Goal: Task Accomplishment & Management: Manage account settings

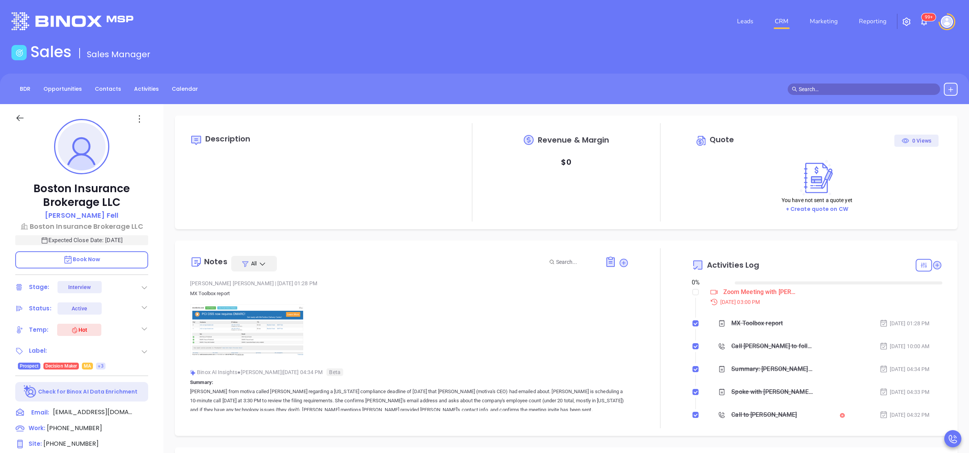
type input "[DATE]"
type input "[PERSON_NAME]"
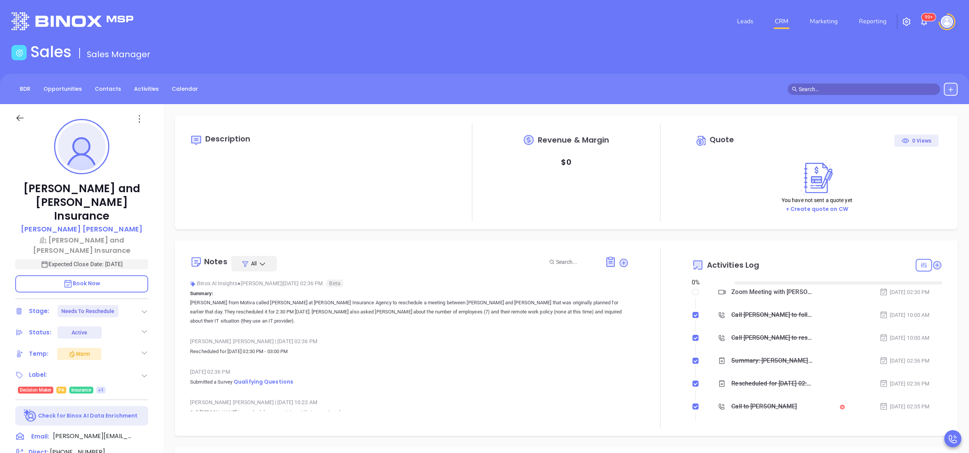
type input "[DATE]"
type input "[PERSON_NAME]"
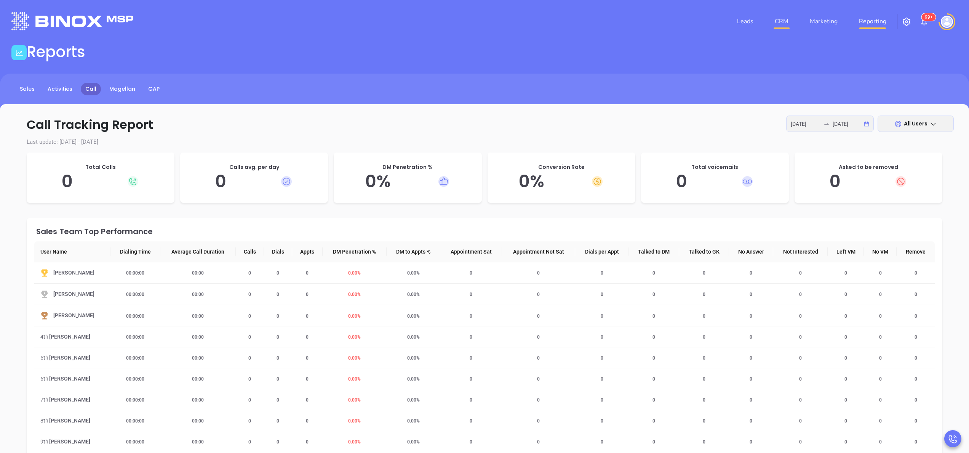
click at [781, 19] on link "CRM" at bounding box center [782, 21] width 20 height 15
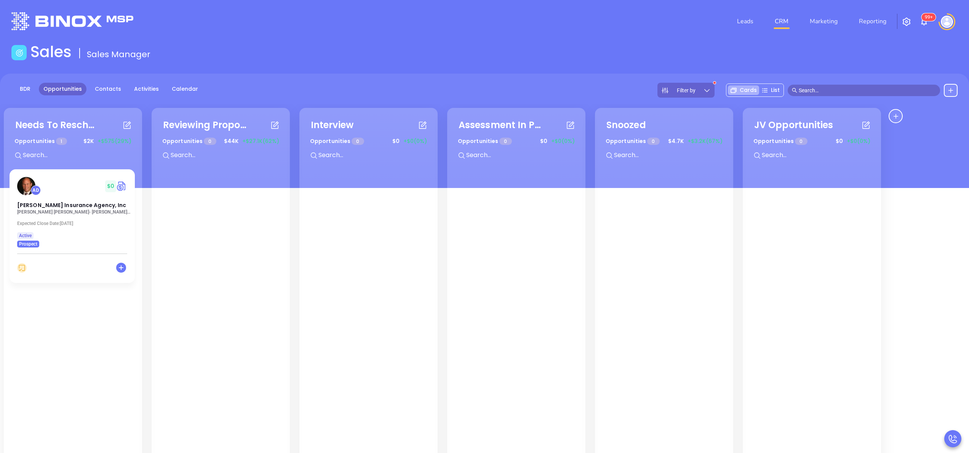
click at [709, 89] on icon at bounding box center [707, 90] width 8 height 8
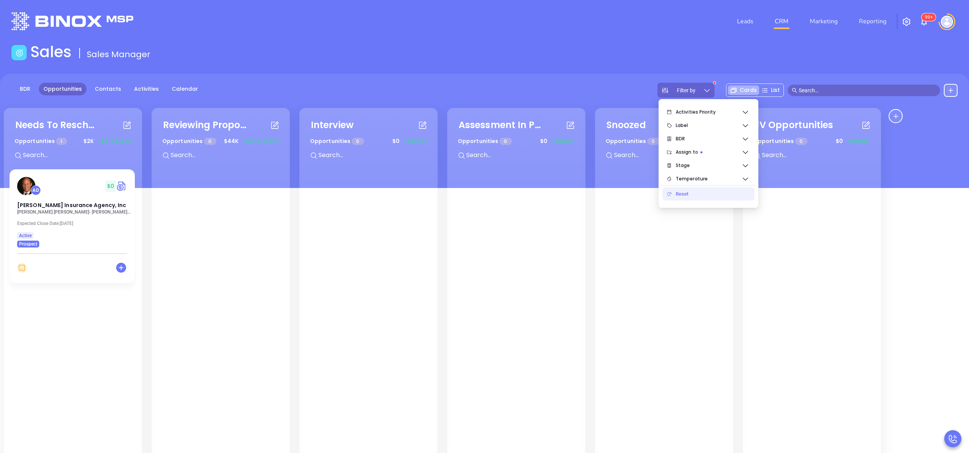
click at [686, 194] on div "Reset" at bounding box center [712, 193] width 73 height 15
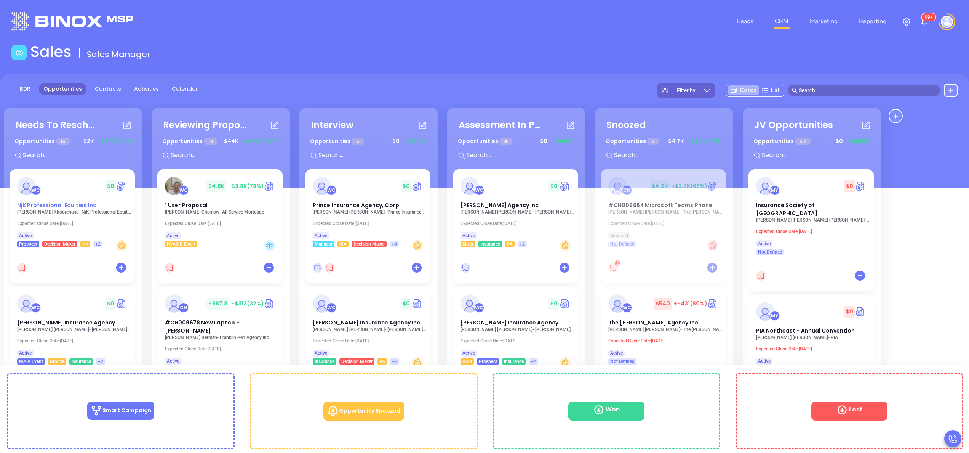
click at [54, 208] on span "NjK Professional Equities Inc" at bounding box center [56, 205] width 79 height 8
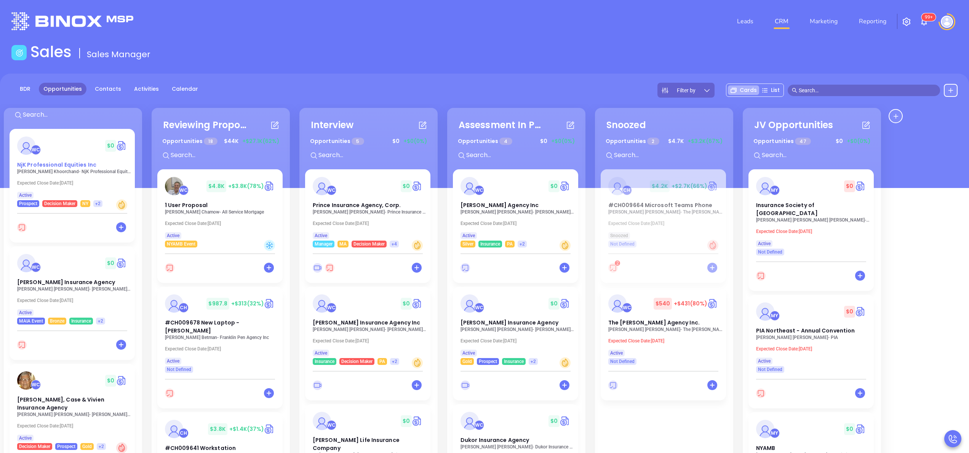
scroll to position [61, 0]
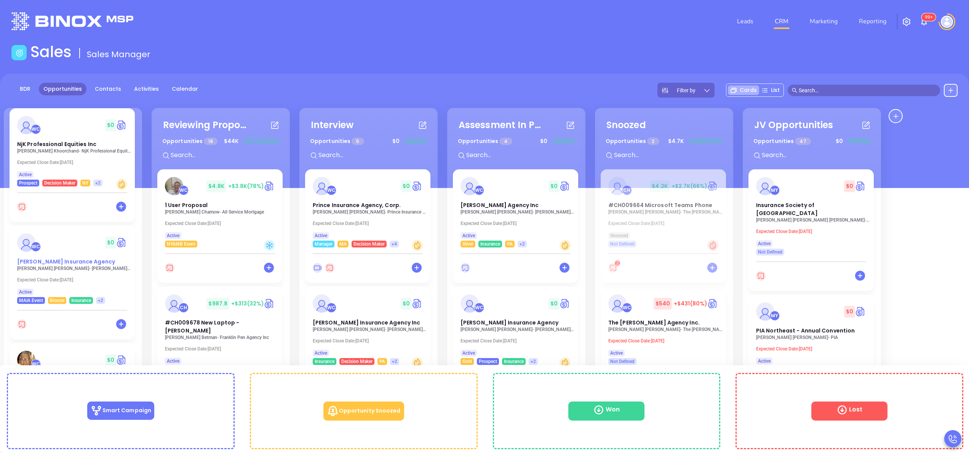
click at [52, 260] on span "Margaret J. Grassi Insurance Agency" at bounding box center [66, 262] width 98 height 8
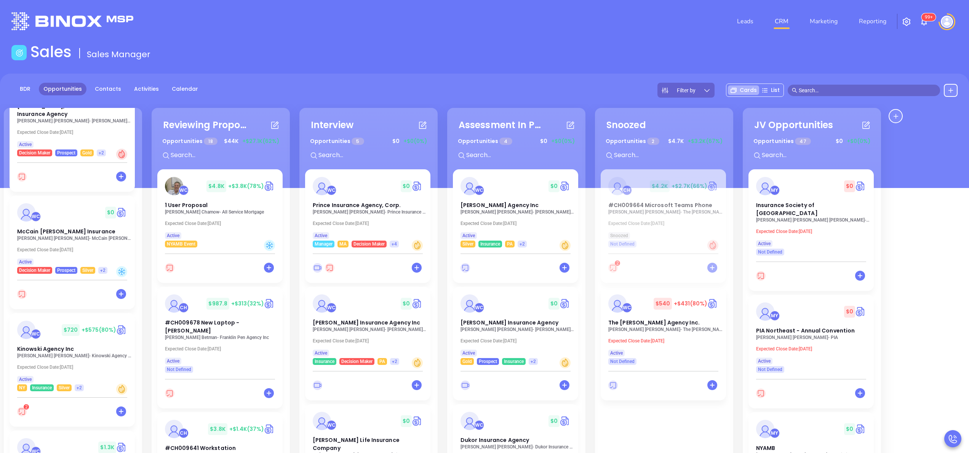
scroll to position [335, 0]
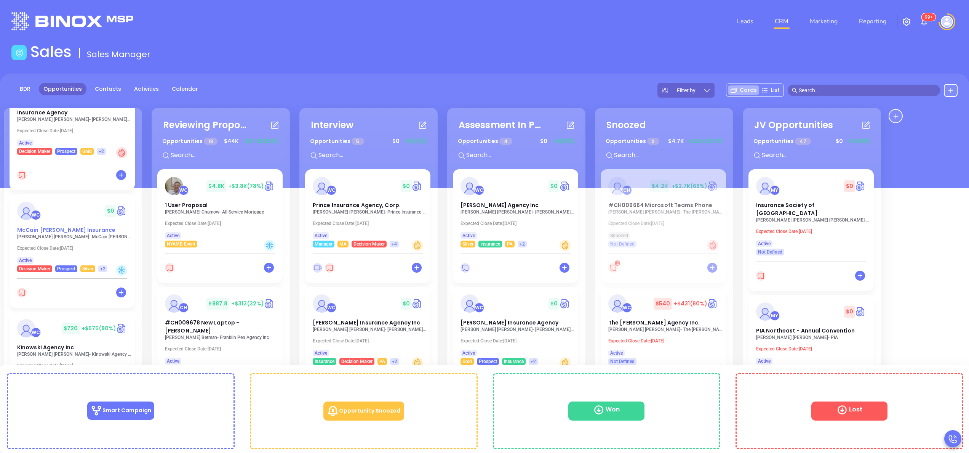
click at [45, 232] on span "McCain [PERSON_NAME] Insurance" at bounding box center [66, 230] width 98 height 8
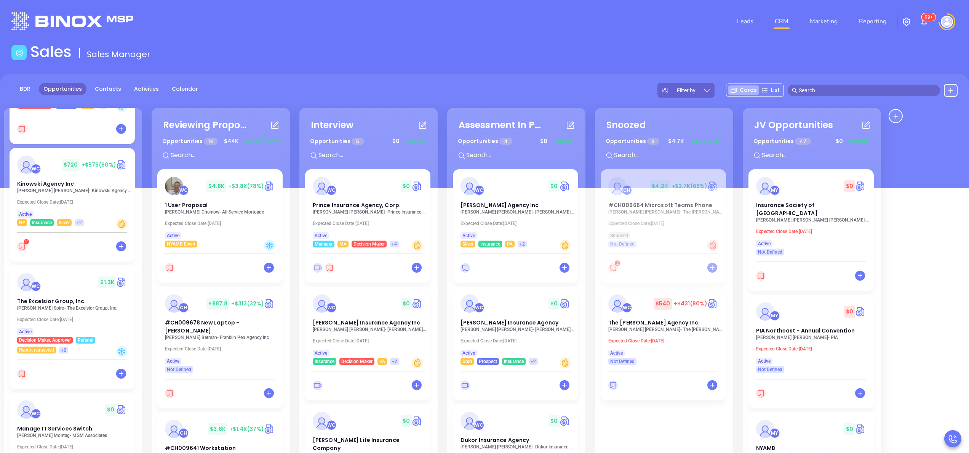
scroll to position [518, 0]
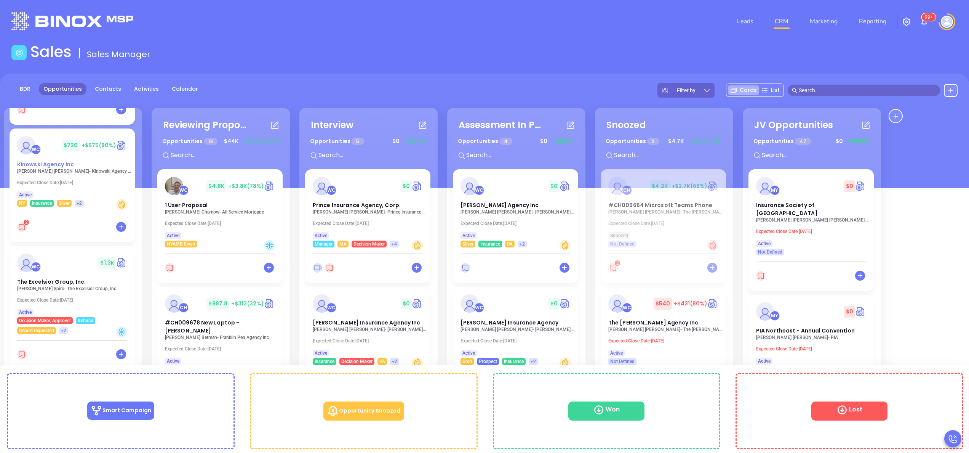
click at [50, 166] on span "Kinowski Agency Inc" at bounding box center [45, 164] width 57 height 8
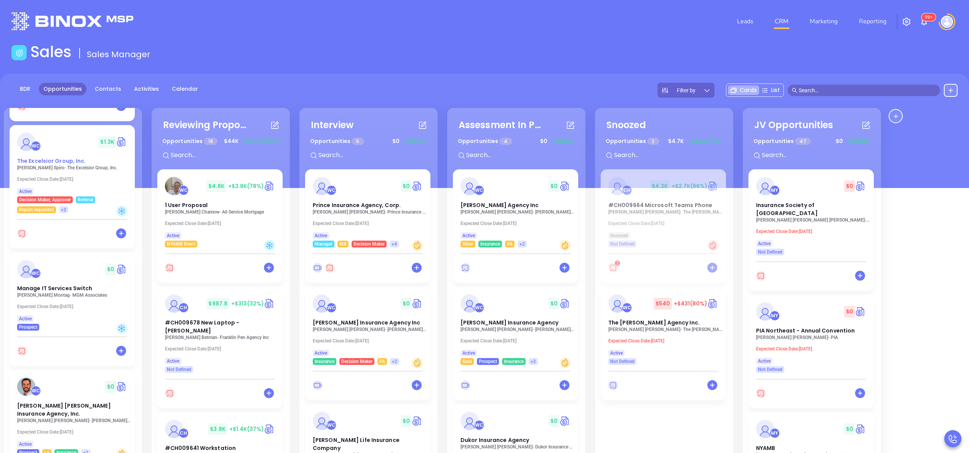
scroll to position [640, 0]
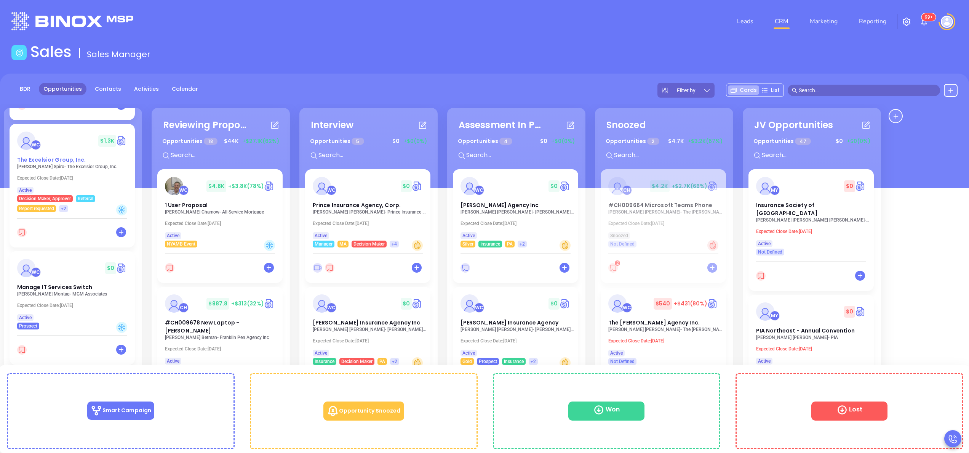
click at [60, 160] on span "The Excelsior Group, Inc." at bounding box center [51, 160] width 69 height 8
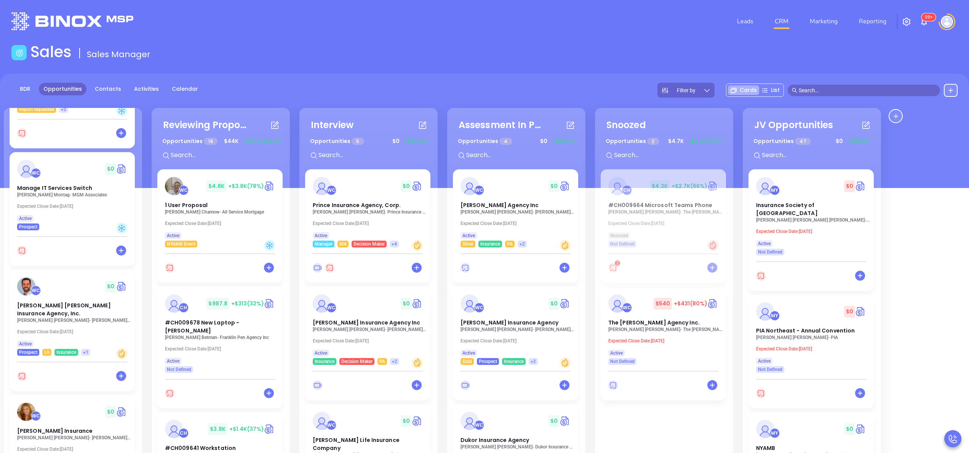
scroll to position [762, 0]
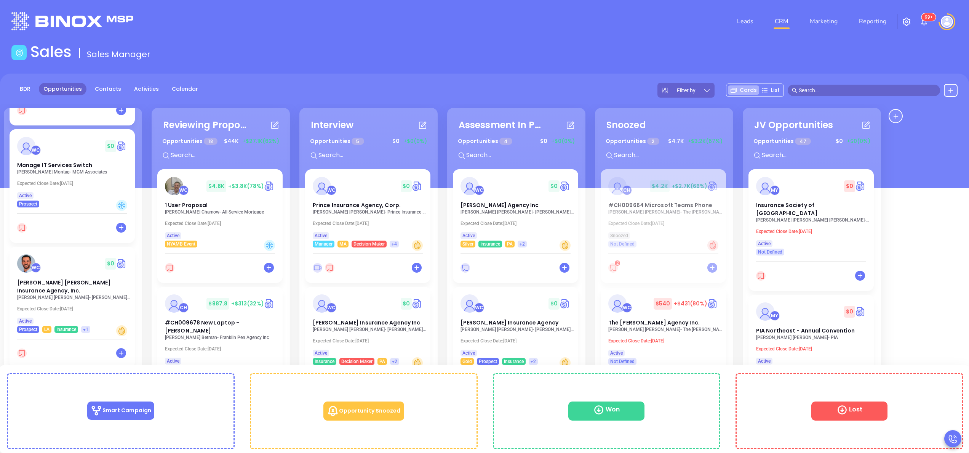
click at [45, 170] on p "Rachel Montag - MGM Associates" at bounding box center [74, 171] width 114 height 5
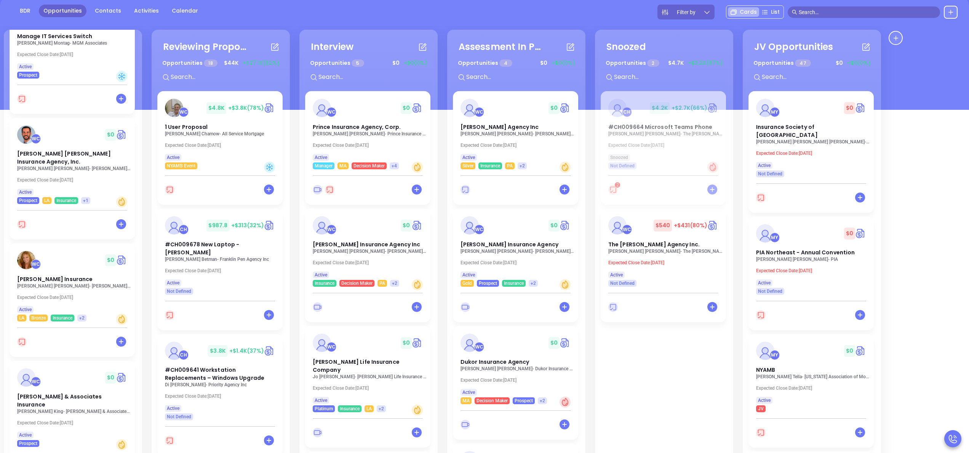
scroll to position [91, 0]
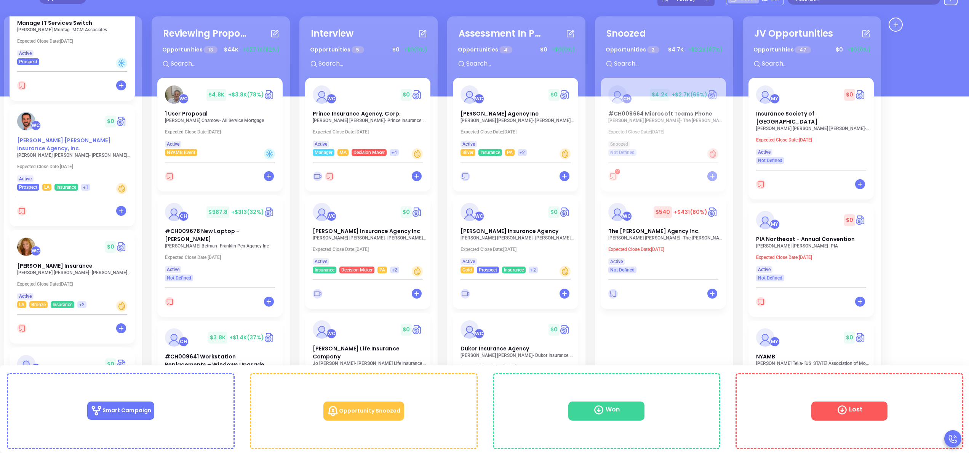
click at [41, 142] on span "Harry Robert Insurance Agency, Inc." at bounding box center [64, 144] width 94 height 16
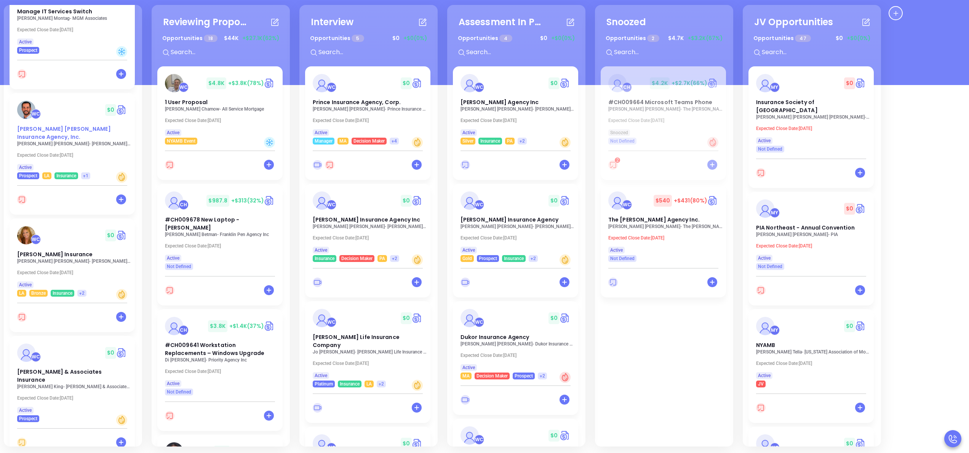
scroll to position [104, 0]
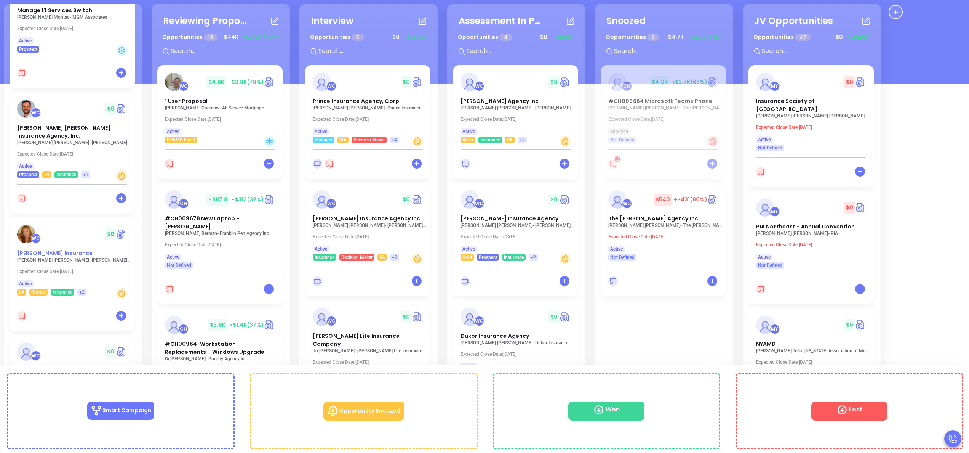
click at [41, 249] on span "Reed Insurance" at bounding box center [54, 253] width 75 height 8
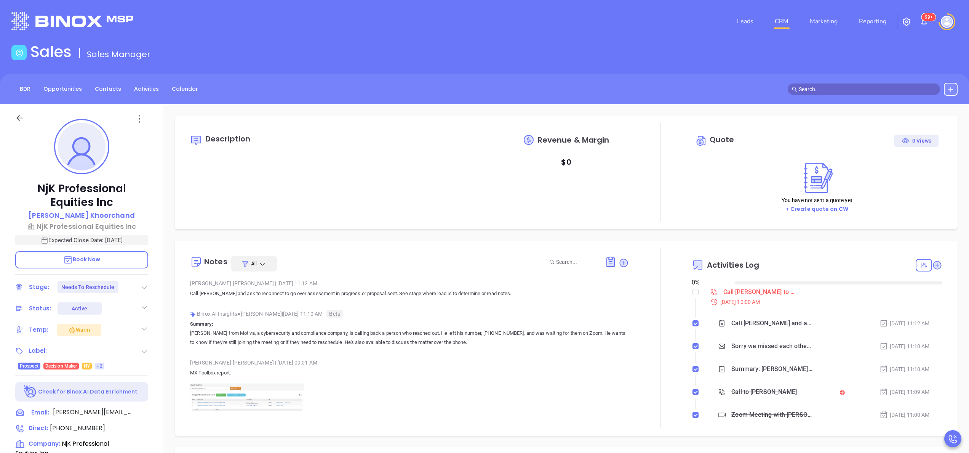
type input "[DATE]"
type input "[PERSON_NAME]"
click at [439, 320] on p "Summary: Walter from Motiva, a cybersecurity and compliance company, is calling…" at bounding box center [409, 332] width 439 height 27
click at [391, 333] on p "Walter from Motiva, a cybersecurity and compliance company, is calling back a p…" at bounding box center [409, 337] width 439 height 18
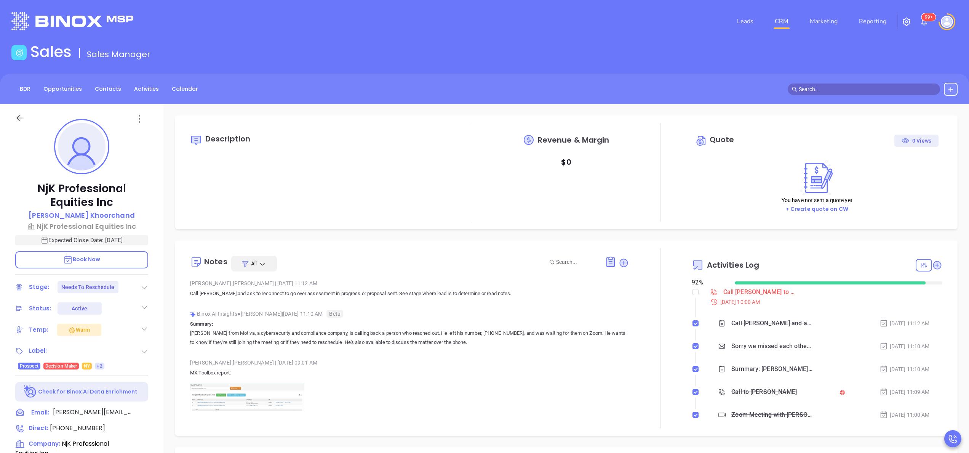
click at [162, 315] on div "NjK Professional Equities Inc Neal Khoorchand NjK Professional Equities Inc Exp…" at bounding box center [81, 387] width 163 height 566
click at [63, 429] on span "(718) 659-2800" at bounding box center [77, 427] width 55 height 9
type input "(718) 659-2800"
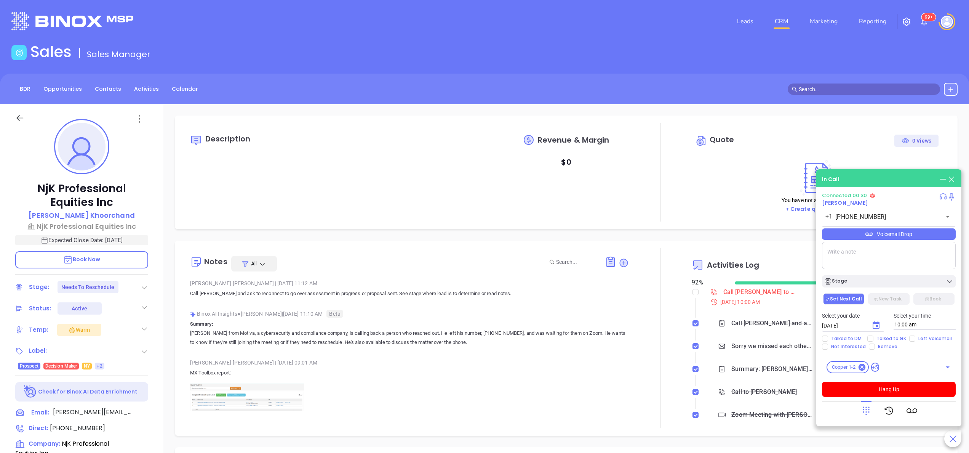
click at [387, 354] on div "Walter Contreras | Sep 29, 2025 11:12 AM Call Neal and ask to reconnect to go o…" at bounding box center [409, 457] width 439 height 360
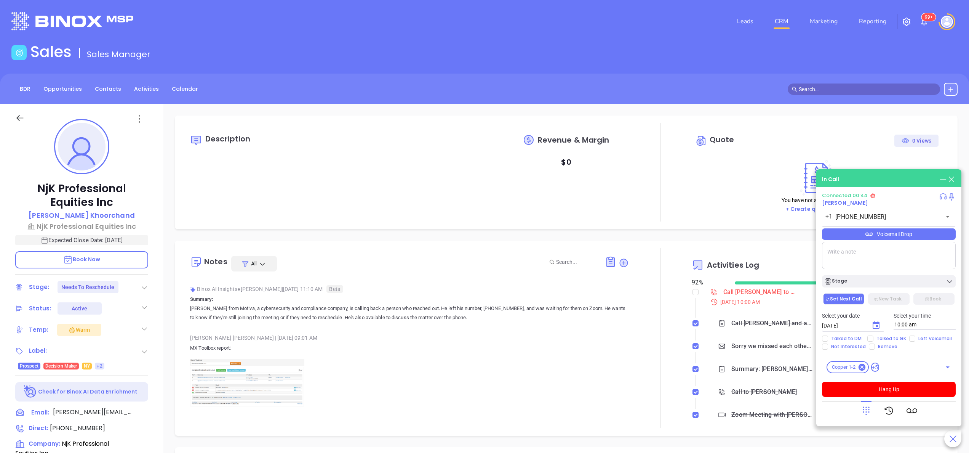
scroll to position [0, 0]
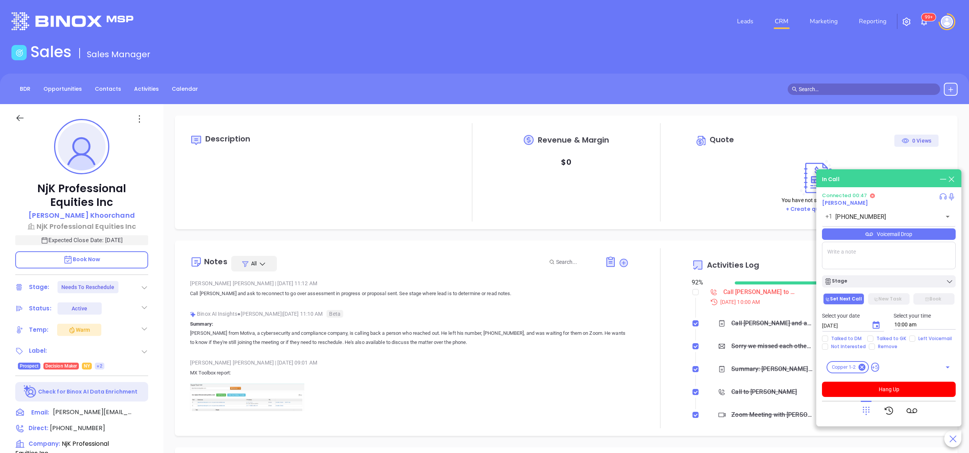
click at [154, 325] on div "NjK Professional Equities Inc Neal Khoorchand NjK Professional Equities Inc Exp…" at bounding box center [81, 387] width 163 height 566
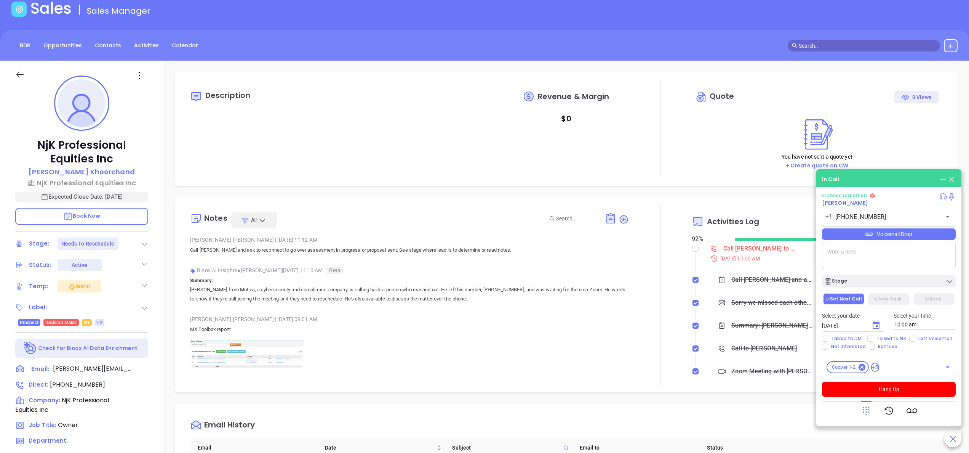
scroll to position [30, 0]
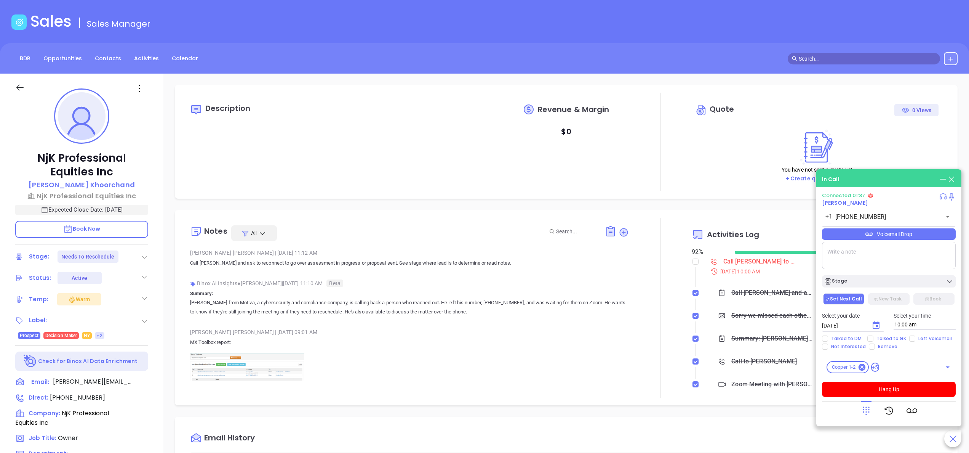
click at [634, 297] on div at bounding box center [660, 308] width 63 height 180
click at [878, 386] on button "Hang Up" at bounding box center [889, 388] width 134 height 15
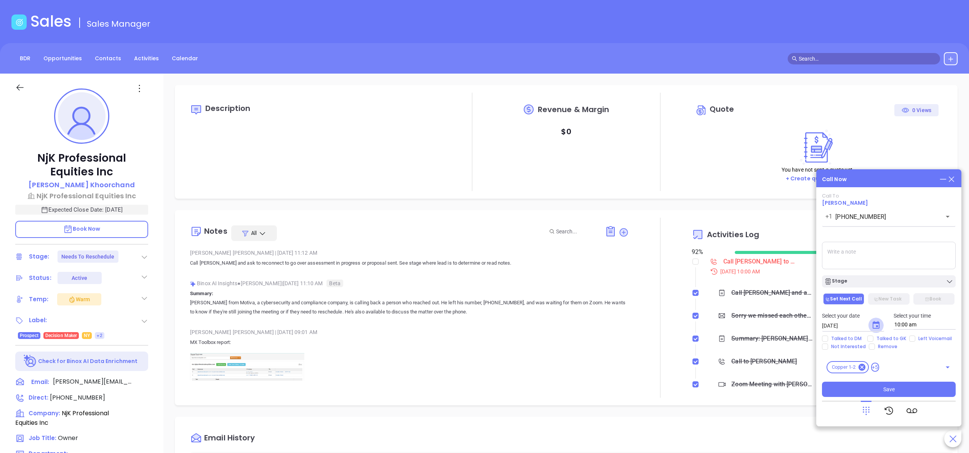
click at [878, 322] on icon "Choose date, selected date is Oct 3, 2025" at bounding box center [876, 324] width 9 height 9
click at [869, 257] on button "7" at bounding box center [868, 252] width 14 height 14
type input "10/07/2025"
click at [886, 339] on span "Talked to GK" at bounding box center [891, 338] width 36 height 6
click at [873, 339] on input "Talked to GK" at bounding box center [870, 338] width 6 height 6
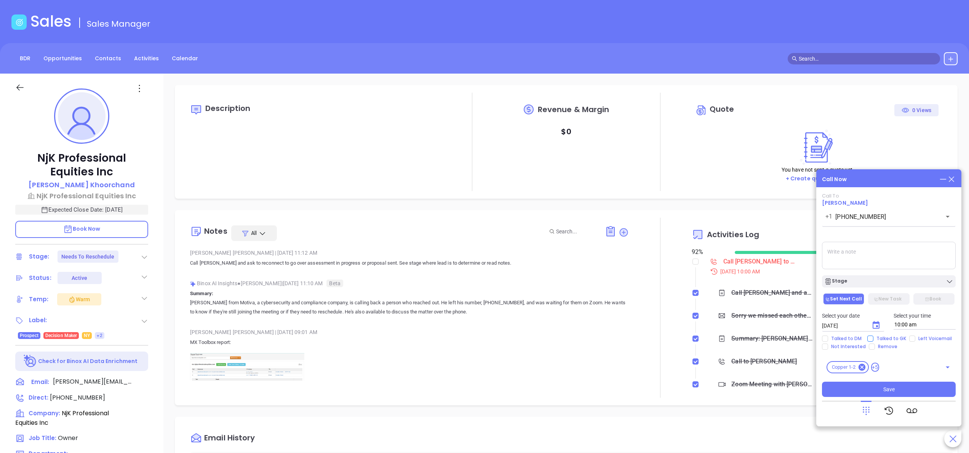
checkbox input "true"
click at [863, 245] on textarea at bounding box center [889, 255] width 134 height 27
click at [863, 245] on textarea "sp" at bounding box center [889, 255] width 134 height 27
type textarea "spoke with female gk she said Neal was ooo until next tueday ill call him back …"
click at [858, 184] on div "Call Now Call To Neal Khoorchand +1 (718) 659-2800 ​ Voicemail Drop spoke with …" at bounding box center [888, 297] width 145 height 257
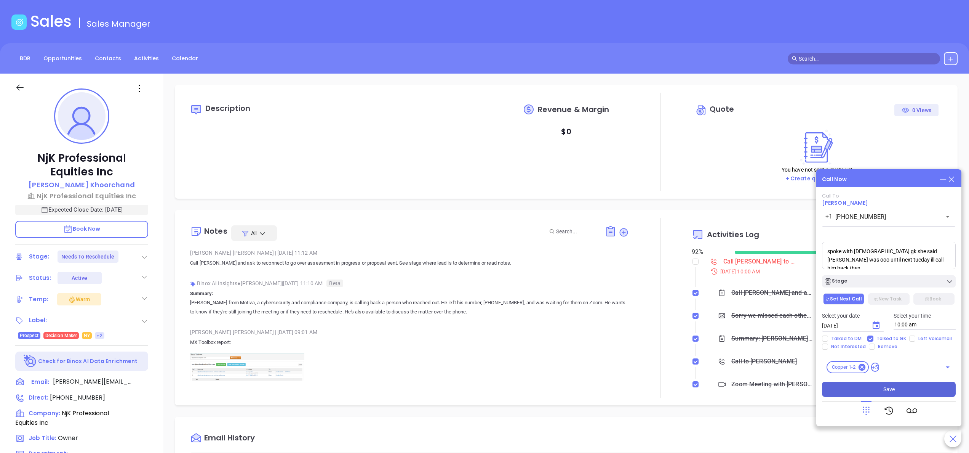
click at [877, 389] on button "Save" at bounding box center [889, 388] width 134 height 15
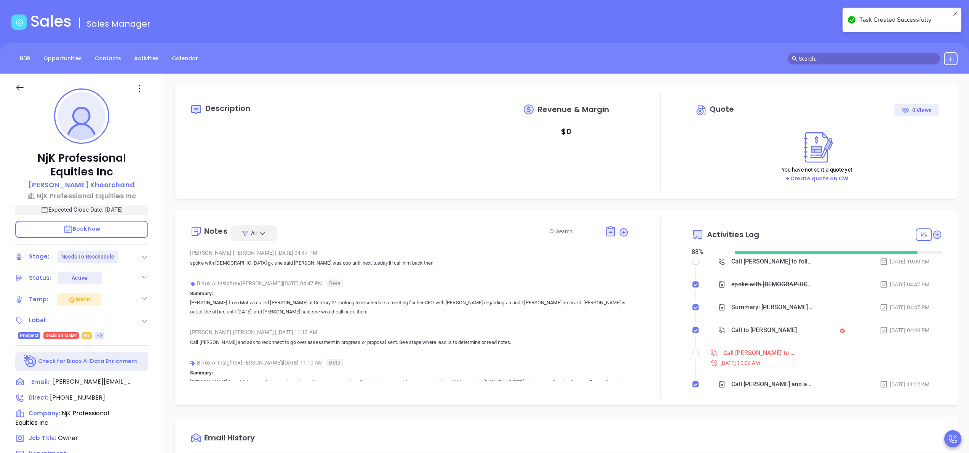
type input "[PERSON_NAME]"
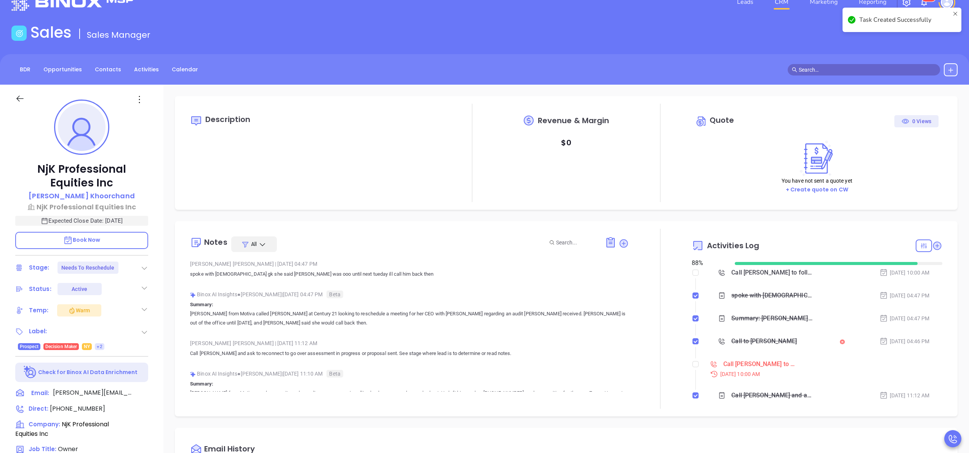
scroll to position [221, 0]
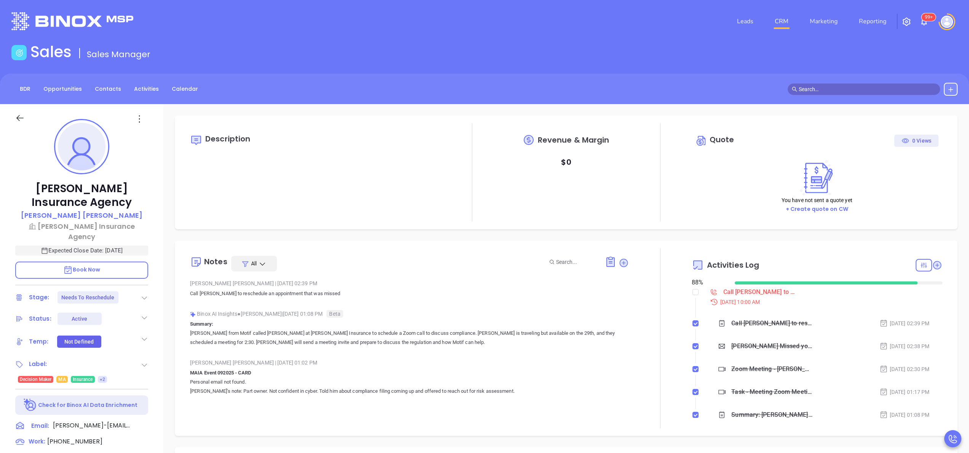
type input "[PERSON_NAME]"
click at [410, 292] on p "Call Matthew to reschedule an appointment that was missed" at bounding box center [409, 293] width 439 height 9
click at [155, 357] on div "Margaret J. Grassi Insurance Agency Matthew Martin Margaret J. Grassi Insurance…" at bounding box center [81, 387] width 163 height 566
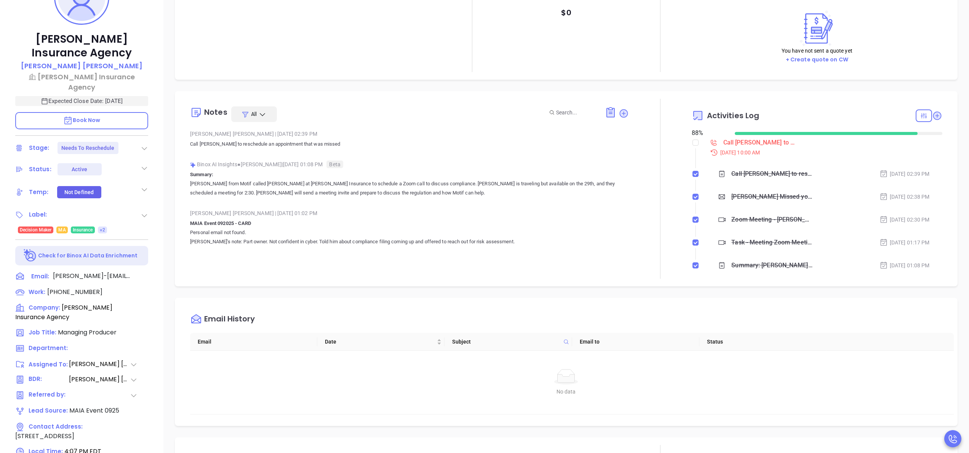
scroll to position [152, 0]
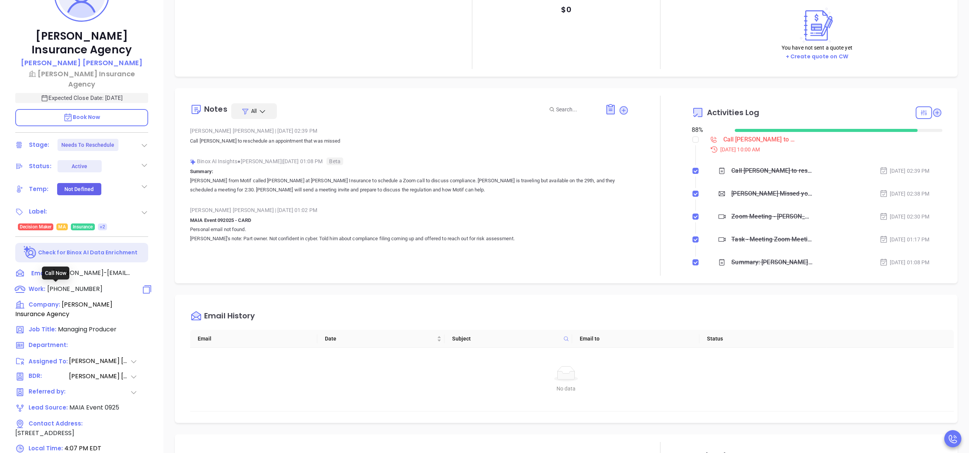
click at [83, 287] on span "(508) 295-2007" at bounding box center [74, 288] width 55 height 9
type input "(508) 295-2007"
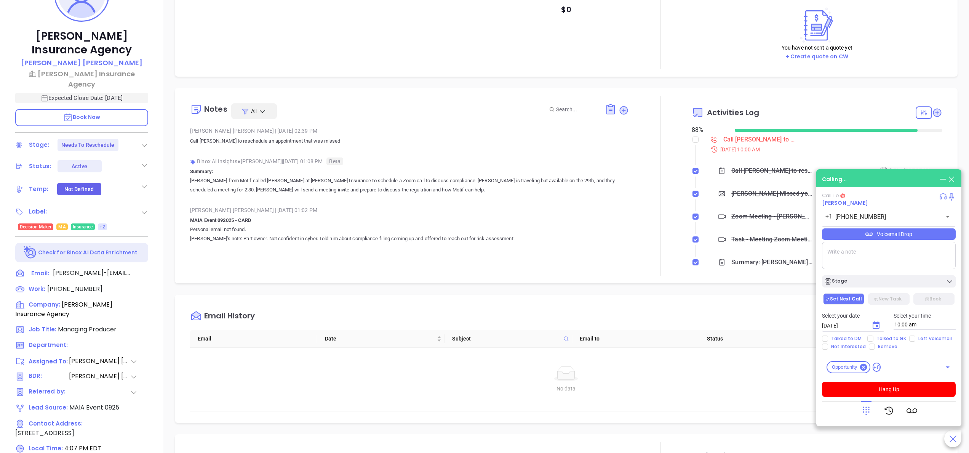
click at [437, 190] on p "Walter from Motif called Matt at Gracie Insurance to schedule a Zoom call to di…" at bounding box center [409, 185] width 439 height 18
click at [87, 124] on p "Book Now" at bounding box center [81, 117] width 133 height 17
click at [107, 113] on p "Book Now" at bounding box center [81, 117] width 133 height 17
click at [104, 116] on p "Book Now" at bounding box center [81, 117] width 133 height 17
click at [650, 155] on div at bounding box center [660, 186] width 63 height 180
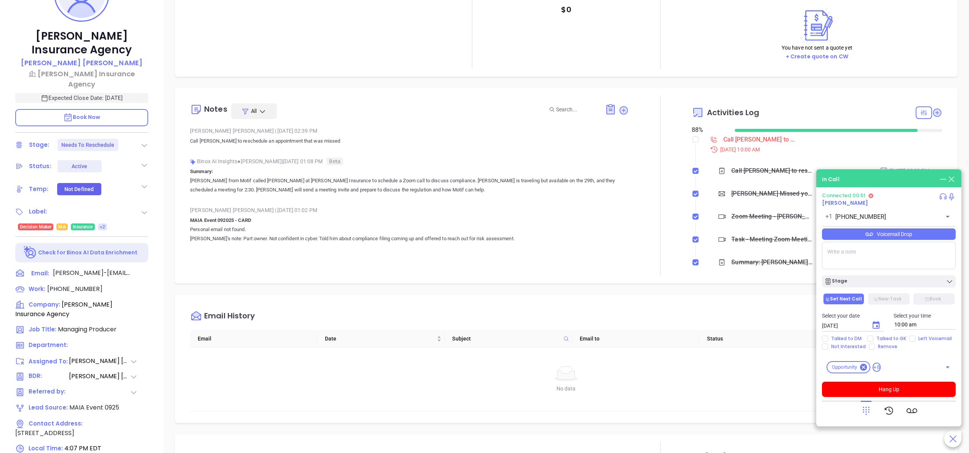
click at [447, 252] on div "Notes All Walter Contreras | Sep 29, 2025 02:39 PM Call Matthew to reschedule a…" at bounding box center [409, 186] width 439 height 180
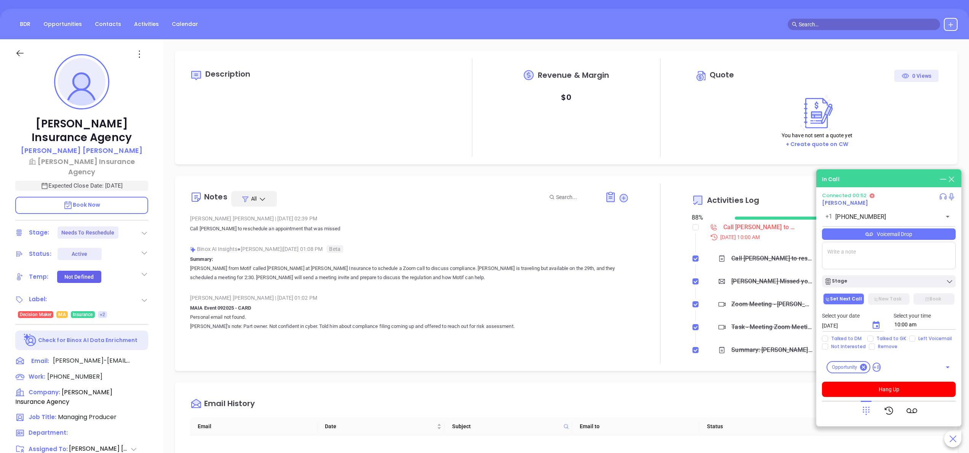
scroll to position [61, 0]
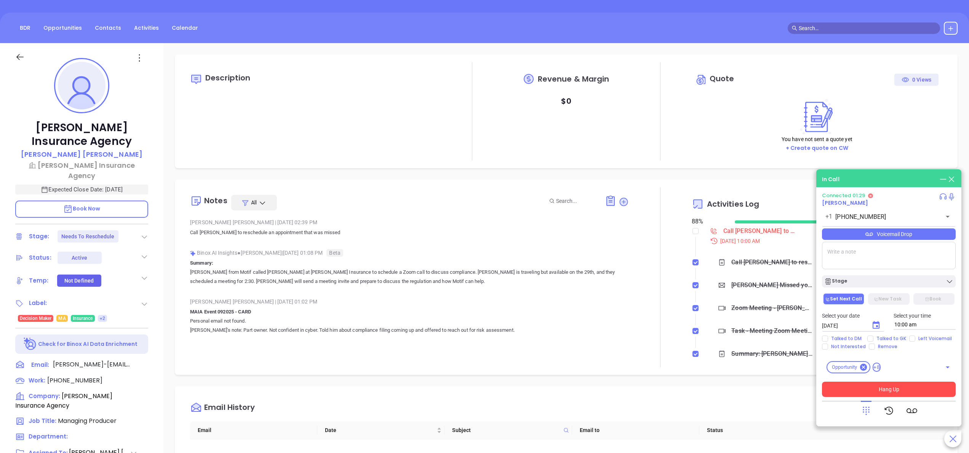
click at [884, 388] on button "Hang Up" at bounding box center [889, 388] width 134 height 15
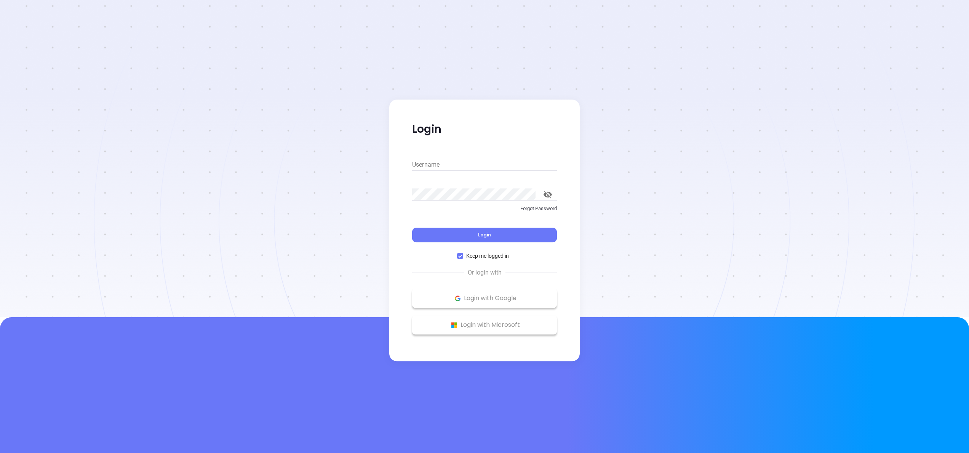
type input "anabell@motiva.net"
click at [457, 234] on button "Login" at bounding box center [484, 234] width 145 height 14
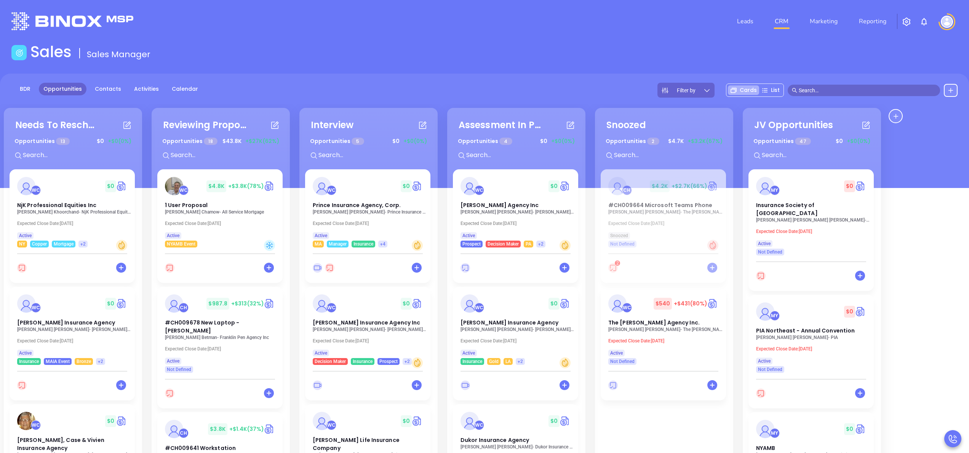
scroll to position [30, 0]
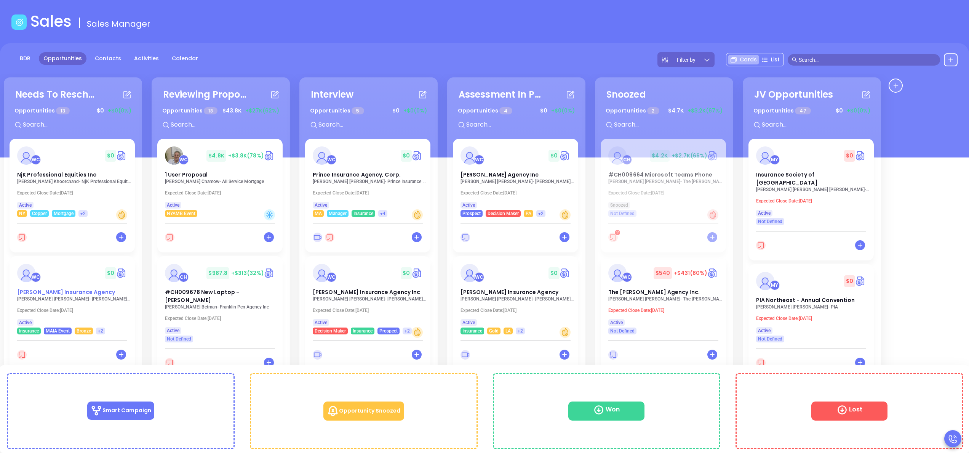
click at [61, 294] on span "Margaret J. Grassi Insurance Agency" at bounding box center [66, 292] width 98 height 8
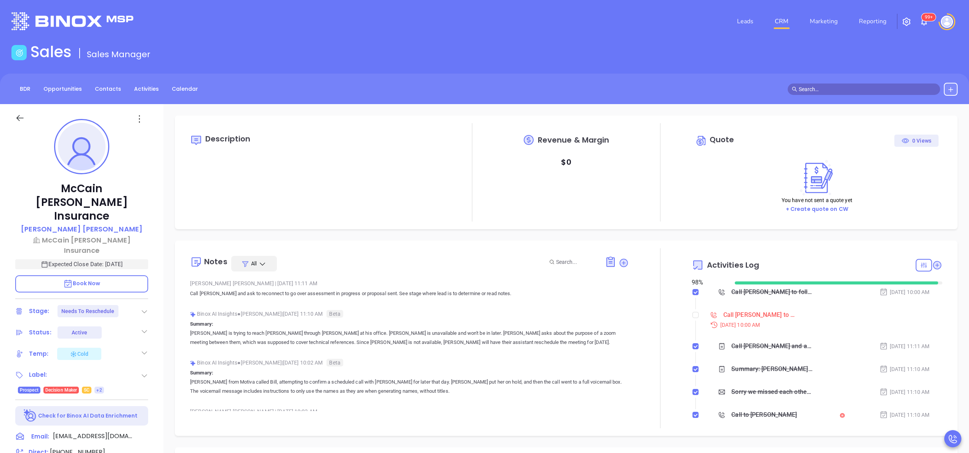
type input "[PERSON_NAME]"
click at [748, 316] on div "Call [PERSON_NAME] to reconnect on a zoom meeting - [PERSON_NAME]" at bounding box center [759, 314] width 72 height 11
click at [846, 333] on li "Call [PERSON_NAME] to reconnect on a zoom meeting - [PERSON_NAME] [DATE] 10:00 …" at bounding box center [818, 326] width 249 height 29
click at [773, 294] on div "Call [PERSON_NAME] to follow up" at bounding box center [772, 291] width 82 height 11
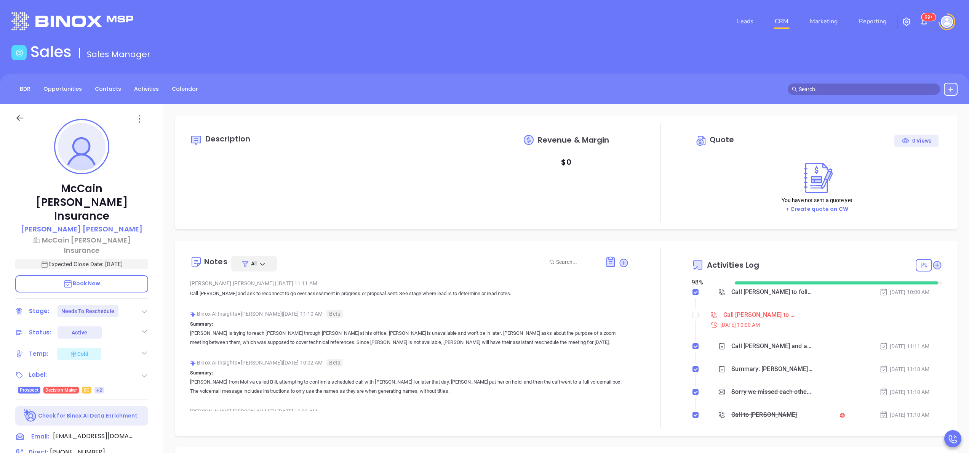
click at [629, 311] on div at bounding box center [660, 338] width 63 height 180
click at [523, 325] on p "Summary: [PERSON_NAME] is trying to reach [PERSON_NAME] through [PERSON_NAME] a…" at bounding box center [409, 332] width 439 height 27
click at [450, 288] on div "[PERSON_NAME] | [DATE] 11:11 AM" at bounding box center [409, 282] width 439 height 11
click at [756, 314] on div "Call [PERSON_NAME] to reconnect on a zoom meeting - [PERSON_NAME]" at bounding box center [759, 314] width 72 height 11
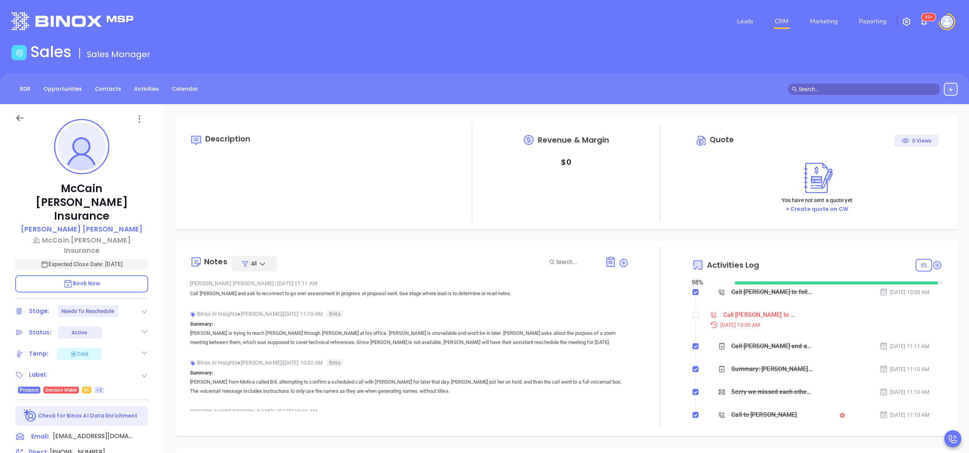
click at [495, 310] on div "Binox AI Insights ● [PERSON_NAME] | [DATE] 11:10 AM Beta" at bounding box center [409, 313] width 439 height 11
click at [732, 414] on div "Call to [PERSON_NAME]" at bounding box center [764, 414] width 66 height 11
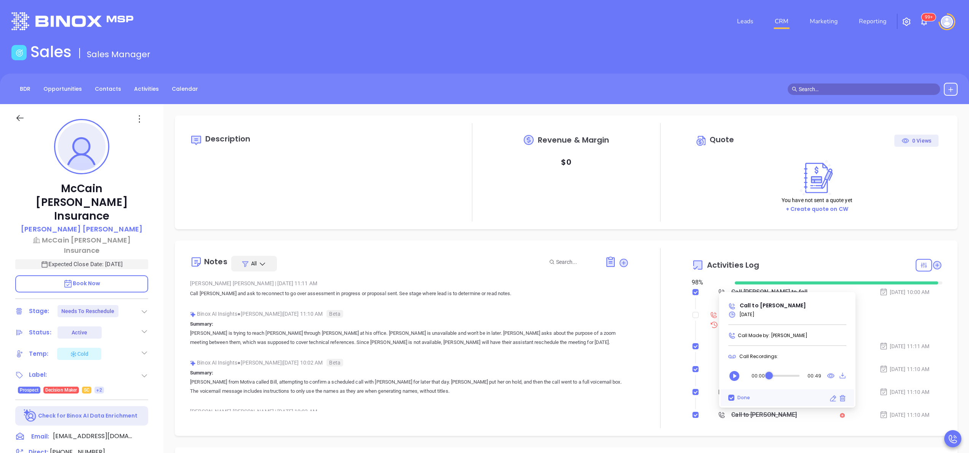
click at [722, 374] on div "Audio player" at bounding box center [734, 375] width 28 height 15
click at [727, 375] on button "Play" at bounding box center [734, 375] width 15 height 15
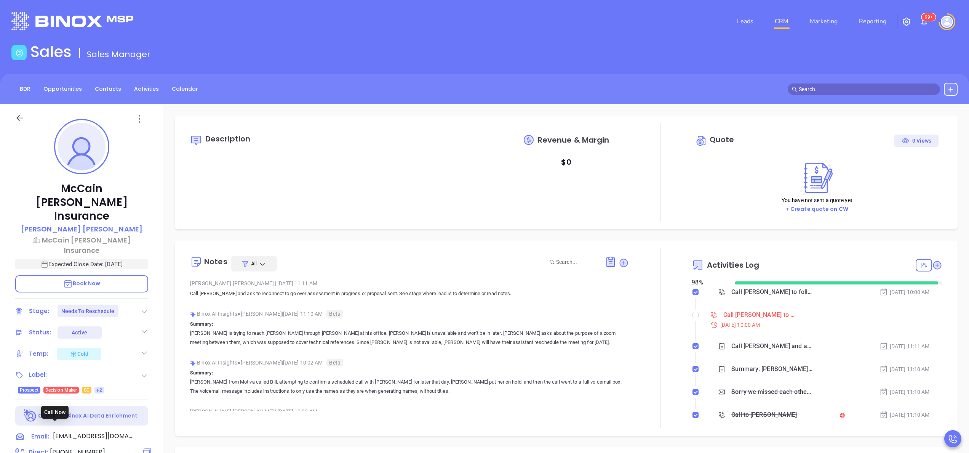
click at [86, 447] on span "[PHONE_NUMBER]" at bounding box center [77, 451] width 55 height 9
type input "[PHONE_NUMBER]"
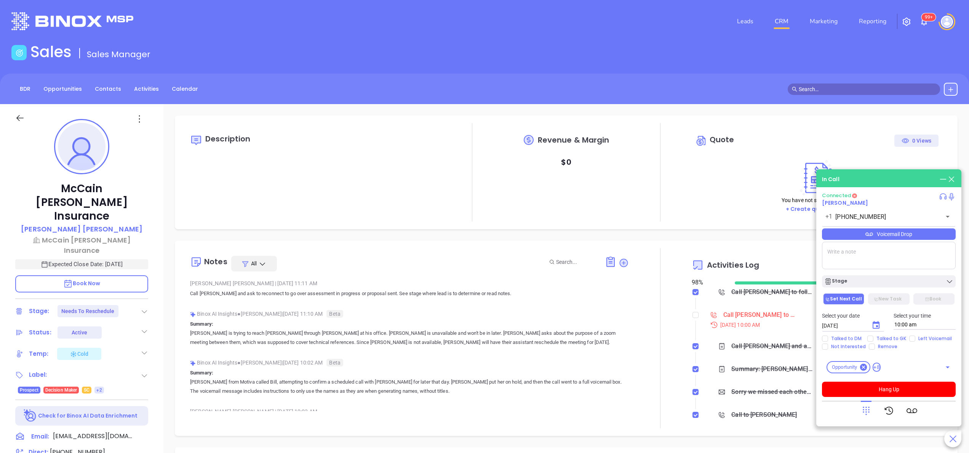
click at [573, 342] on p "[PERSON_NAME] is trying to reach [PERSON_NAME] through [PERSON_NAME] at his off…" at bounding box center [409, 337] width 439 height 18
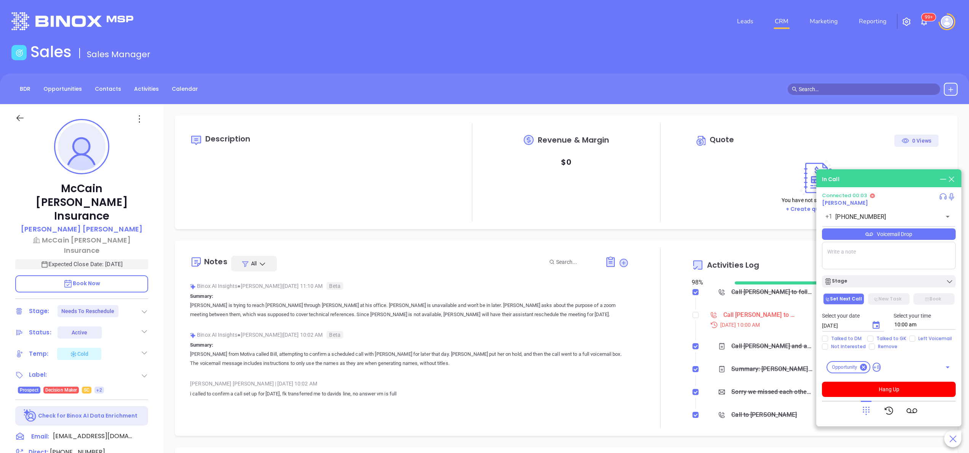
scroll to position [30, 0]
click at [902, 385] on button "Hang Up" at bounding box center [889, 388] width 134 height 15
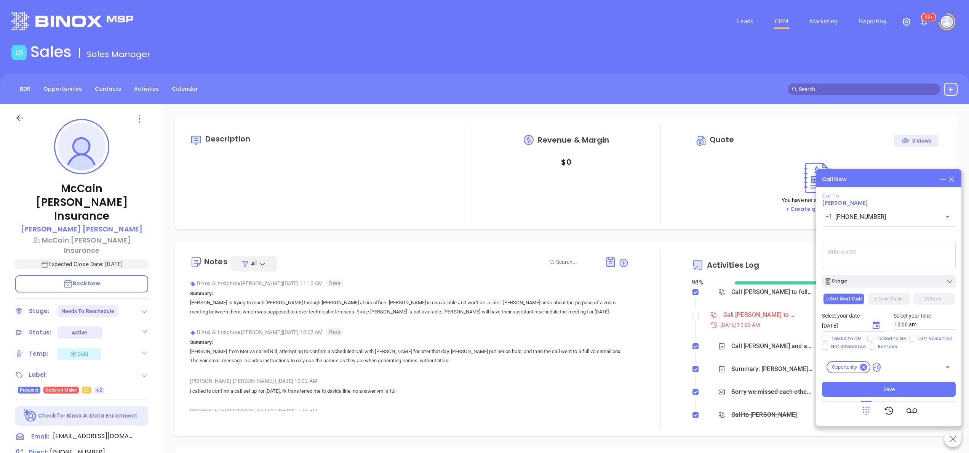
click at [843, 246] on textarea at bounding box center [889, 255] width 134 height 27
type textarea "i"
type textarea "i spoke with [DEMOGRAPHIC_DATA] gk she said [PERSON_NAME] was not in [DATE] and…"
click at [878, 337] on span "Talked to GK" at bounding box center [891, 338] width 36 height 6
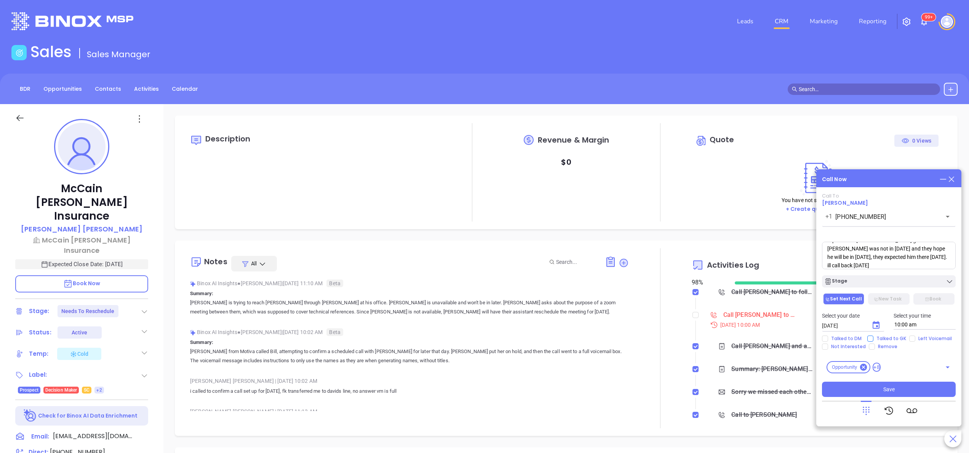
click at [873, 337] on input "Talked to GK" at bounding box center [870, 338] width 6 height 6
checkbox input "true"
click at [872, 394] on button "Save" at bounding box center [889, 388] width 134 height 15
click at [693, 313] on input "checkbox" at bounding box center [696, 315] width 6 height 6
checkbox input "true"
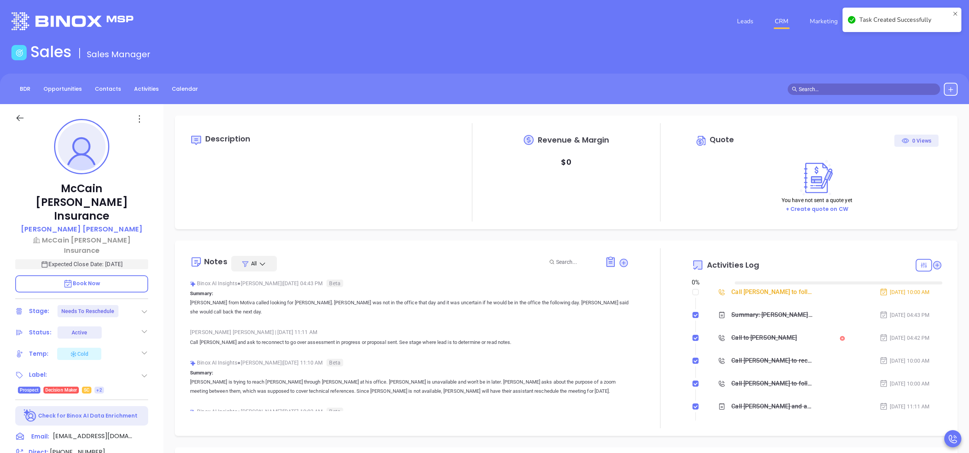
type input "[DATE]"
type input "[PERSON_NAME]"
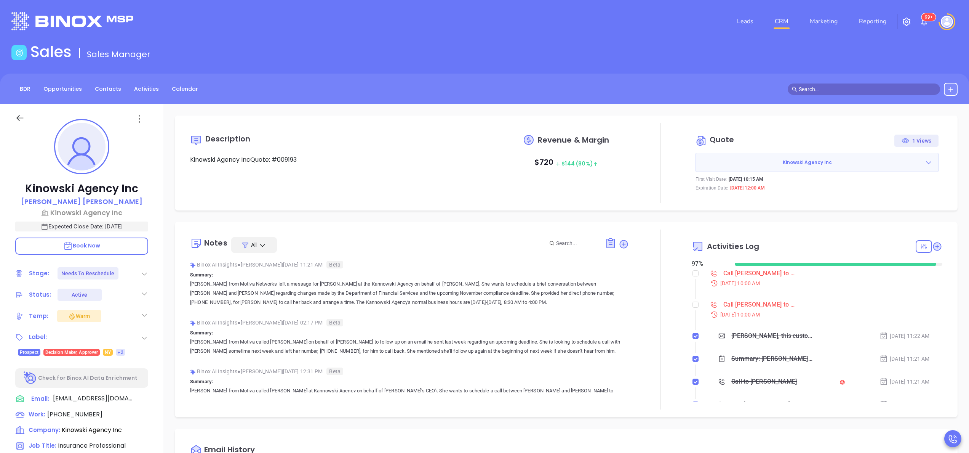
type input "[DATE]"
type input "[PERSON_NAME]"
click at [693, 304] on input "checkbox" at bounding box center [696, 304] width 6 height 6
checkbox input "true"
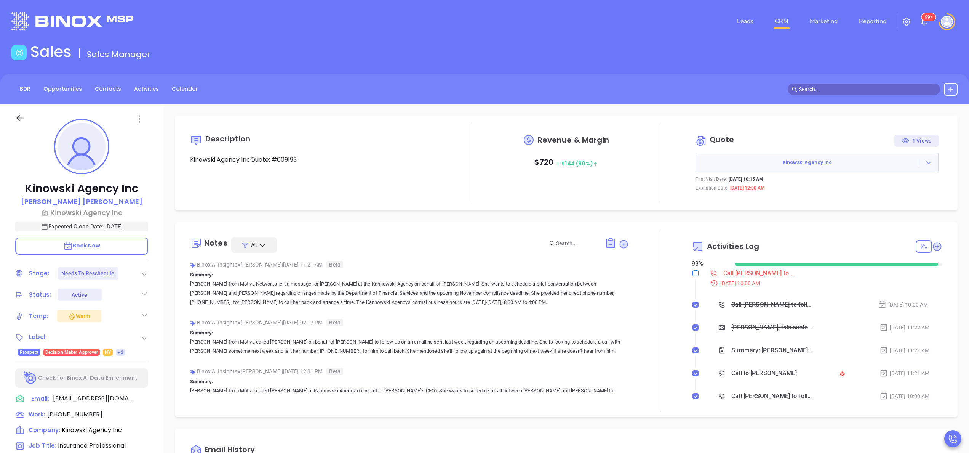
click at [693, 275] on input "checkbox" at bounding box center [696, 273] width 6 height 6
checkbox input "true"
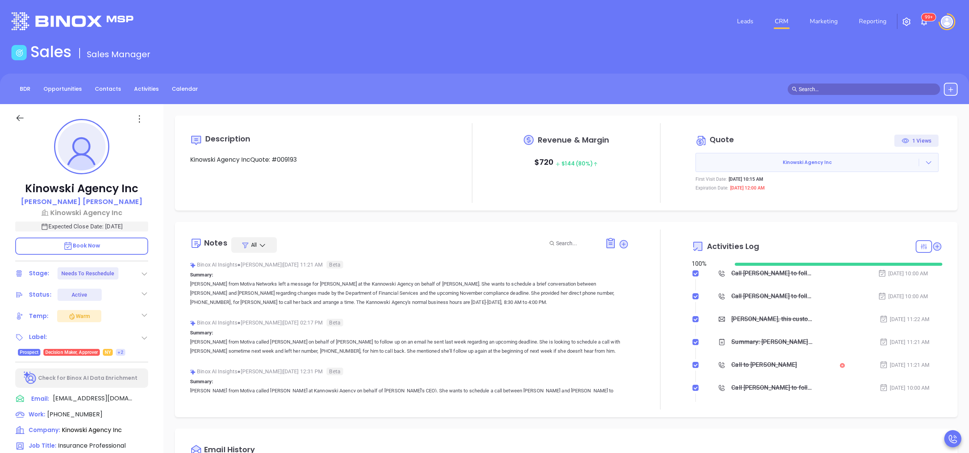
click at [148, 331] on div "Label: Prospect Decision Maker, Approver NY +2" at bounding box center [81, 343] width 133 height 24
click at [145, 273] on icon at bounding box center [145, 274] width 8 height 8
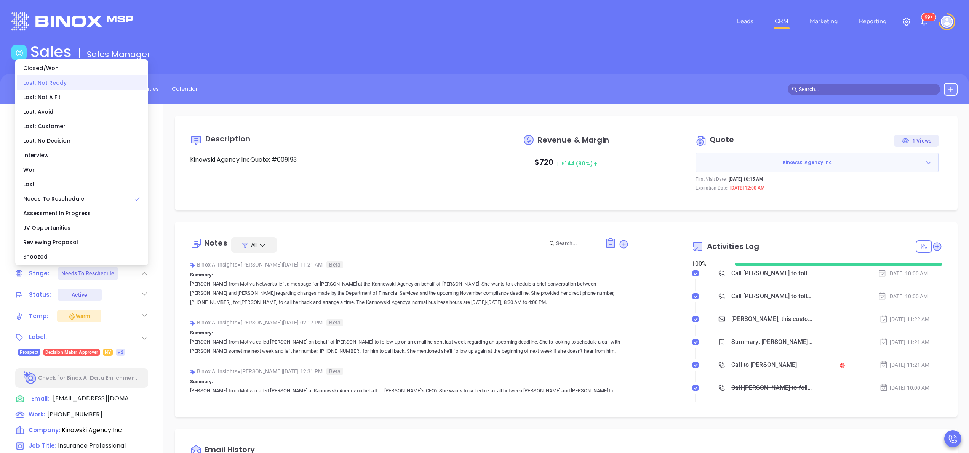
click at [89, 86] on div "Lost: Not Ready" at bounding box center [82, 82] width 130 height 14
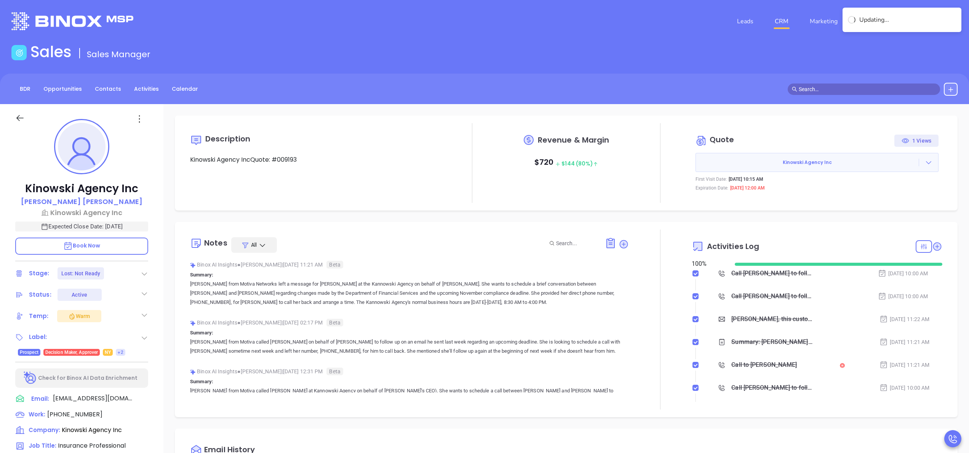
click at [142, 318] on div "Temp: Warm" at bounding box center [81, 316] width 133 height 12
click at [145, 313] on icon at bounding box center [145, 315] width 8 height 8
click at [119, 334] on div "Not Defined" at bounding box center [106, 339] width 29 height 12
click at [85, 198] on p "[PERSON_NAME]" at bounding box center [82, 201] width 122 height 10
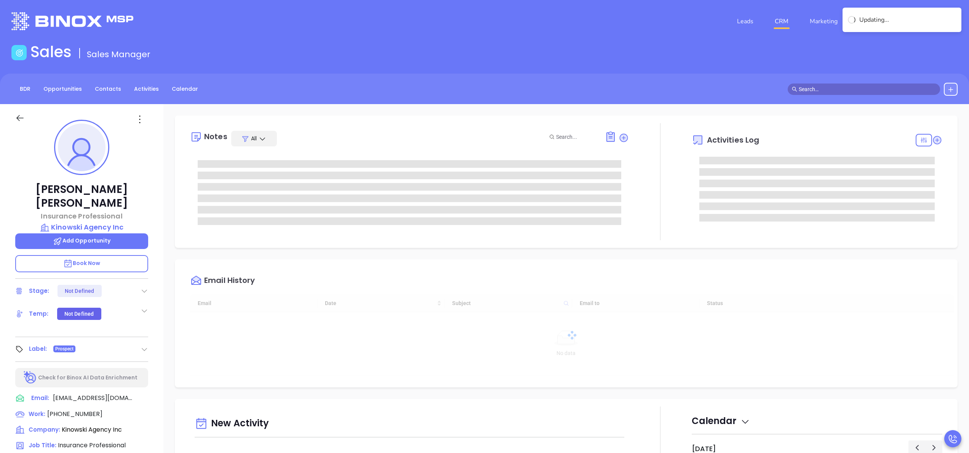
type input "[DATE]"
type input "[PERSON_NAME]"
click at [673, 227] on div at bounding box center [660, 181] width 63 height 117
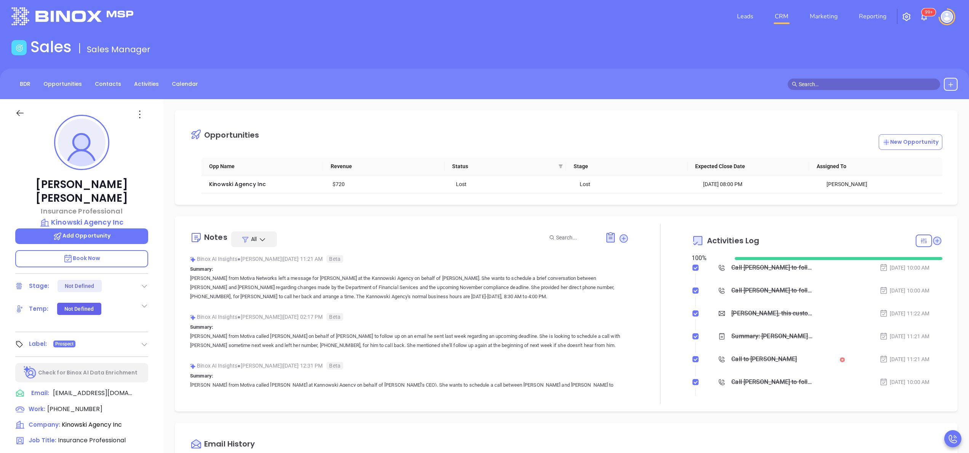
scroll to position [0, 0]
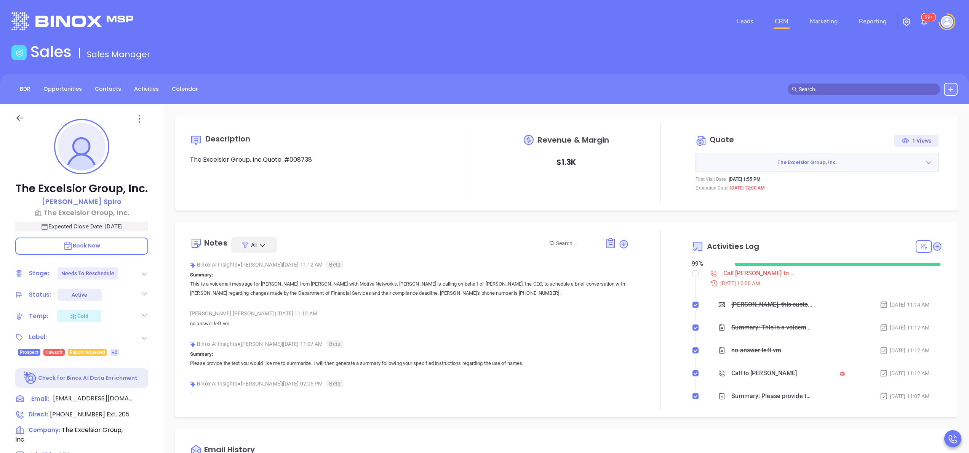
type input "[PERSON_NAME]"
click at [454, 278] on p "Summary: This is a voicemail message for [PERSON_NAME] from [PERSON_NAME] with …" at bounding box center [409, 283] width 439 height 27
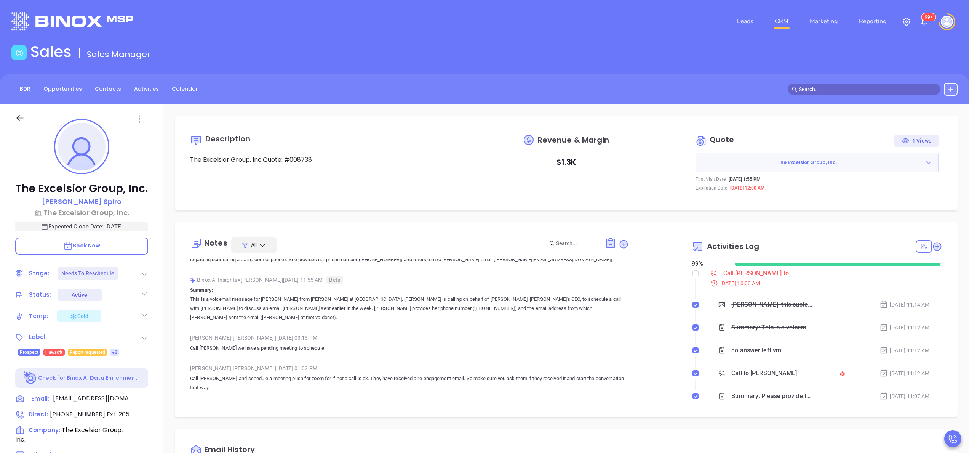
scroll to position [183, 0]
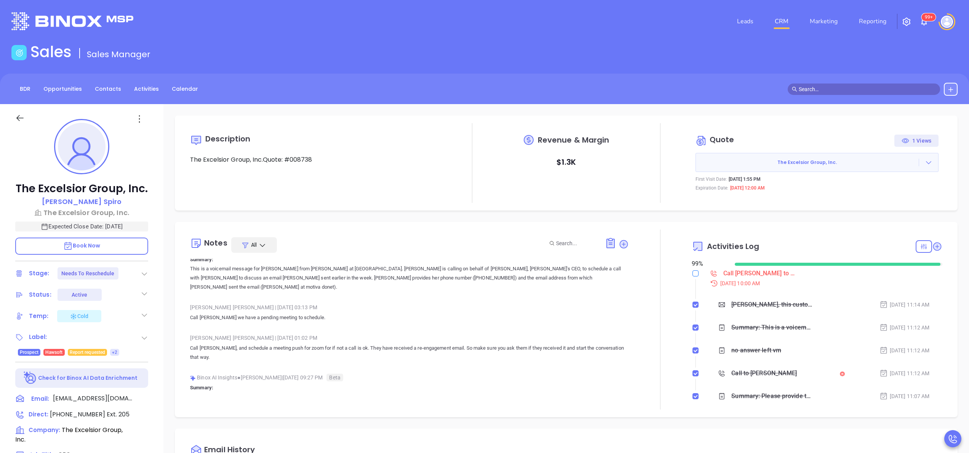
click at [693, 272] on input "checkbox" at bounding box center [696, 273] width 6 height 6
checkbox input "true"
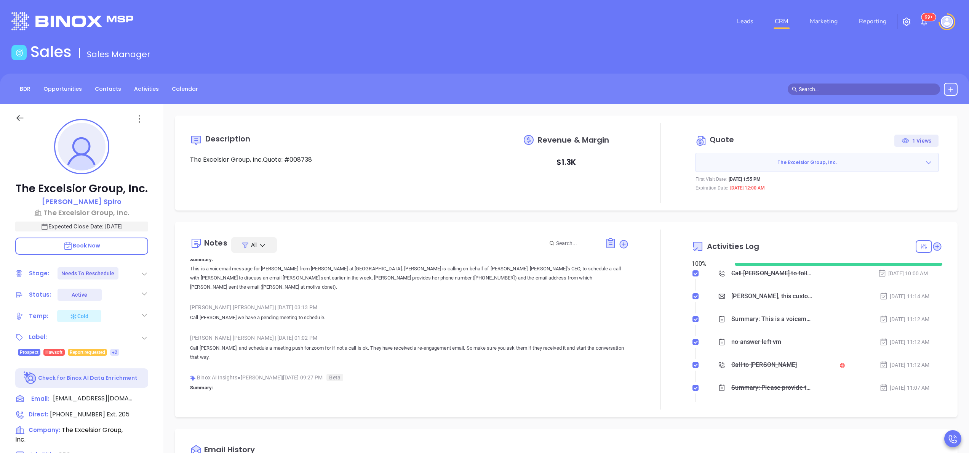
click at [142, 271] on icon at bounding box center [145, 274] width 8 height 8
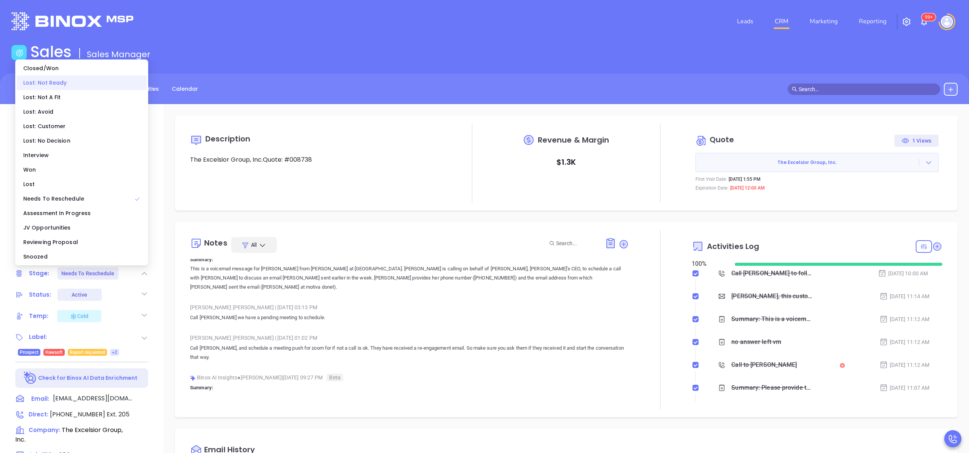
click at [56, 82] on div "Lost: Not Ready" at bounding box center [82, 82] width 130 height 14
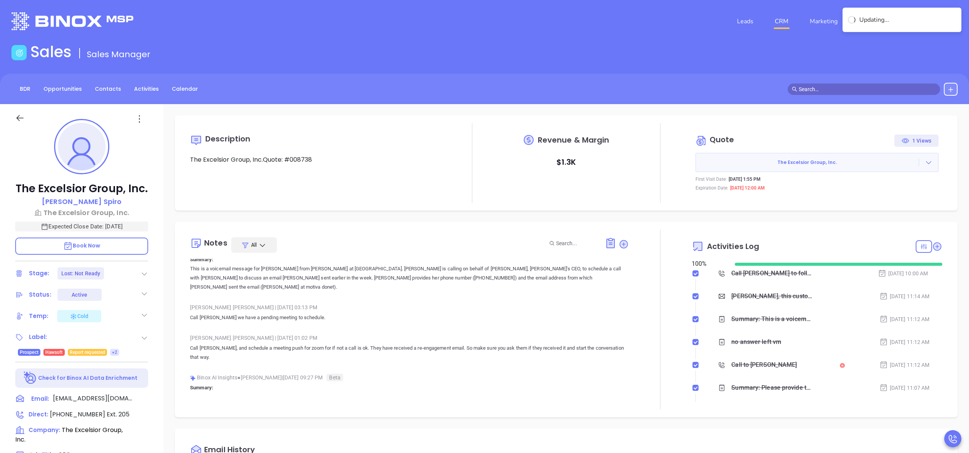
click at [660, 331] on div at bounding box center [660, 319] width 63 height 180
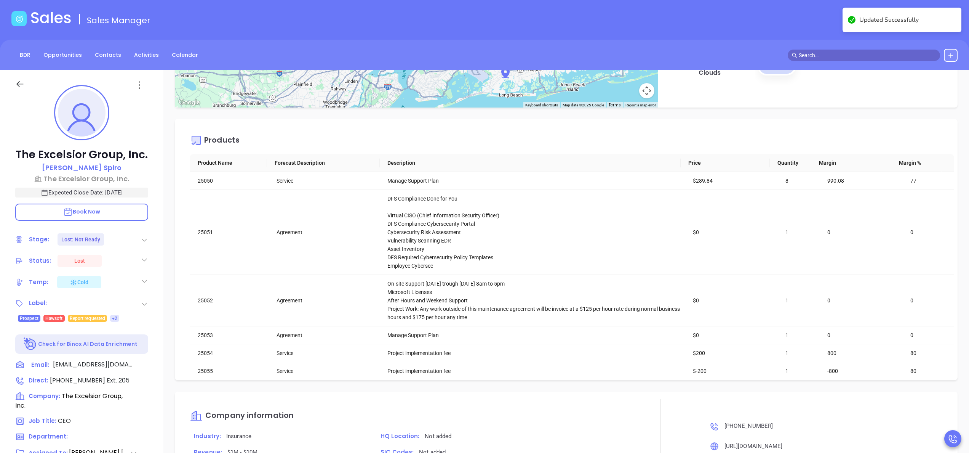
scroll to position [0, 0]
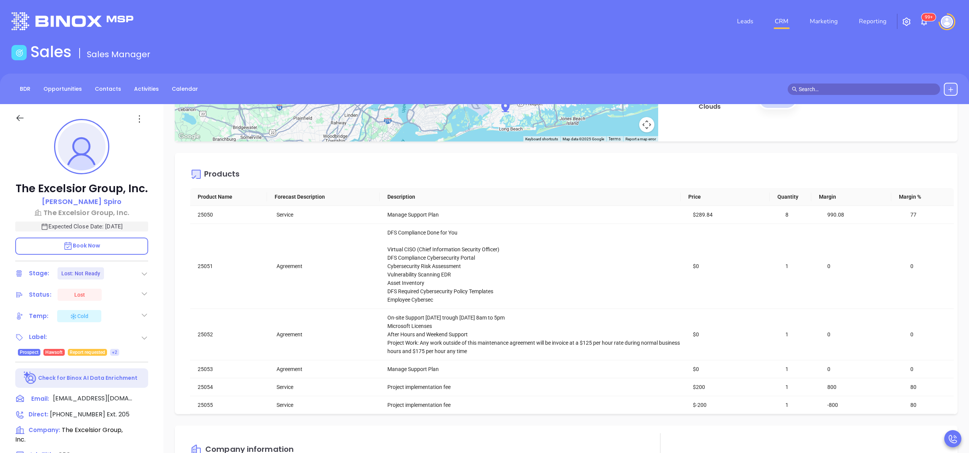
click at [145, 311] on icon at bounding box center [145, 315] width 8 height 8
click at [116, 336] on div "Not Defined" at bounding box center [106, 339] width 29 height 12
click at [89, 200] on p "David Spiro" at bounding box center [82, 201] width 80 height 10
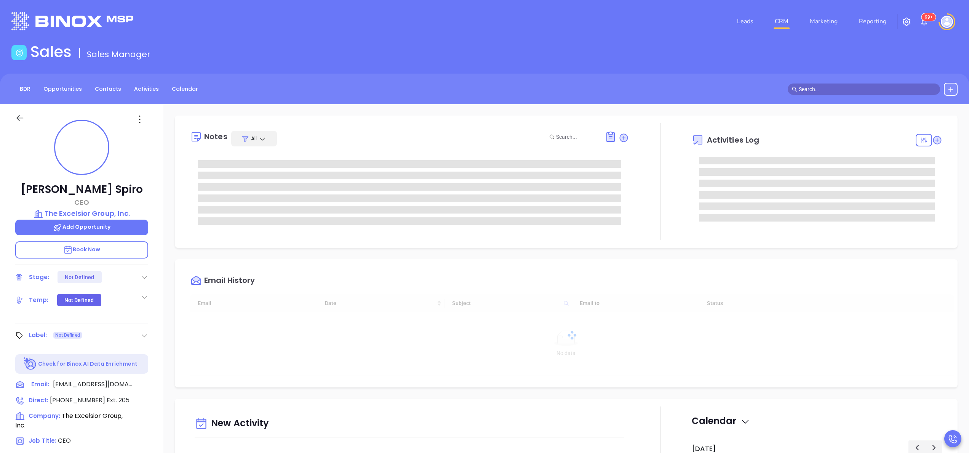
type input "[DATE]"
type input "[PERSON_NAME]"
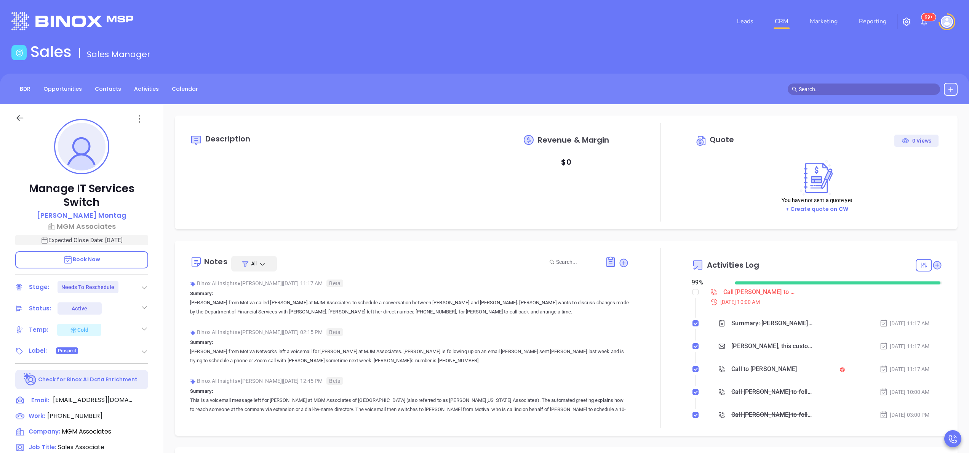
type input "[PERSON_NAME]"
click at [153, 320] on div "Manage IT Services Switch Rachel Montag MGM Associates Expected Close Date: Oct…" at bounding box center [81, 387] width 163 height 566
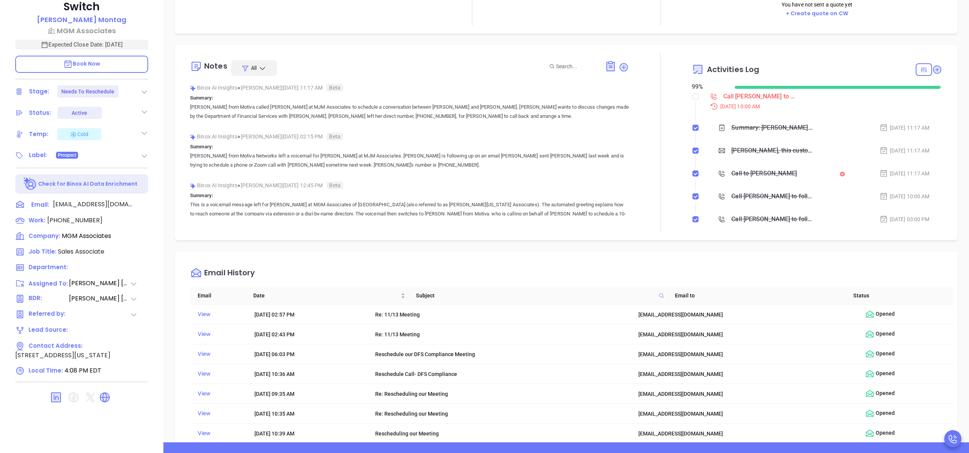
scroll to position [213, 0]
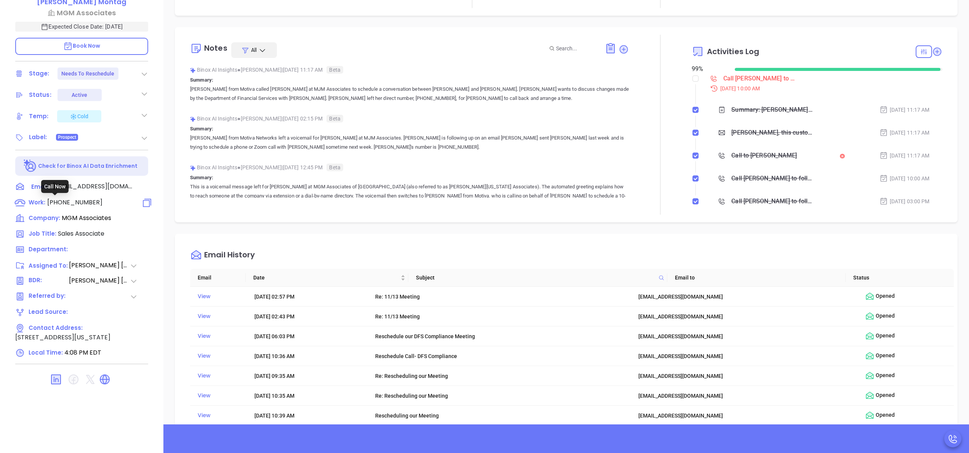
click at [76, 198] on span "(585) 381-7008" at bounding box center [74, 202] width 55 height 9
type input "(585) 381-7008"
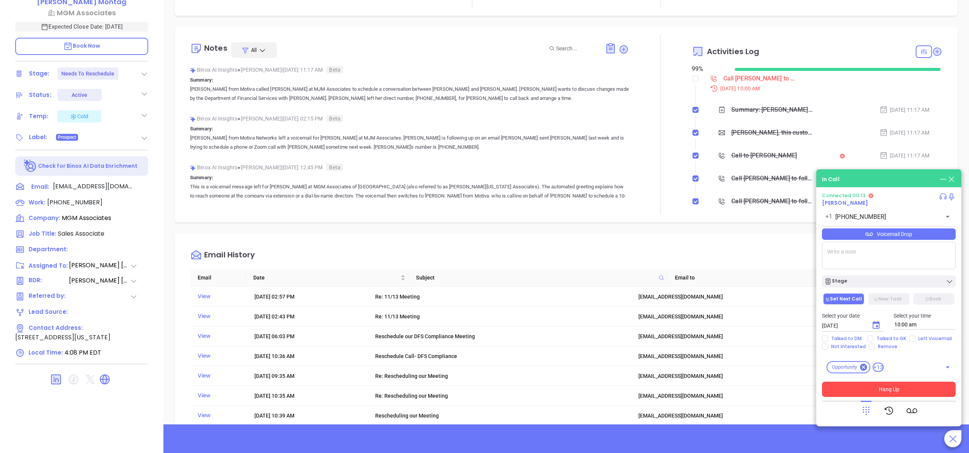
click at [895, 386] on button "Hang Up" at bounding box center [889, 388] width 134 height 15
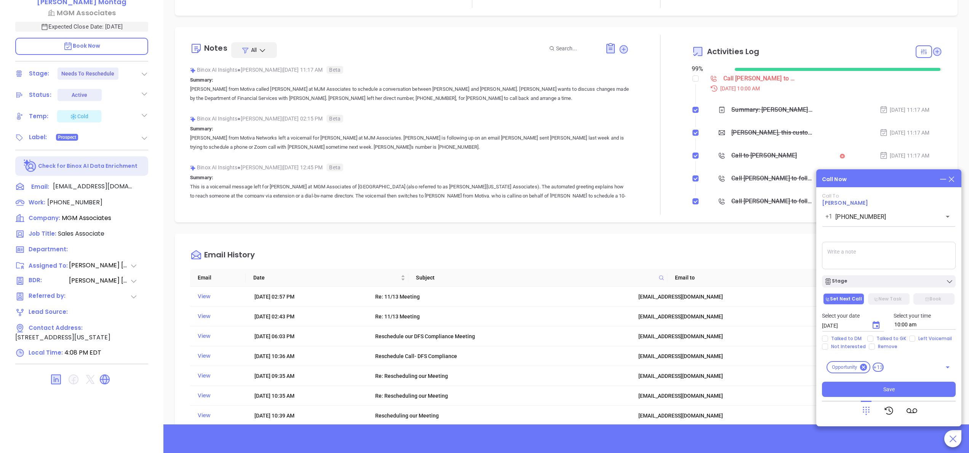
click at [886, 258] on textarea at bounding box center [889, 255] width 134 height 27
click at [853, 245] on textarea "office closed. 8-4" at bounding box center [889, 255] width 134 height 27
type textarea "office opened 8-4"
click at [867, 278] on div "Stage" at bounding box center [888, 281] width 129 height 8
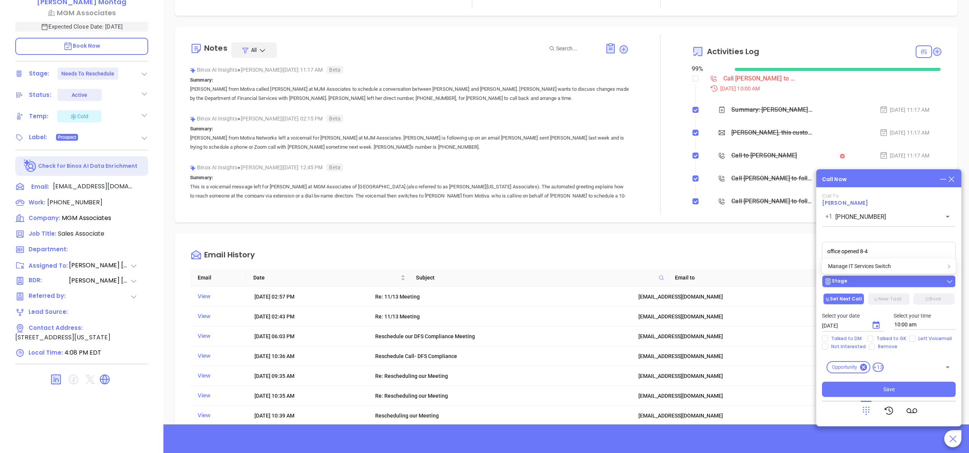
click at [867, 278] on div "Stage" at bounding box center [888, 281] width 129 height 8
click at [877, 319] on button "Choose date, selected date is Oct 3, 2025" at bounding box center [876, 324] width 15 height 15
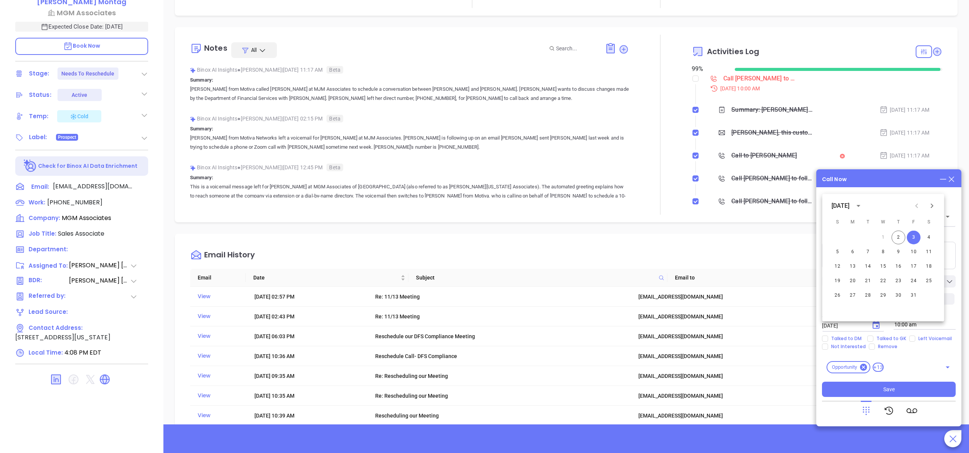
click at [877, 319] on div "1 2 3 4 5 6 7 8 9 10 11 12 13 14 15 16 17 18 19 20 21 22 23 24 25 26 27 28 29 3…" at bounding box center [883, 275] width 122 height 91
click at [877, 322] on icon "Choose date, selected date is Oct 3, 2025" at bounding box center [876, 325] width 7 height 8
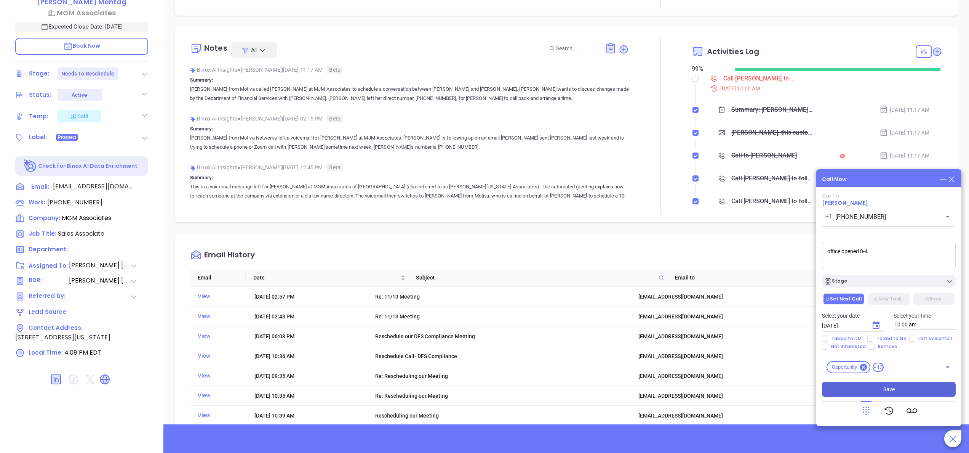
click at [889, 385] on span "Save" at bounding box center [888, 389] width 11 height 8
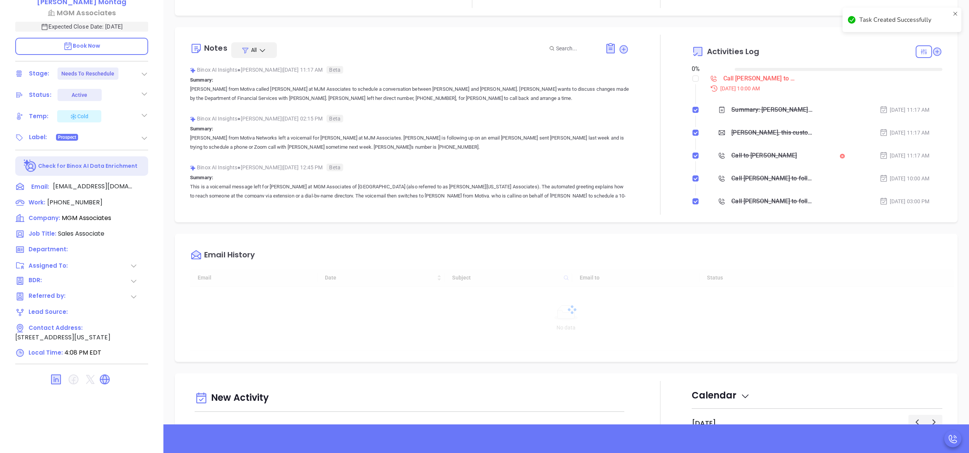
checkbox input "false"
type input "10/03/2025"
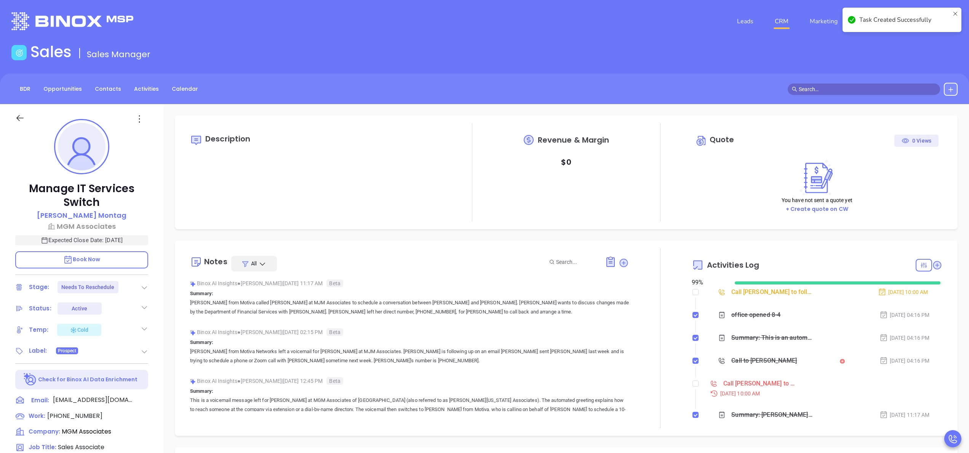
scroll to position [221, 0]
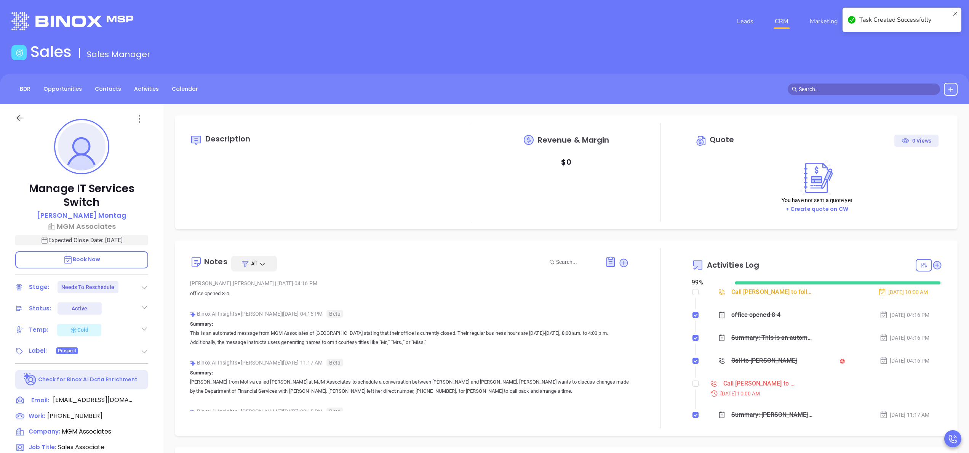
type input "[PERSON_NAME]"
click at [693, 384] on input "checkbox" at bounding box center [696, 383] width 6 height 6
checkbox input "true"
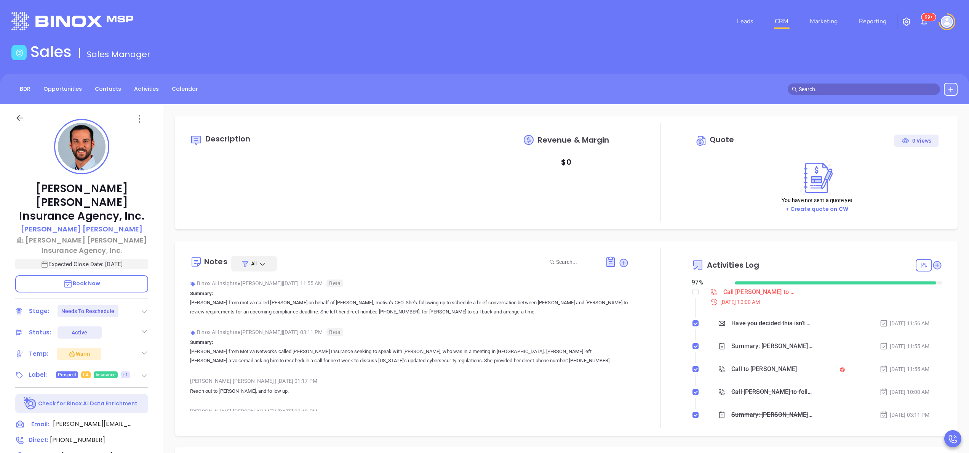
type input "[PERSON_NAME]"
click at [476, 303] on p "[PERSON_NAME] from motiva called [PERSON_NAME] on behalf of [PERSON_NAME], moti…" at bounding box center [409, 307] width 439 height 18
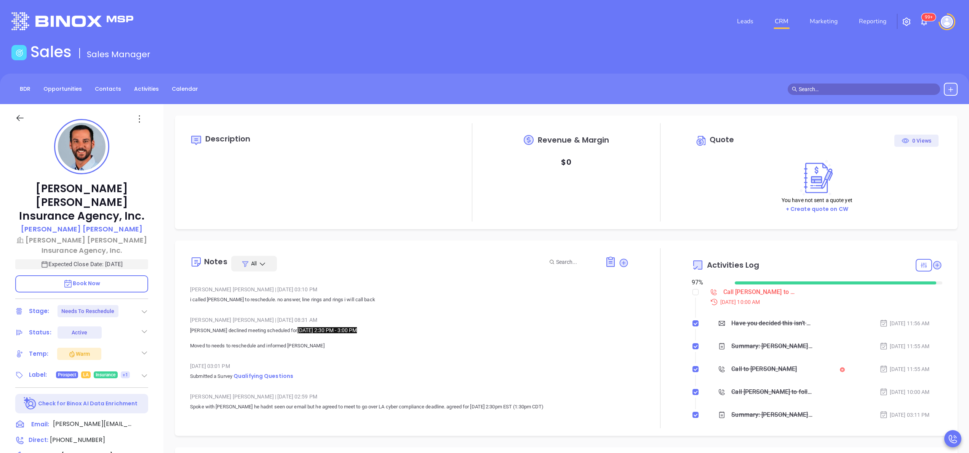
scroll to position [152, 0]
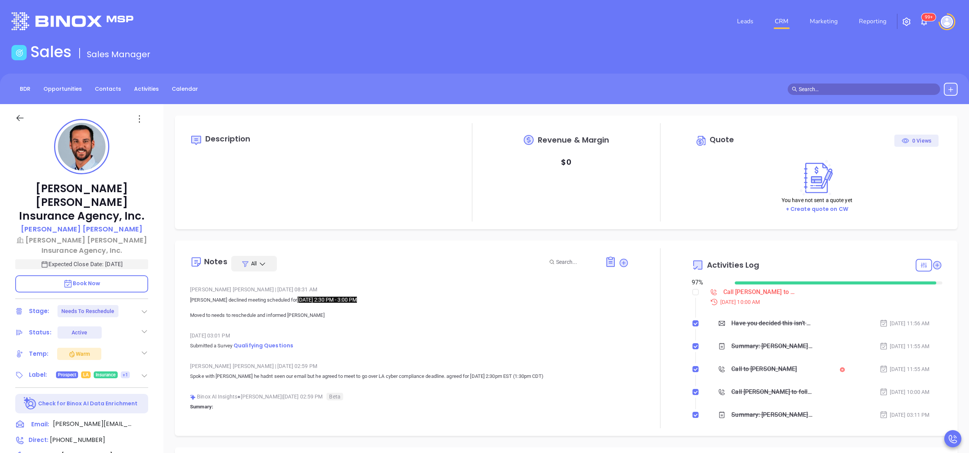
click at [155, 308] on div "[PERSON_NAME] [PERSON_NAME] Insurance Agency, Inc. [PERSON_NAME] [PERSON_NAME] …" at bounding box center [81, 387] width 163 height 566
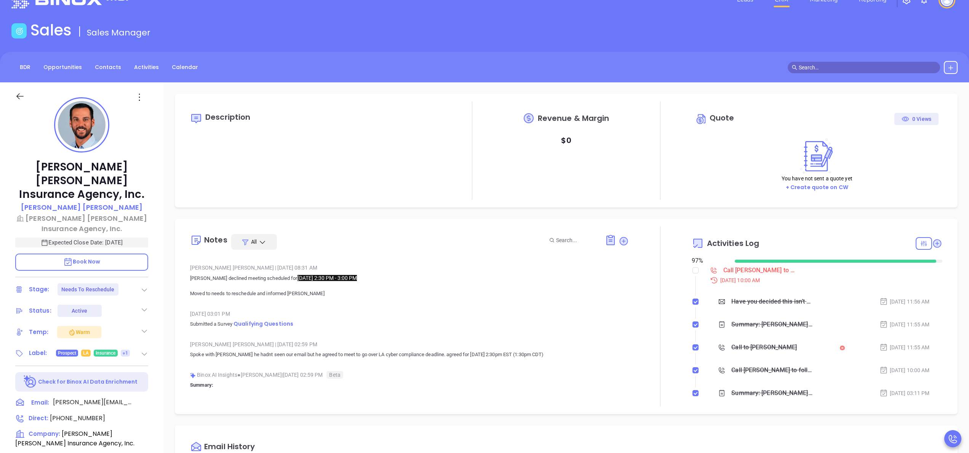
scroll to position [4, 0]
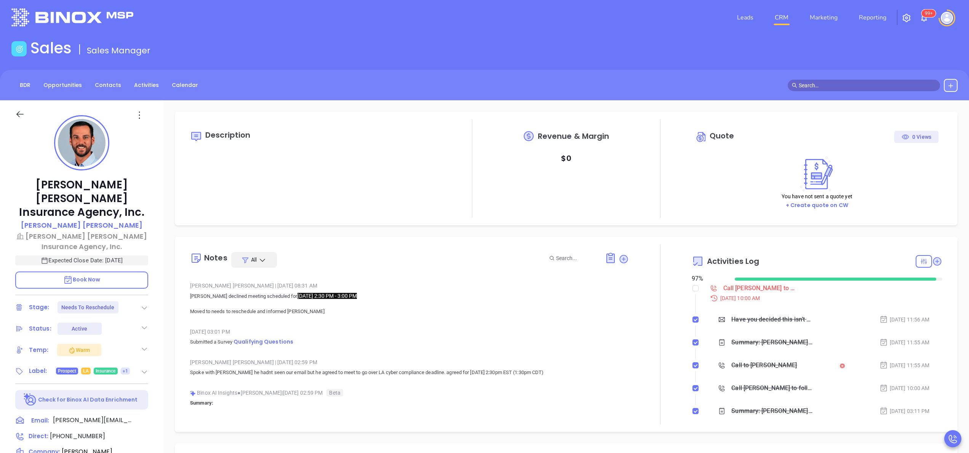
click at [345, 354] on div "Binox AI Insights ● [PERSON_NAME] | [DATE] 11:55 AM Beta Summary: [PERSON_NAME]…" at bounding box center [409, 381] width 439 height 521
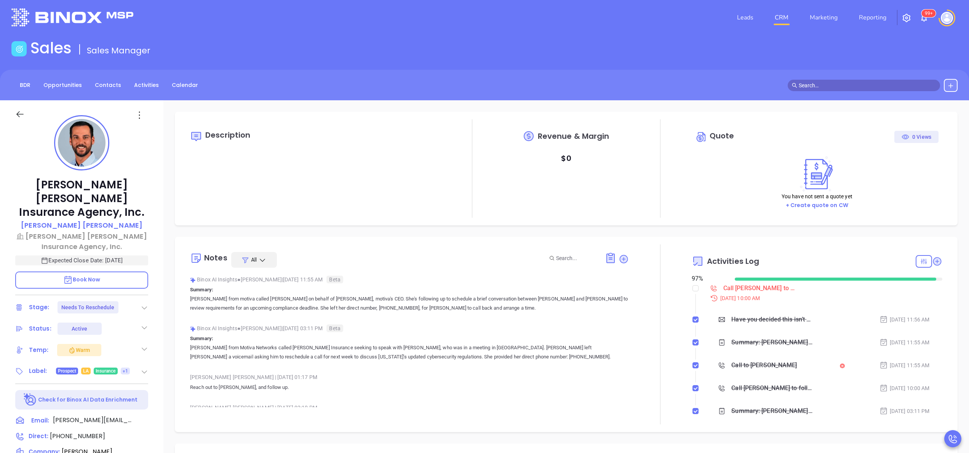
scroll to position [0, 0]
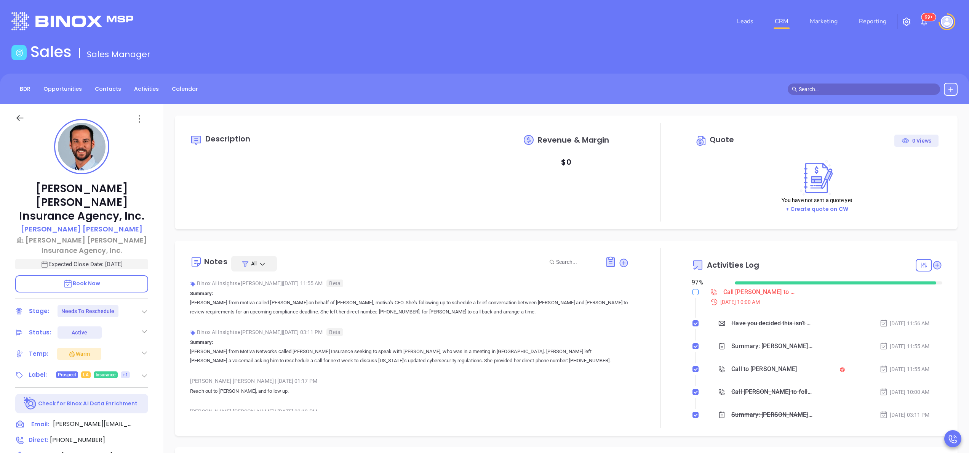
click at [693, 290] on input "checkbox" at bounding box center [696, 292] width 6 height 6
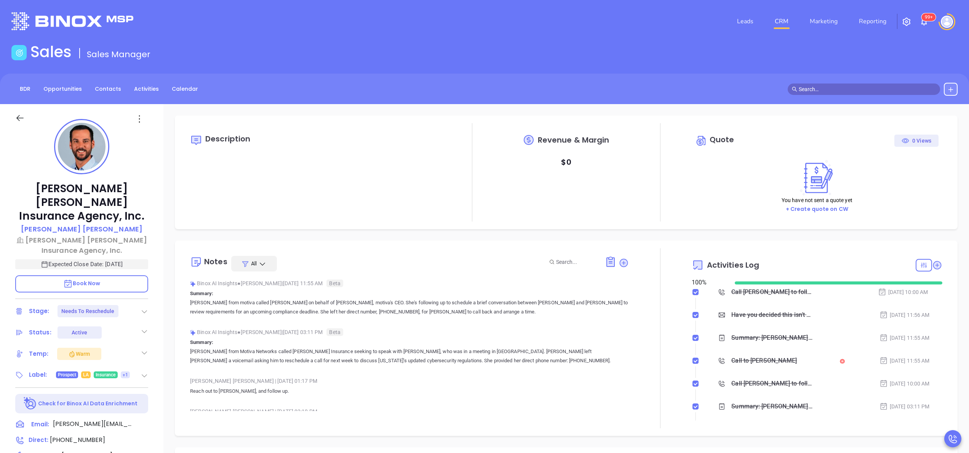
click at [144, 307] on icon at bounding box center [145, 311] width 8 height 8
click at [693, 290] on input "checkbox" at bounding box center [696, 292] width 6 height 6
checkbox input "false"
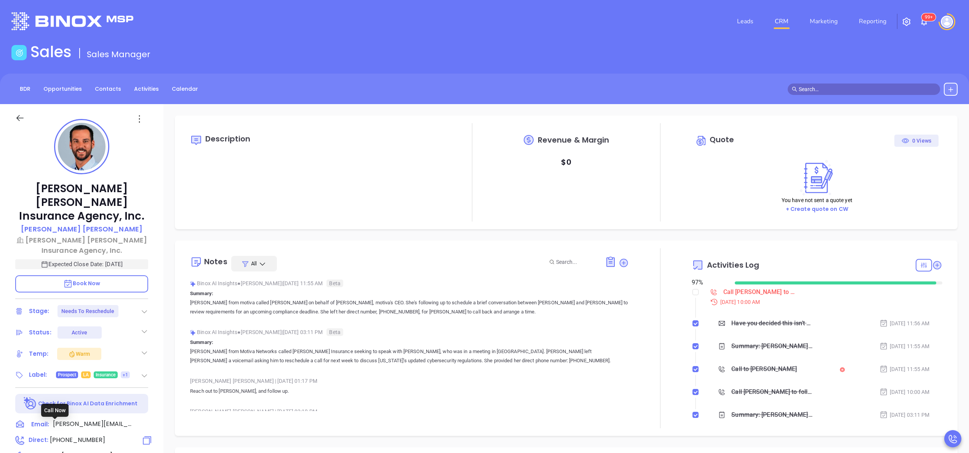
click at [72, 435] on span "(225) 647-2168" at bounding box center [77, 439] width 55 height 9
type input "(225) 647-2168"
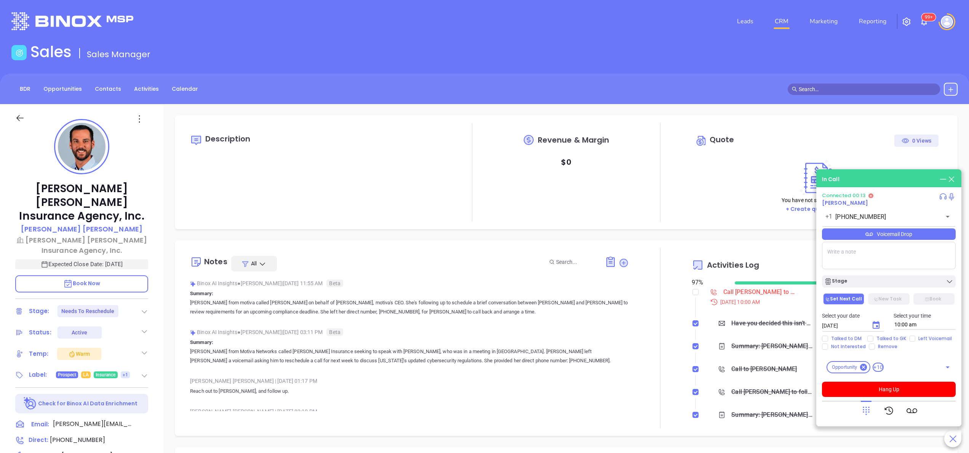
click at [93, 279] on span "Book Now" at bounding box center [81, 283] width 37 height 8
click at [586, 341] on p "Summary: Annabelle from Motiva Networks called Robbie Insurance seeking to spea…" at bounding box center [409, 351] width 439 height 27
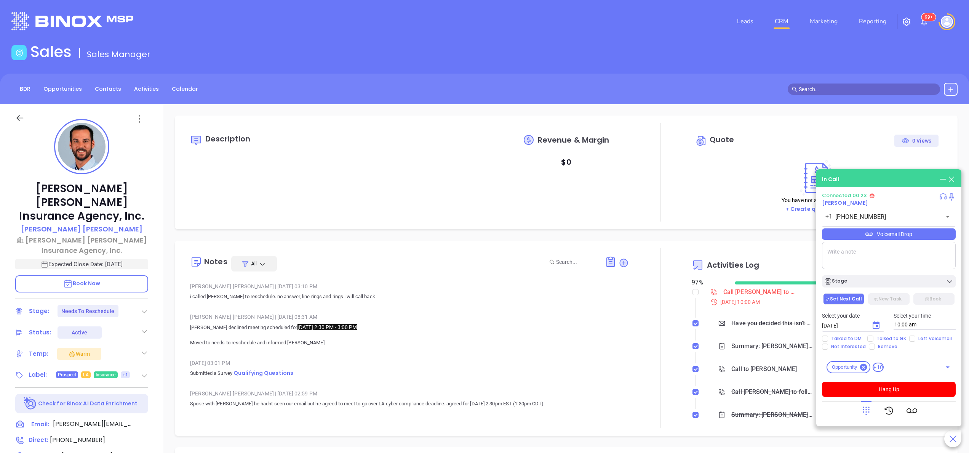
scroll to position [122, 0]
click at [893, 386] on button "Hang Up" at bounding box center [889, 388] width 134 height 15
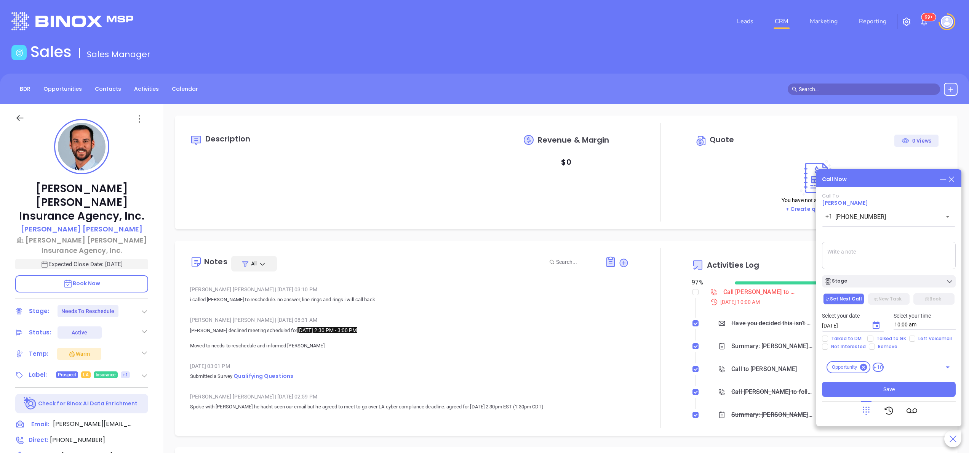
click at [909, 341] on div "Talked to DM Talked to GK Left Voicemail Not Interested Remove" at bounding box center [888, 342] width 143 height 14
click at [911, 336] on input "Left Voicemail" at bounding box center [912, 338] width 6 height 6
checkbox input "true"
click at [866, 255] on textarea at bounding box center [889, 255] width 134 height 27
type textarea "no answer left vm"
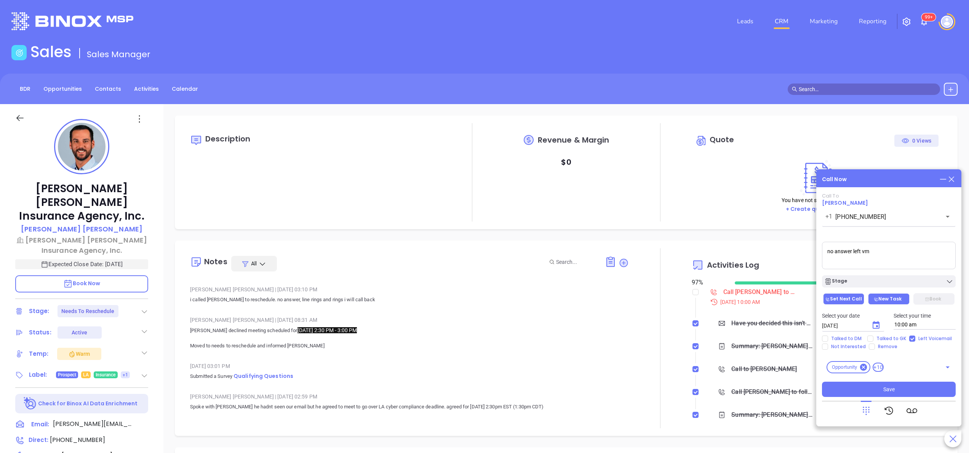
click at [895, 299] on button "New Task" at bounding box center [888, 298] width 41 height 11
click at [888, 390] on span "Save" at bounding box center [888, 389] width 11 height 8
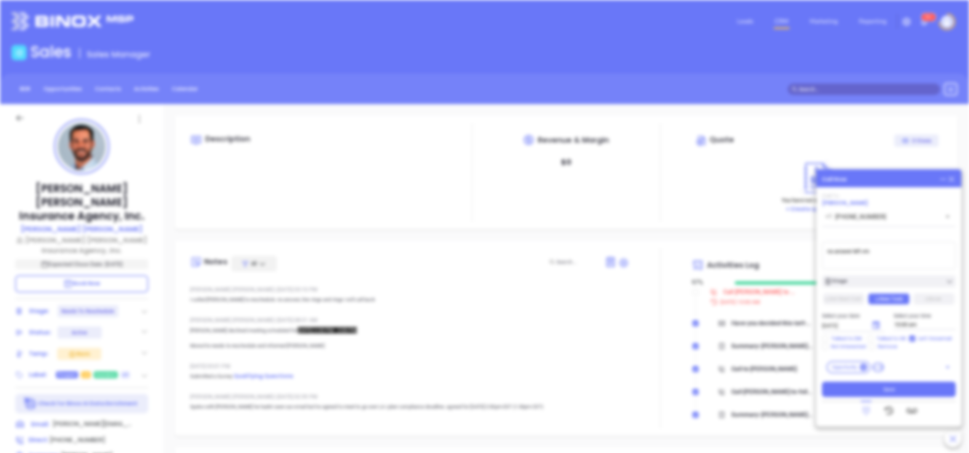
type input "10:00 am"
type input "[DATE]"
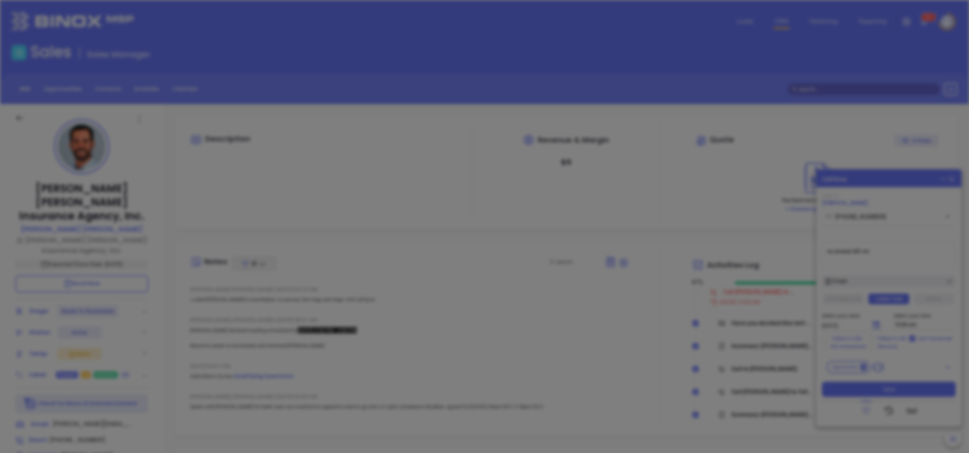
scroll to position [221, 0]
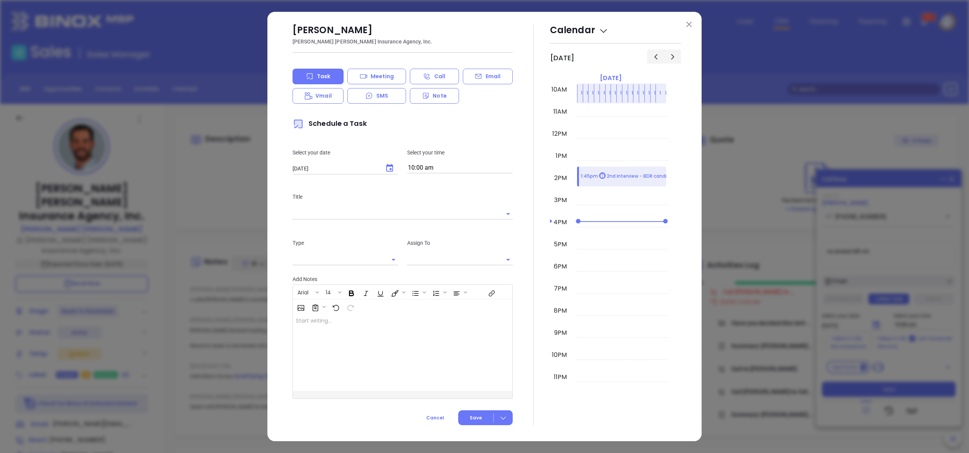
type input "[PERSON_NAME]"
click at [689, 23] on img at bounding box center [688, 24] width 5 height 5
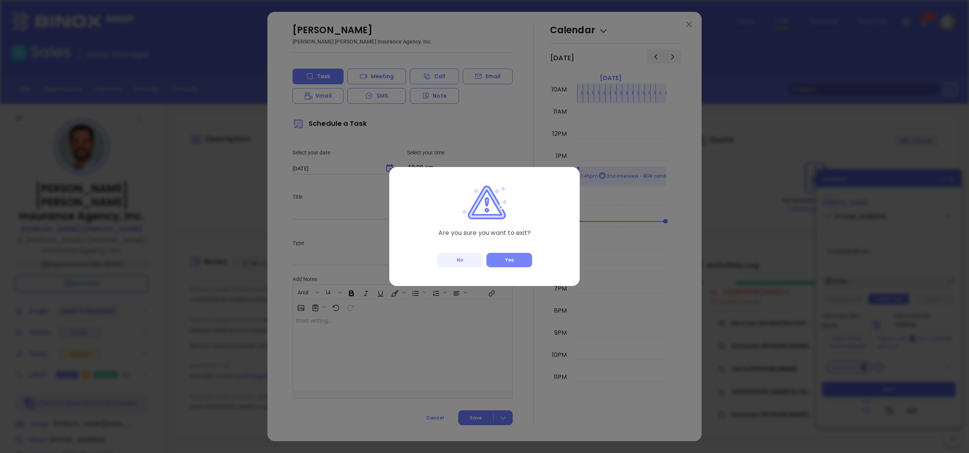
click at [515, 262] on button "Yes" at bounding box center [509, 260] width 46 height 14
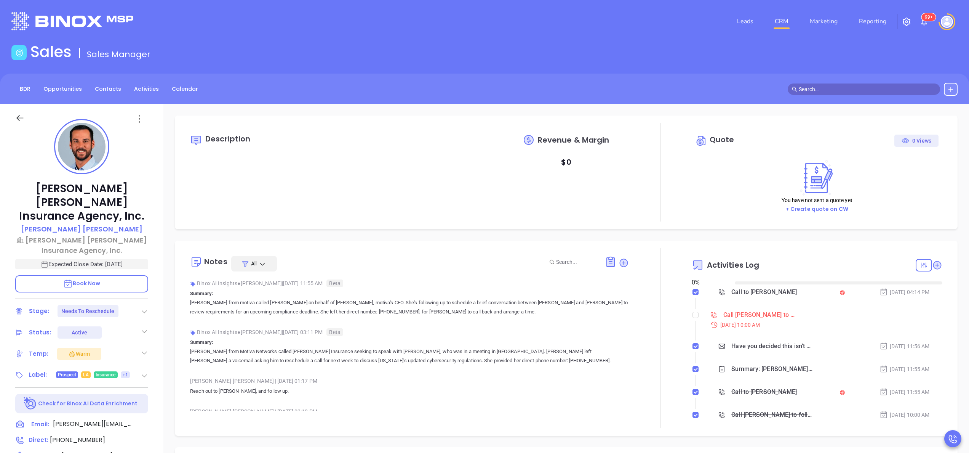
type input "[DATE]"
type input "[PERSON_NAME]"
click at [693, 314] on input "checkbox" at bounding box center [696, 315] width 6 height 6
checkbox input "true"
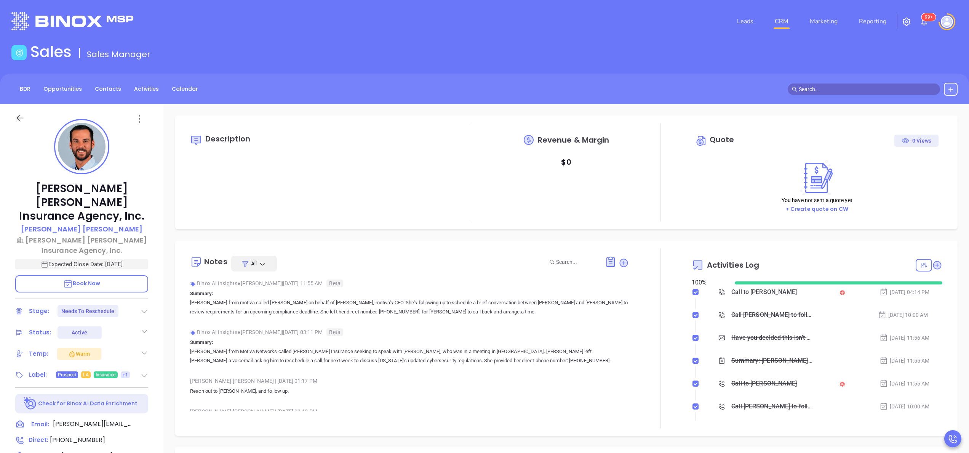
click at [607, 289] on p "Summary: Annabelle from motiva called Taylor on behalf of Walter, motiva's CEO.…" at bounding box center [409, 302] width 439 height 27
click at [145, 307] on icon at bounding box center [145, 311] width 8 height 8
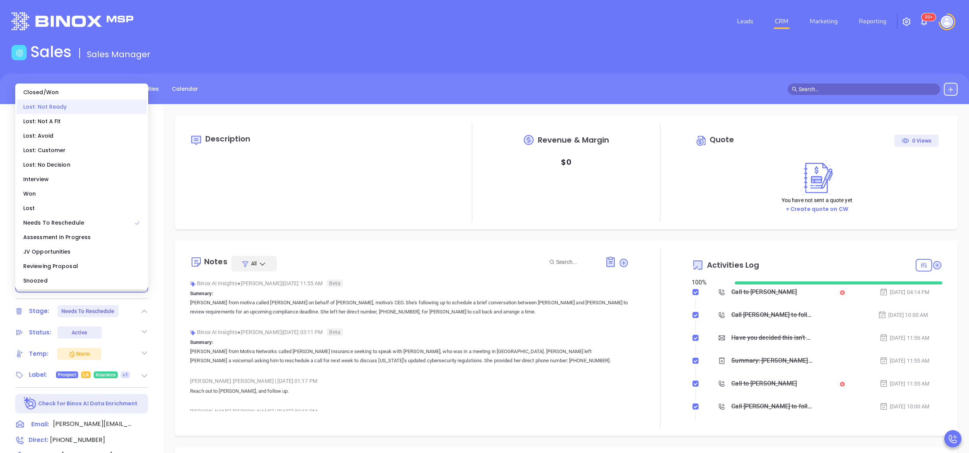
click at [57, 111] on div "Lost: Not Ready" at bounding box center [82, 106] width 130 height 14
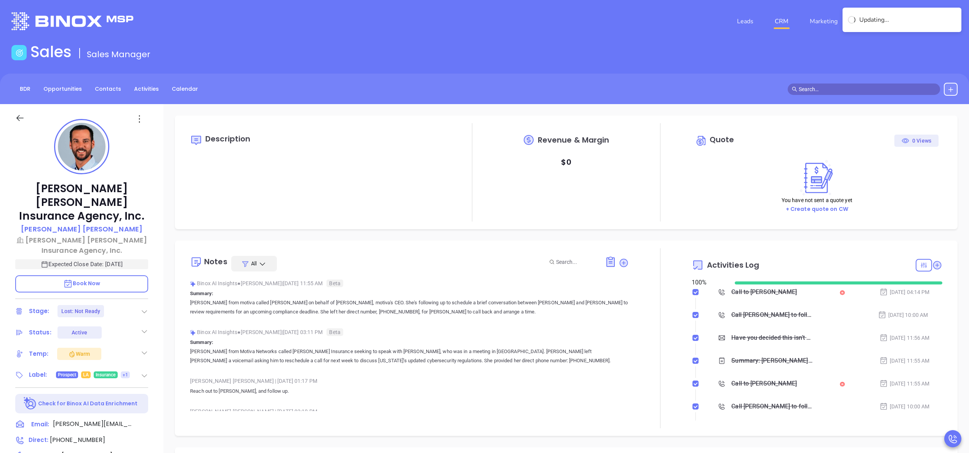
click at [660, 350] on div at bounding box center [660, 338] width 63 height 180
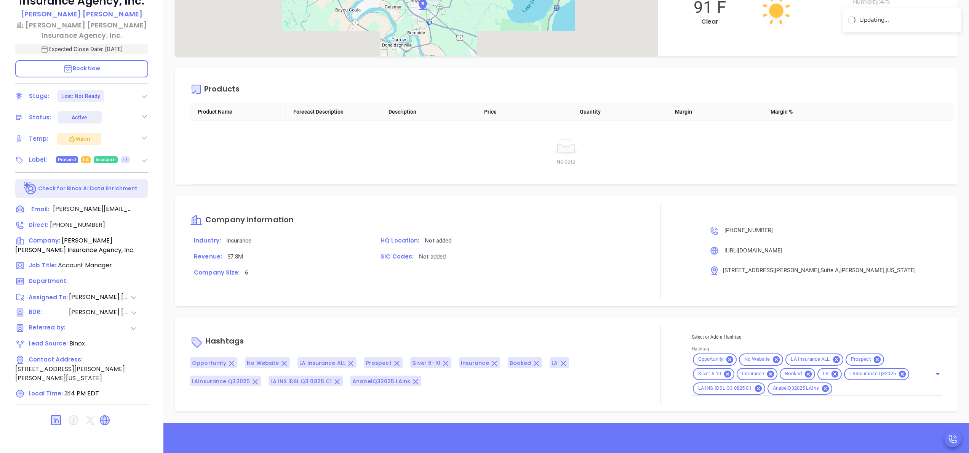
scroll to position [217, 0]
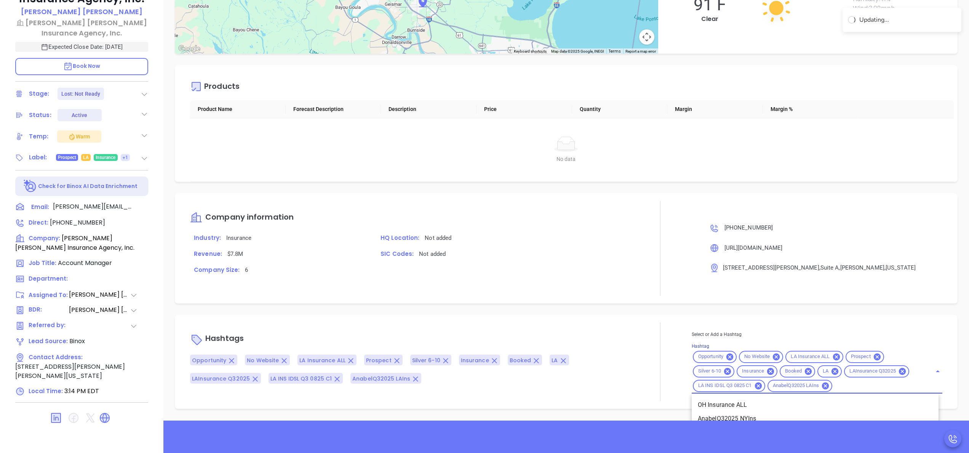
click at [843, 387] on input "Hashtag" at bounding box center [877, 386] width 88 height 10
type input "ltn"
click at [729, 414] on li "LTN" at bounding box center [815, 418] width 247 height 14
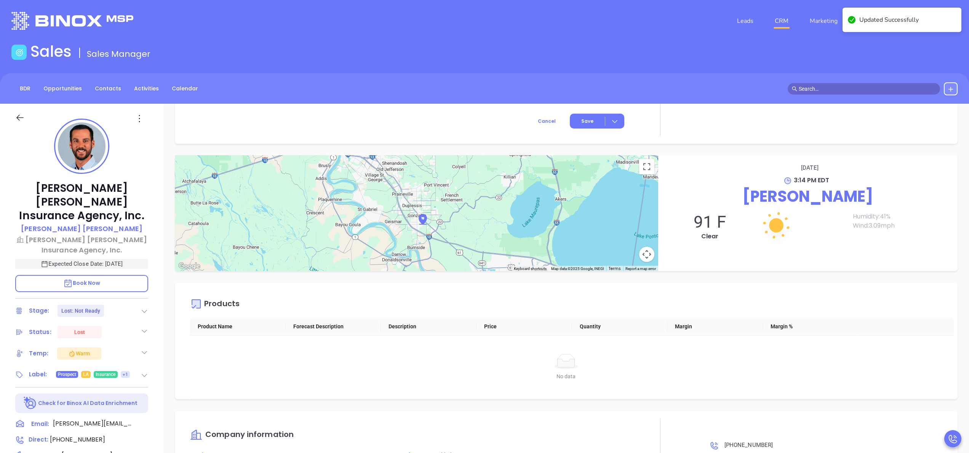
scroll to position [0, 0]
click at [623, 325] on th "Quantity" at bounding box center [620, 327] width 96 height 18
click at [87, 224] on p "Taylor Robert" at bounding box center [82, 229] width 122 height 10
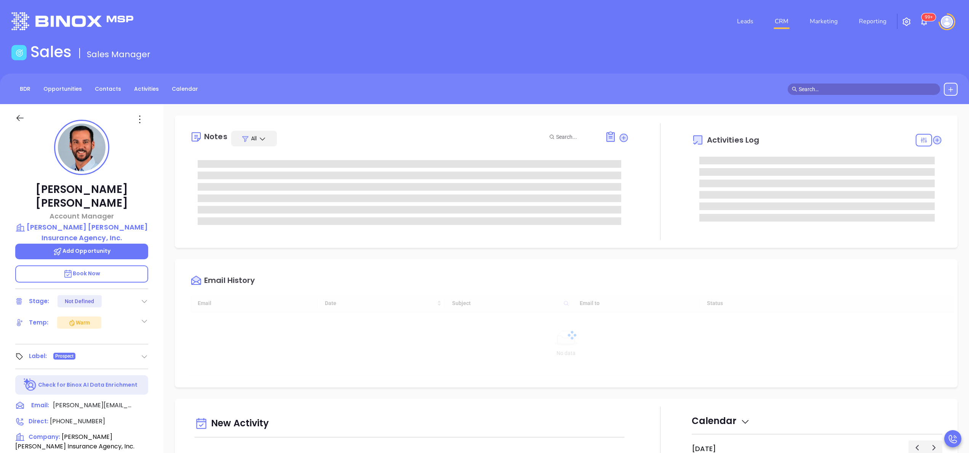
type input "[DATE]"
click at [148, 297] on icon at bounding box center [145, 301] width 8 height 8
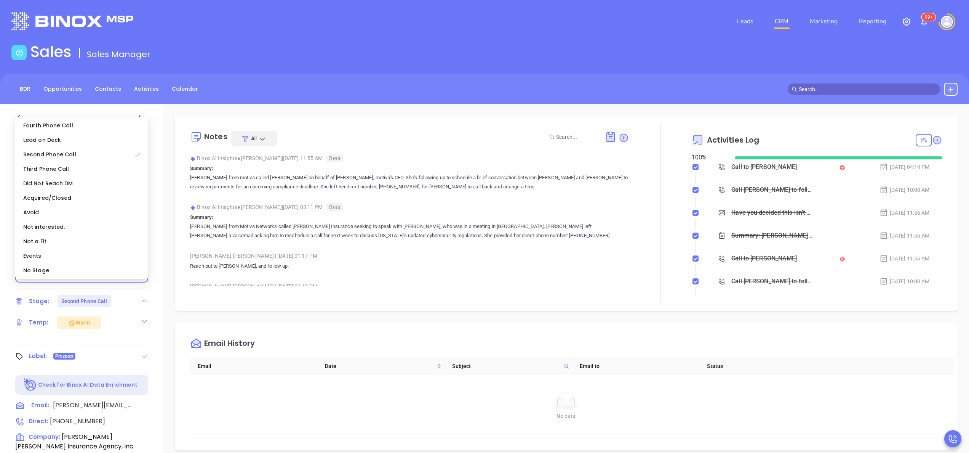
type input "[PERSON_NAME]"
click at [115, 266] on div "No Stage" at bounding box center [82, 270] width 130 height 14
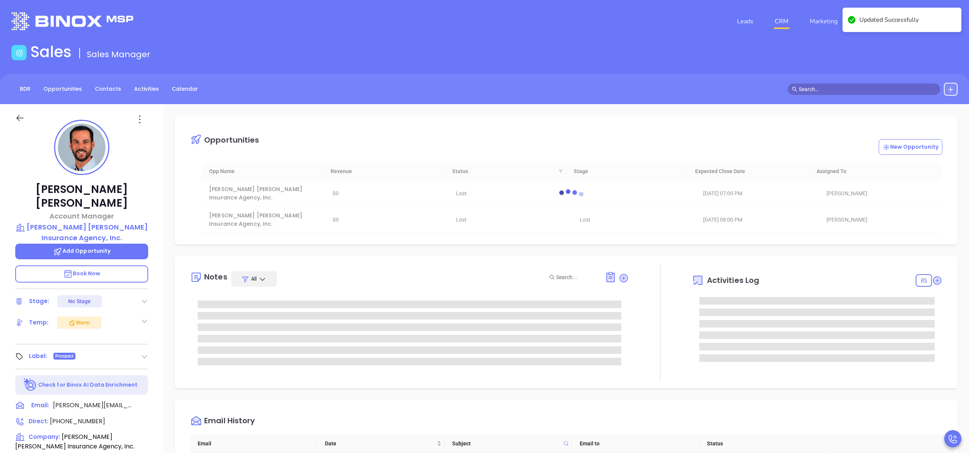
click at [144, 317] on icon at bounding box center [145, 321] width 8 height 8
click at [107, 339] on div "Not Defined" at bounding box center [106, 345] width 29 height 12
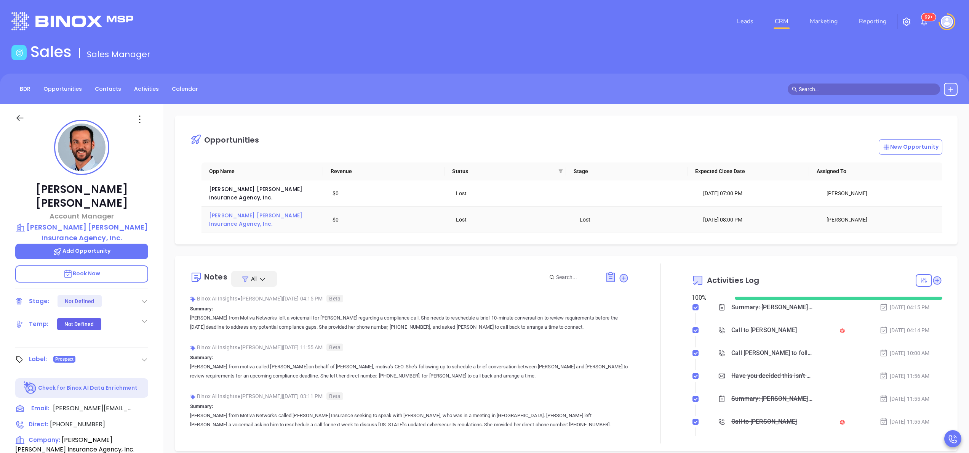
click at [260, 211] on span "Harry Robert Insurance Agency, Inc." at bounding box center [256, 219] width 95 height 16
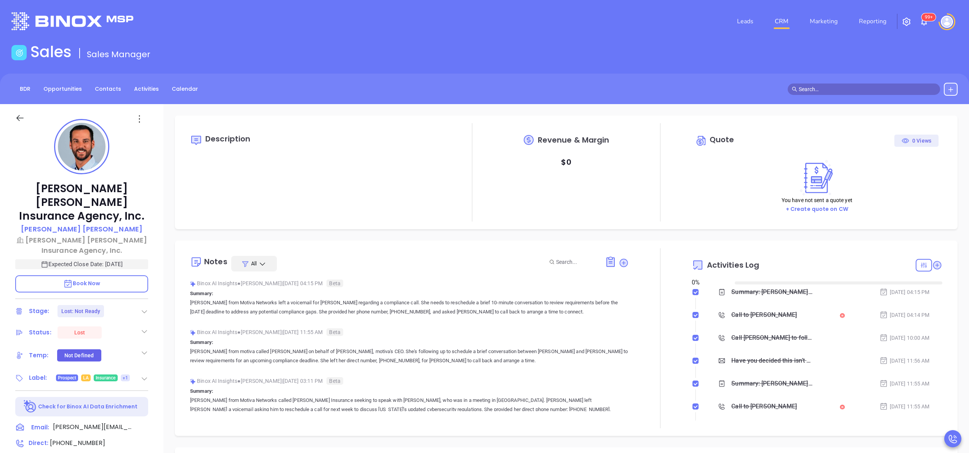
type input "[DATE]"
type input "[PERSON_NAME]"
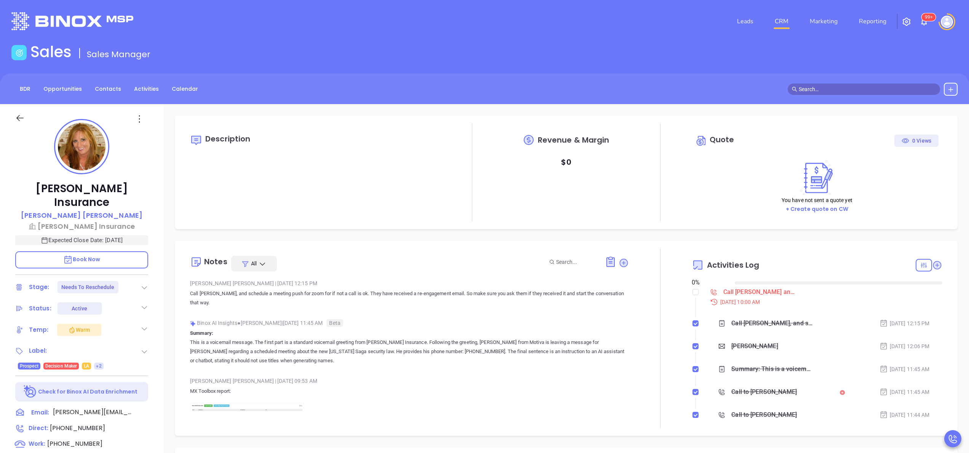
type input "[DATE]"
click at [156, 345] on div "[PERSON_NAME] Insurance [PERSON_NAME] Insurance Expected Close Date: [DATE] Boo…" at bounding box center [81, 387] width 163 height 566
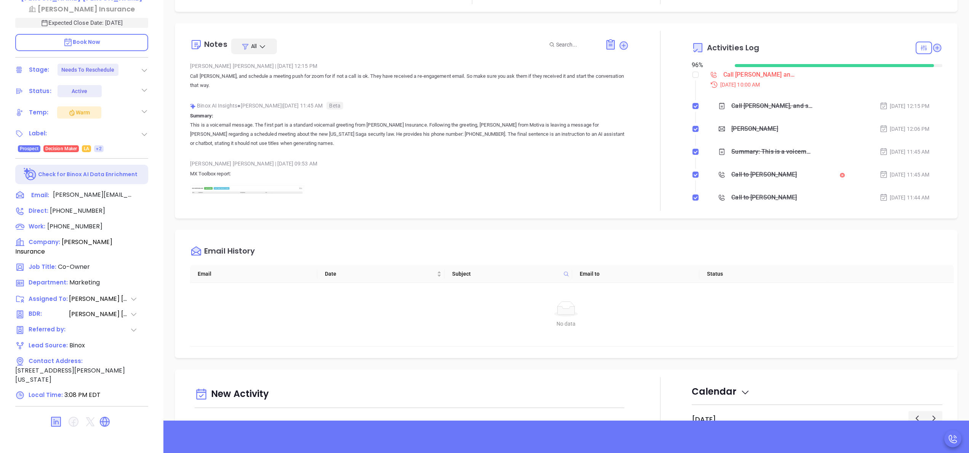
type input "[PERSON_NAME]"
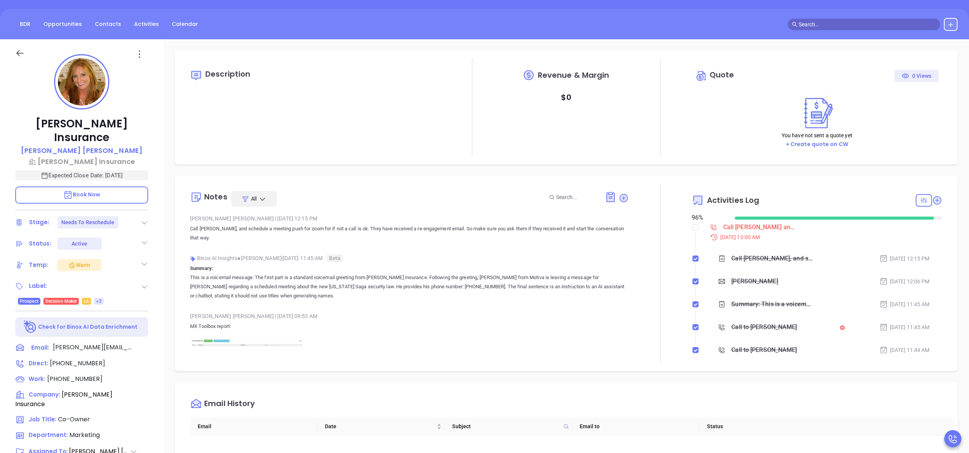
scroll to position [34, 0]
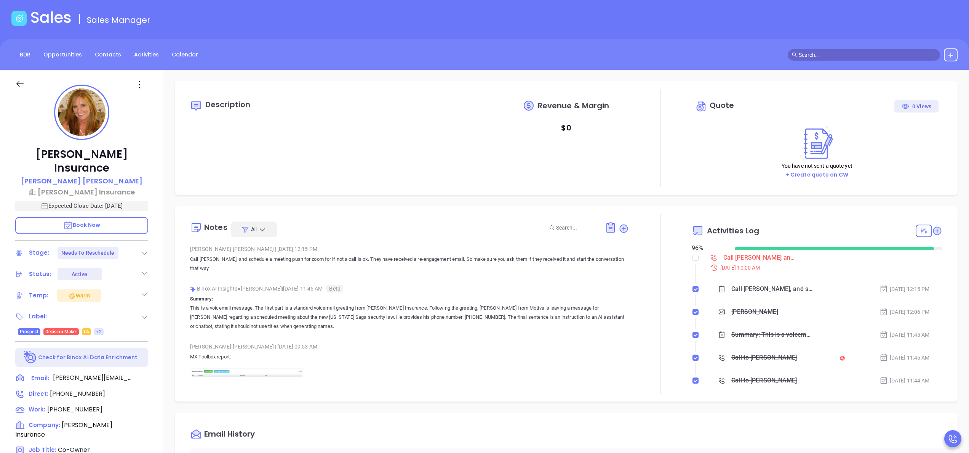
click at [340, 350] on div "[PERSON_NAME] | [DATE] 09:53 AM" at bounding box center [409, 346] width 439 height 11
click at [74, 389] on span "[PHONE_NUMBER]" at bounding box center [77, 393] width 55 height 9
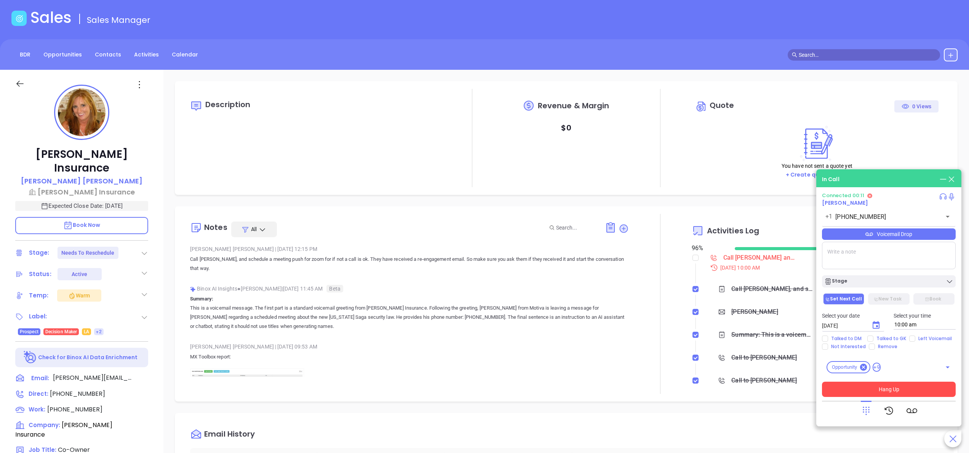
click at [858, 391] on button "Hang Up" at bounding box center [889, 388] width 134 height 15
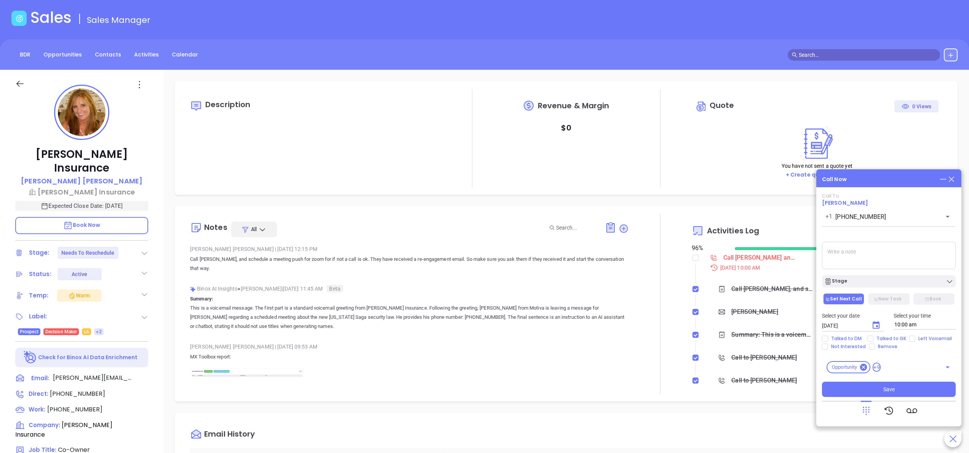
click at [589, 405] on div "Description Revenue & Margin $ 0 Quote 0 Views You have not sent a quote yet + …" at bounding box center [566, 336] width 806 height 533
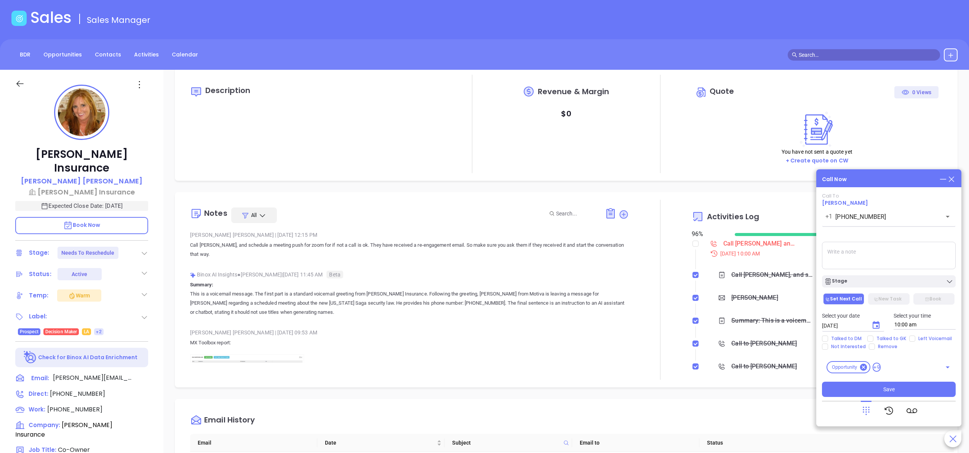
scroll to position [0, 0]
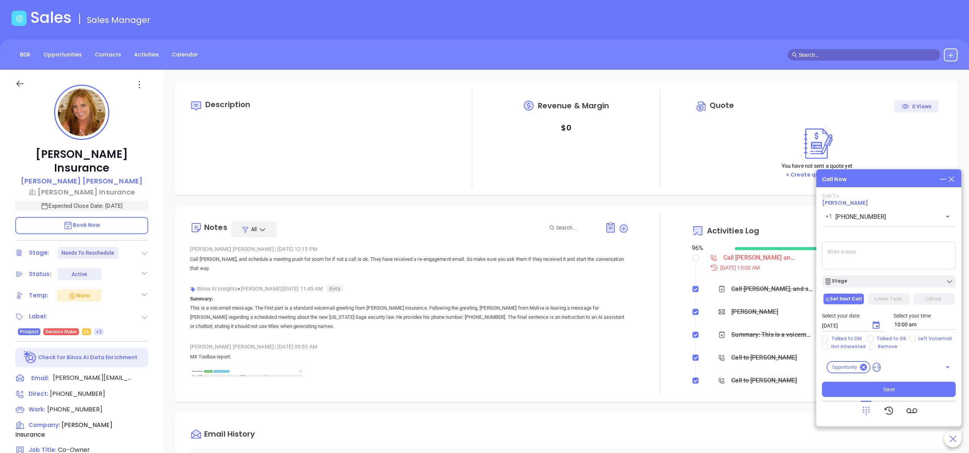
click at [536, 287] on div "Binox AI Insights ● [PERSON_NAME] | [DATE] 11:45 AM Beta" at bounding box center [409, 288] width 439 height 11
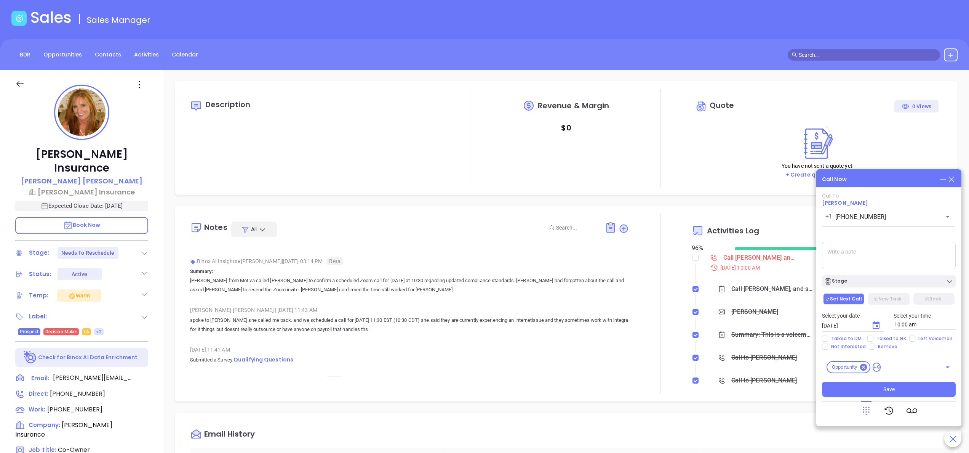
scroll to position [213, 0]
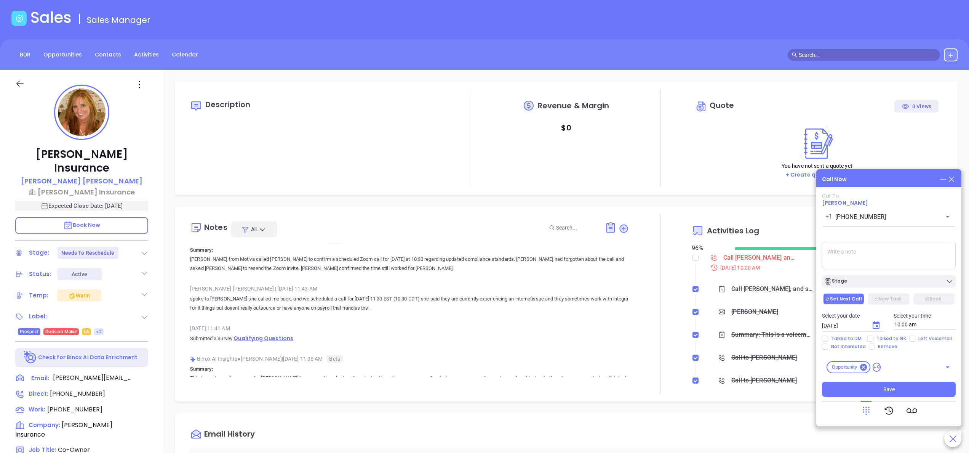
click at [253, 334] on span "Qualifying Questions" at bounding box center [264, 338] width 60 height 8
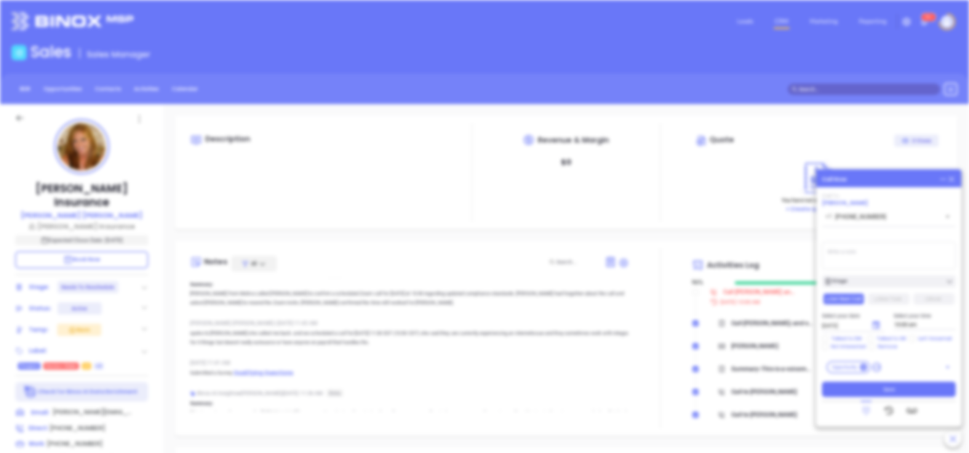
scroll to position [0, 0]
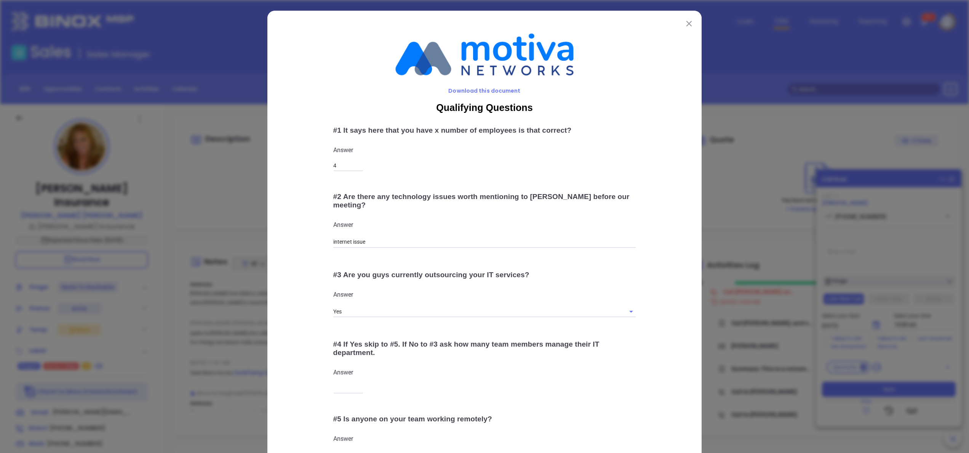
click at [684, 23] on button at bounding box center [689, 23] width 10 height 10
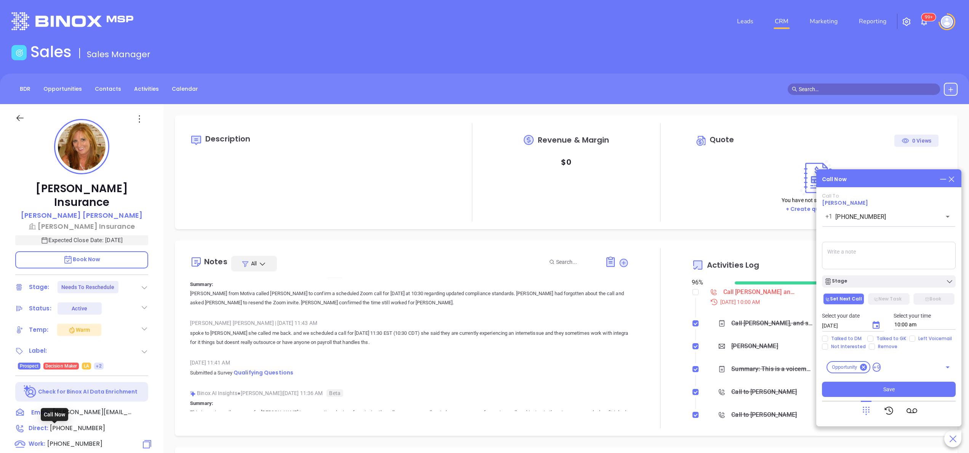
click at [82, 439] on span "[PHONE_NUMBER]" at bounding box center [74, 443] width 55 height 9
type input "[PHONE_NUMBER]"
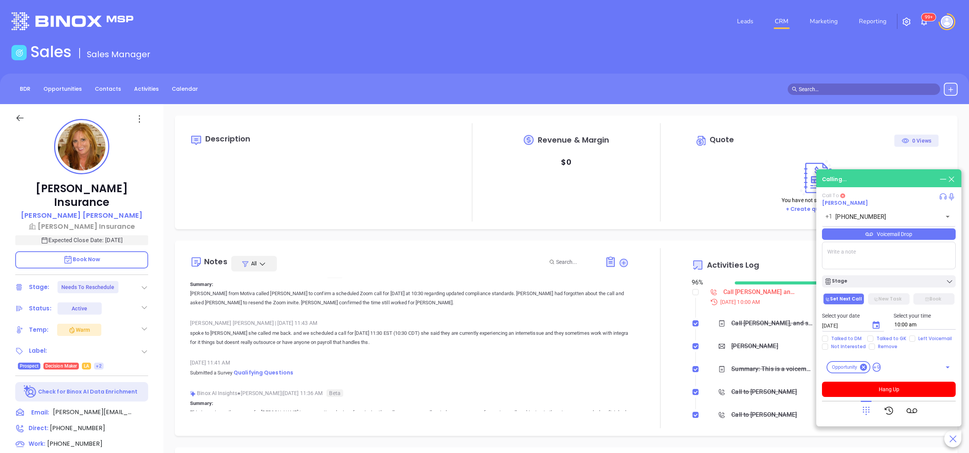
click at [91, 255] on span "Book Now" at bounding box center [81, 259] width 37 height 8
click at [901, 392] on button "Hang Up" at bounding box center [889, 388] width 134 height 15
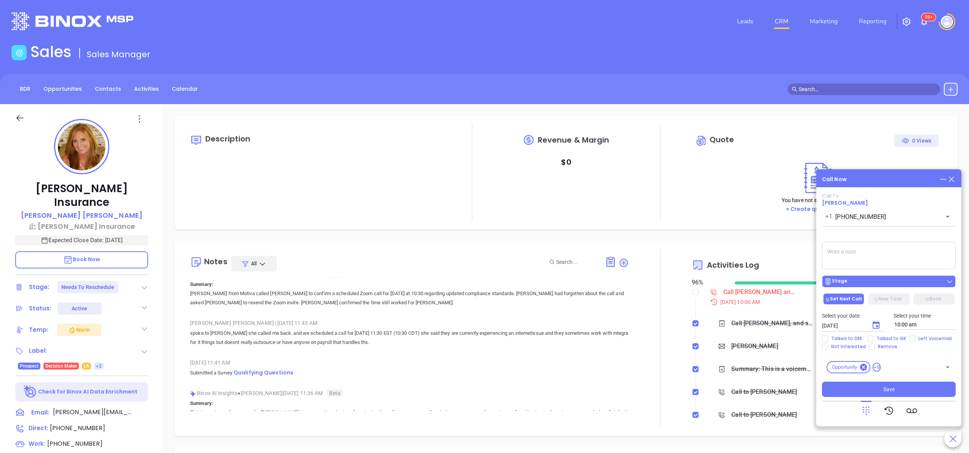
click at [892, 283] on div "Stage" at bounding box center [888, 281] width 129 height 8
click at [873, 250] on textarea at bounding box center [889, 255] width 134 height 27
click at [858, 247] on textarea at bounding box center [889, 255] width 134 height 27
type textarea "spoke with [DEMOGRAPHIC_DATA] gk she said [PERSON_NAME] was with a cx left my c…"
click at [876, 337] on span "Talked to GK" at bounding box center [891, 338] width 36 height 6
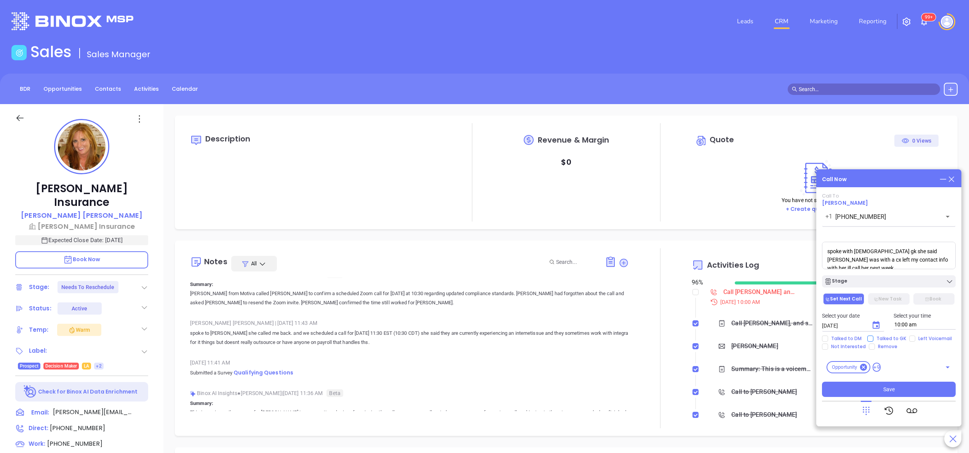
click at [873, 337] on input "Talked to GK" at bounding box center [870, 338] width 6 height 6
checkbox input "true"
click at [879, 322] on icon "Choose date, selected date is Oct 3, 2025" at bounding box center [876, 325] width 7 height 8
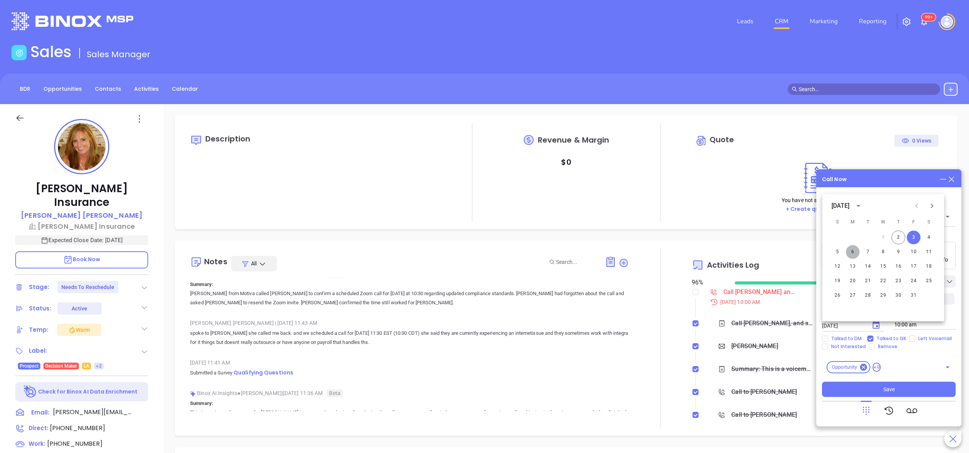
click at [852, 252] on button "6" at bounding box center [853, 252] width 14 height 14
type input "[DATE]"
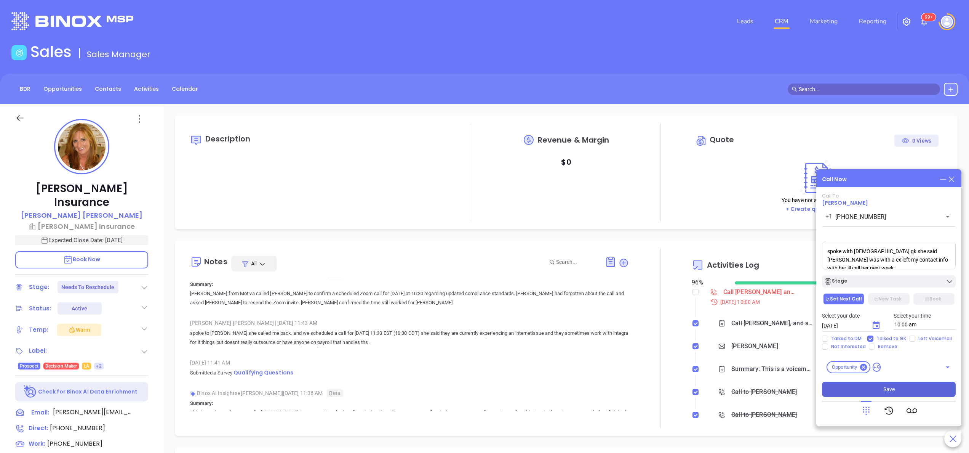
click at [864, 383] on button "Save" at bounding box center [889, 388] width 134 height 15
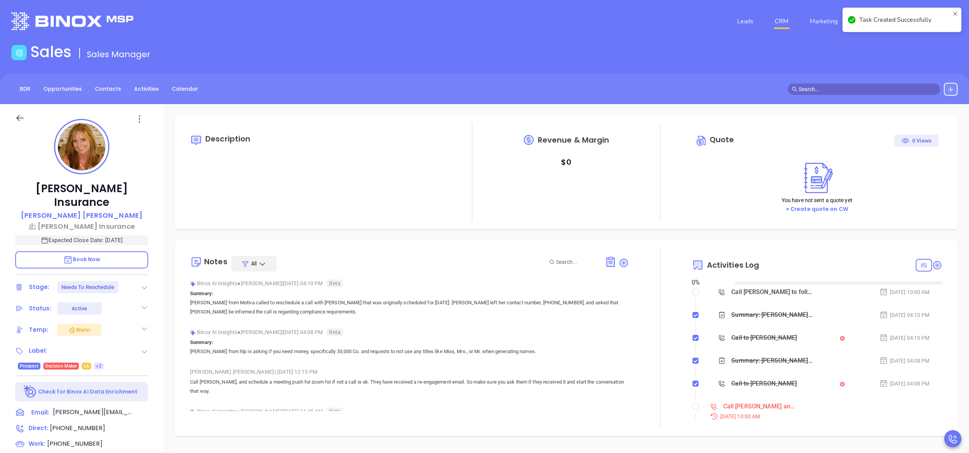
type input "[DATE]"
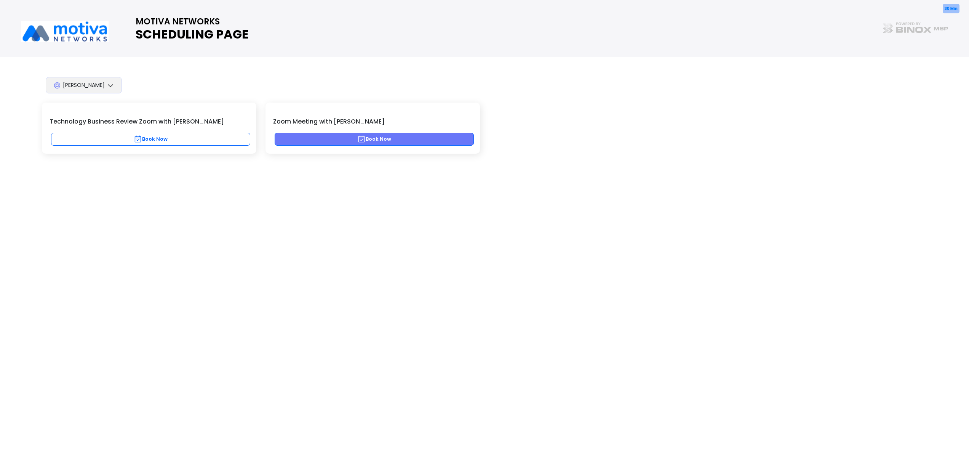
click at [414, 141] on button "Book Now" at bounding box center [374, 139] width 199 height 13
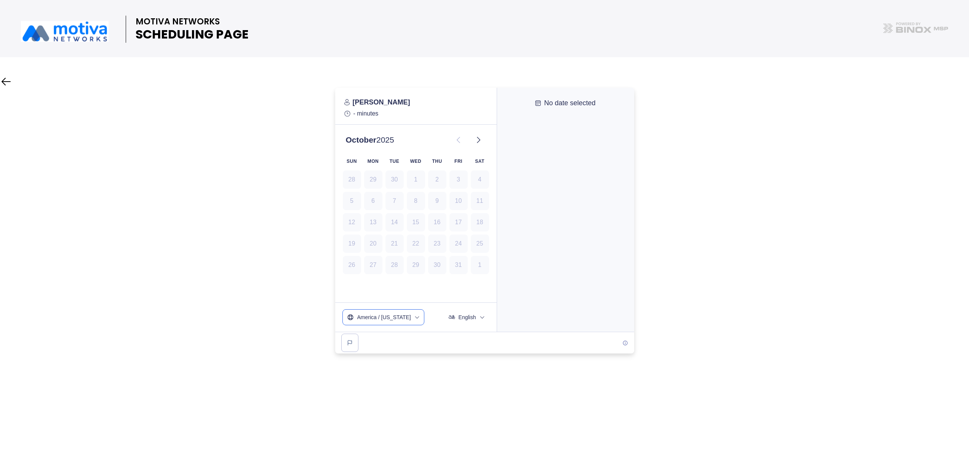
click at [402, 317] on span "America / [US_STATE]" at bounding box center [384, 317] width 54 height 8
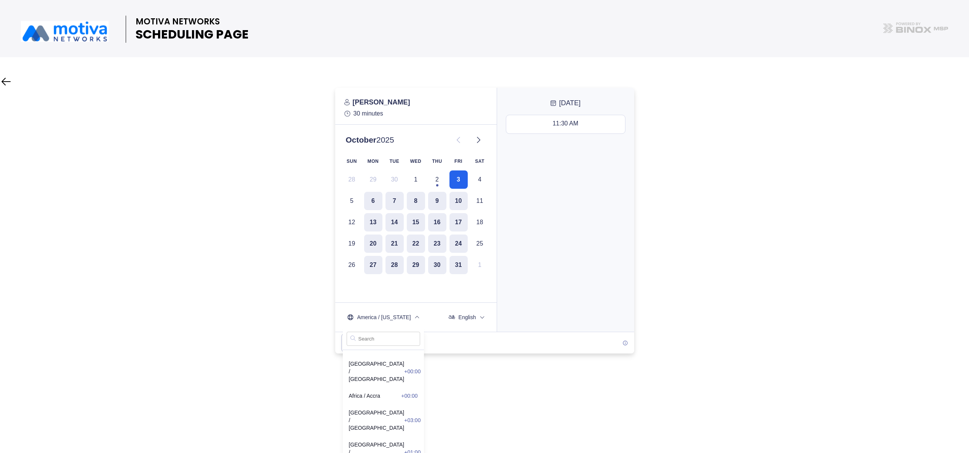
click at [366, 335] on input "text" at bounding box center [384, 338] width 74 height 14
type input "cent"
click at [364, 452] on span "US / Central -05:00" at bounding box center [383, 457] width 69 height 8
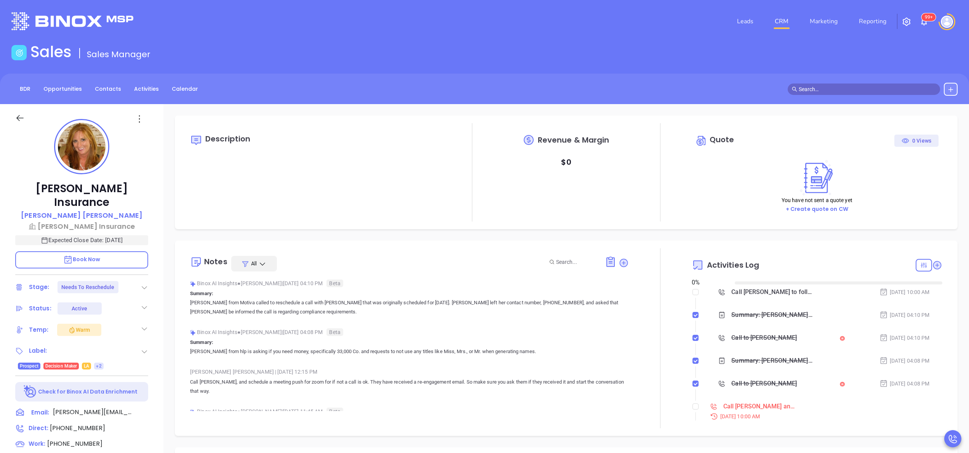
type input "[DATE]"
click at [693, 407] on input "checkbox" at bounding box center [696, 406] width 6 height 6
checkbox input "true"
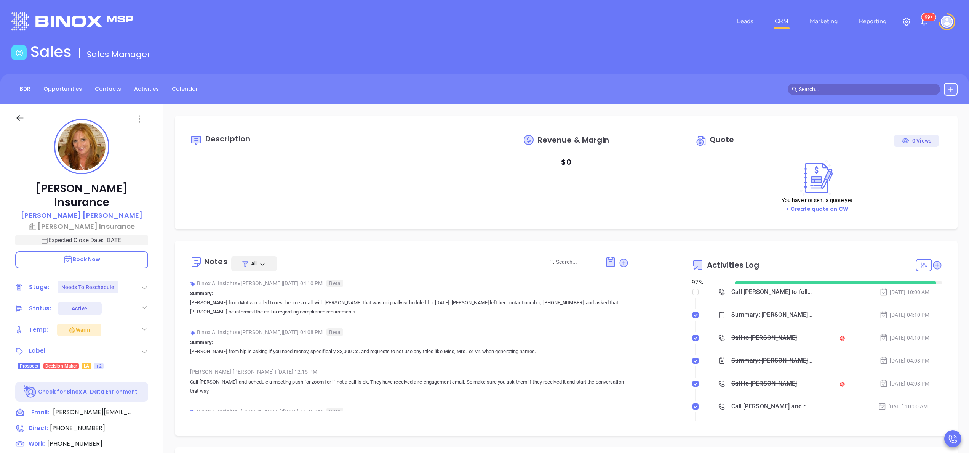
type input "Anabell Dominguez"
click at [157, 268] on div "Reed Insurance Pattie Jones Reed Insurance Expected Close Date: Oct 19, 2025 Bo…" at bounding box center [81, 387] width 163 height 566
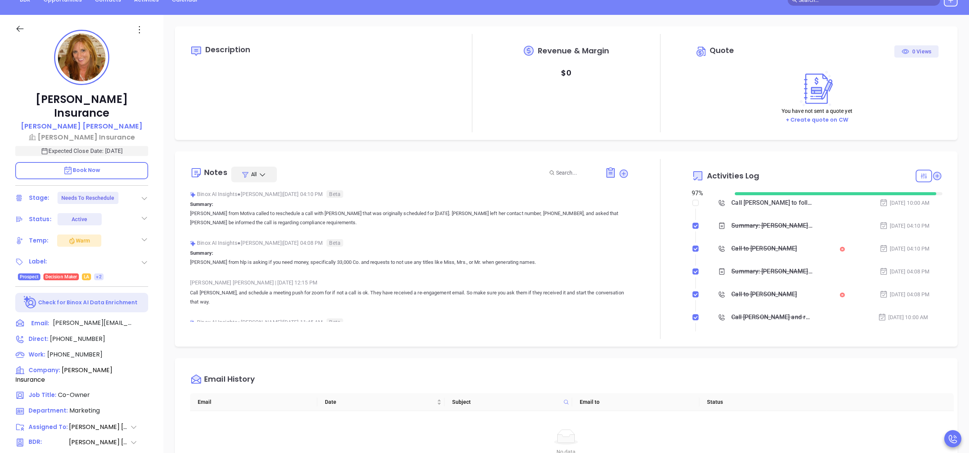
scroll to position [91, 0]
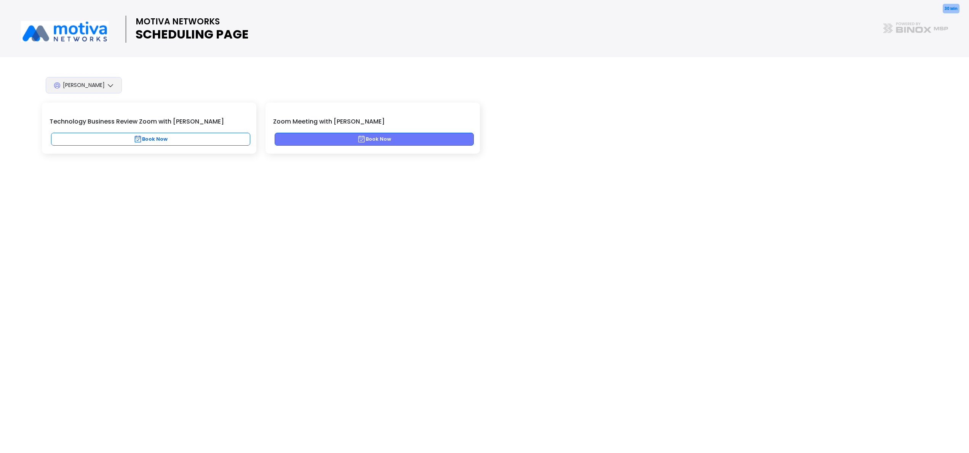
click at [342, 136] on button "Book Now" at bounding box center [374, 139] width 199 height 13
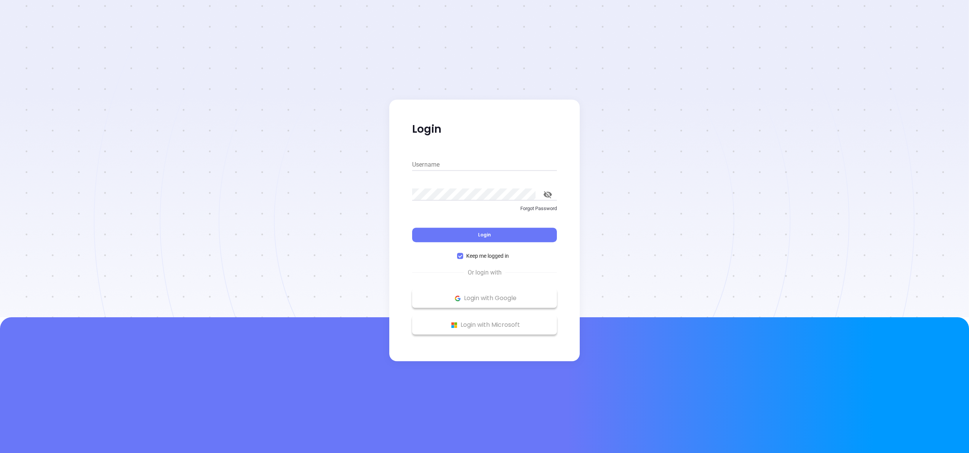
type input "anabell@motiva.net"
click at [504, 232] on button "Login" at bounding box center [484, 234] width 145 height 14
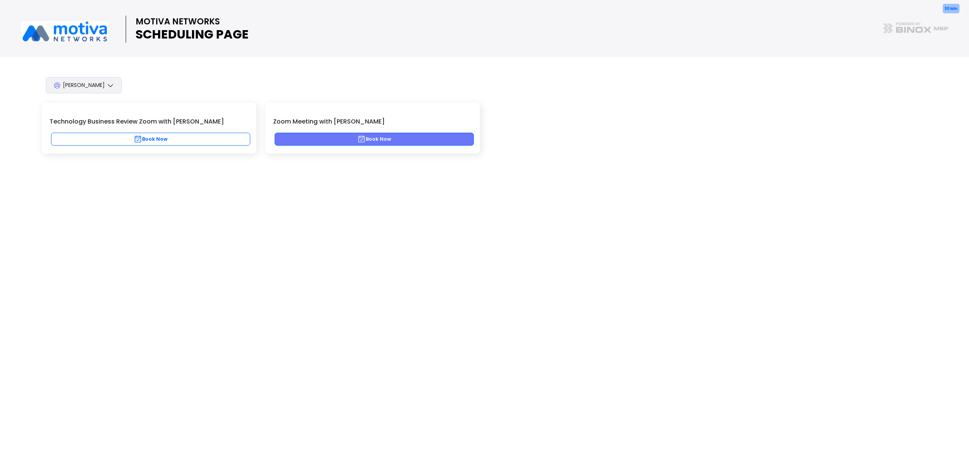
click at [368, 140] on button "Book Now" at bounding box center [374, 139] width 199 height 13
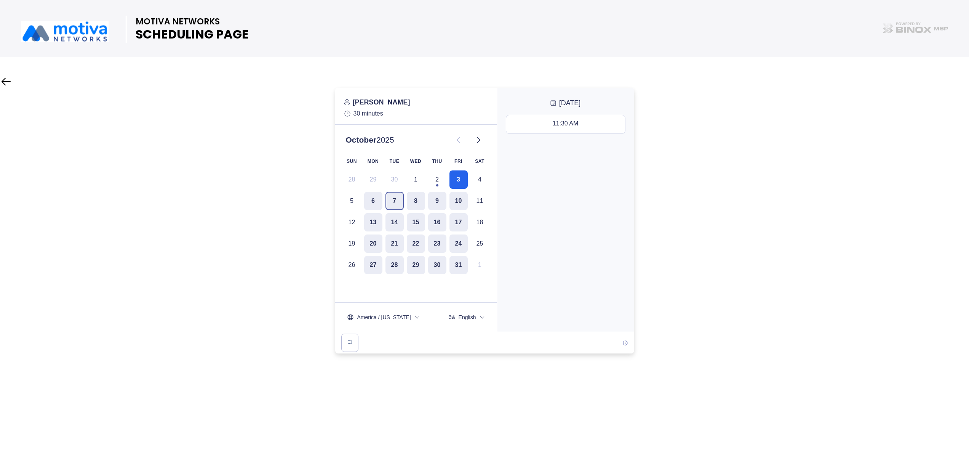
click at [400, 205] on button "7" at bounding box center [395, 201] width 18 height 18
click at [550, 128] on div "03:00 PM - 03:30 PM" at bounding box center [566, 124] width 58 height 8
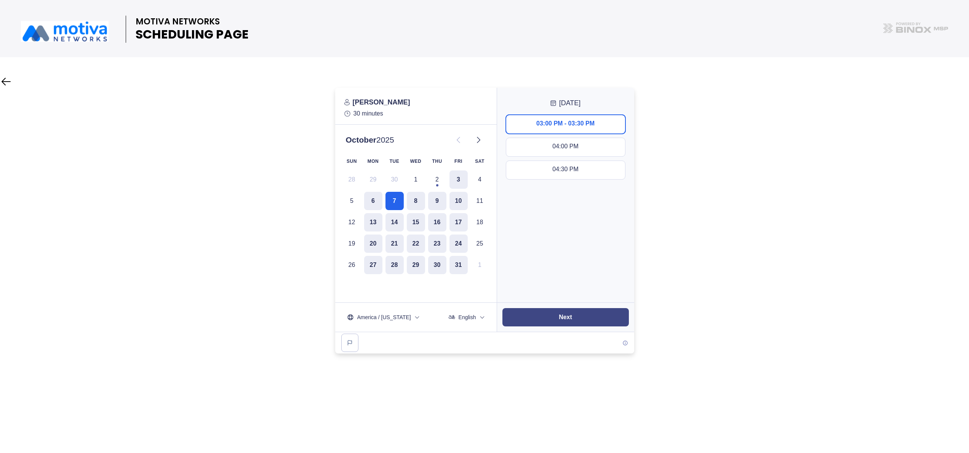
click at [557, 320] on button "Next" at bounding box center [565, 317] width 126 height 18
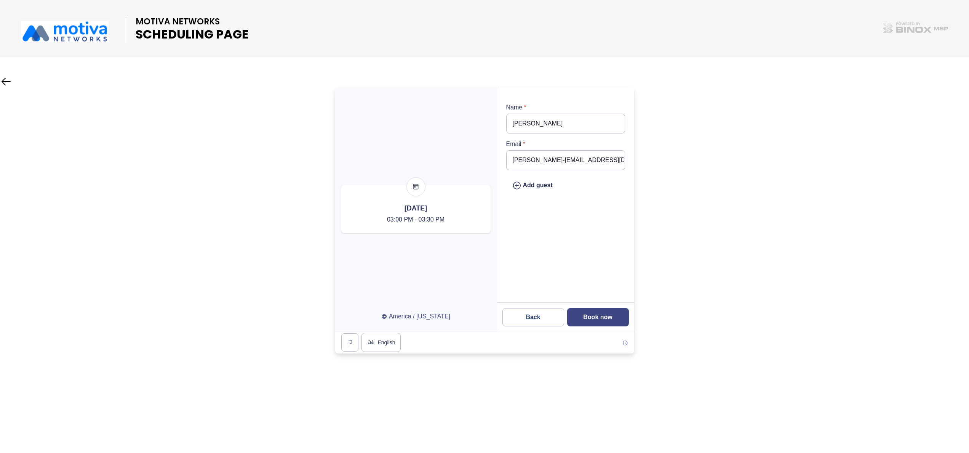
click at [610, 322] on button "Book now" at bounding box center [598, 317] width 62 height 18
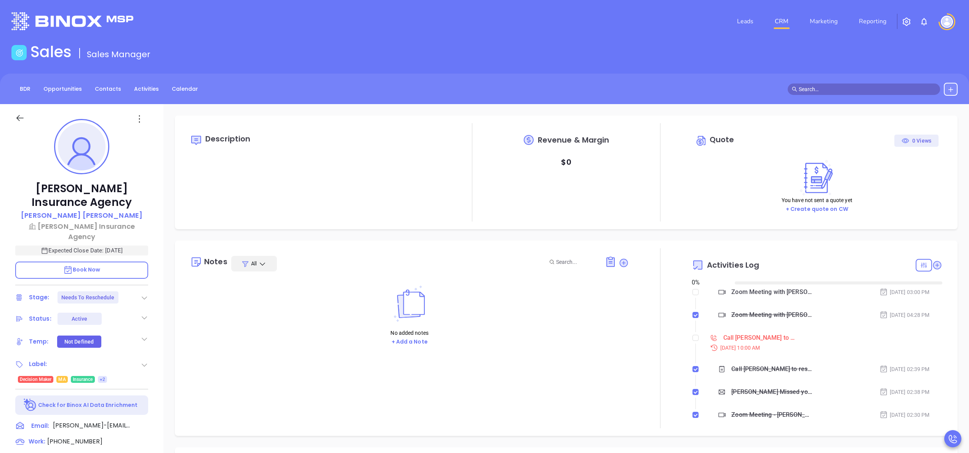
type input "[DATE]"
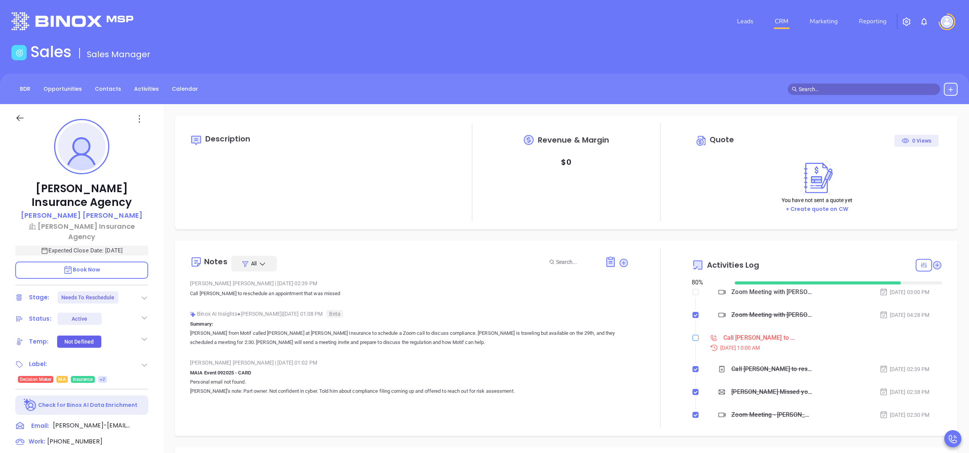
type input "Anabell Dominguez"
click at [693, 341] on label at bounding box center [696, 337] width 6 height 8
click at [693, 341] on input "checkbox" at bounding box center [696, 337] width 6 height 6
checkbox input "true"
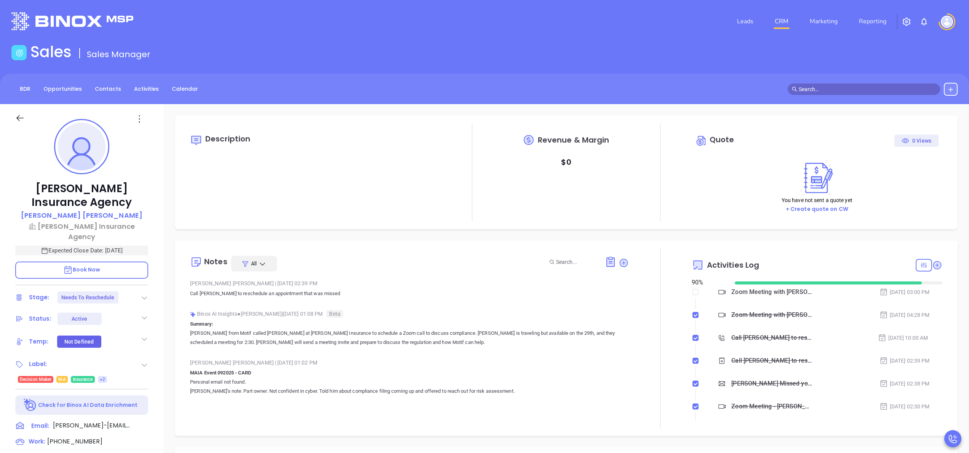
click at [144, 296] on icon at bounding box center [145, 298] width 8 height 8
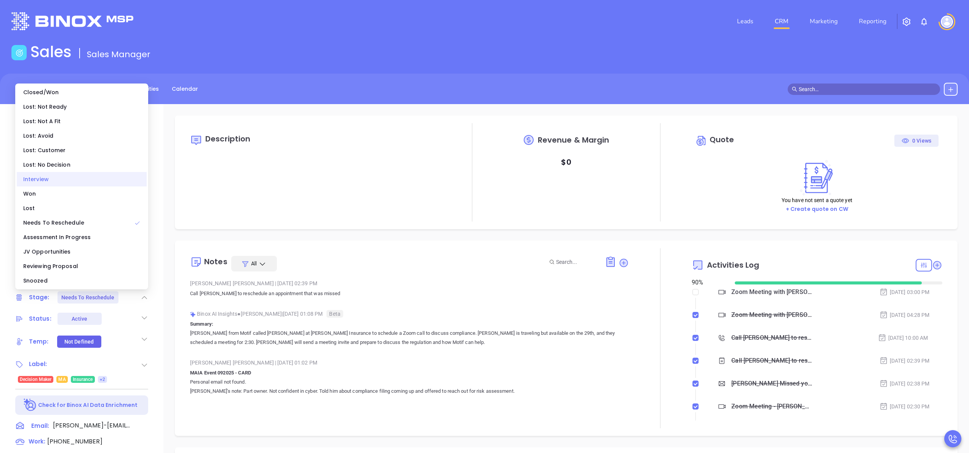
click at [58, 174] on div "Interview" at bounding box center [82, 179] width 130 height 14
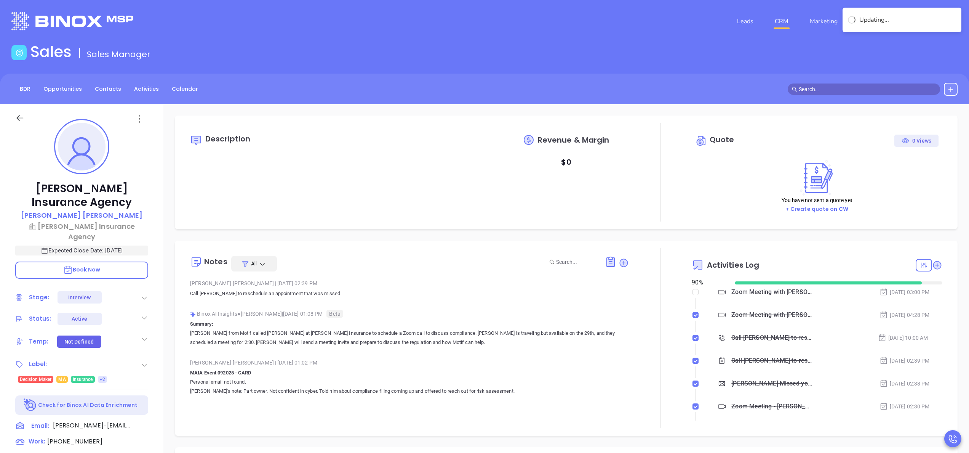
click at [147, 336] on icon at bounding box center [145, 339] width 8 height 8
click at [110, 397] on div "Warm" at bounding box center [106, 399] width 22 height 9
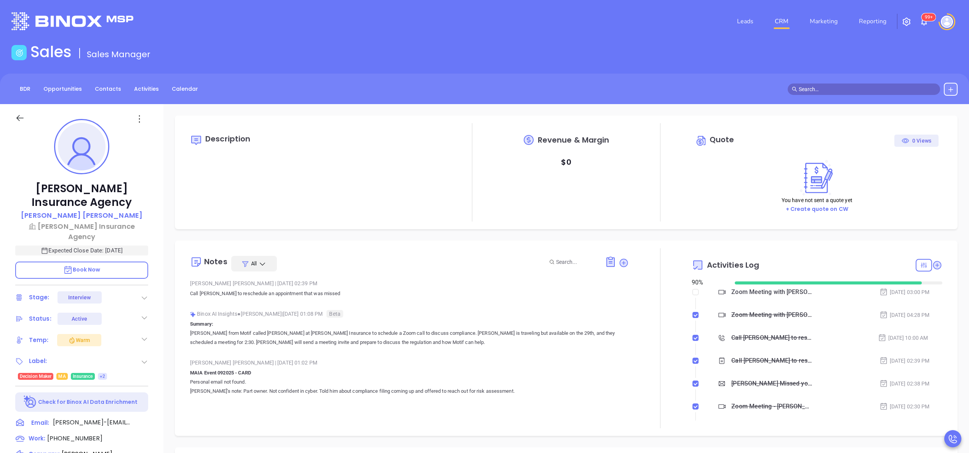
click at [472, 334] on p "Walter from Motif called Matt at Gracie Insurance to schedule a Zoom call to di…" at bounding box center [409, 337] width 439 height 18
click at [96, 267] on span "Book Now" at bounding box center [81, 270] width 37 height 8
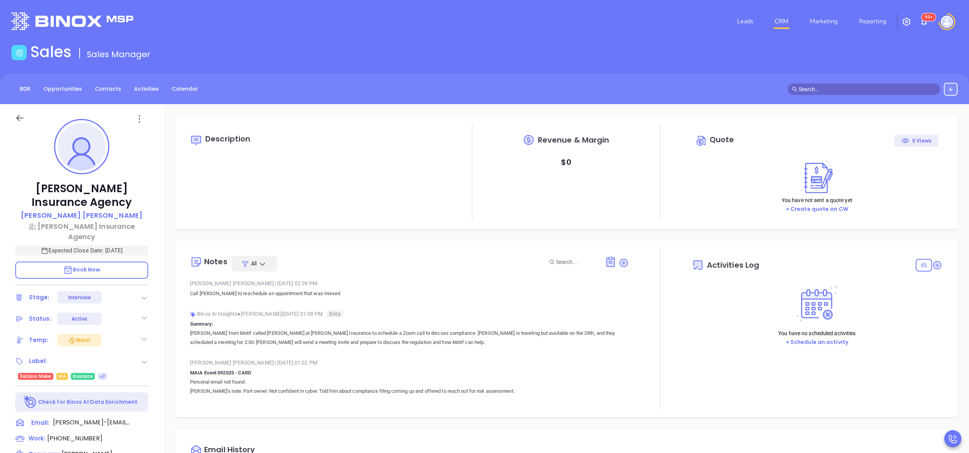
type input "[DATE]"
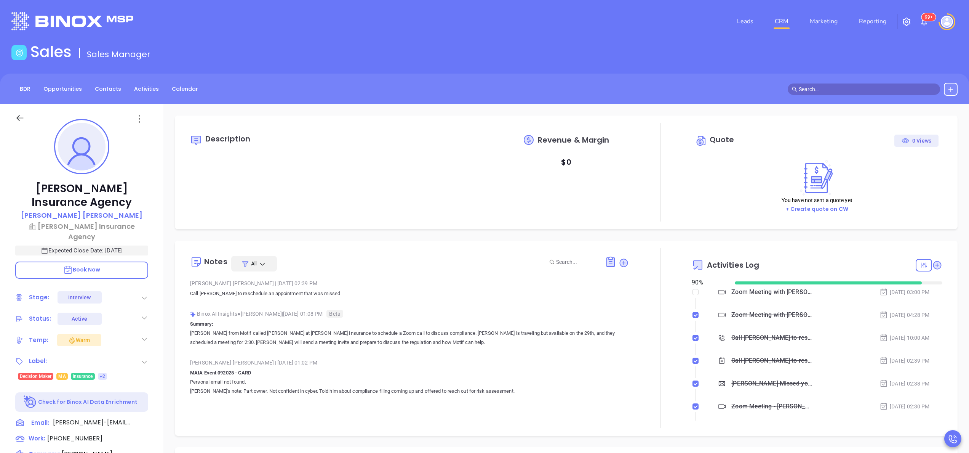
scroll to position [221, 0]
click at [98, 269] on span "Book Now" at bounding box center [81, 270] width 37 height 8
type input "[PERSON_NAME]"
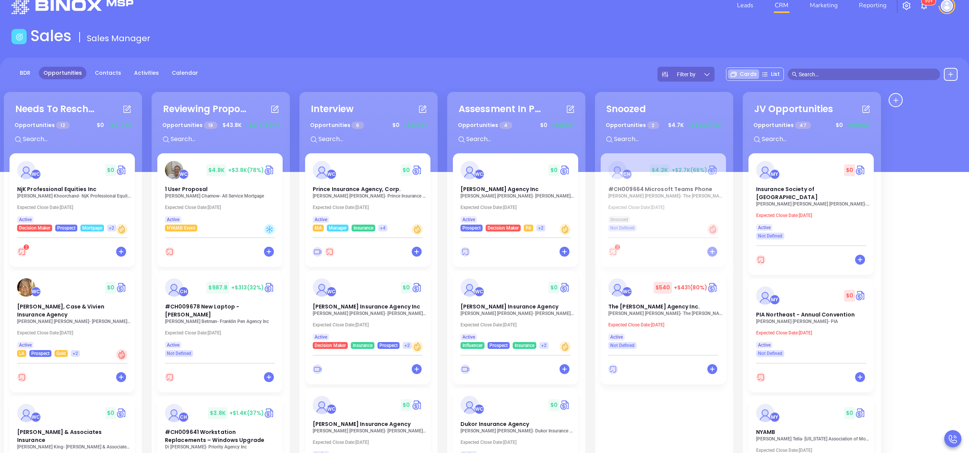
scroll to position [13, 0]
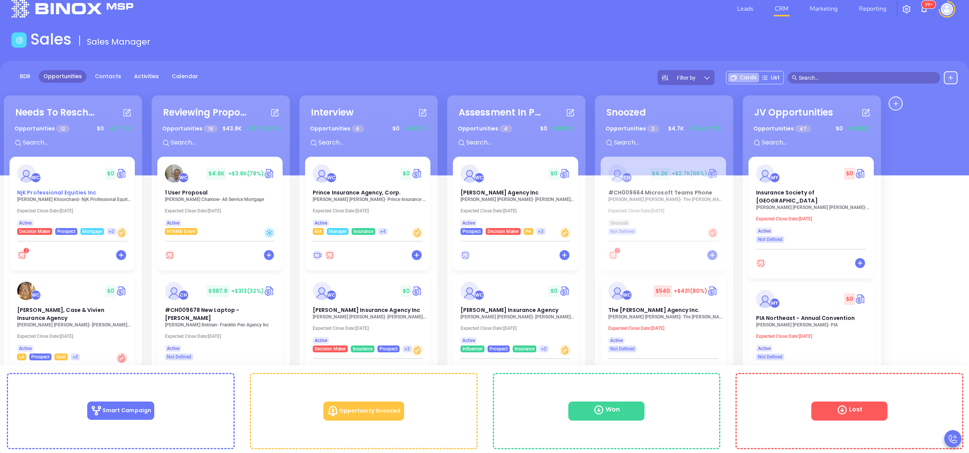
click at [71, 194] on span "NjK Professional Equities Inc" at bounding box center [56, 193] width 79 height 8
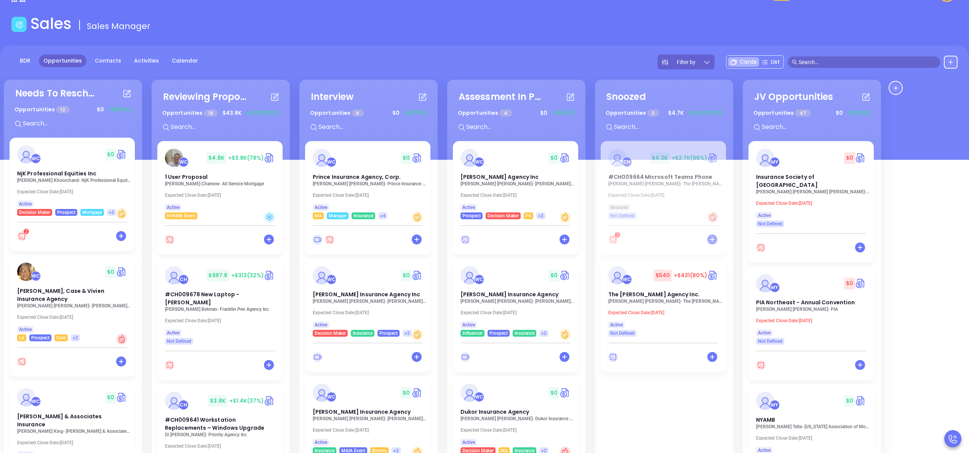
scroll to position [0, 0]
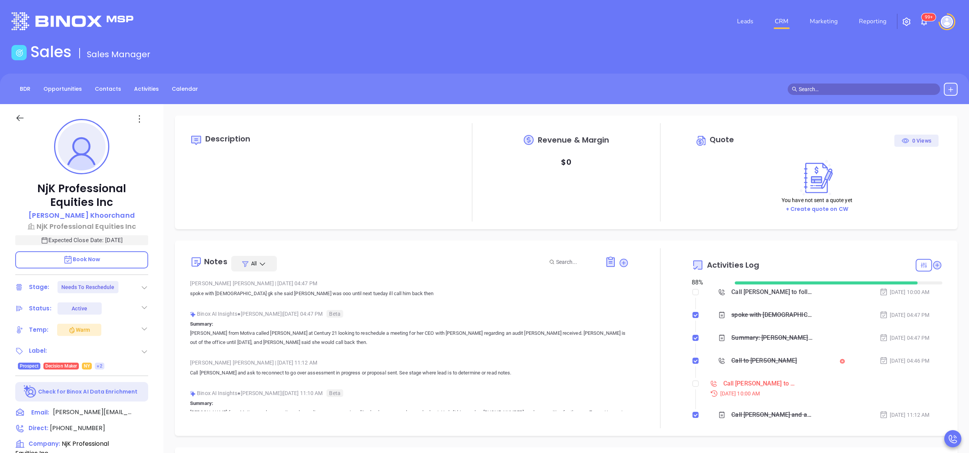
type input "[PERSON_NAME]"
click at [693, 386] on label at bounding box center [696, 383] width 6 height 8
click at [693, 386] on input "checkbox" at bounding box center [696, 383] width 6 height 6
checkbox input "true"
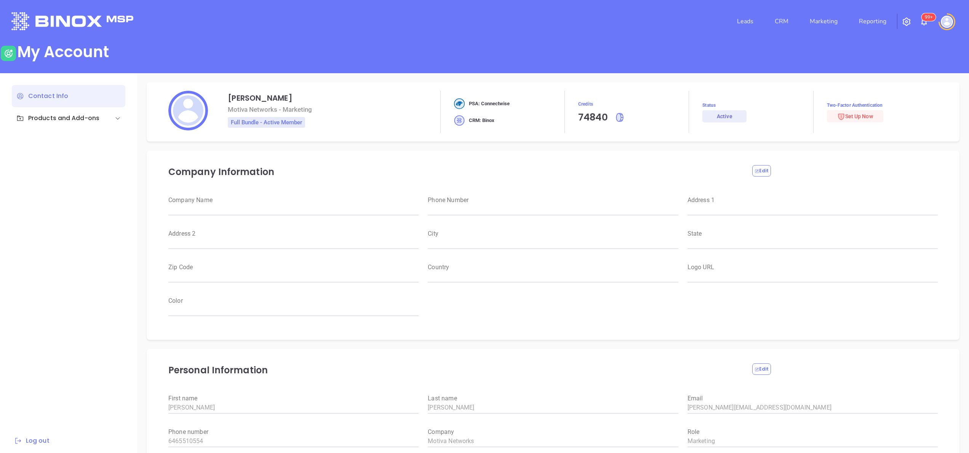
type input "Motiva Networks"
type input "[PHONE_NUMBER]"
type input "[STREET_ADDRESS]"
type input "[GEOGRAPHIC_DATA]"
type input "[US_STATE]"
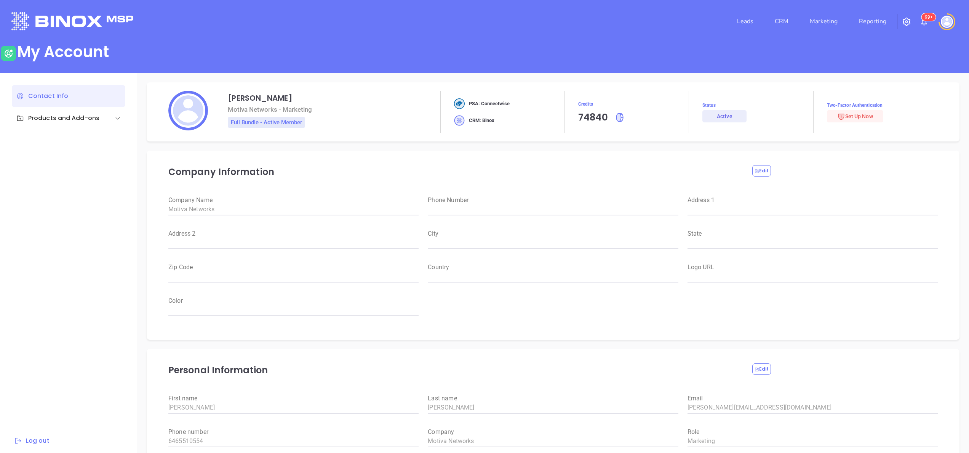
type input "11530"
type input "[GEOGRAPHIC_DATA]"
type input "[URL][DOMAIN_NAME]"
type input "#007aff"
click at [785, 18] on link "CRM" at bounding box center [782, 21] width 20 height 15
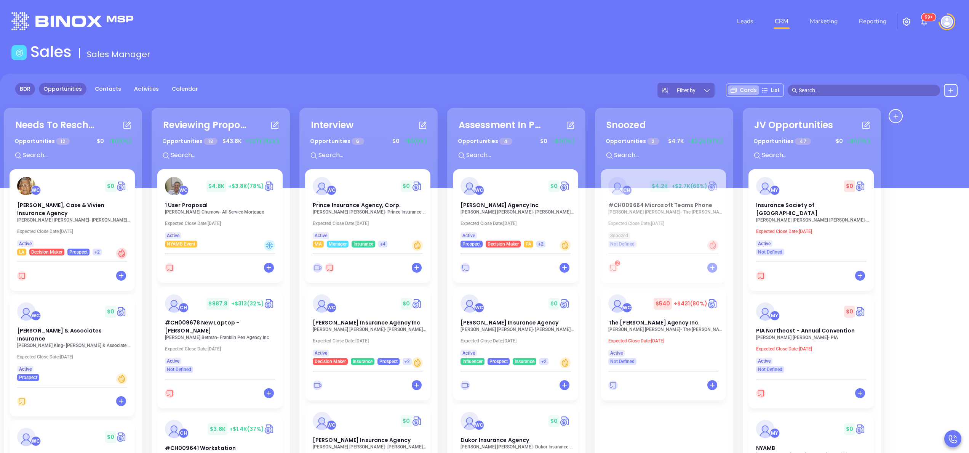
click at [23, 87] on link "BDR" at bounding box center [25, 89] width 20 height 13
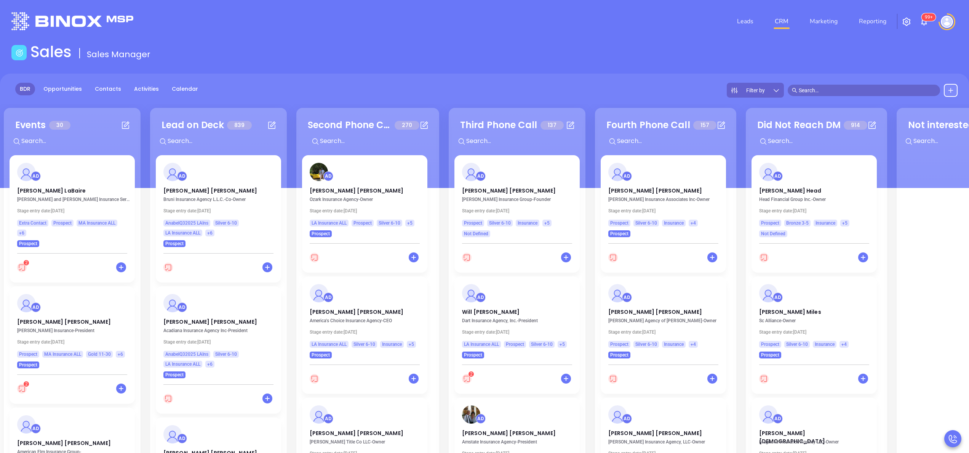
click at [772, 89] on div "Filter by" at bounding box center [755, 90] width 57 height 15
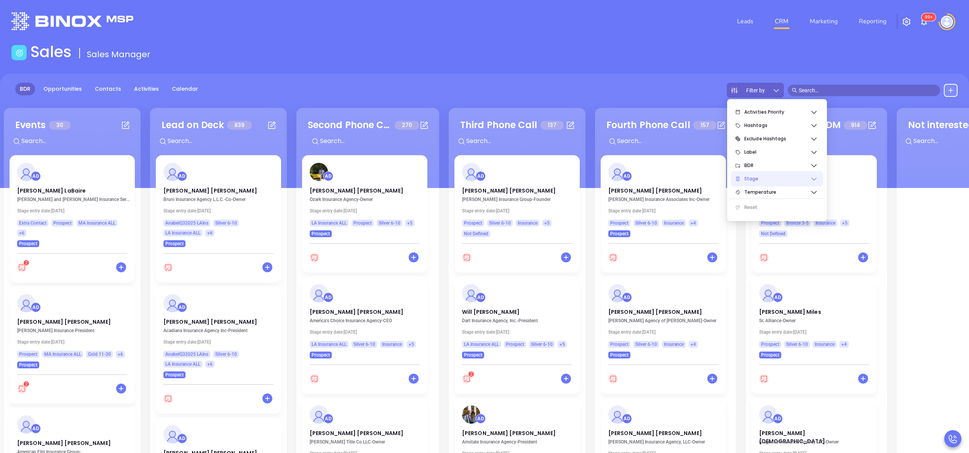
click at [811, 177] on icon at bounding box center [814, 179] width 8 height 8
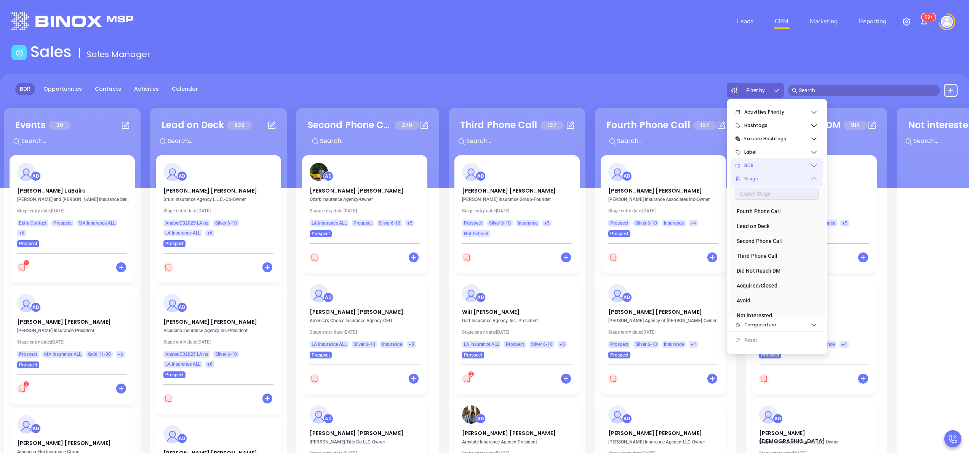
click at [805, 166] on span "BDR" at bounding box center [777, 165] width 66 height 15
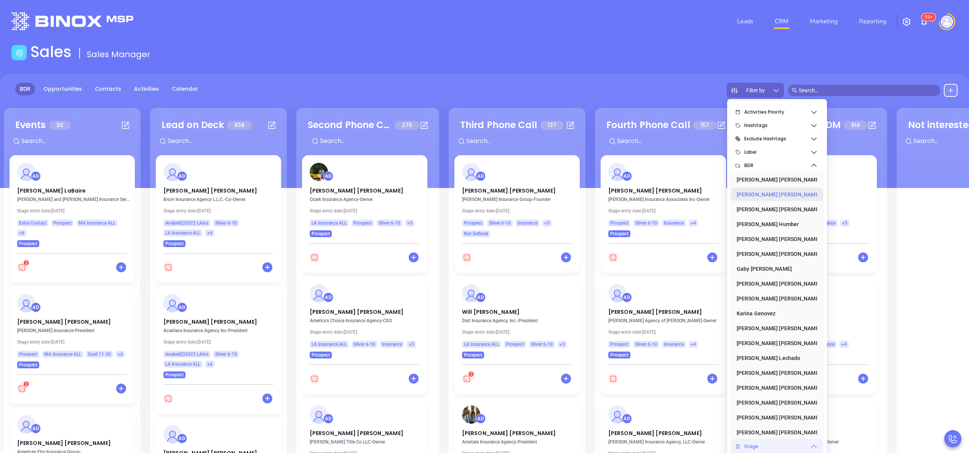
click at [776, 192] on div "Anabell Dominguez" at bounding box center [775, 194] width 76 height 15
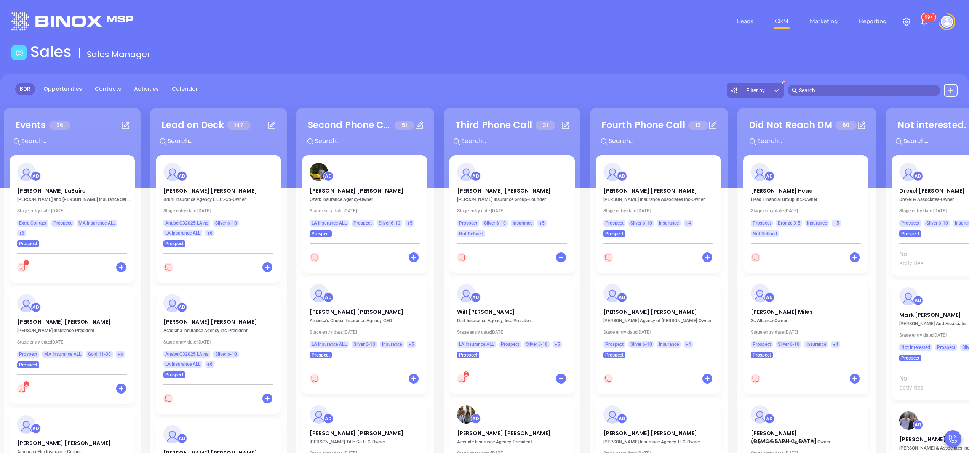
click at [404, 72] on main "Sales Sales Manager BDR Opportunities Contacts Activities Calendar Filter by Ca…" at bounding box center [484, 300] width 969 height 514
click at [334, 187] on p "Kristi Watson" at bounding box center [365, 189] width 110 height 4
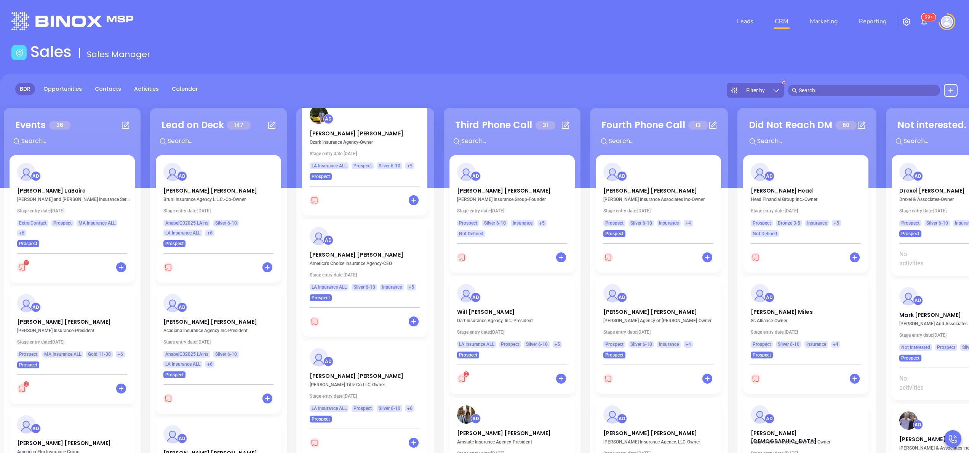
scroll to position [61, 0]
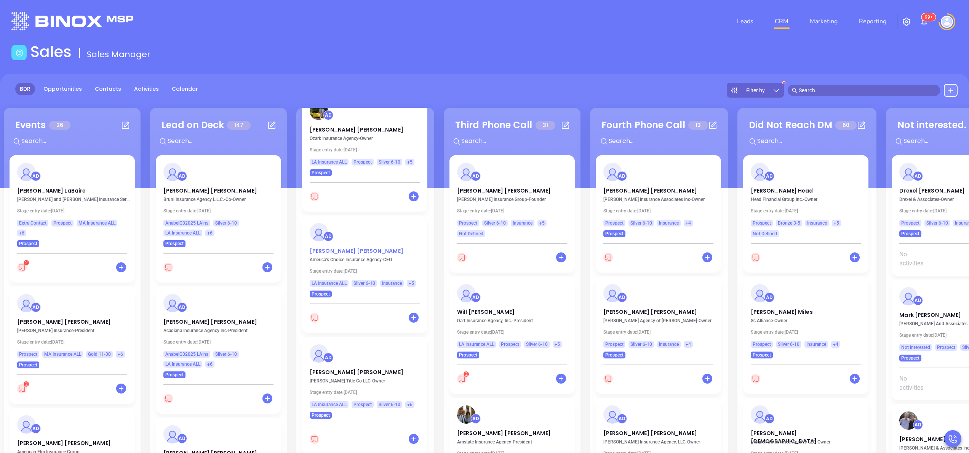
click at [333, 250] on p "Ashley Frederic" at bounding box center [365, 249] width 110 height 4
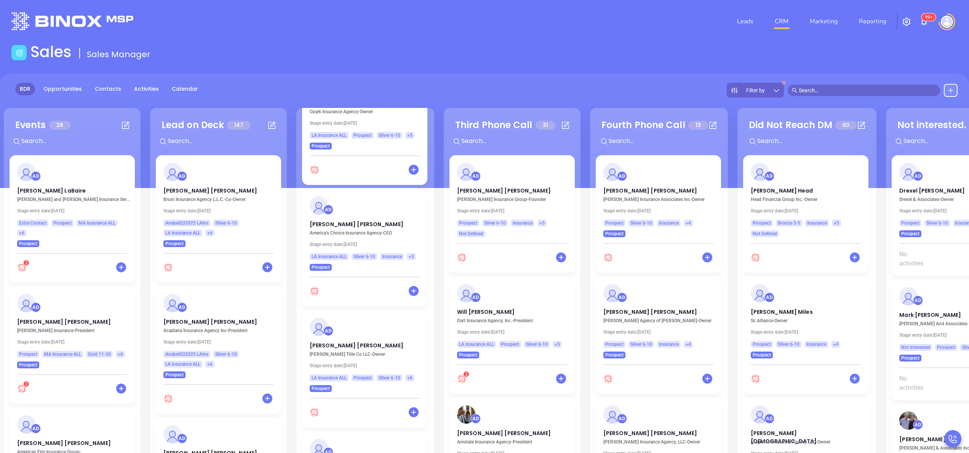
scroll to position [91, 0]
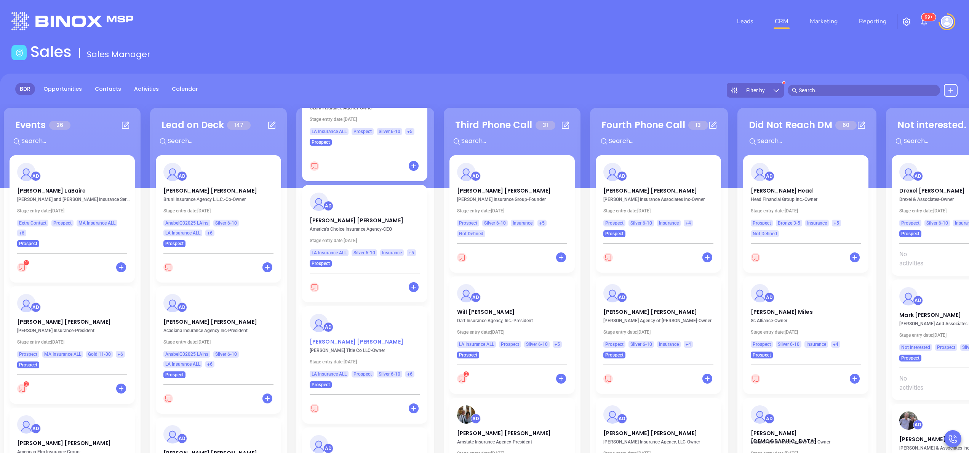
click at [337, 339] on p "Lance Mosley" at bounding box center [365, 340] width 110 height 4
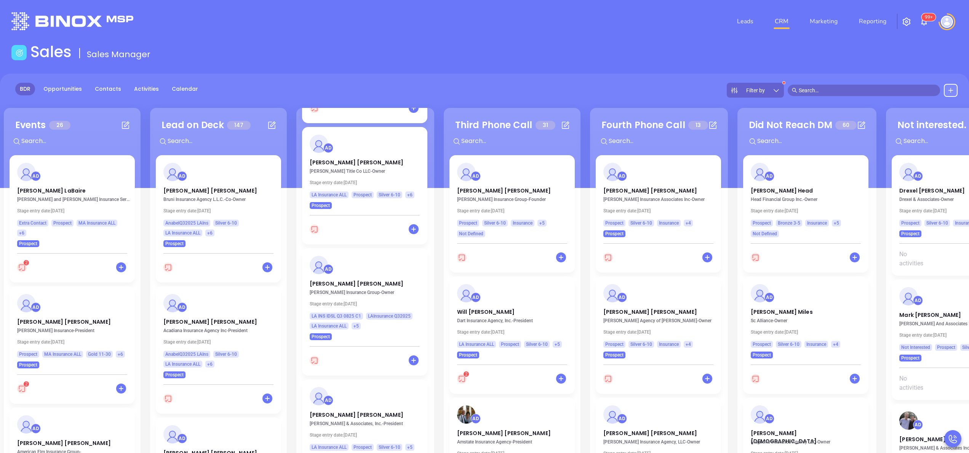
scroll to position [274, 0]
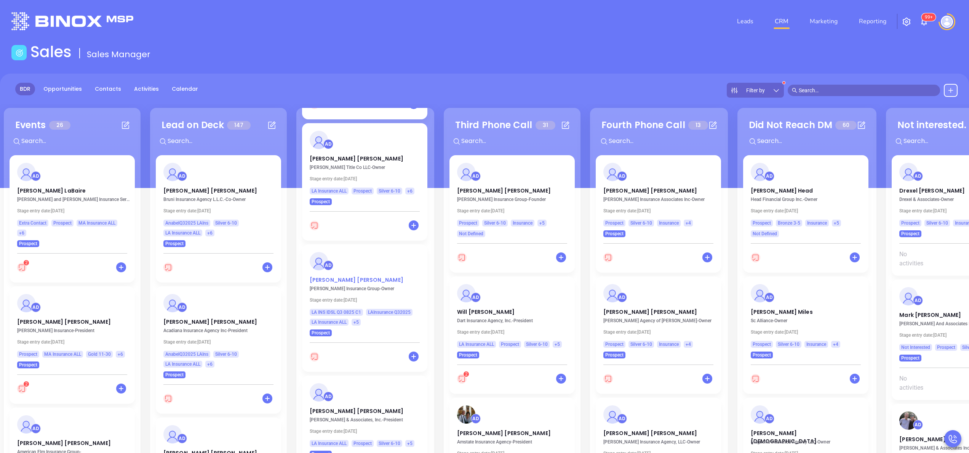
click at [337, 280] on p "Jason A Morris" at bounding box center [365, 278] width 110 height 4
click at [336, 155] on p "Lance Mosley" at bounding box center [365, 157] width 110 height 4
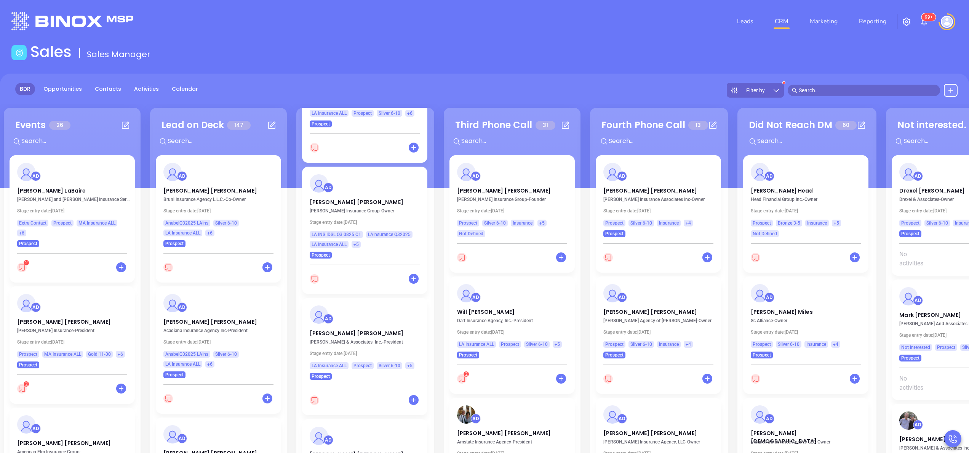
scroll to position [366, 0]
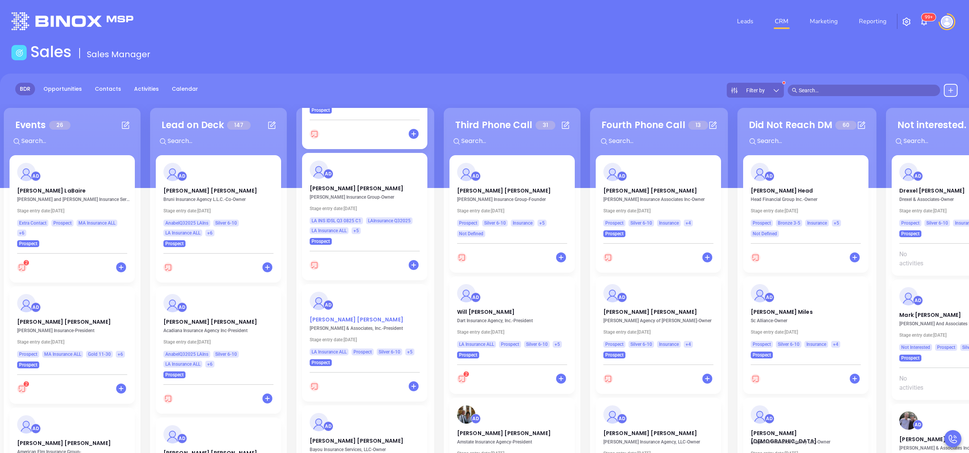
click at [332, 318] on p "Derek Bowles" at bounding box center [365, 317] width 110 height 4
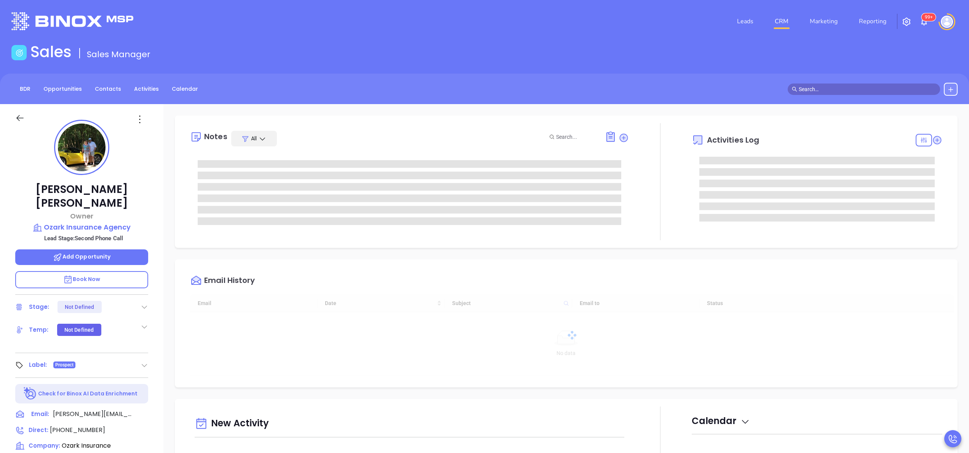
type input "[DATE]"
type input "[PERSON_NAME]"
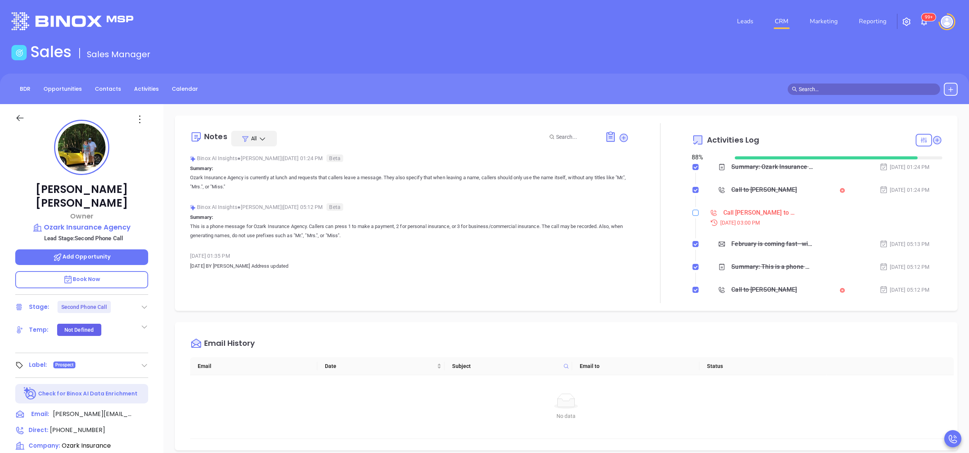
click at [693, 213] on input "checkbox" at bounding box center [696, 213] width 6 height 6
checkbox input "true"
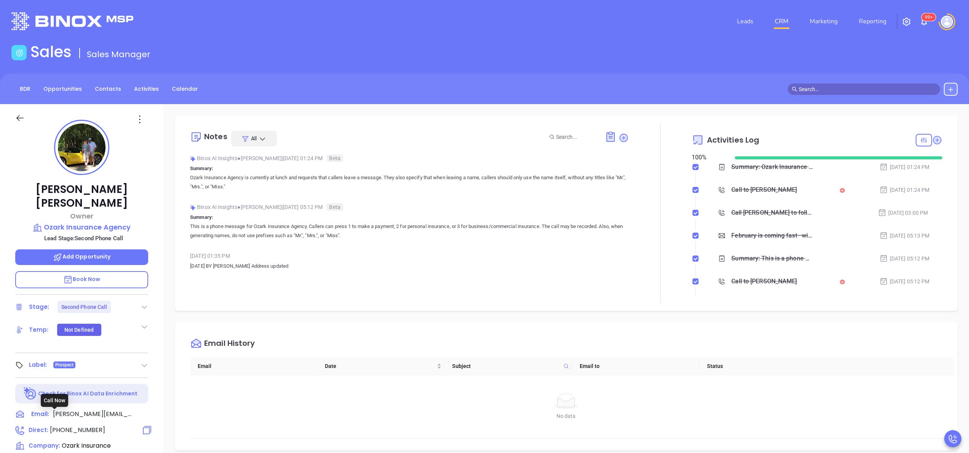
click at [69, 425] on span "[PHONE_NUMBER]" at bounding box center [77, 429] width 55 height 9
type input "[PHONE_NUMBER]"
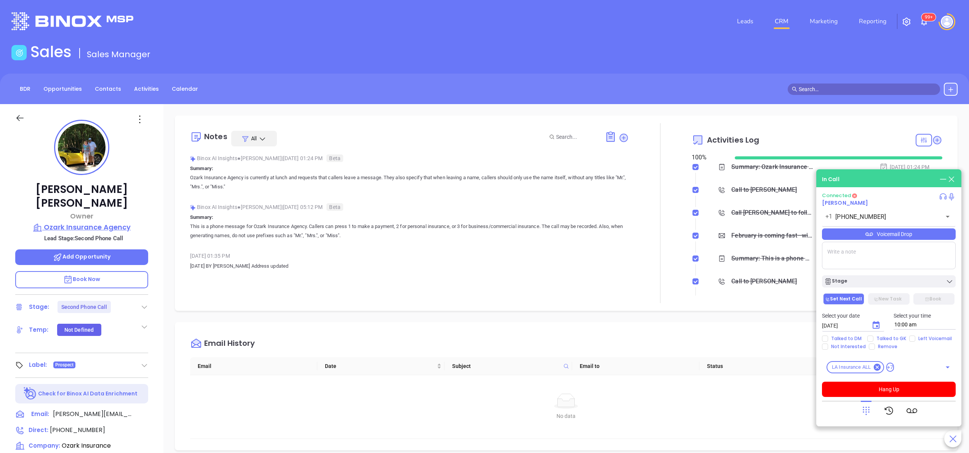
click at [107, 222] on p "Ozark Insurance Agency" at bounding box center [81, 227] width 133 height 11
click at [621, 318] on div "Notes All Binox AI Insights ● [PERSON_NAME] | [DATE] 01:24 PM Beta Summary: Oza…" at bounding box center [566, 370] width 806 height 533
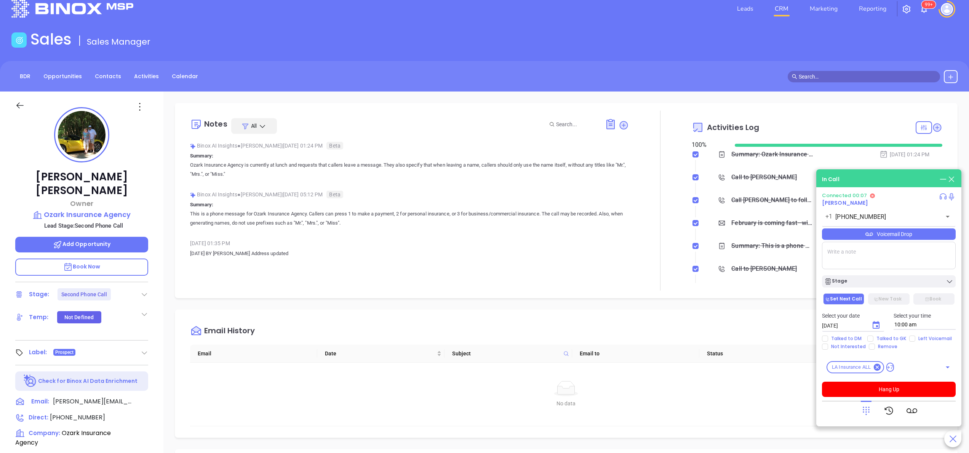
scroll to position [0, 0]
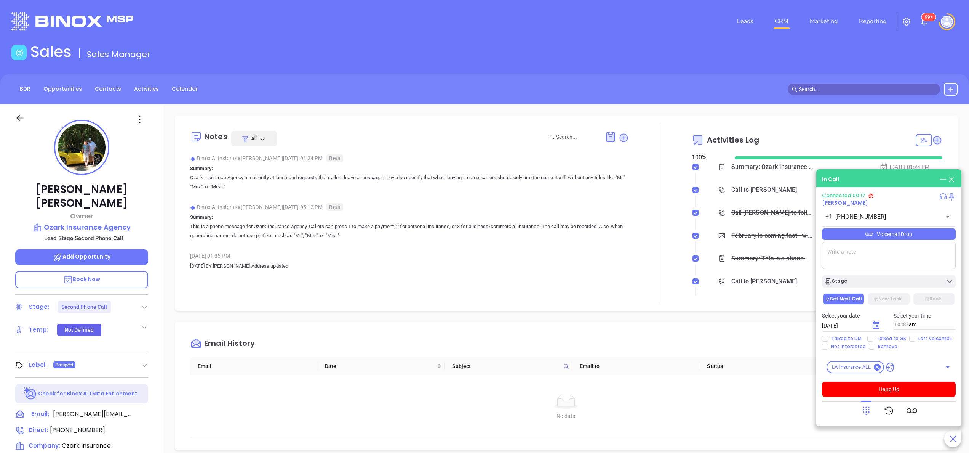
click at [864, 412] on icon at bounding box center [866, 410] width 11 height 11
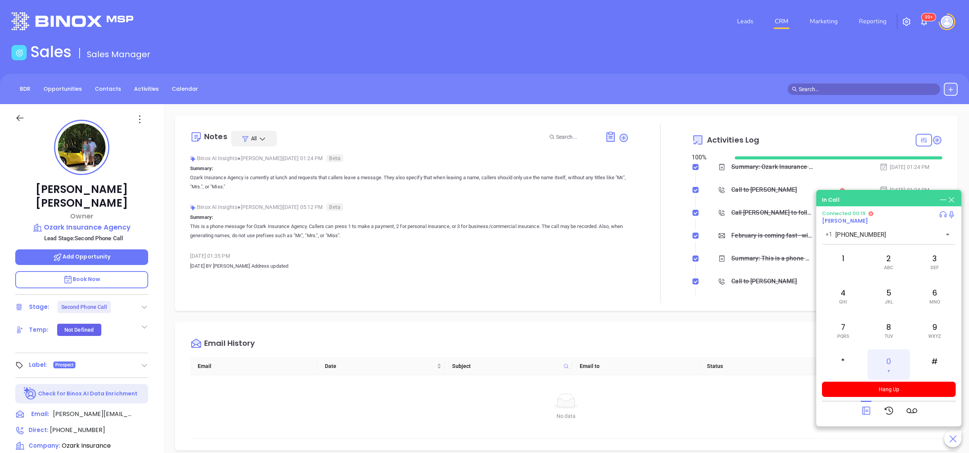
click at [890, 360] on div "0 +" at bounding box center [889, 364] width 42 height 30
click at [934, 266] on span "DEF" at bounding box center [935, 267] width 8 height 5
click at [598, 247] on div "Binox AI Insights ● [PERSON_NAME] | [DATE] 01:24 PM Beta Summary: Ozark Insuran…" at bounding box center [409, 214] width 439 height 124
click at [898, 382] on button "Hang Up" at bounding box center [889, 388] width 134 height 15
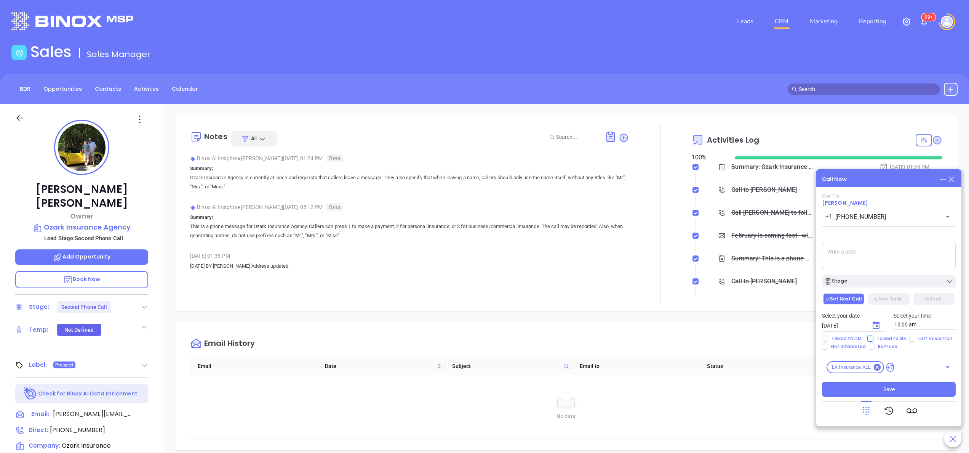
click at [872, 338] on input "Talked to GK" at bounding box center [870, 338] width 6 height 6
checkbox input "true"
click at [873, 281] on div "Stage" at bounding box center [888, 281] width 129 height 8
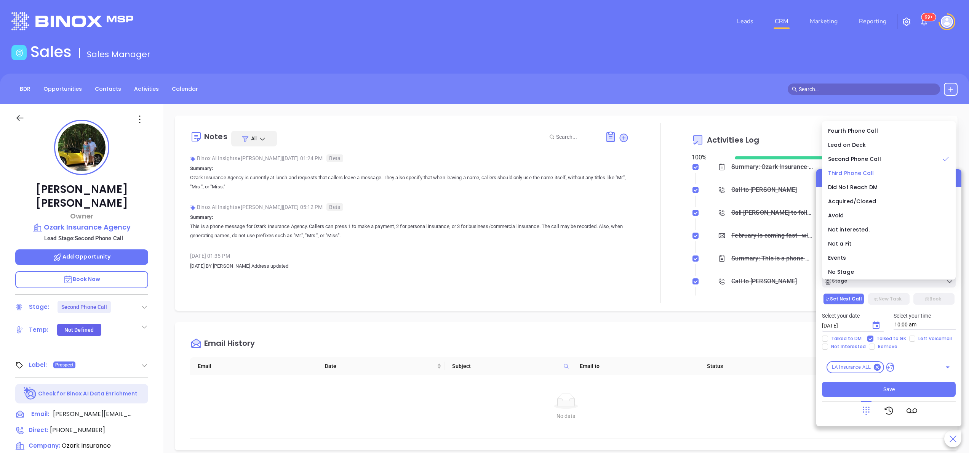
click at [871, 174] on span "Third Phone Call" at bounding box center [851, 173] width 46 height 8
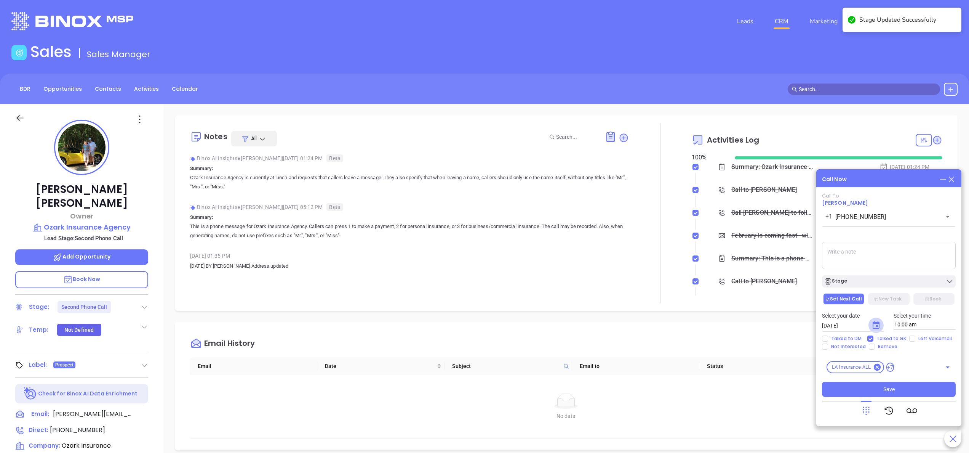
click at [875, 324] on icon "Choose date, selected date is Oct 3, 2025" at bounding box center [876, 324] width 9 height 9
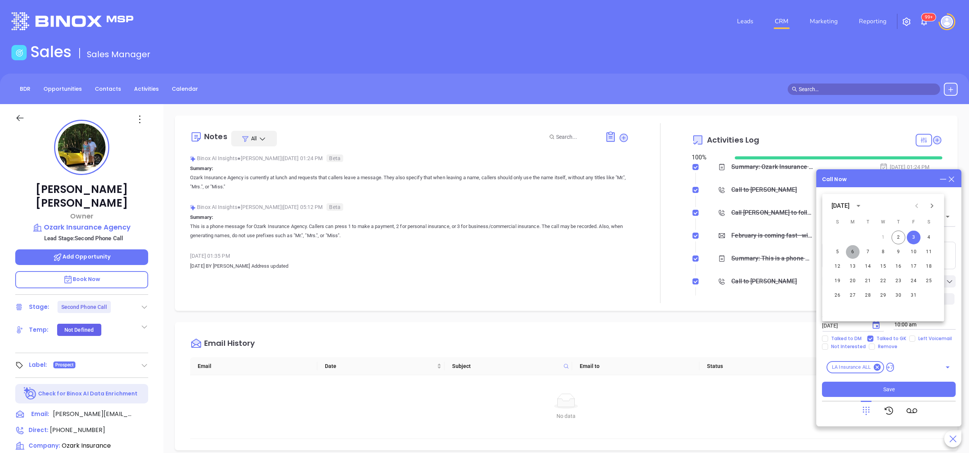
click at [855, 255] on button "6" at bounding box center [853, 252] width 14 height 14
type input "[DATE]"
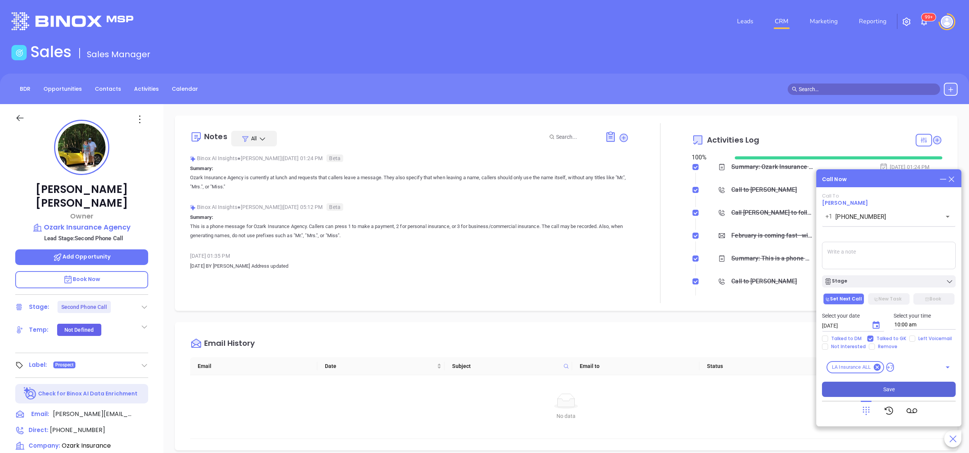
click at [872, 386] on button "Save" at bounding box center [889, 388] width 134 height 15
click at [933, 139] on icon at bounding box center [937, 140] width 8 height 8
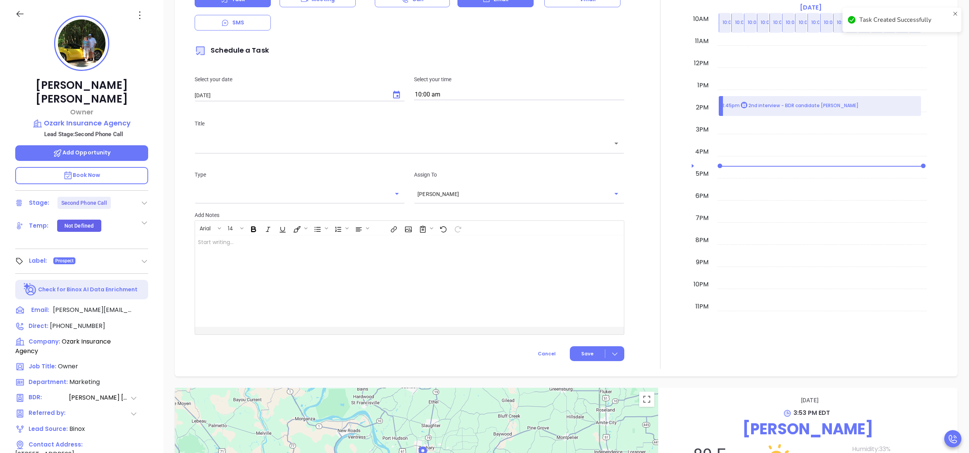
scroll to position [294, 0]
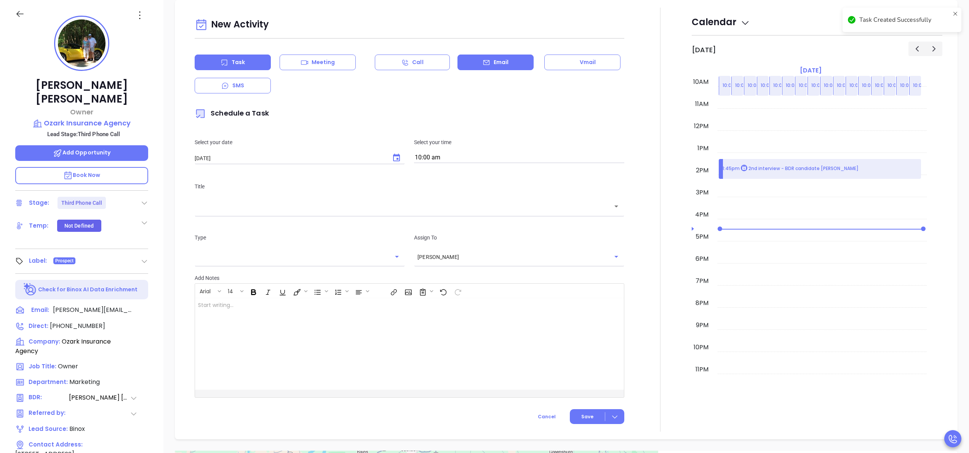
click at [494, 61] on p "Email" at bounding box center [501, 62] width 15 height 8
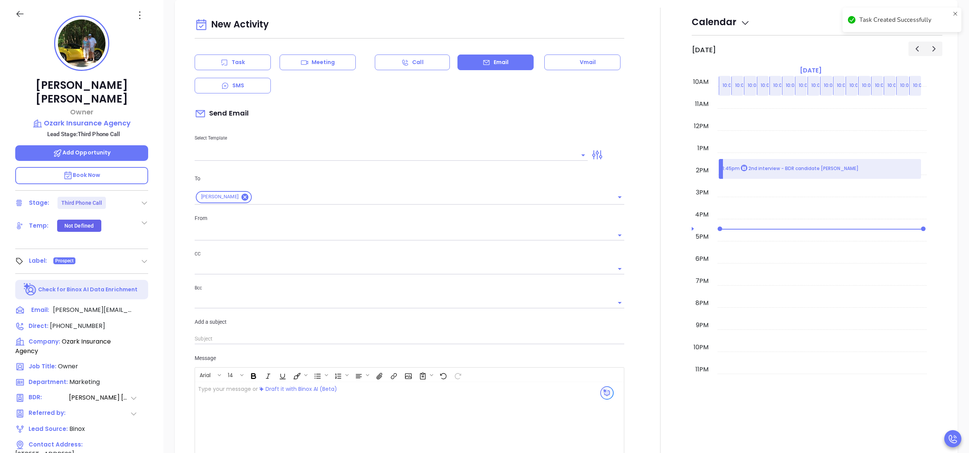
type input "[PERSON_NAME]"
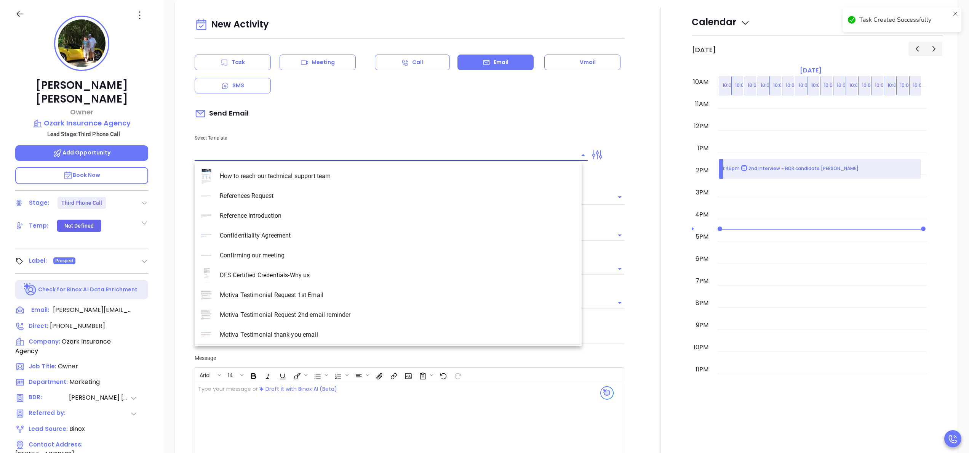
click at [270, 154] on input "text" at bounding box center [386, 154] width 382 height 11
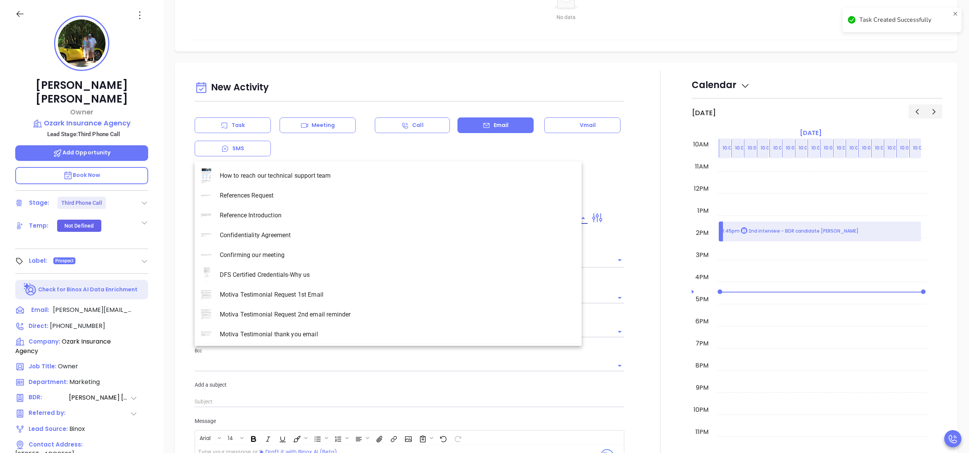
scroll to position [357, 0]
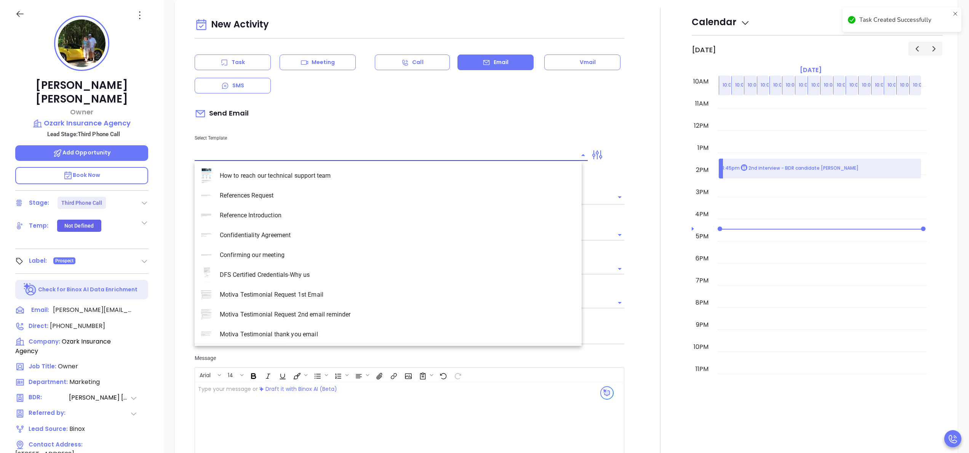
type input "m"
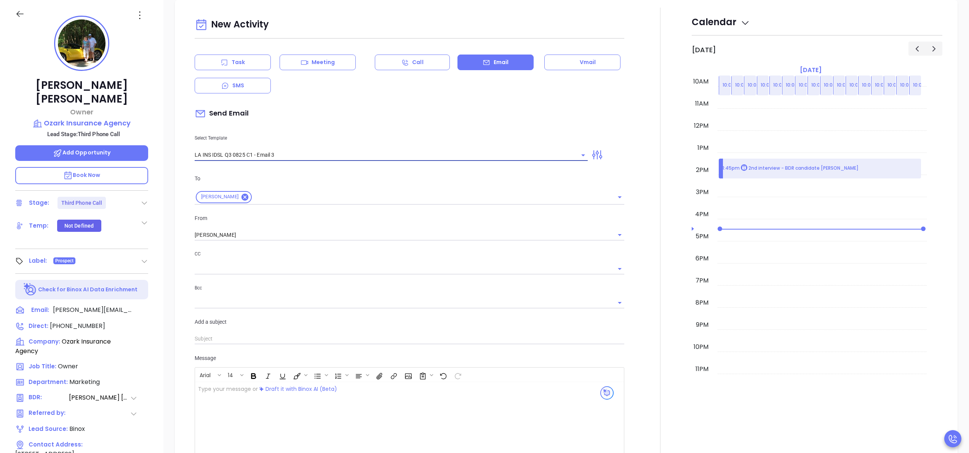
type input "LA INS IDSL Q3 0825 C1 - Email 3"
type input "Kristi, the clock is ticking—are you audit-ready?"
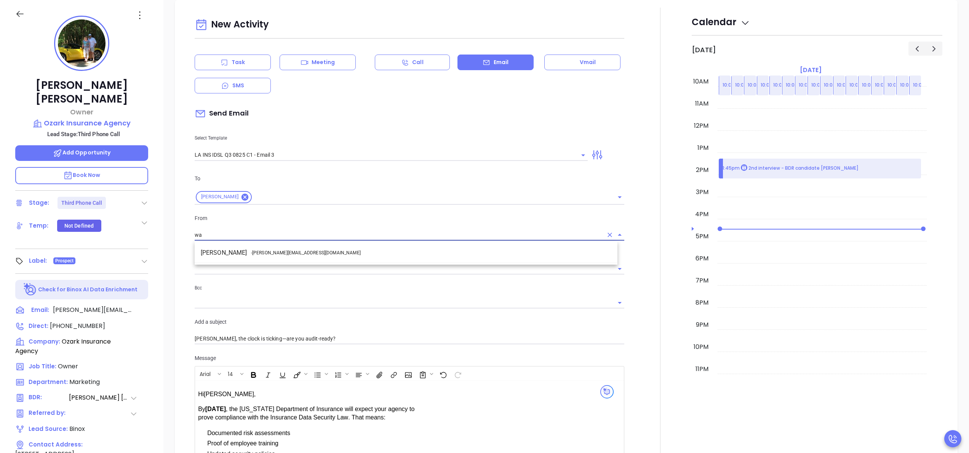
click at [270, 256] on li "Walter Contreras - walter@motiva.net" at bounding box center [406, 253] width 423 height 14
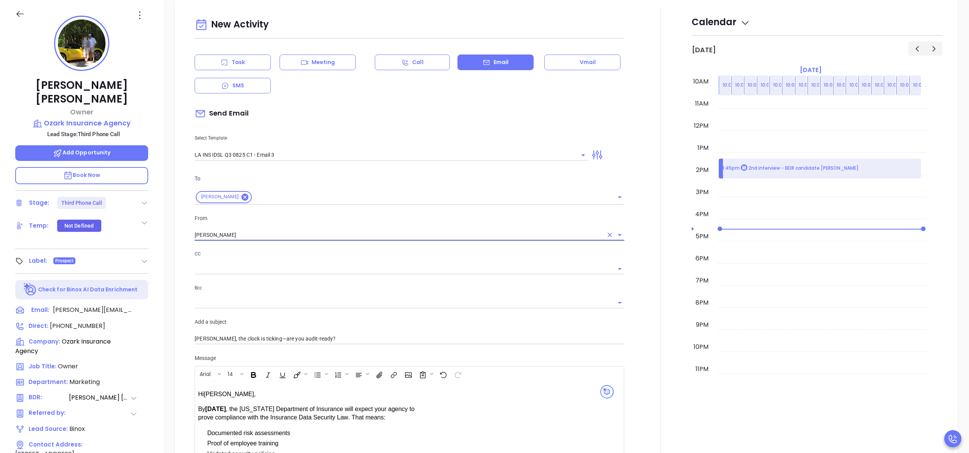
type input "Walter Contreras"
click at [629, 343] on div at bounding box center [660, 324] width 63 height 632
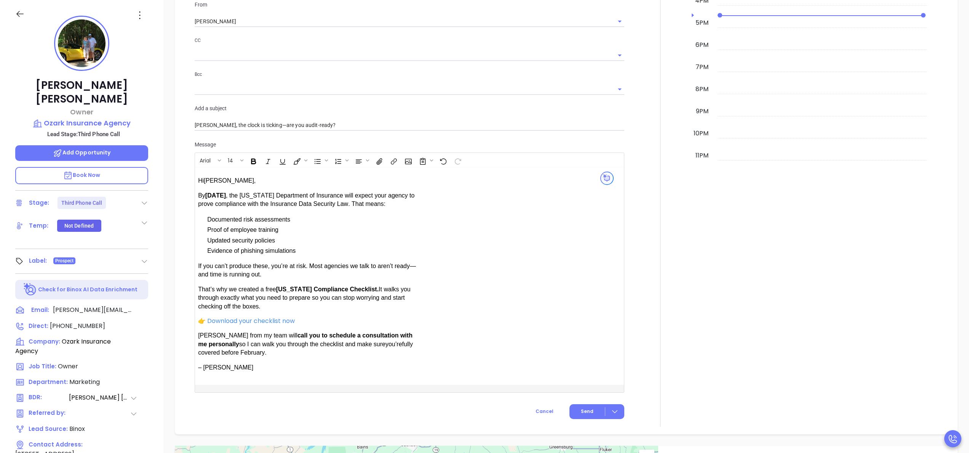
scroll to position [601, 0]
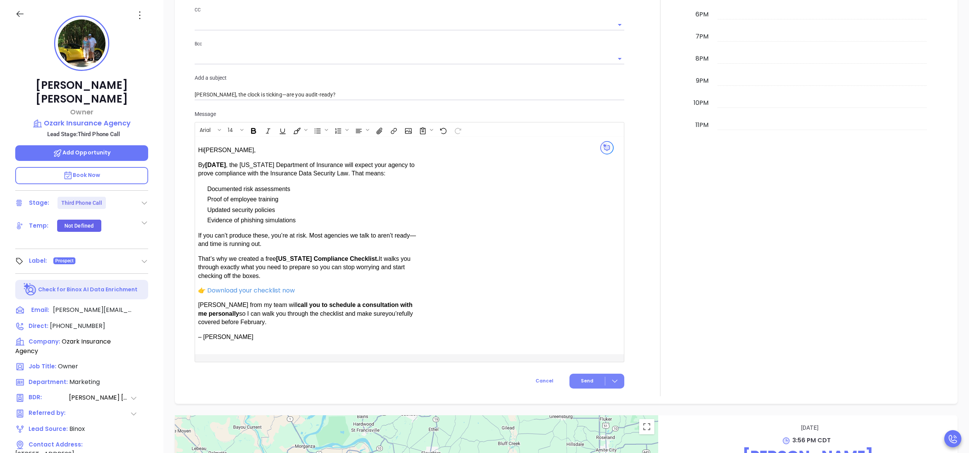
click at [587, 380] on button "Send" at bounding box center [596, 380] width 55 height 15
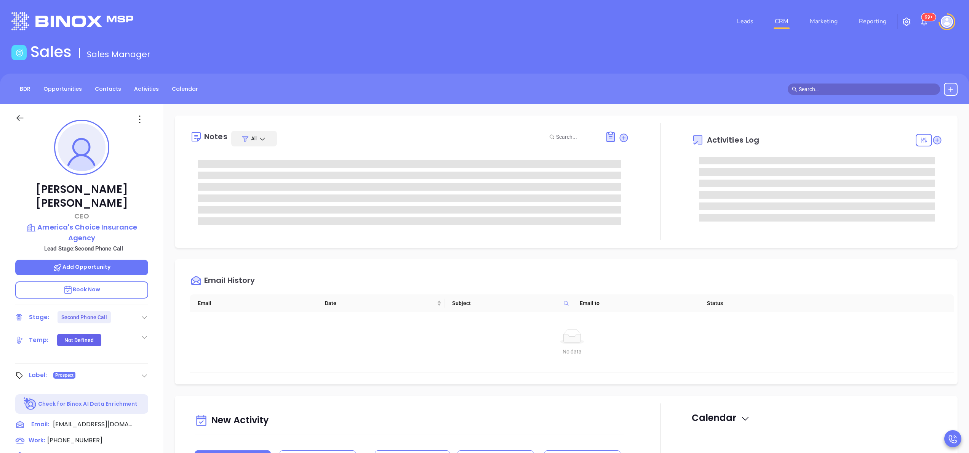
type input "[PERSON_NAME]"
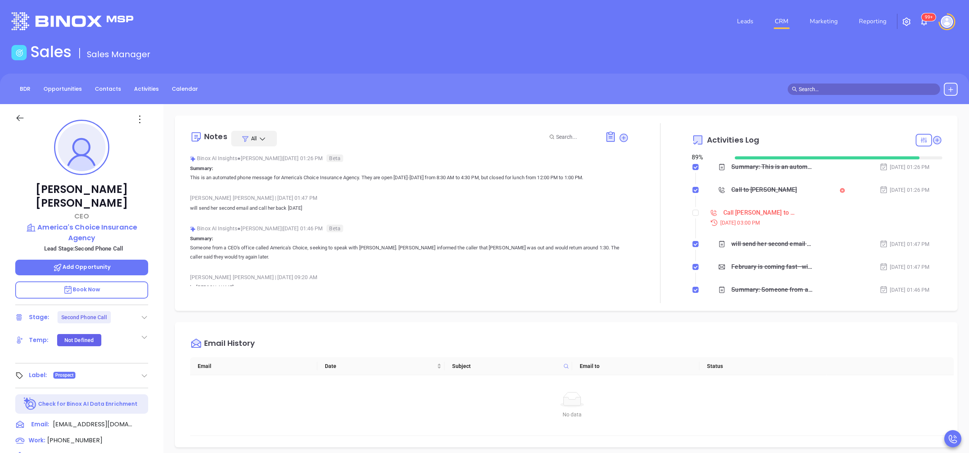
scroll to position [221, 0]
click at [363, 205] on p "will send her second email and call her back [DATE]" at bounding box center [409, 207] width 439 height 9
click at [693, 214] on input "checkbox" at bounding box center [696, 213] width 6 height 6
checkbox input "true"
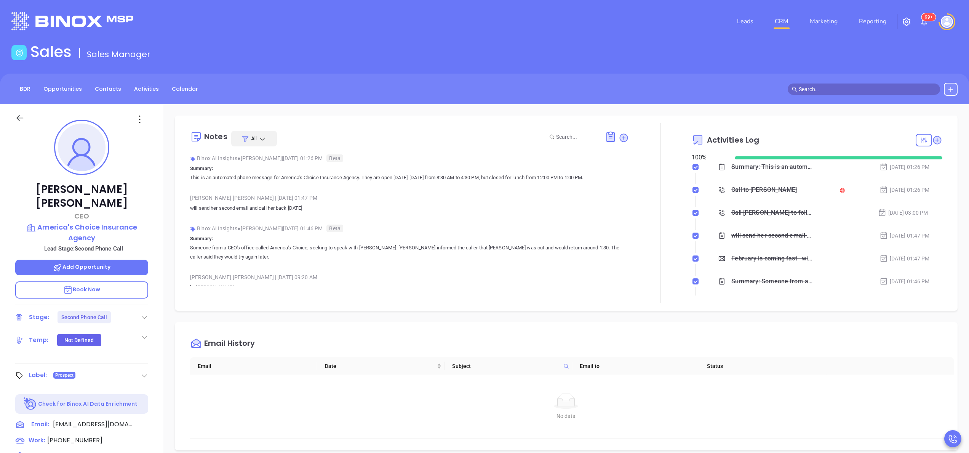
click at [398, 238] on p "Summary: Someone from a CEO's office called America's Choice, seeking to speak …" at bounding box center [409, 247] width 439 height 27
click at [164, 256] on div "Notes All Binox AI Insights ● Anabell Dominguez | Sep 30, 2025 01:26 PM Beta Su…" at bounding box center [566, 370] width 806 height 533
drag, startPoint x: 164, startPoint y: 256, endPoint x: 149, endPoint y: 254, distance: 14.6
click at [149, 254] on div "Ashley Frederic CEO America's Choice Insurance Agency Lead Stage: Second Phone …" at bounding box center [81, 387] width 163 height 566
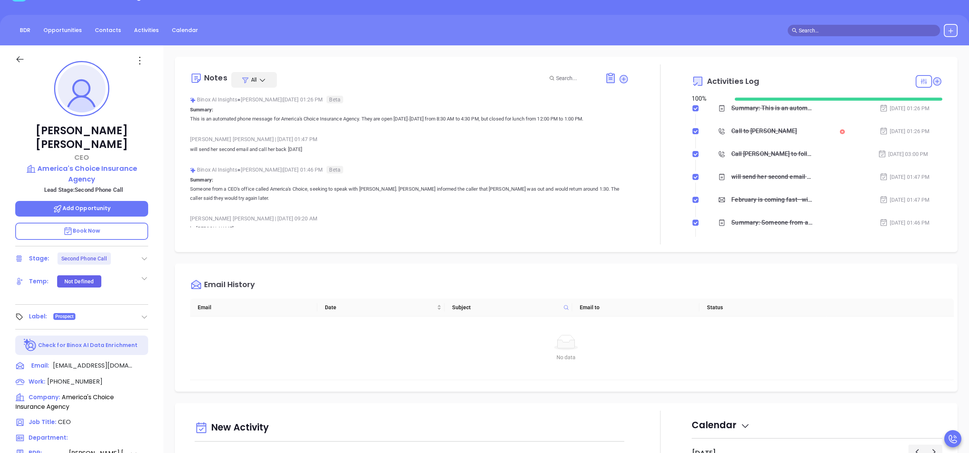
scroll to position [61, 0]
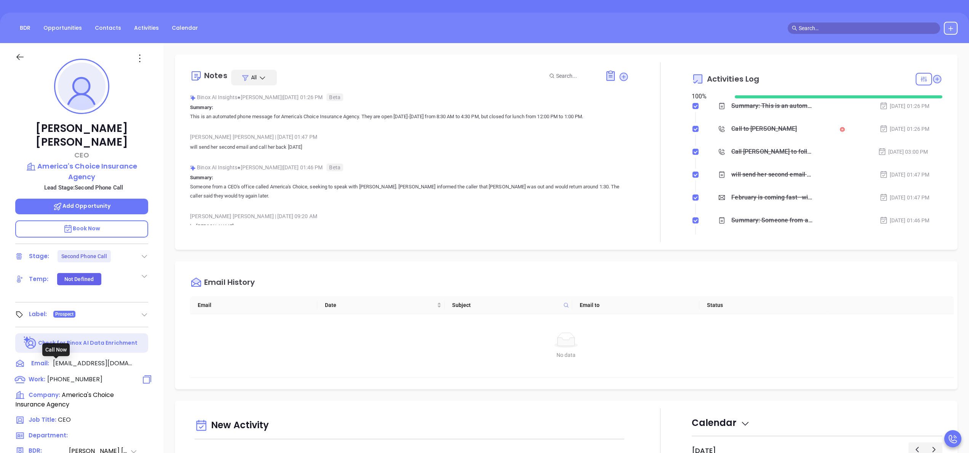
click at [63, 374] on div "Work: (225) 644-4990" at bounding box center [58, 379] width 87 height 10
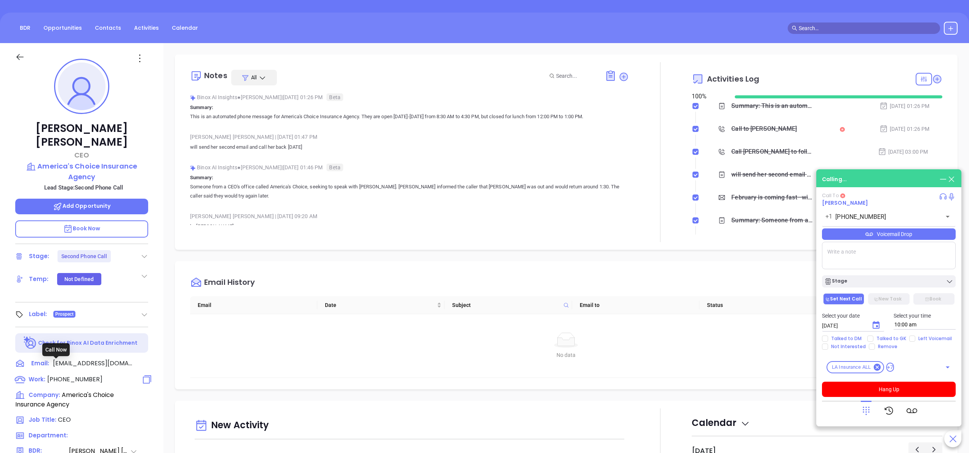
type input "[PHONE_NUMBER]"
click at [348, 164] on div "Binox AI Insights ● Anabell Dominguez | Sep 17, 2025 01:46 PM Beta" at bounding box center [409, 167] width 439 height 11
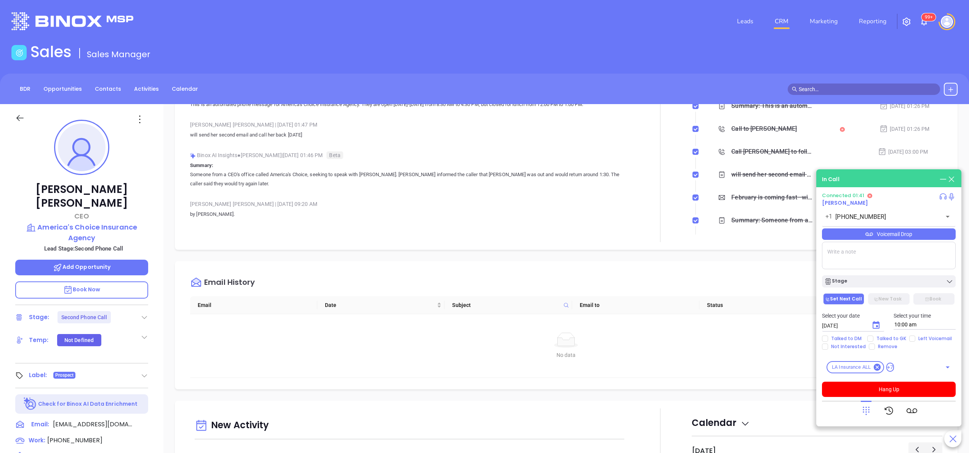
click at [841, 264] on textarea at bounding box center [889, 255] width 134 height 27
click at [610, 235] on div "Notes All Binox AI Insights ● Anabell Dominguez | Sep 30, 2025 01:26 PM Beta Su…" at bounding box center [409, 152] width 439 height 180
click at [158, 230] on div "Ashley Frederic CEO America's Choice Insurance Agency Lead Stage: Second Phone …" at bounding box center [81, 387] width 163 height 566
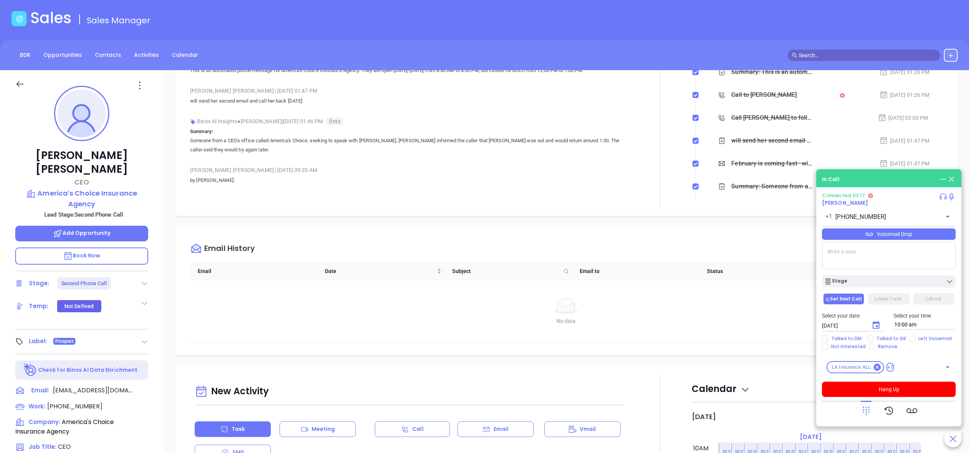
scroll to position [30, 0]
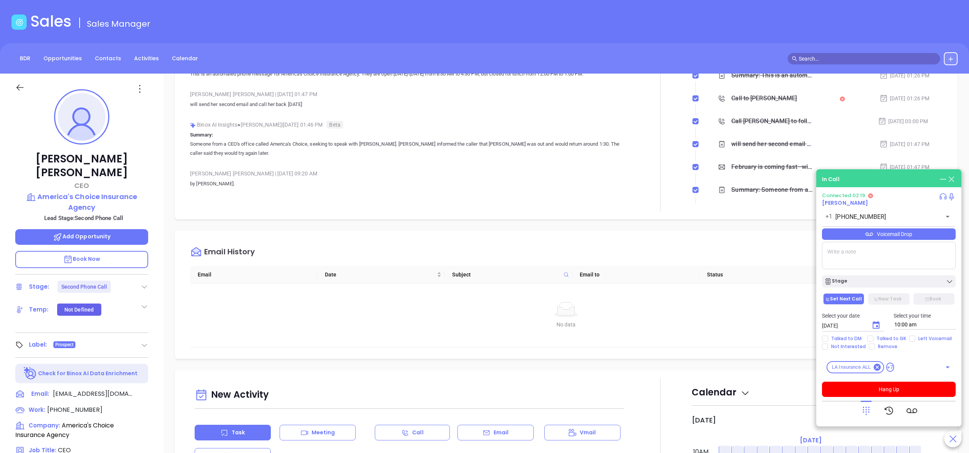
click at [878, 258] on textarea at bounding box center [889, 255] width 134 height 27
type textarea "Jennifer. Jennifer@am"
click at [873, 387] on button "Hang Up" at bounding box center [889, 388] width 134 height 15
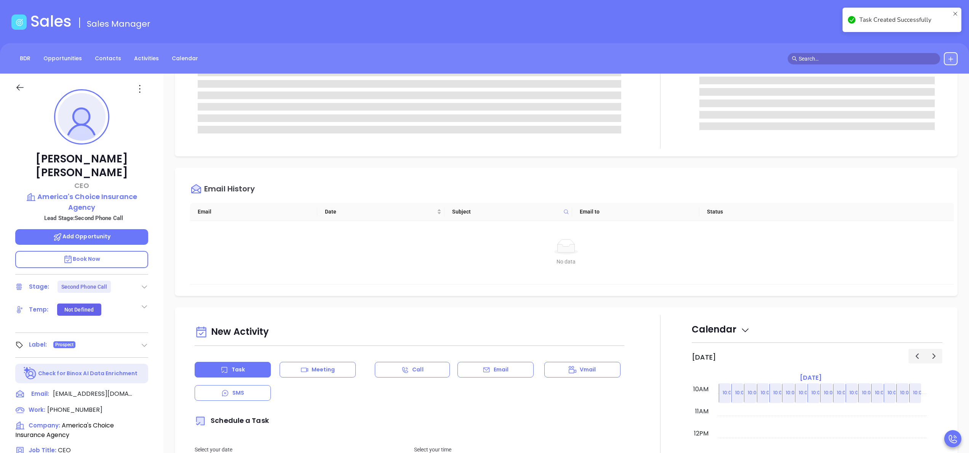
scroll to position [0, 0]
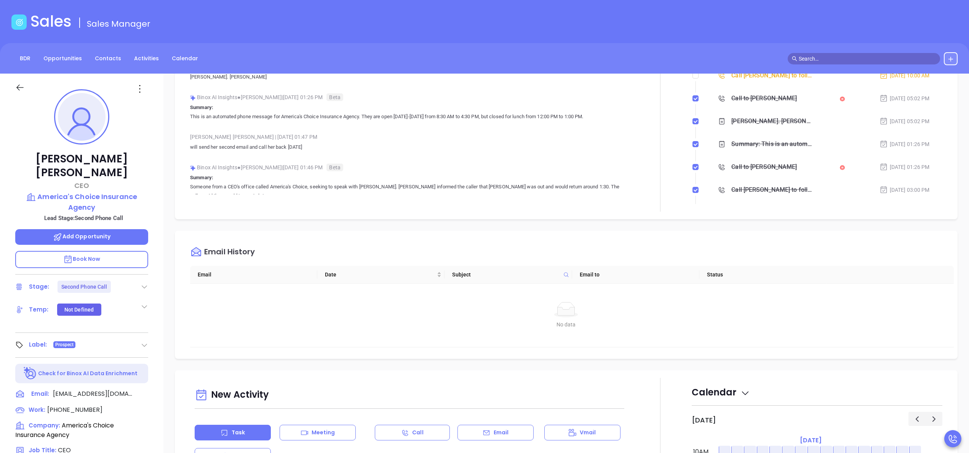
click at [675, 171] on div at bounding box center [660, 122] width 63 height 180
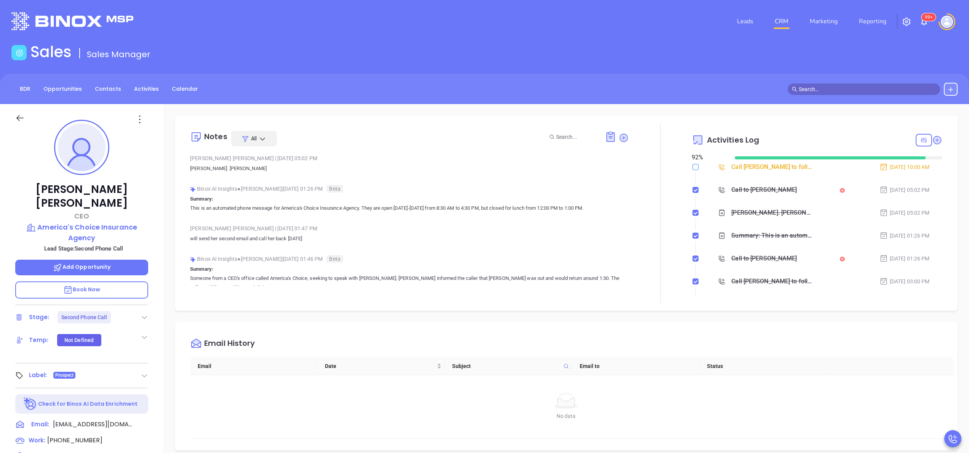
click at [693, 166] on input "checkbox" at bounding box center [696, 167] width 6 height 6
checkbox input "true"
click at [620, 136] on icon at bounding box center [624, 138] width 8 height 8
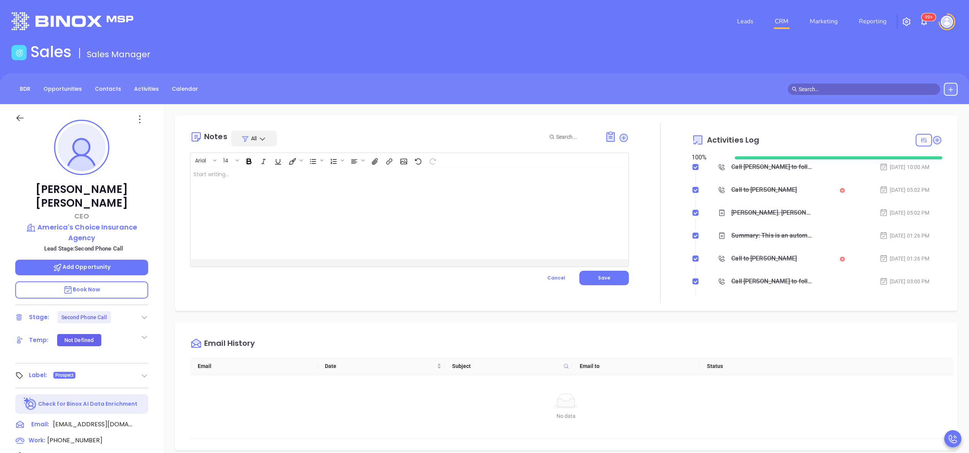
click at [339, 218] on div at bounding box center [393, 212] width 407 height 91
click at [141, 419] on div at bounding box center [142, 424] width 11 height 10
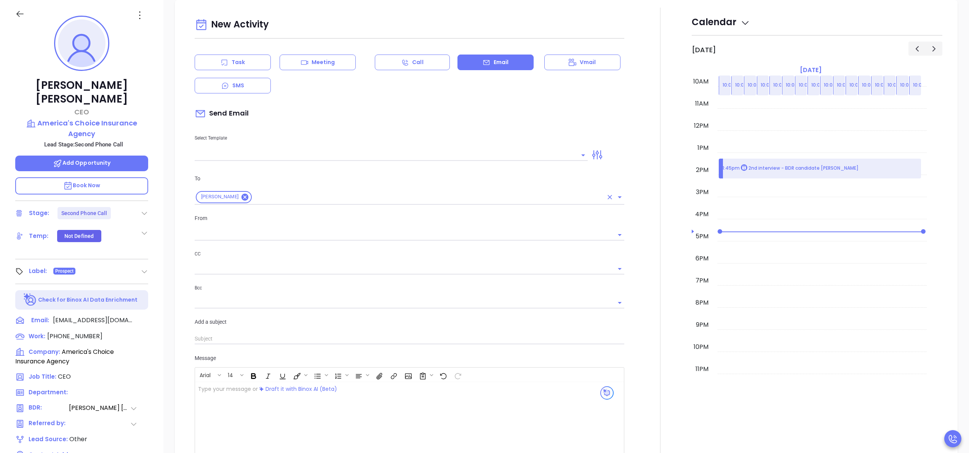
type input "[PERSON_NAME]"
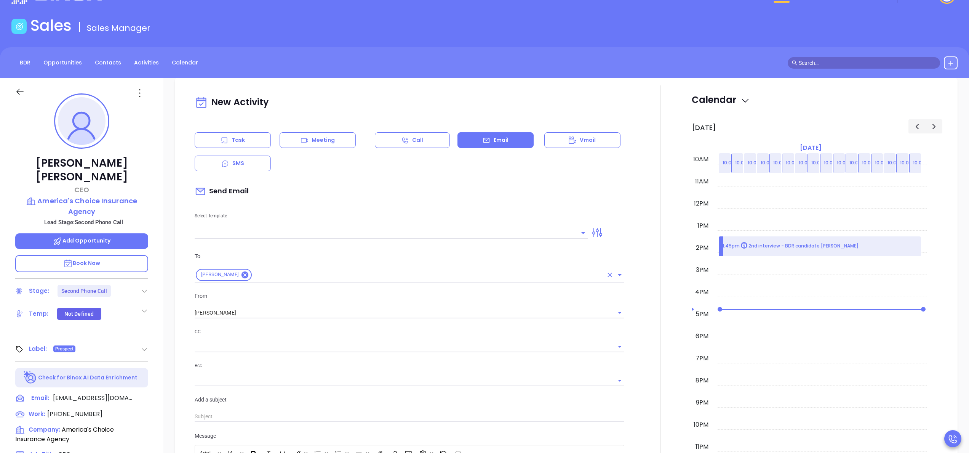
scroll to position [0, 0]
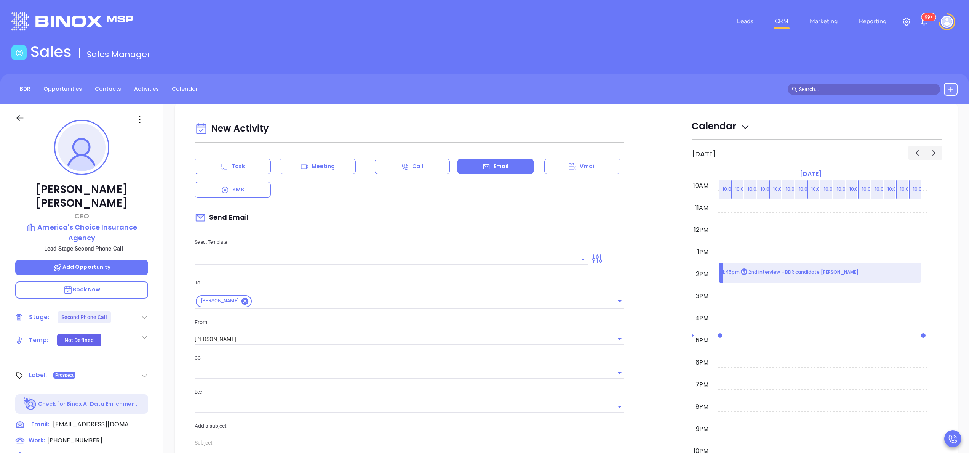
click at [648, 242] on div at bounding box center [660, 365] width 63 height 507
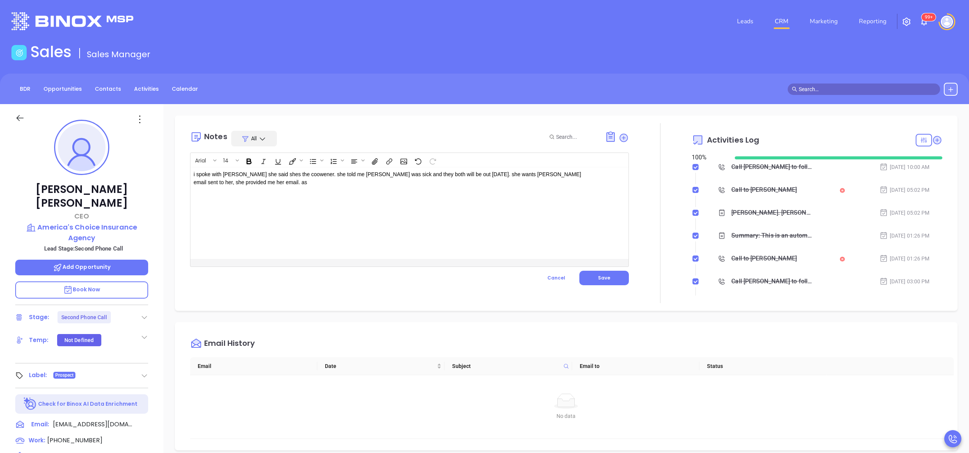
click at [301, 182] on p "i spoke with Jennifer she said shes the coowener. she told me Ashley was sick a…" at bounding box center [394, 178] width 401 height 16
click at [146, 419] on icon at bounding box center [146, 423] width 9 height 9
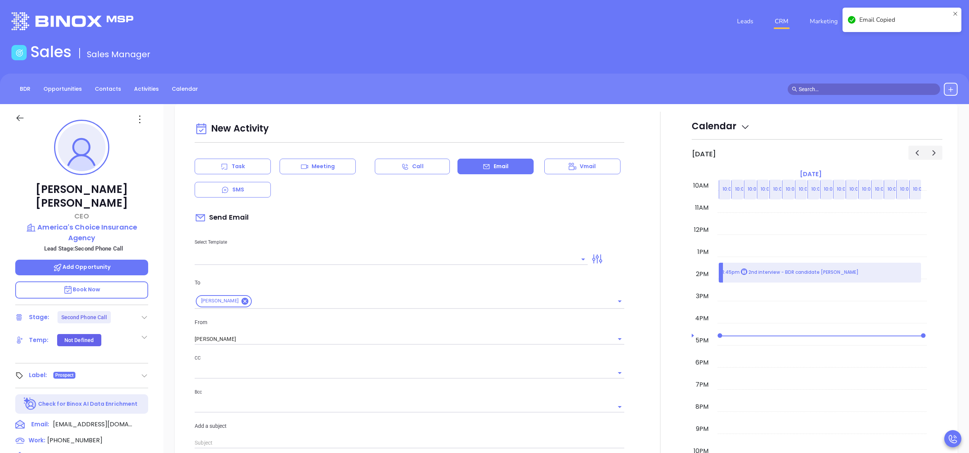
scroll to position [104, 0]
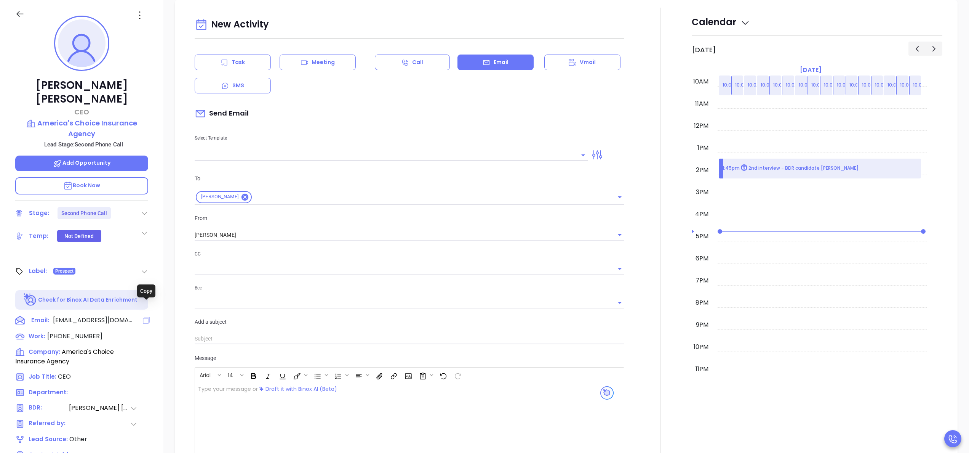
click at [150, 317] on icon at bounding box center [146, 320] width 7 height 7
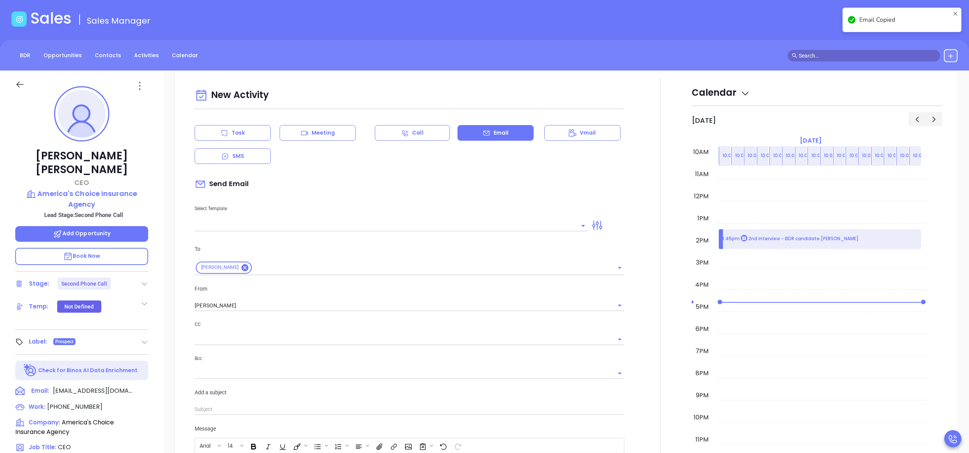
scroll to position [0, 0]
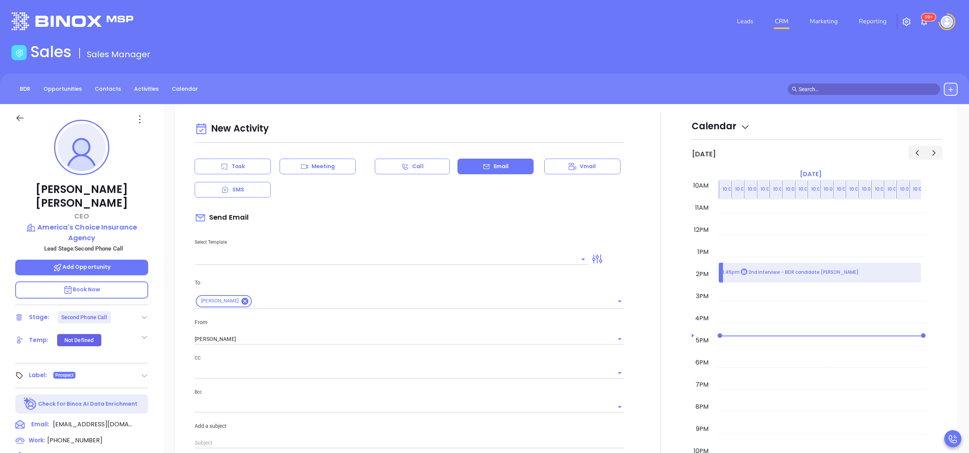
click at [641, 348] on div at bounding box center [660, 365] width 63 height 507
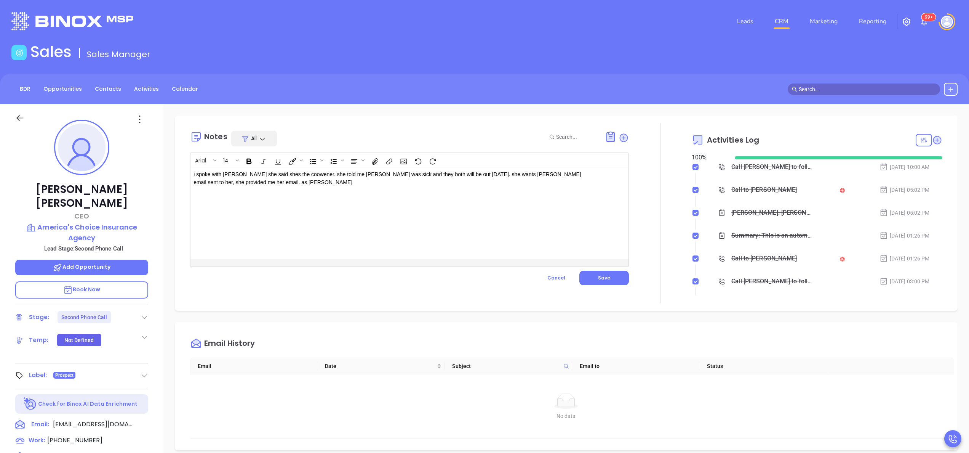
click at [258, 185] on p "i spoke with Jennifer she said shes the coowener. she told me Ashley was sick a…" at bounding box center [394, 178] width 401 height 16
click at [606, 276] on button "Save" at bounding box center [604, 277] width 50 height 14
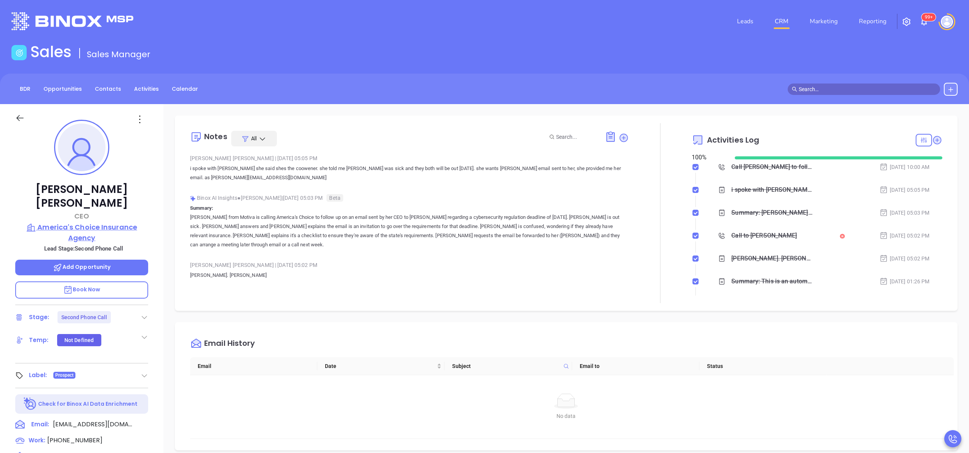
click at [85, 222] on p "America's Choice Insurance Agency" at bounding box center [81, 232] width 133 height 21
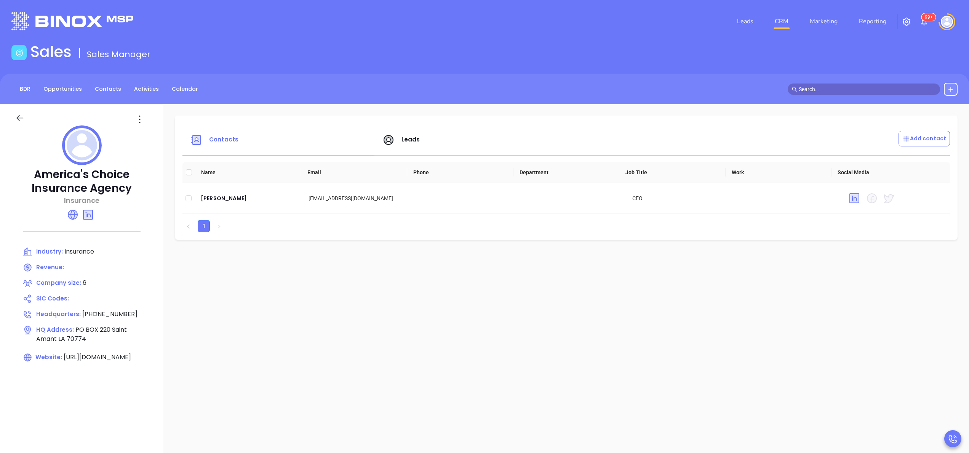
click at [418, 139] on span "Leads" at bounding box center [411, 139] width 19 height 8
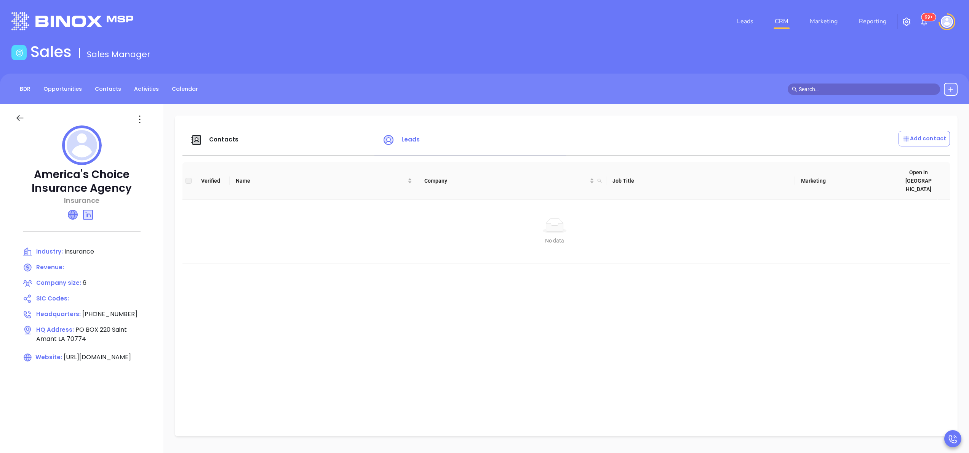
click at [75, 213] on icon at bounding box center [72, 214] width 9 height 9
click at [228, 137] on span "Contacts" at bounding box center [223, 139] width 29 height 8
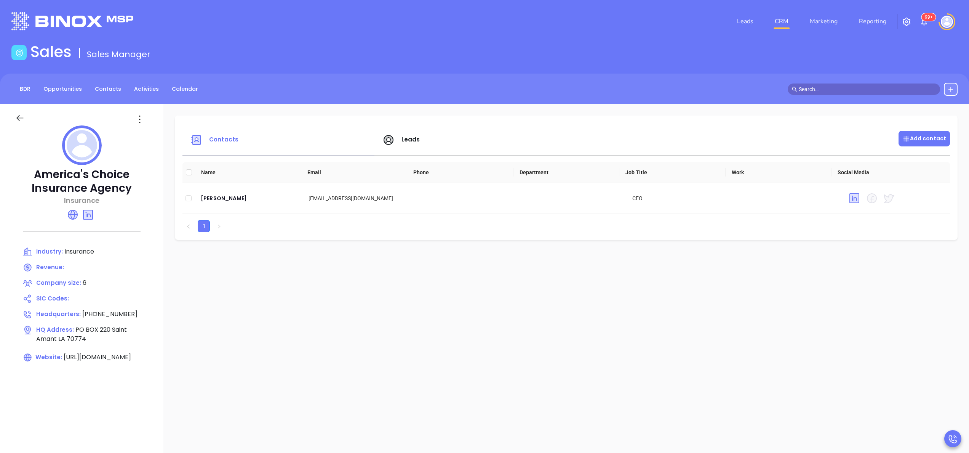
click at [912, 136] on p "Add contact" at bounding box center [924, 138] width 44 height 8
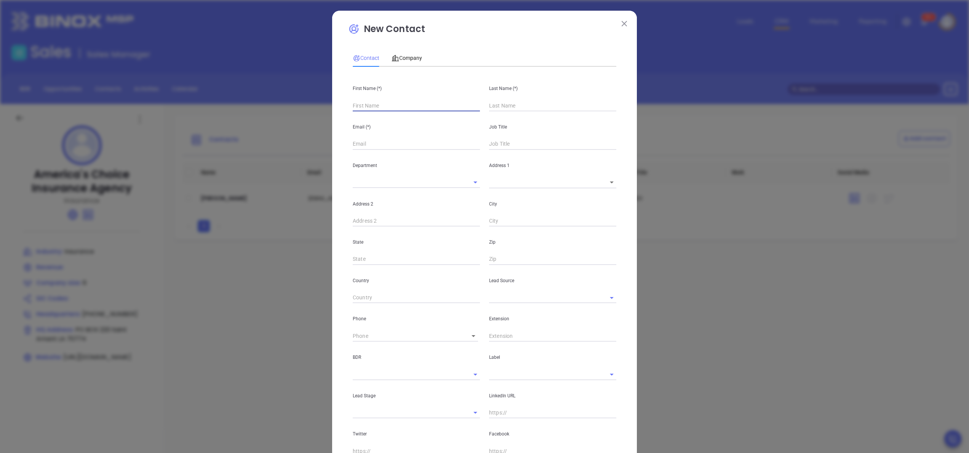
click at [377, 101] on input "text" at bounding box center [416, 105] width 127 height 11
type input "Jennifer"
type input "Fourth Phone Call"
type input "Jennifer"
type input "Mor"
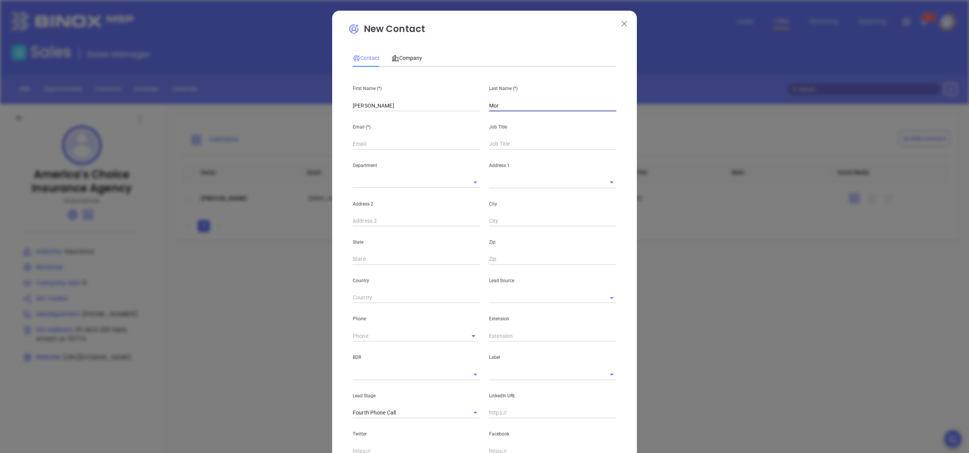
type input "1"
type input "Moran"
type input "1"
paste input "ashley@americaschoiceagency.com"
type input "Jennifer@americaschoiceagency.com"
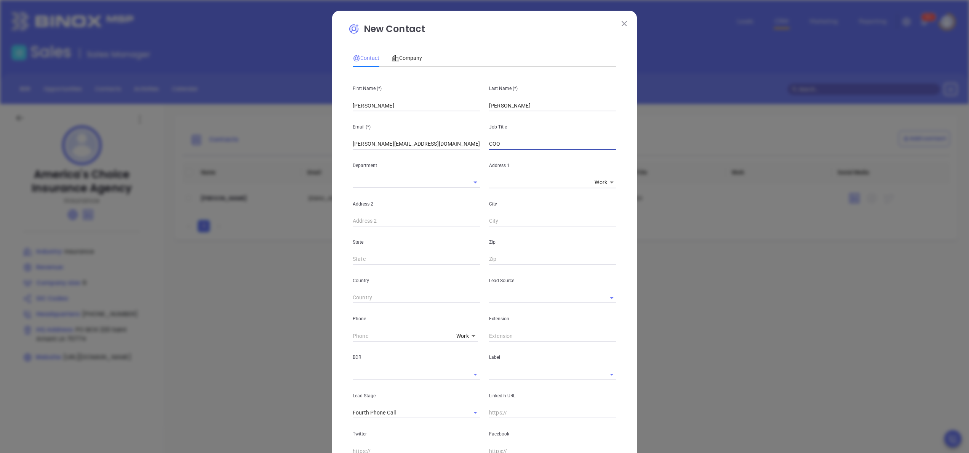
type input "COO"
click at [332, 175] on div "New Contact Contact Company First Name (*) Jennifer Last Name (*) Moran Email (…" at bounding box center [484, 276] width 305 height 531
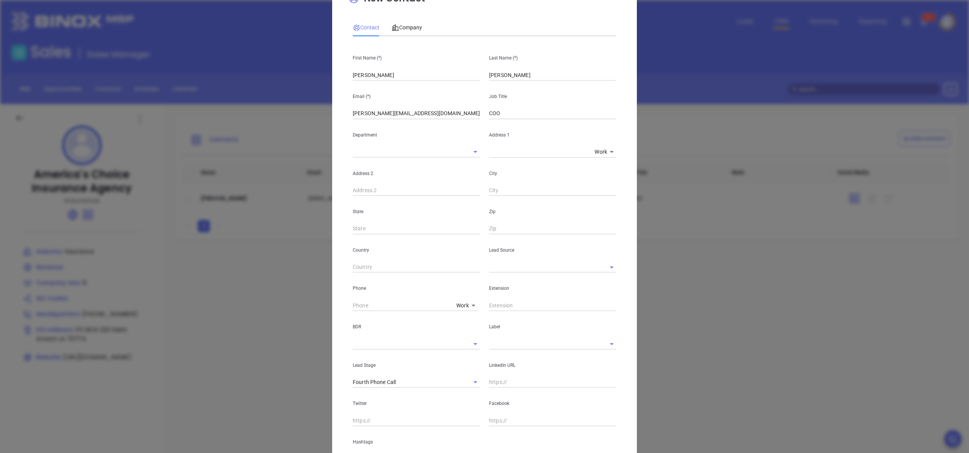
scroll to position [99, 0]
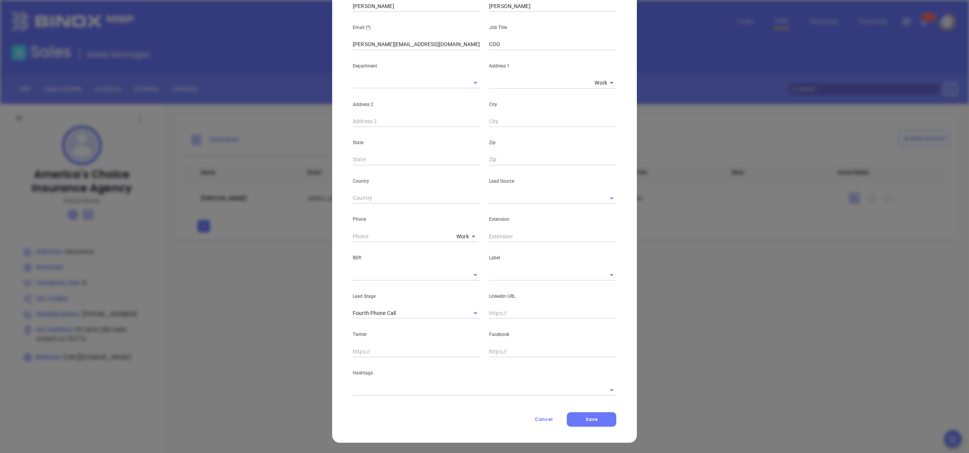
type input "( ) -"
click at [386, 238] on input "( ) -" at bounding box center [403, 235] width 101 height 11
click at [471, 277] on icon "Open" at bounding box center [475, 274] width 9 height 9
type input "[PHONE_NUMBER]"
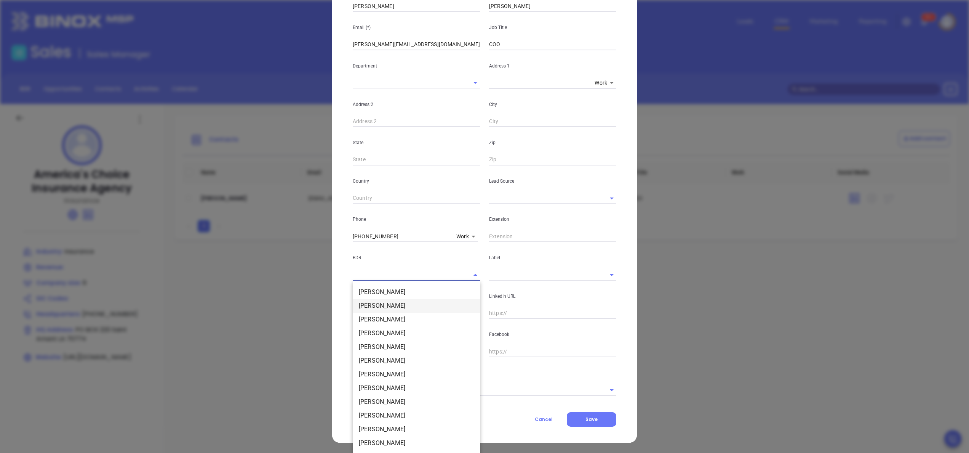
click at [410, 303] on li "[PERSON_NAME]" at bounding box center [416, 306] width 127 height 14
type input "[PERSON_NAME]"
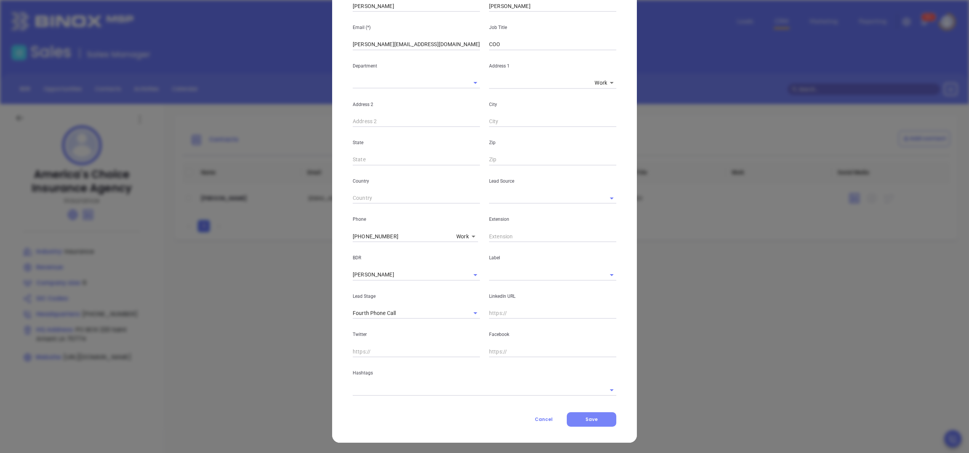
click at [585, 419] on span "Save" at bounding box center [591, 419] width 12 height 6
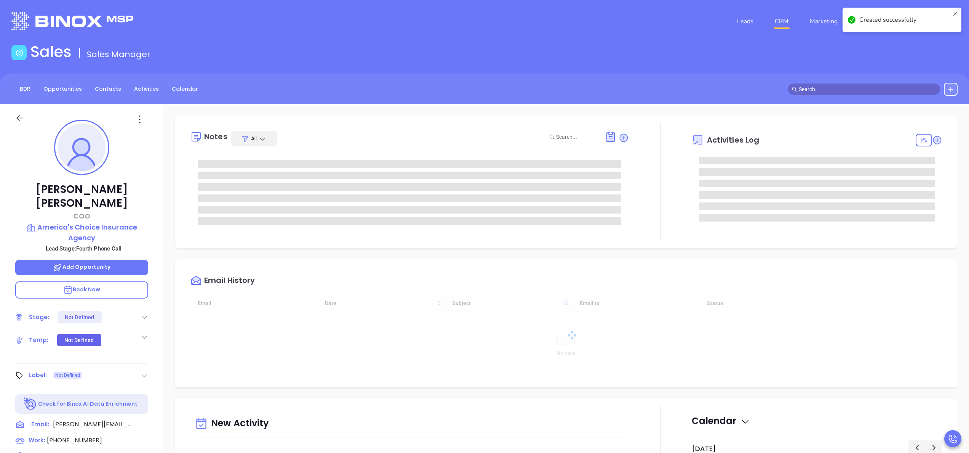
type input "[DATE]"
type input "[PERSON_NAME]"
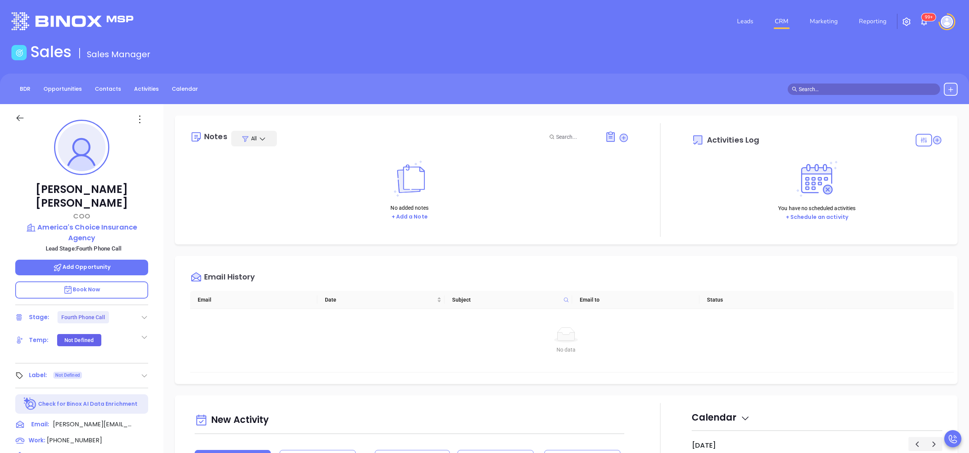
click at [660, 311] on div "No data No data" at bounding box center [566, 340] width 752 height 63
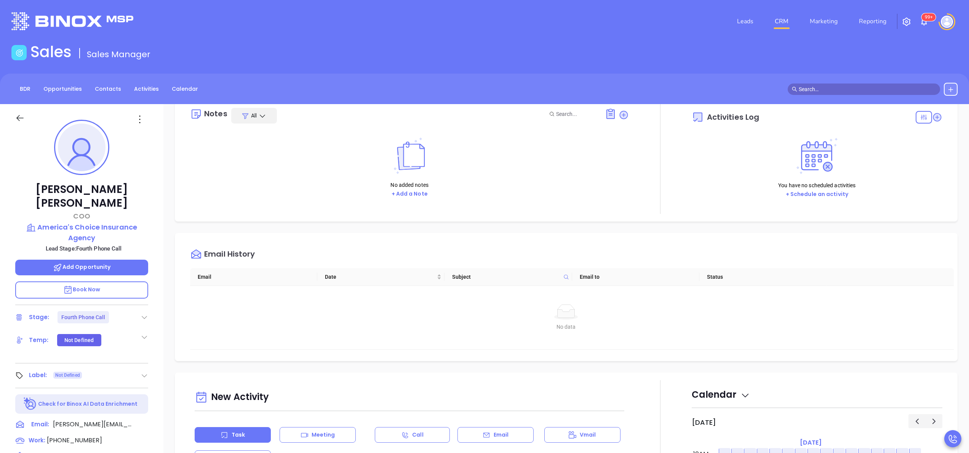
scroll to position [24, 0]
click at [521, 209] on div "Notes All No added notes + Add a Note" at bounding box center [409, 156] width 439 height 114
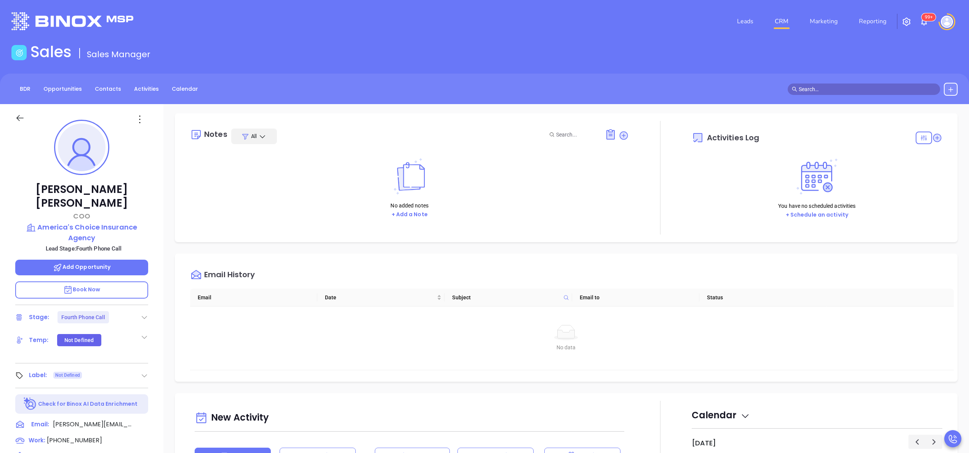
scroll to position [0, 0]
click at [620, 135] on icon at bounding box center [624, 138] width 8 height 8
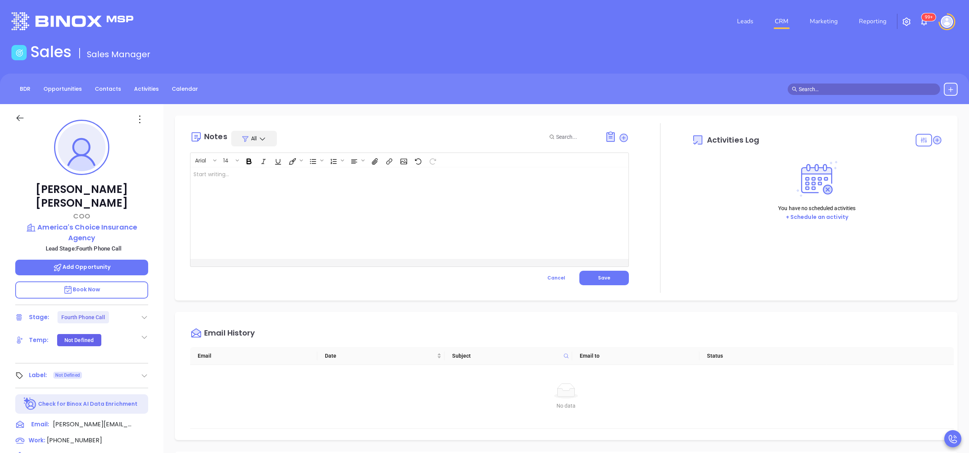
click at [386, 199] on div at bounding box center [393, 212] width 407 height 91
click at [606, 277] on button "Save" at bounding box center [604, 277] width 50 height 14
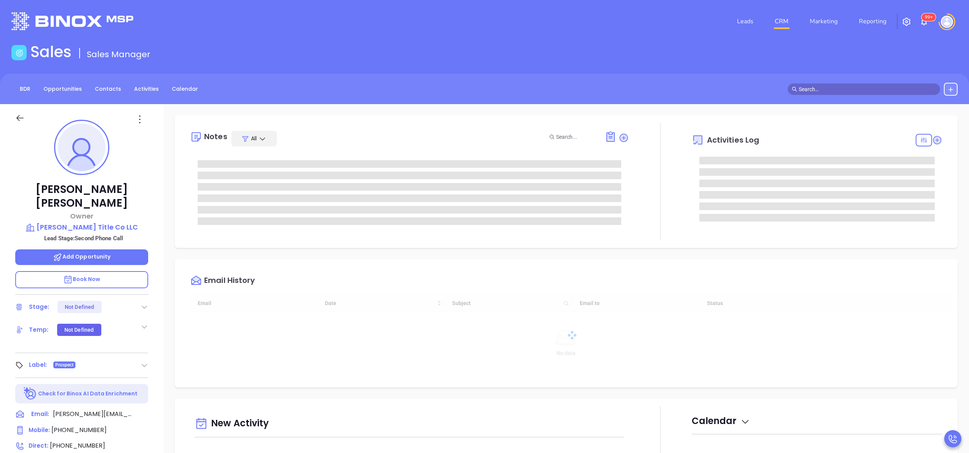
type input "[DATE]"
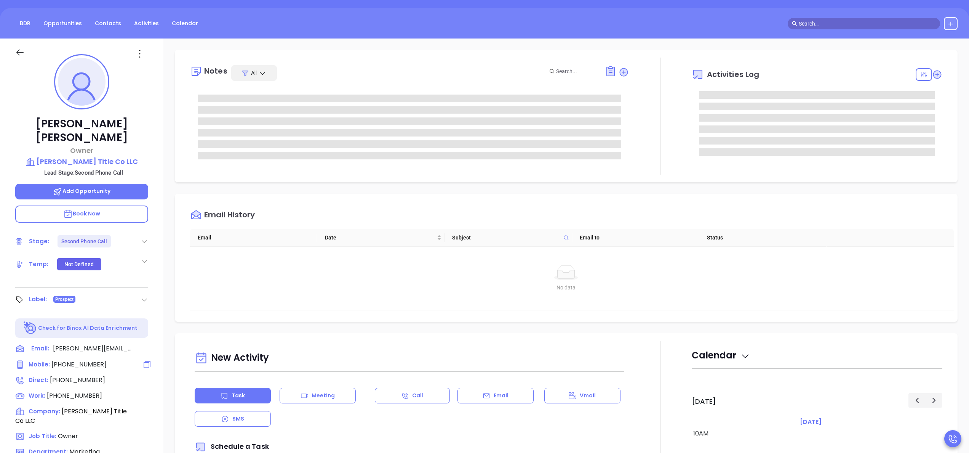
scroll to position [91, 0]
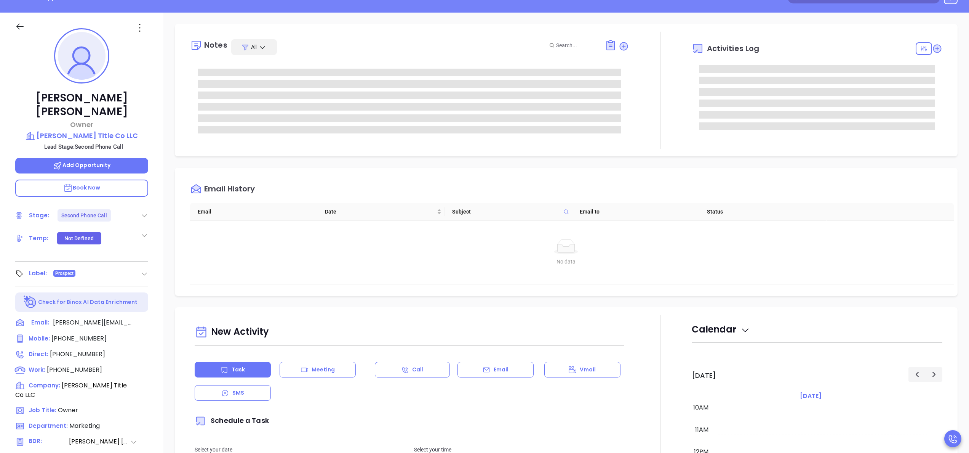
type input "[PERSON_NAME]"
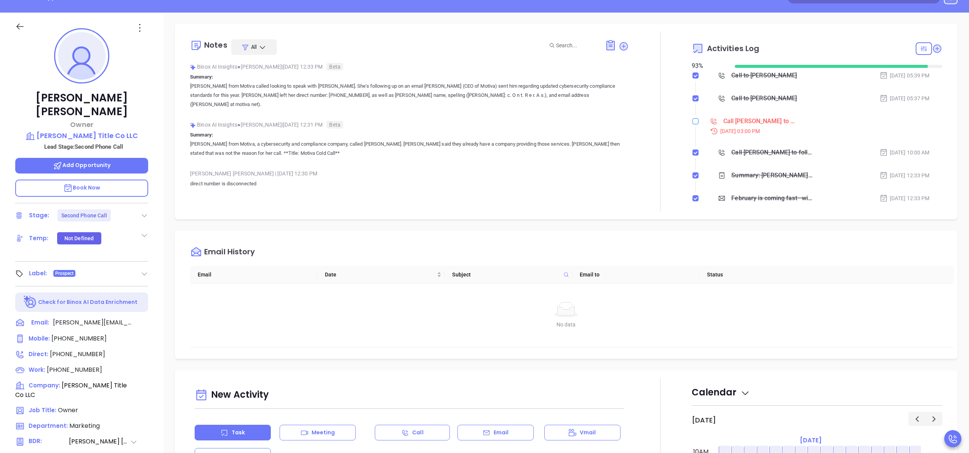
click at [693, 124] on label at bounding box center [696, 121] width 6 height 8
click at [693, 124] on input "checkbox" at bounding box center [696, 121] width 6 height 6
checkbox input "true"
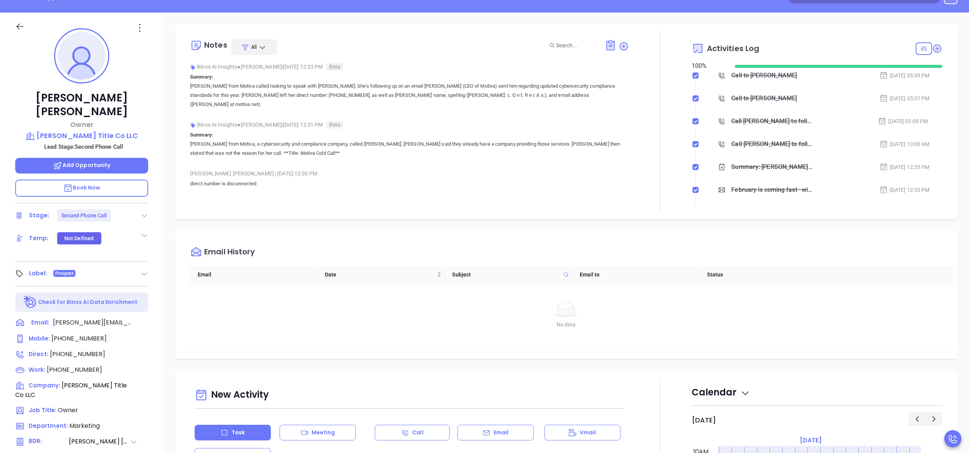
click at [573, 119] on div "Binox AI Insights ● Anabell Dominguez | Sep 18, 2025 12:31 PM Beta" at bounding box center [409, 124] width 439 height 11
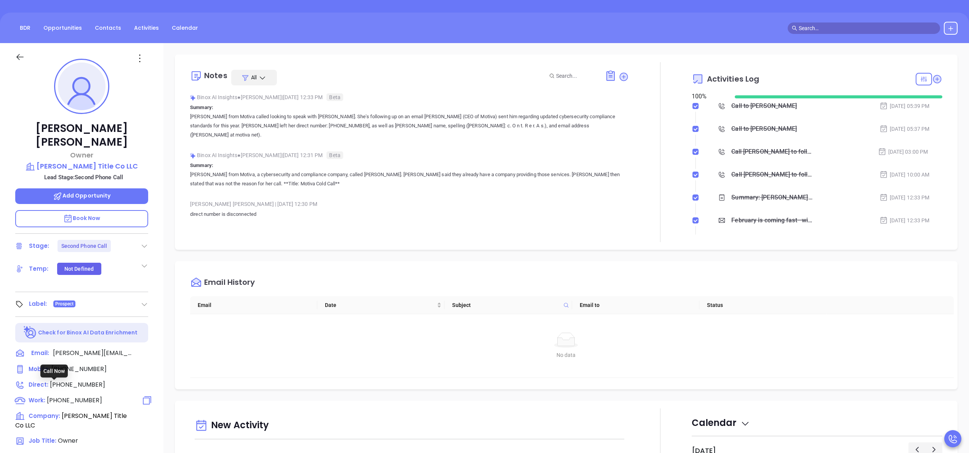
click at [60, 395] on span "(318) 549-2009" at bounding box center [74, 399] width 55 height 9
type input "(318) 549-2009"
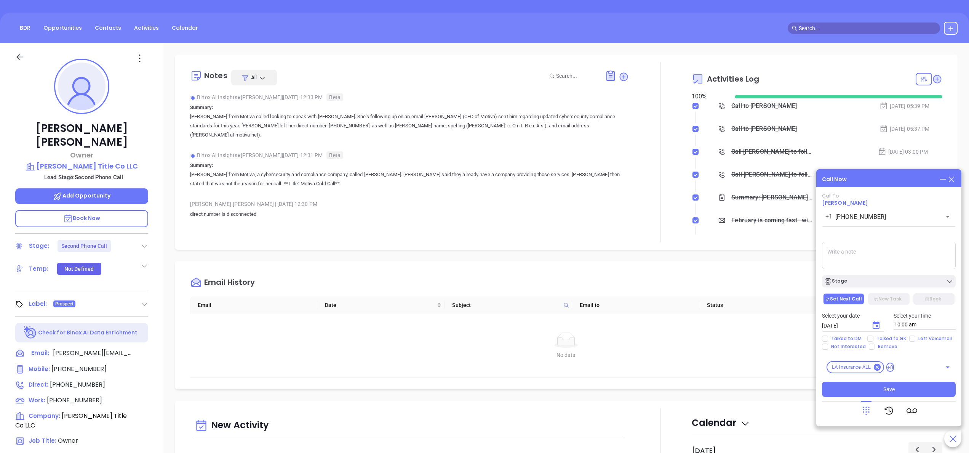
click at [897, 252] on textarea at bounding box center [889, 255] width 134 height 27
click at [846, 254] on textarea at bounding box center [889, 255] width 134 height 27
click at [858, 179] on div "Call Now" at bounding box center [889, 179] width 134 height 8
click at [864, 249] on textarea at bounding box center [889, 255] width 134 height 27
click at [851, 182] on div "Call Now" at bounding box center [889, 179] width 134 height 8
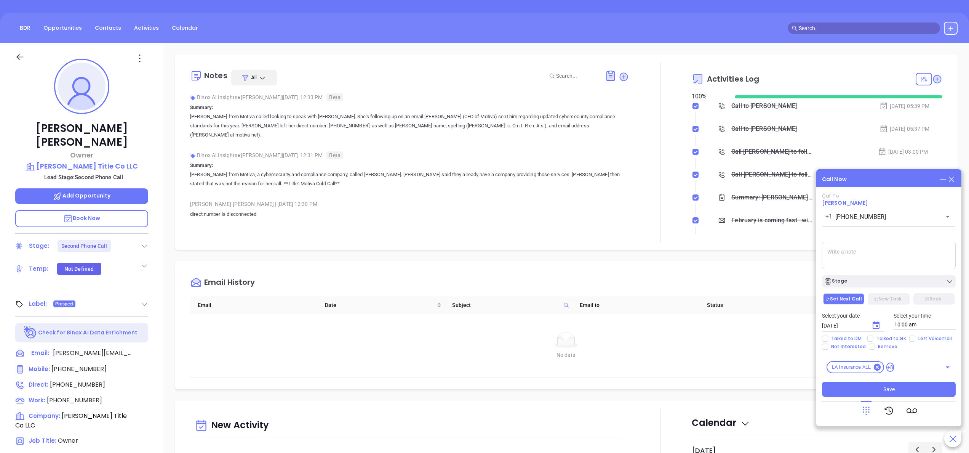
click at [841, 246] on textarea at bounding box center [889, 255] width 134 height 27
type textarea "spoke with female gk she said Lance was ooo today he would be in tomorrow but s…"
click at [876, 329] on icon "Choose date, selected date is Oct 3, 2025" at bounding box center [876, 324] width 9 height 9
click at [852, 252] on button "6" at bounding box center [853, 252] width 14 height 14
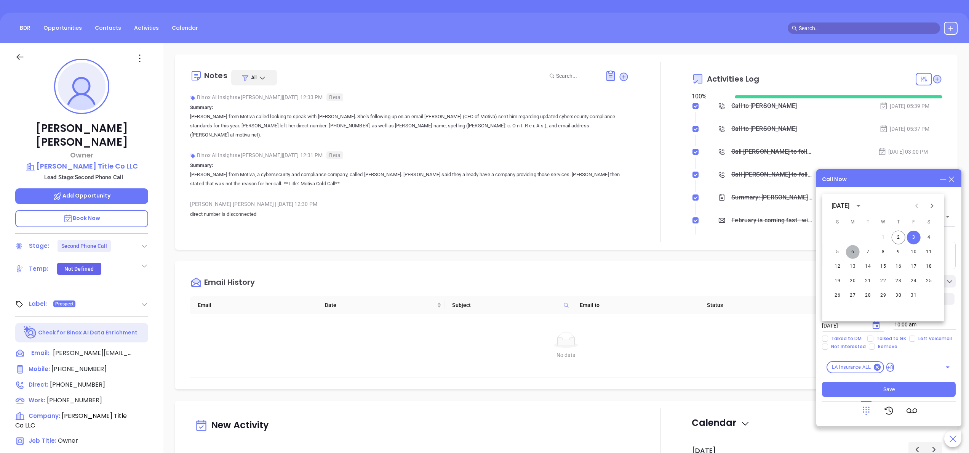
type input "10/06/2025"
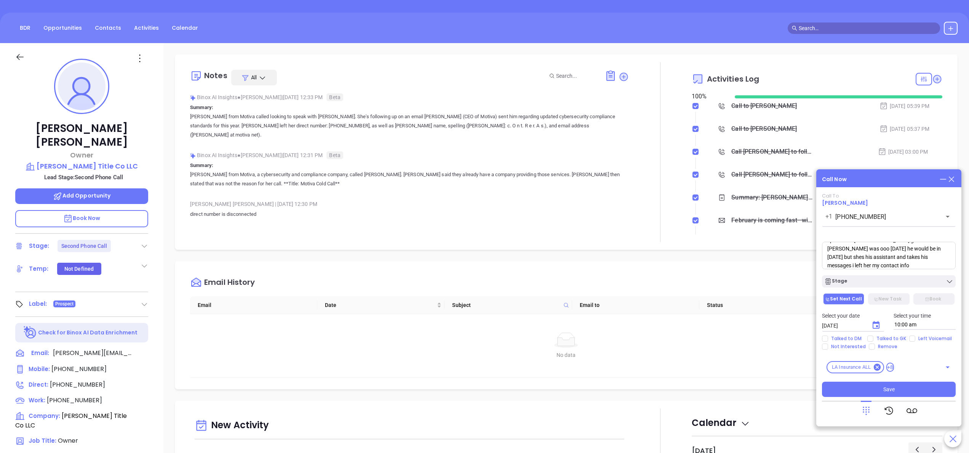
click at [883, 333] on div "Select your date 10/06/2025 ​ Select your time 10:00 am" at bounding box center [888, 321] width 143 height 30
click at [886, 338] on span "Talked to GK" at bounding box center [891, 338] width 36 height 6
click at [873, 338] on input "Talked to GK" at bounding box center [870, 338] width 6 height 6
checkbox input "true"
click at [869, 283] on div "Stage" at bounding box center [888, 281] width 129 height 8
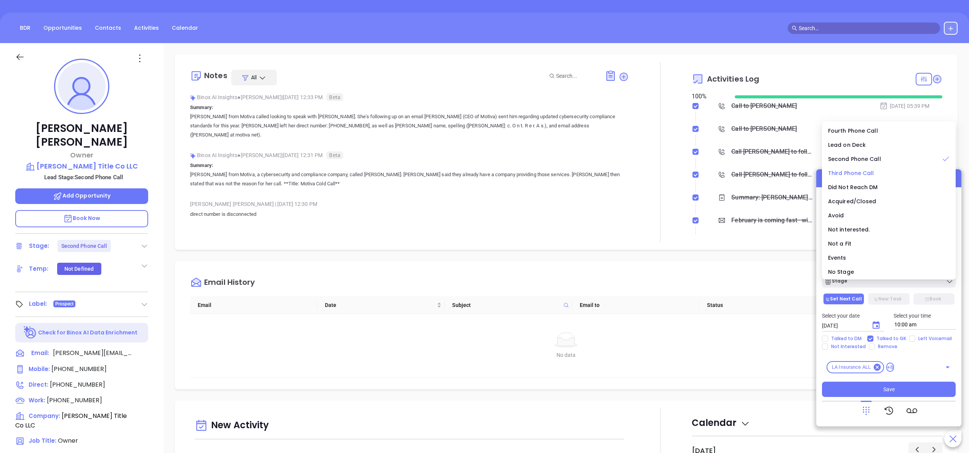
click at [868, 168] on li "Third Phone Call" at bounding box center [889, 173] width 131 height 16
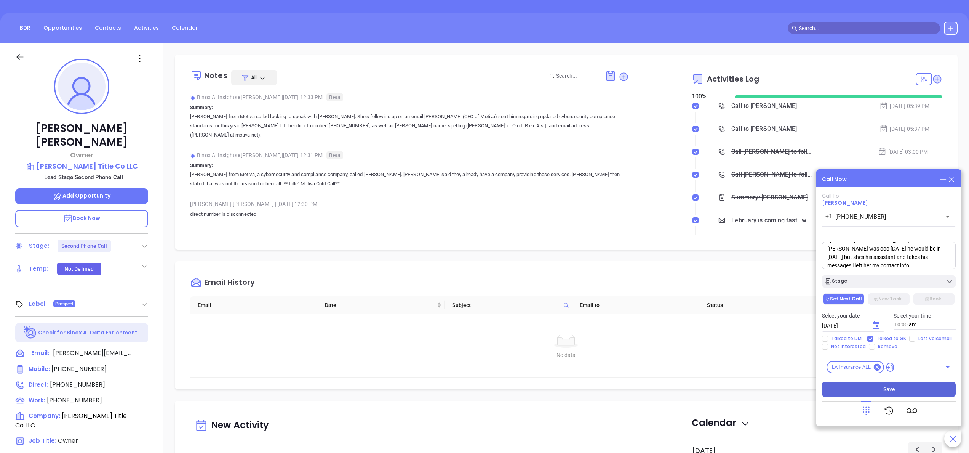
click at [896, 387] on button "Save" at bounding box center [889, 388] width 134 height 15
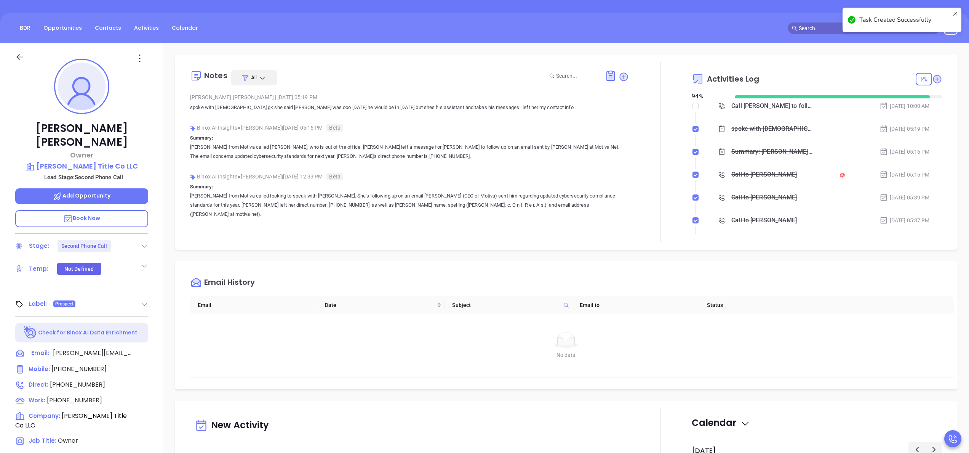
click at [613, 235] on div "Notes All Anabell Dominguez | Oct 2, 2025 05:19 PM spoke with female gk she sai…" at bounding box center [409, 152] width 439 height 180
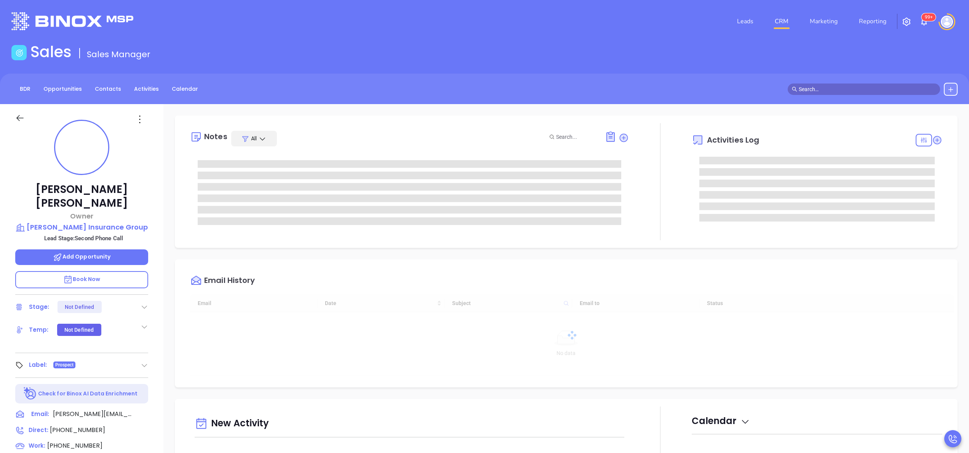
type input "[DATE]"
type input "[PERSON_NAME]"
click at [153, 375] on div "[PERSON_NAME] Owner [PERSON_NAME] Insurance Group Lead Stage: Second Phone Call…" at bounding box center [81, 387] width 163 height 566
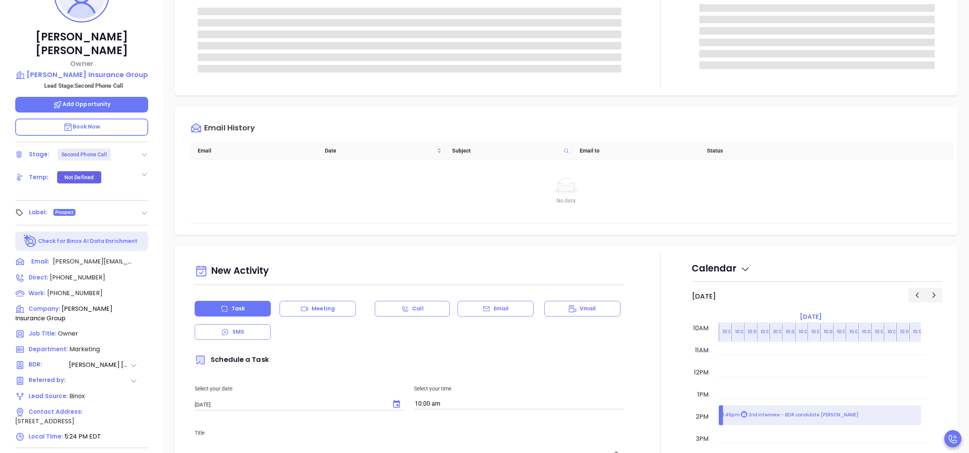
scroll to position [217, 0]
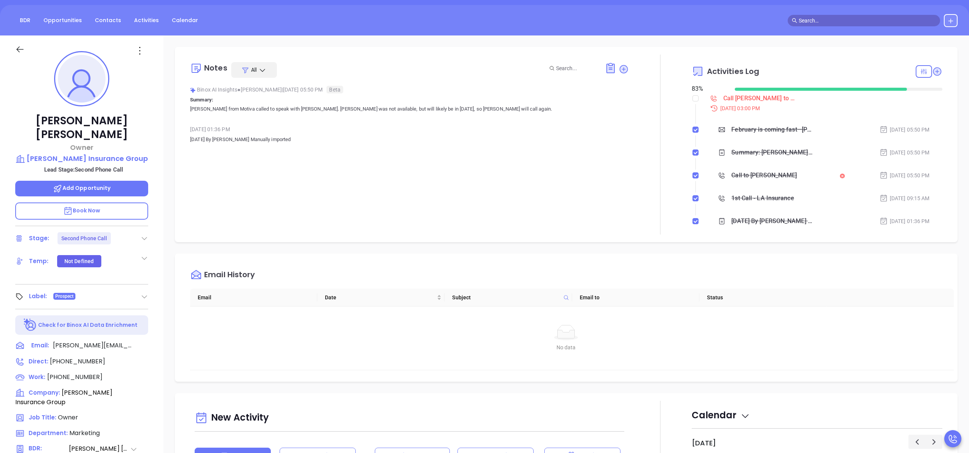
scroll to position [0, 0]
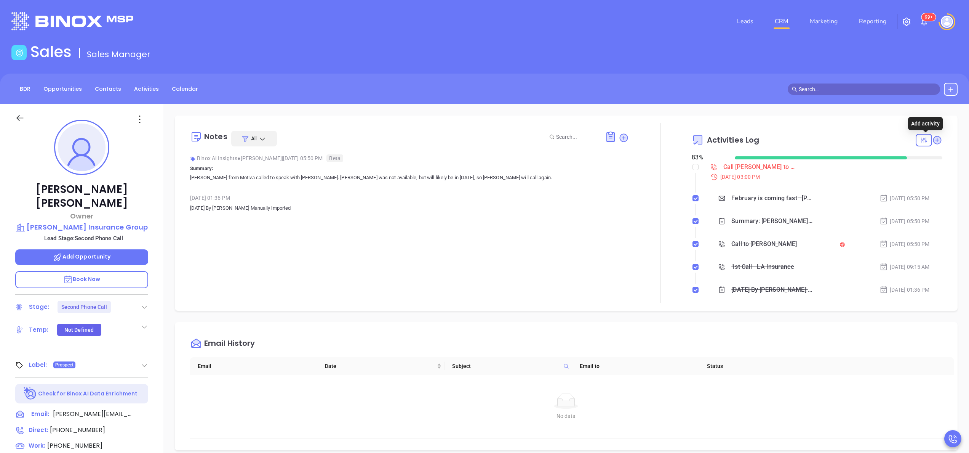
click at [932, 138] on icon at bounding box center [937, 140] width 10 height 10
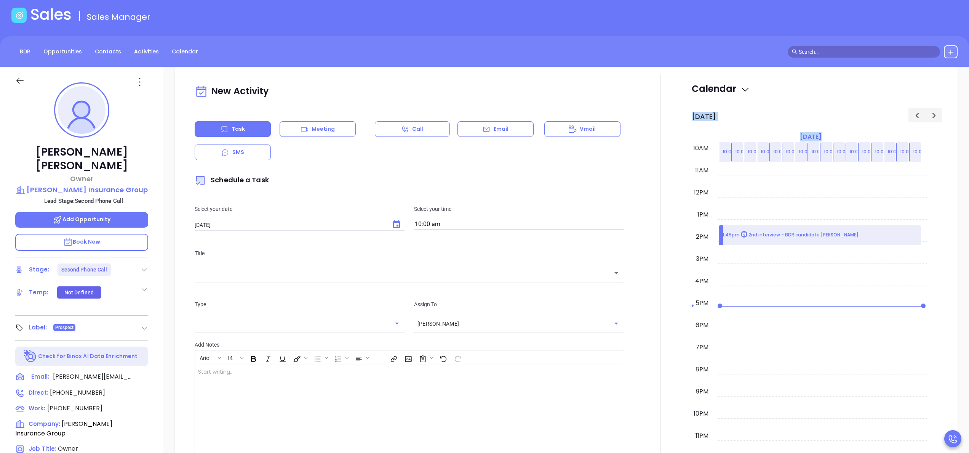
click at [930, 138] on div "Calendar [DATE] 12am 1am 2am 3am 4am 5am 6am 7am 8am 9am 10am 11am 12pm 1pm 2pm…" at bounding box center [817, 286] width 251 height 424
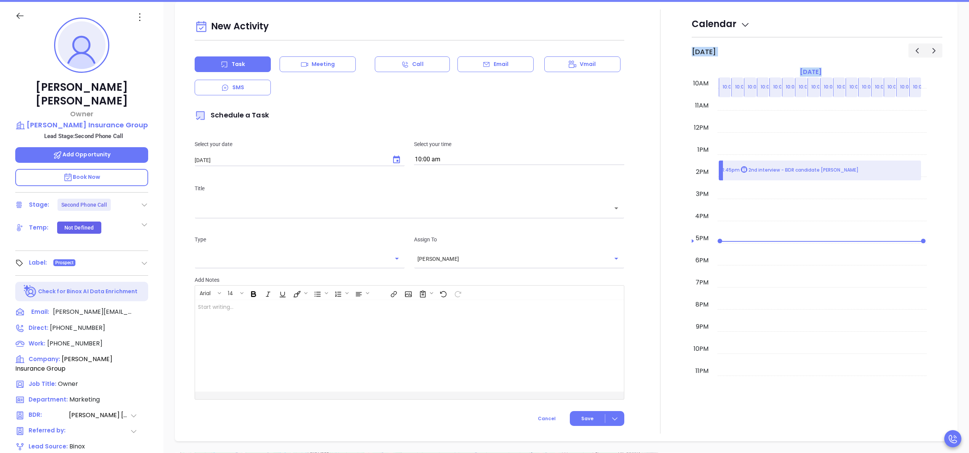
scroll to position [104, 0]
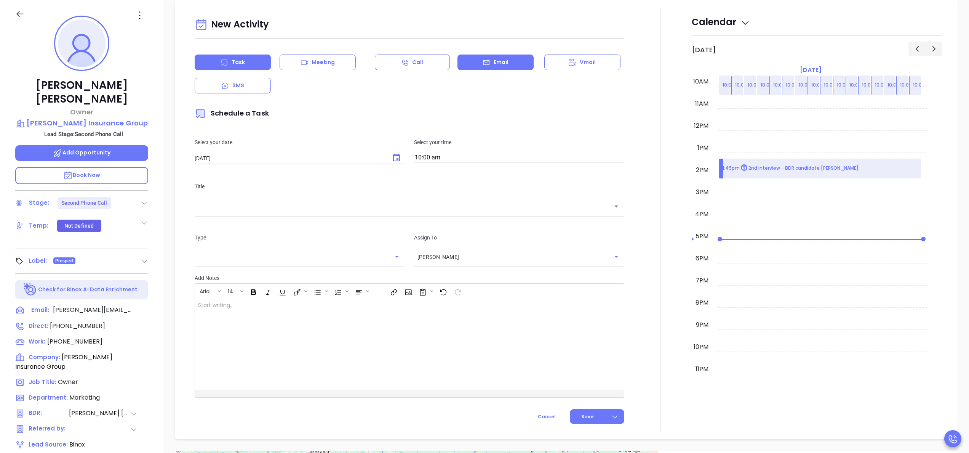
click at [496, 66] on p "Email" at bounding box center [501, 62] width 15 height 8
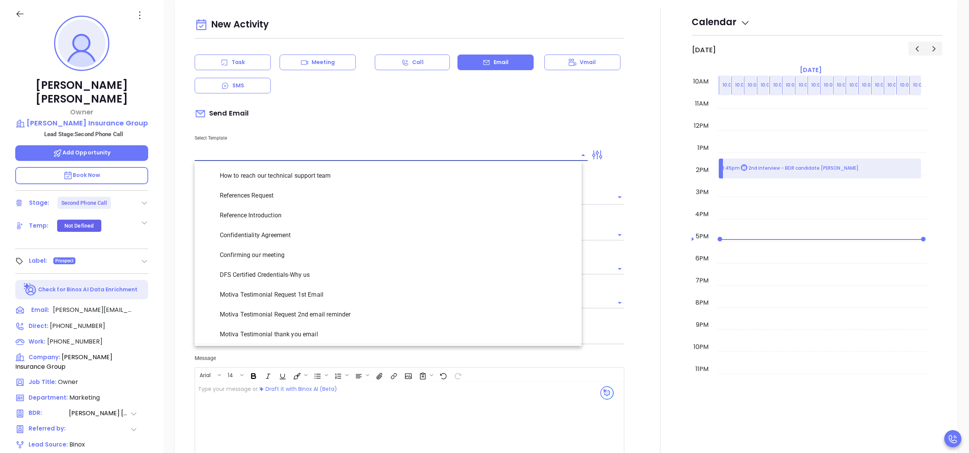
type input "[PERSON_NAME]"
click at [327, 152] on input "text" at bounding box center [386, 154] width 382 height 11
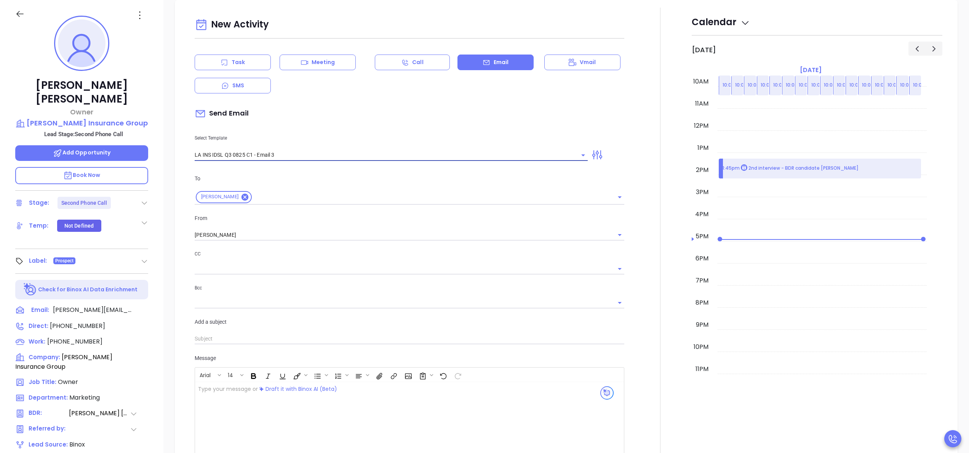
type input "LA INS IDSL Q3 0825 C1 - Email 3"
type input "[PERSON_NAME], the clock is ticking—are you audit-ready?"
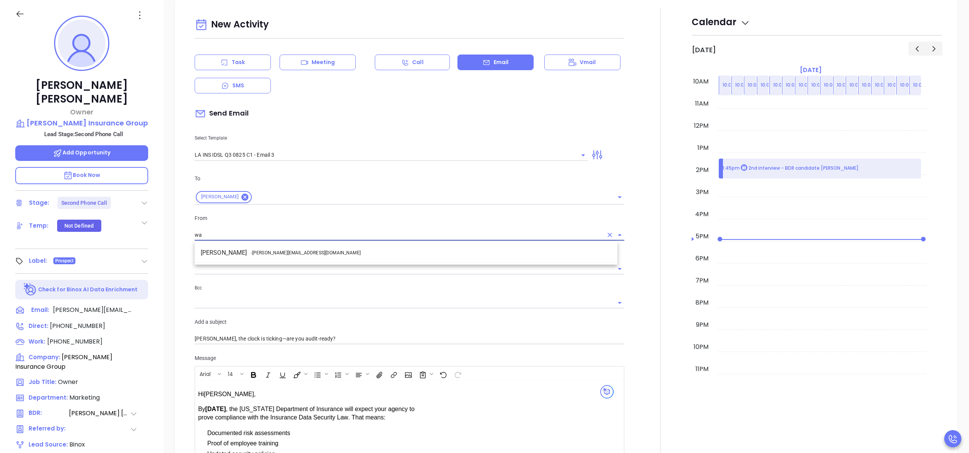
click at [280, 255] on span "- [PERSON_NAME][EMAIL_ADDRESS][DOMAIN_NAME]" at bounding box center [306, 252] width 110 height 7
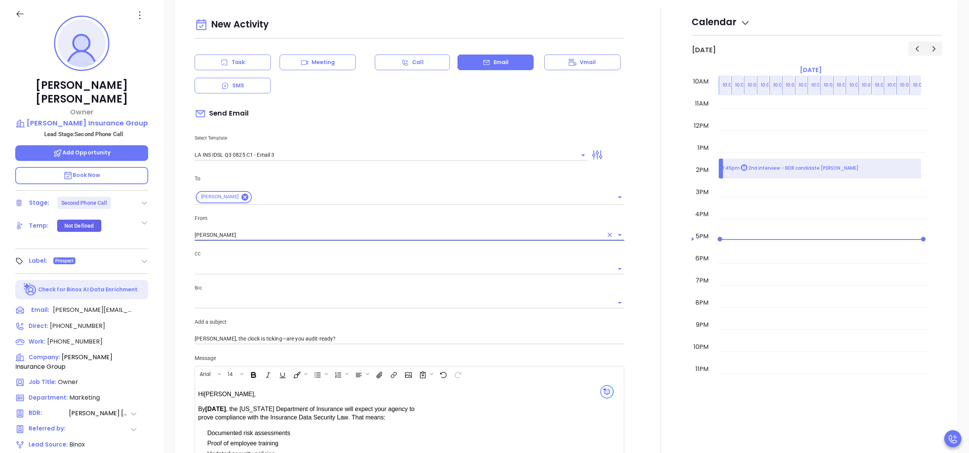
type input "[PERSON_NAME]"
click at [214, 340] on input "[PERSON_NAME], the clock is ticking—are you audit-ready?" at bounding box center [410, 338] width 430 height 11
type input "[PERSON_NAME], the clock is ticking—are you audit-ready?"
click at [634, 358] on div at bounding box center [660, 324] width 63 height 632
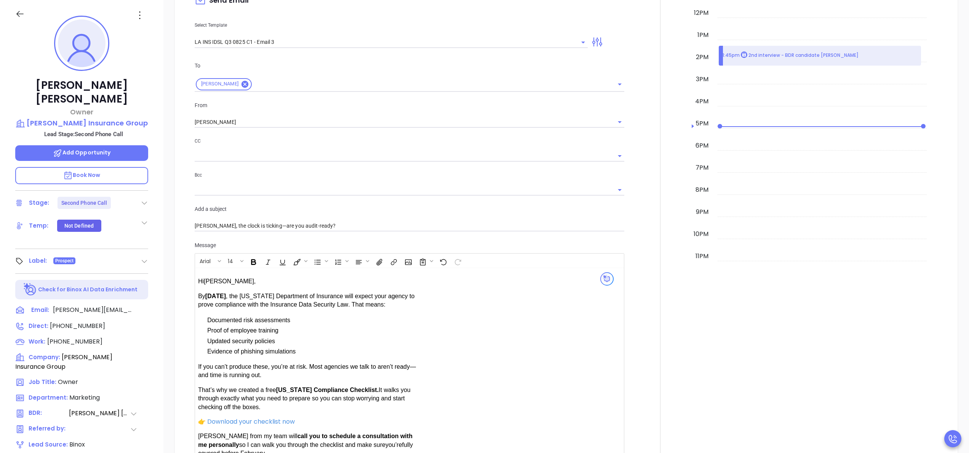
scroll to position [479, 0]
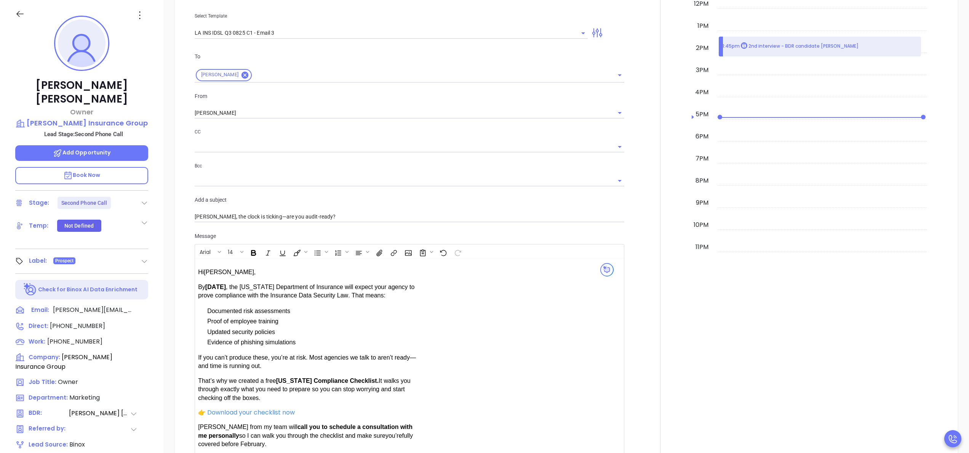
click at [254, 273] on span "," at bounding box center [255, 272] width 2 height 6
click at [644, 236] on div at bounding box center [660, 202] width 63 height 632
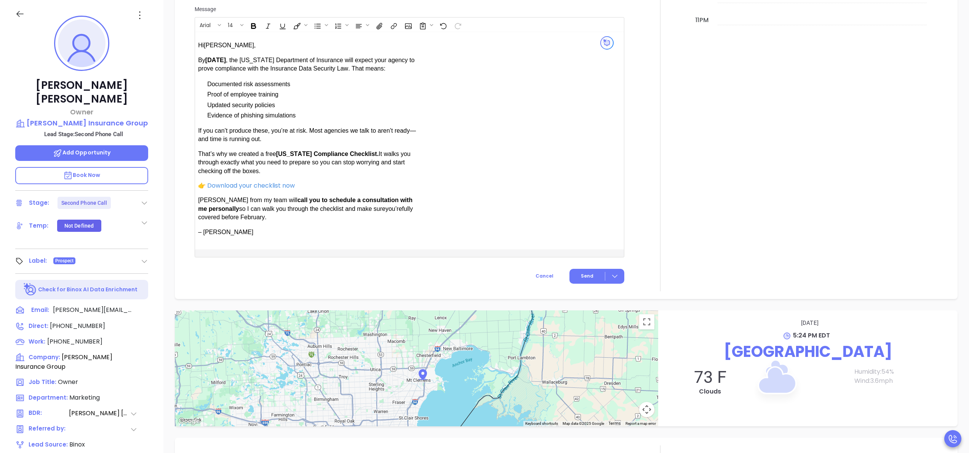
scroll to position [723, 0]
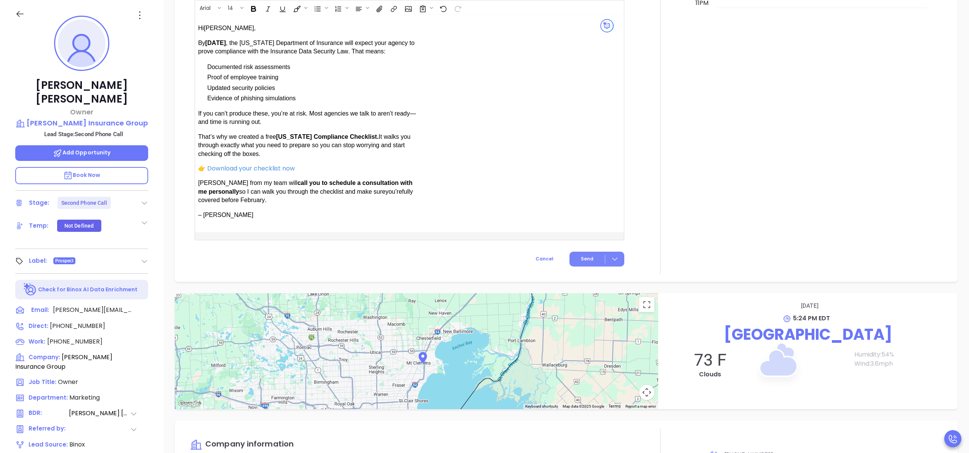
click at [581, 258] on span "Send" at bounding box center [587, 258] width 13 height 7
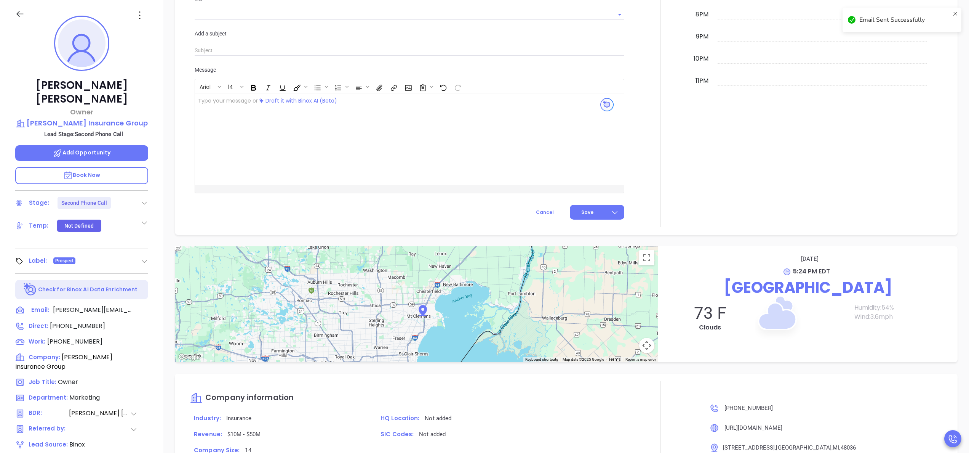
scroll to position [709, 0]
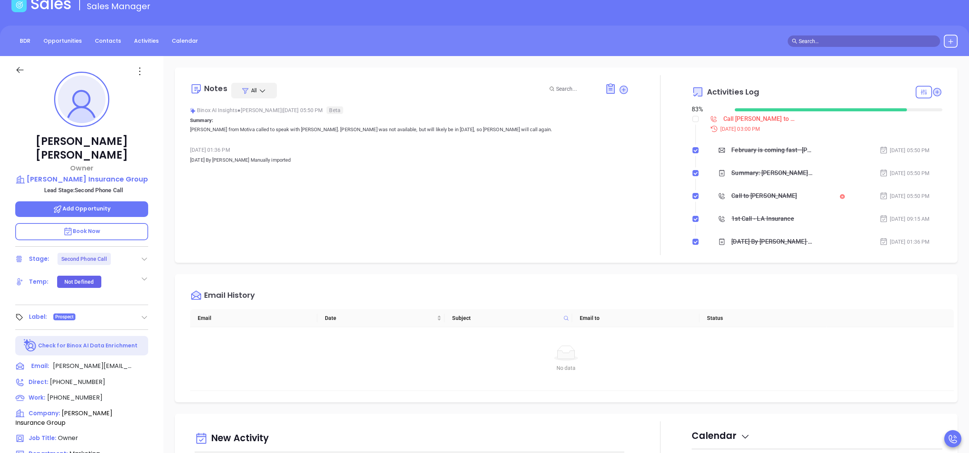
scroll to position [0, 0]
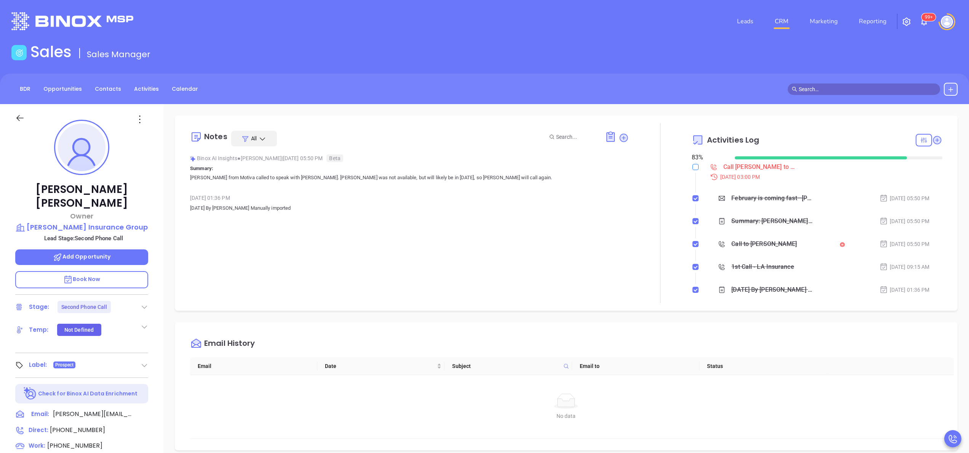
click at [693, 165] on input "checkbox" at bounding box center [696, 167] width 6 height 6
checkbox input "true"
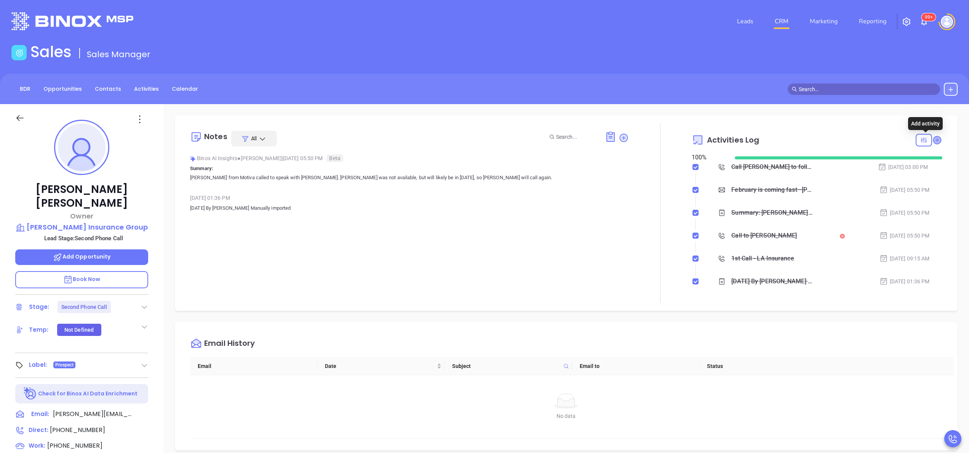
click at [933, 142] on icon at bounding box center [937, 140] width 8 height 8
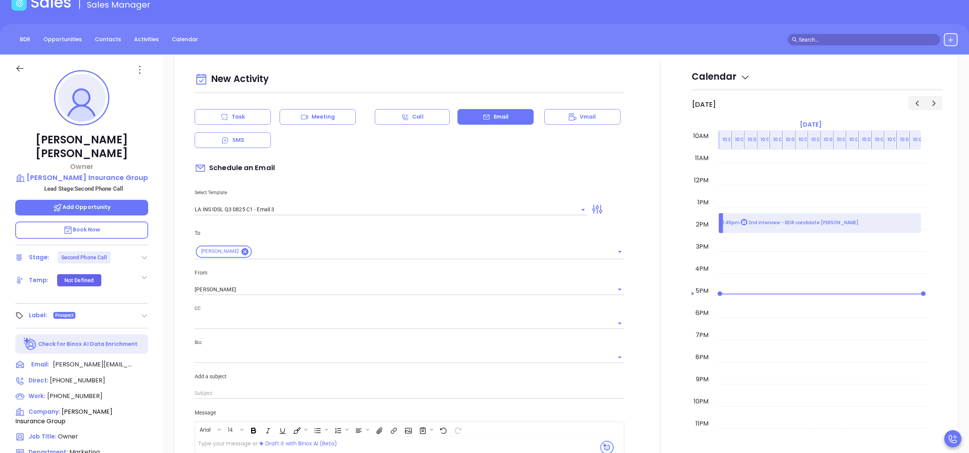
scroll to position [104, 0]
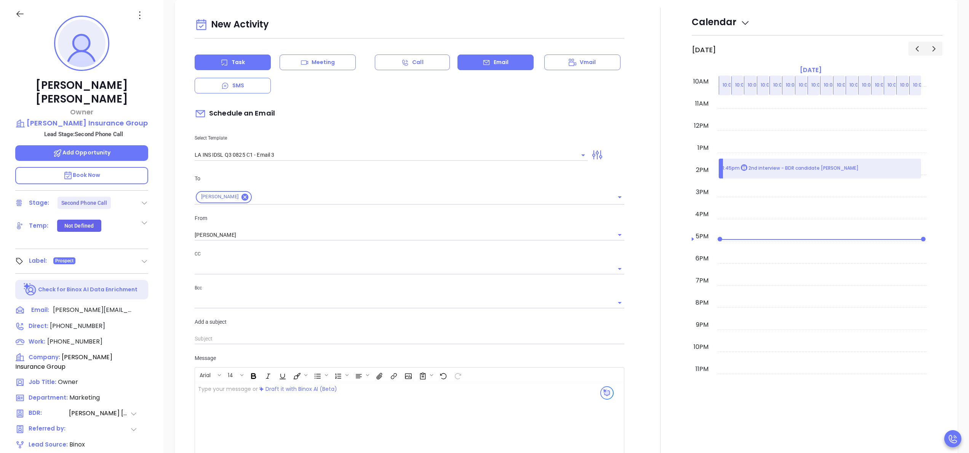
click at [251, 66] on div "Task" at bounding box center [233, 62] width 76 height 16
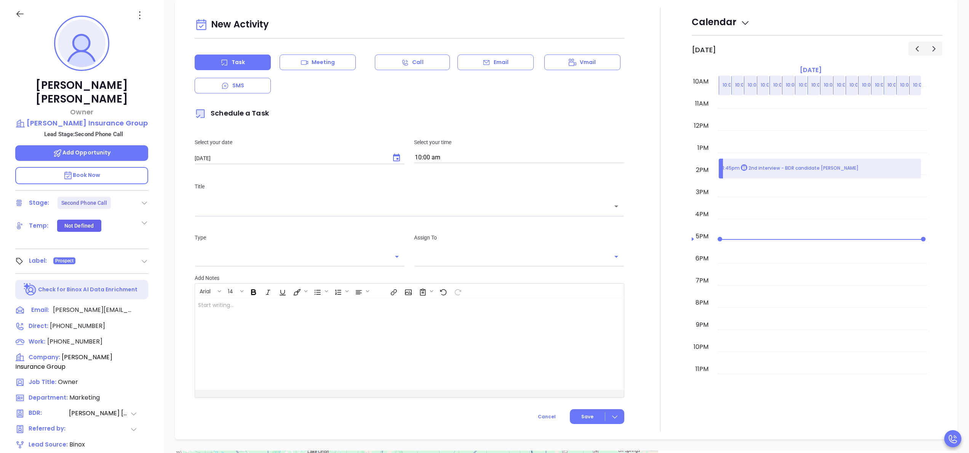
type input "[PERSON_NAME]"
click at [370, 212] on div "​" at bounding box center [410, 206] width 430 height 16
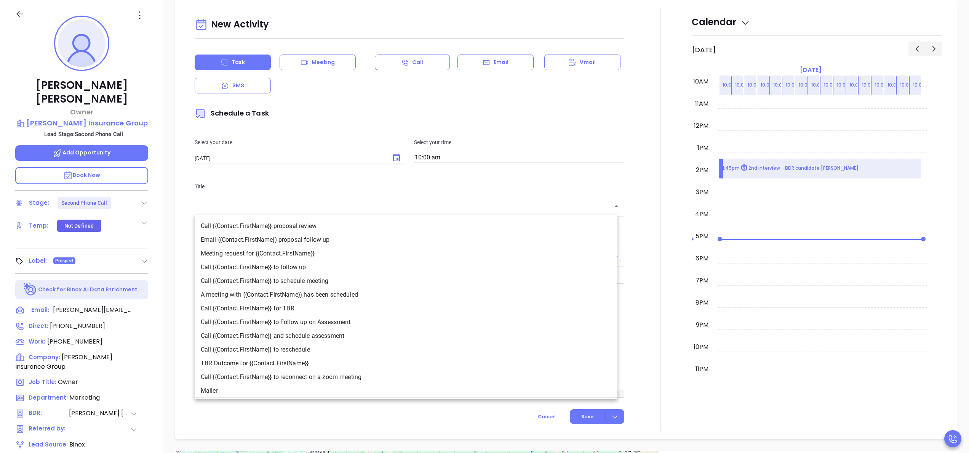
click at [308, 268] on li "Call {{Contact.FirstName}} to follow up" at bounding box center [406, 267] width 423 height 14
type input "Call [PERSON_NAME] A to follow up"
type input "Call"
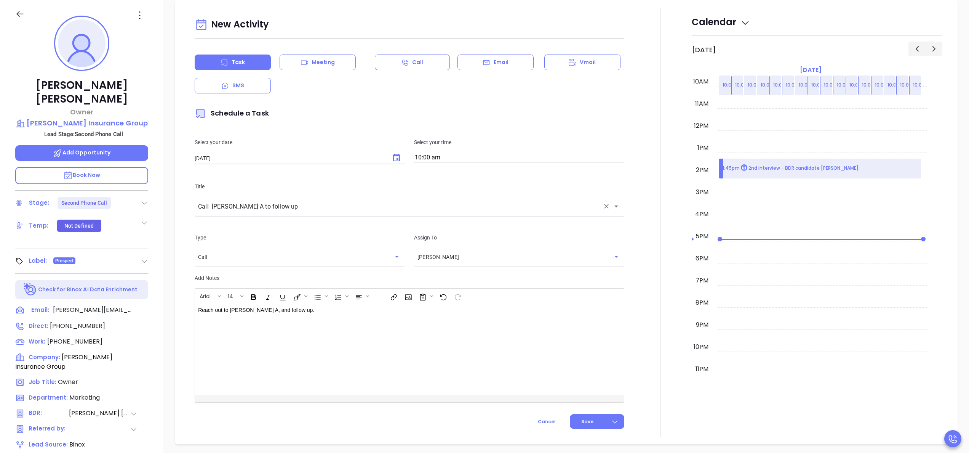
click at [629, 311] on div at bounding box center [660, 222] width 63 height 429
click at [584, 421] on span "Save" at bounding box center [587, 421] width 12 height 7
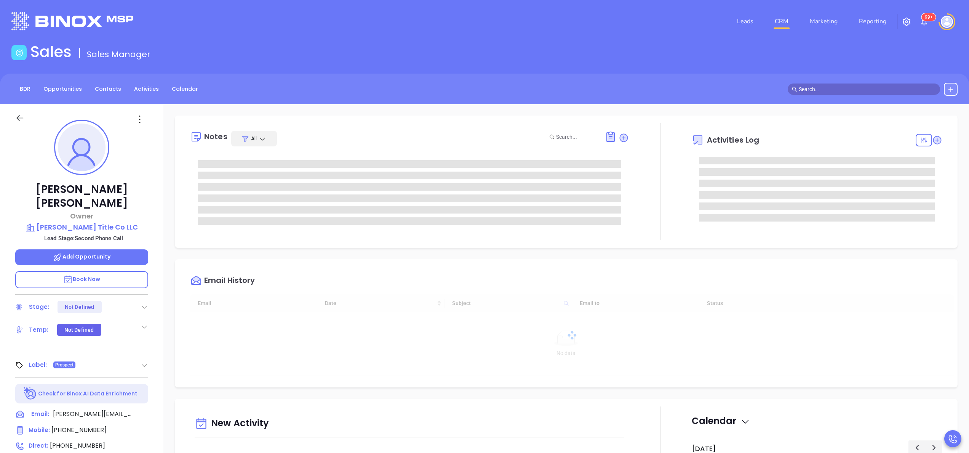
type input "[DATE]"
type input "[PERSON_NAME]"
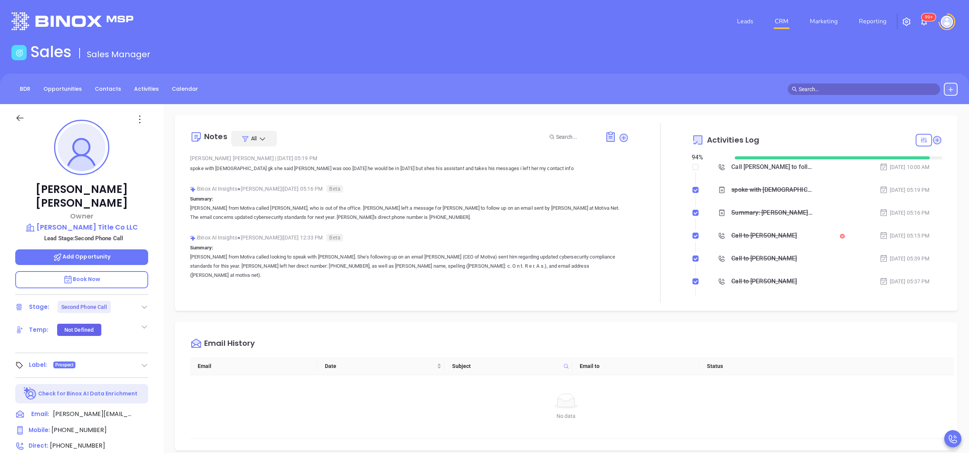
scroll to position [117, 0]
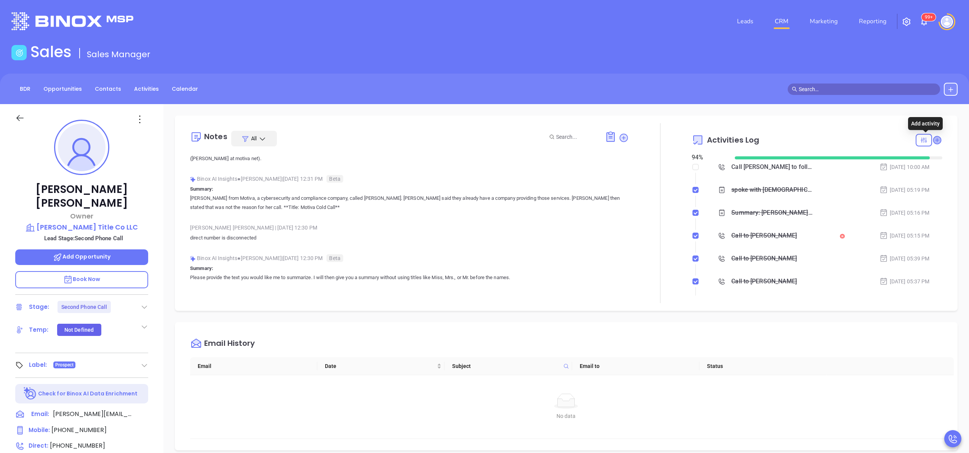
click at [933, 138] on icon at bounding box center [937, 140] width 8 height 8
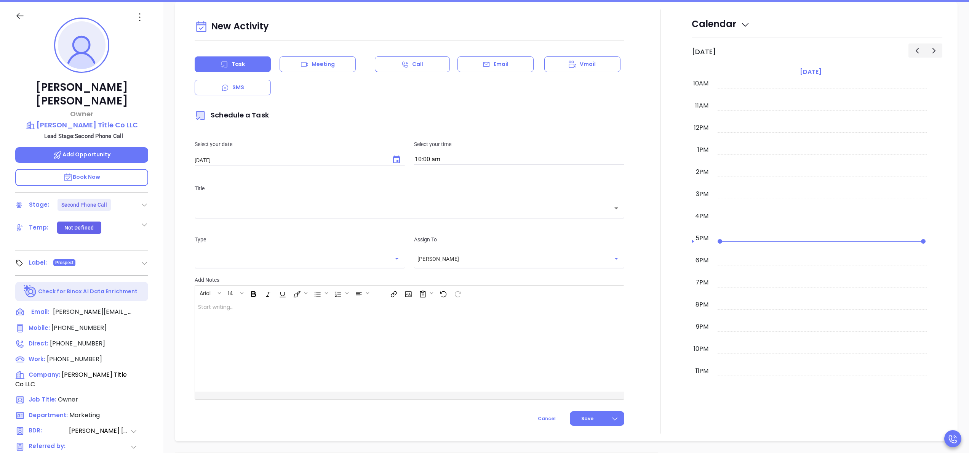
scroll to position [104, 0]
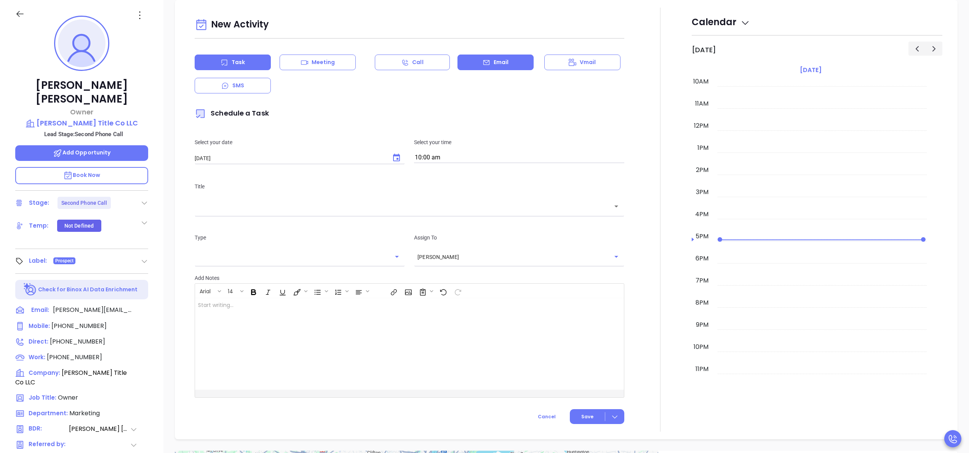
click at [482, 66] on div "Email" at bounding box center [496, 62] width 76 height 16
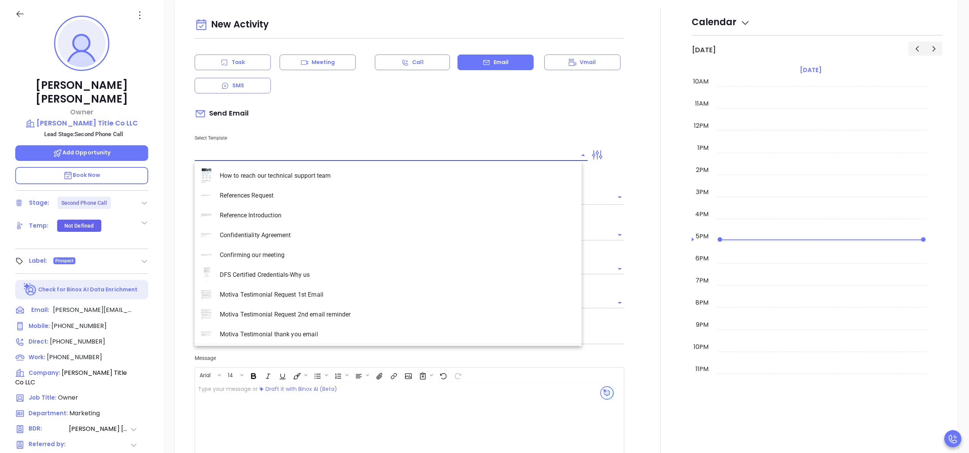
type input "[PERSON_NAME]"
click at [304, 154] on input "text" at bounding box center [386, 154] width 382 height 11
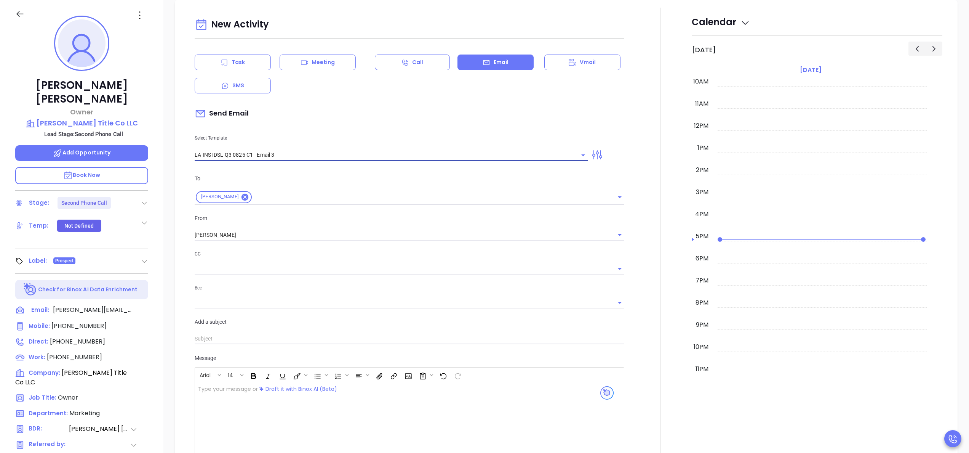
type input "LA INS IDSL Q3 0825 C1 - Email 3"
type input "[PERSON_NAME], the clock is ticking—are you audit-ready?"
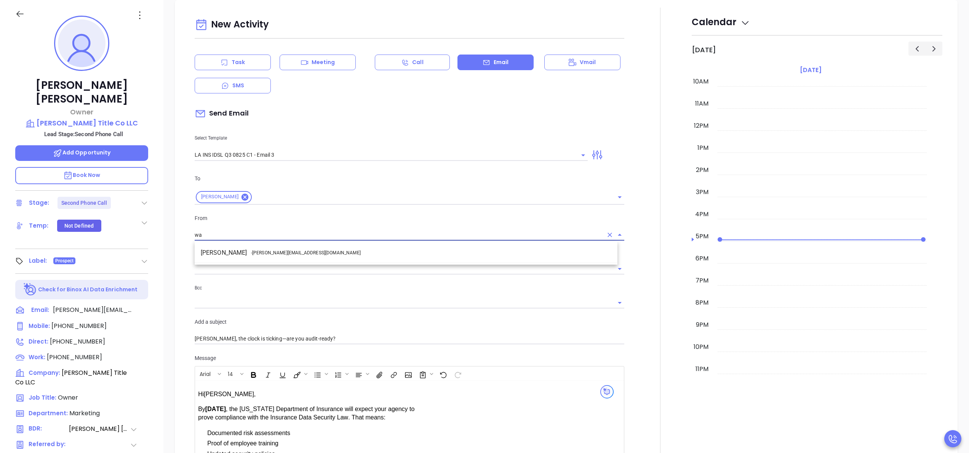
click at [302, 252] on li "Walter Contreras - [EMAIL_ADDRESS][DOMAIN_NAME]" at bounding box center [406, 253] width 423 height 14
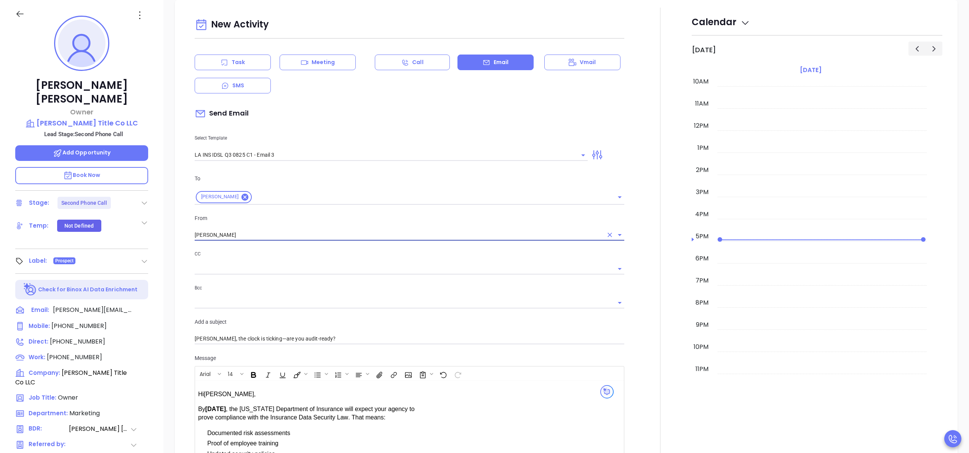
type input "[PERSON_NAME]"
click at [637, 346] on div at bounding box center [660, 324] width 63 height 632
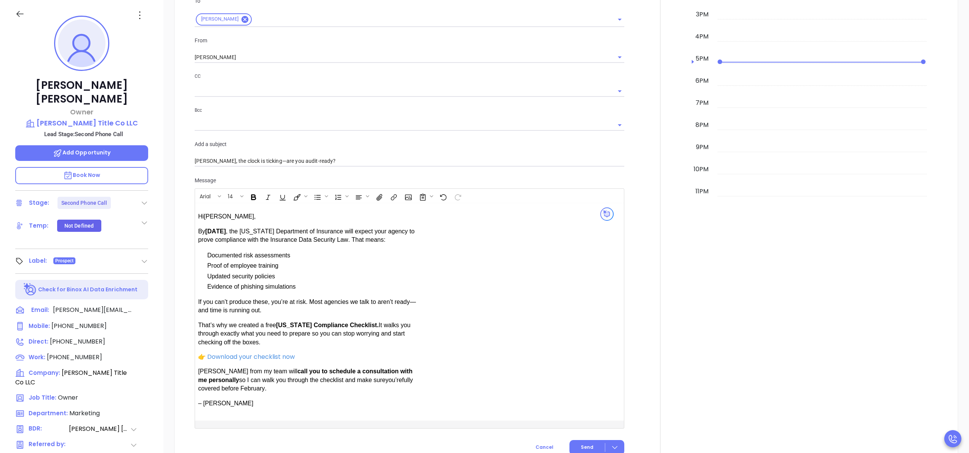
scroll to position [571, 0]
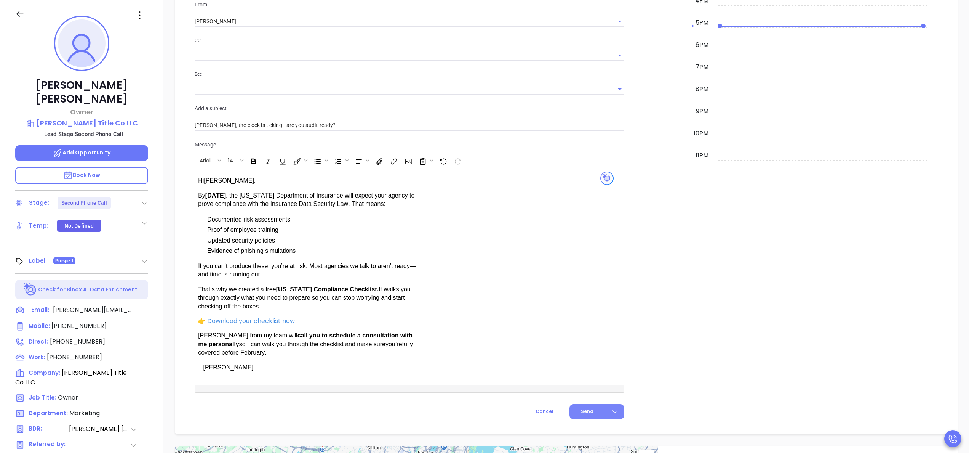
click at [577, 405] on button "Send" at bounding box center [596, 411] width 55 height 15
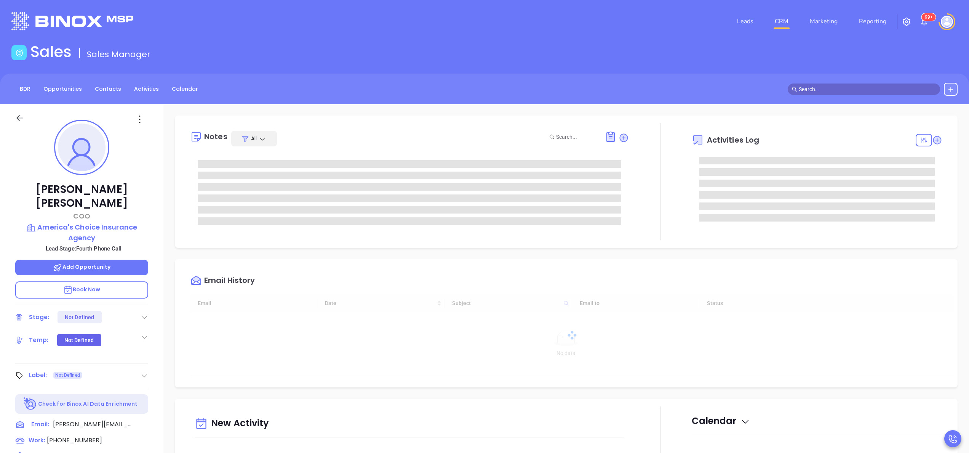
type input "[DATE]"
type input "[PERSON_NAME]"
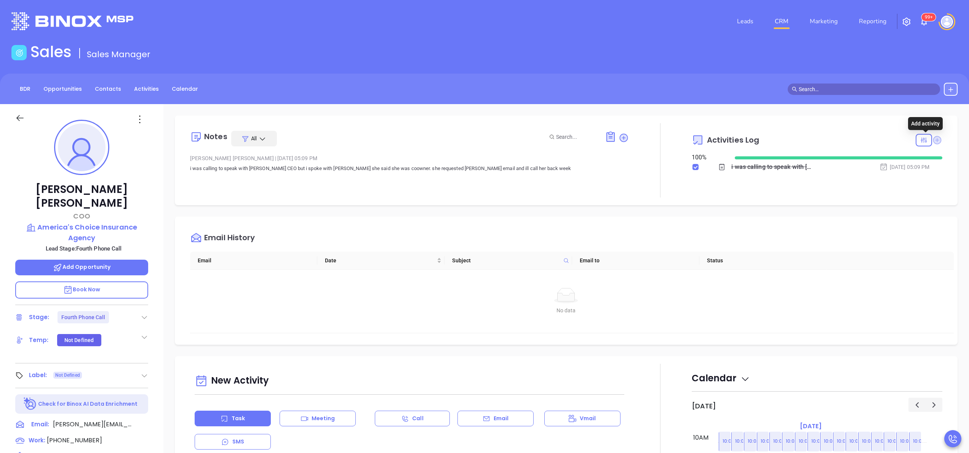
click at [933, 141] on icon at bounding box center [937, 140] width 8 height 8
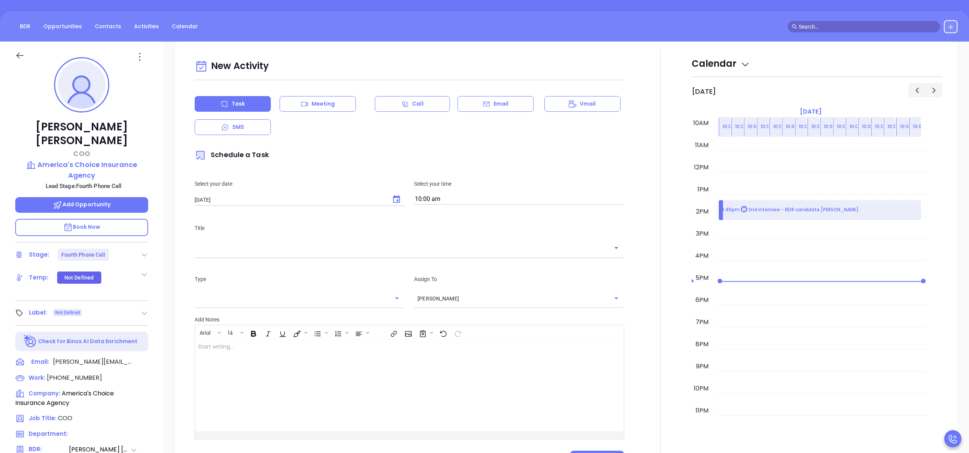
scroll to position [104, 0]
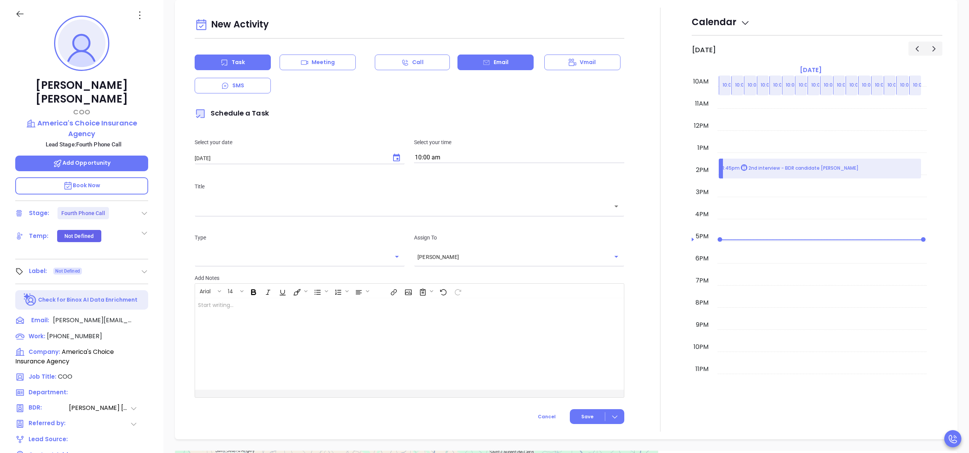
click at [485, 63] on icon at bounding box center [486, 62] width 6 height 5
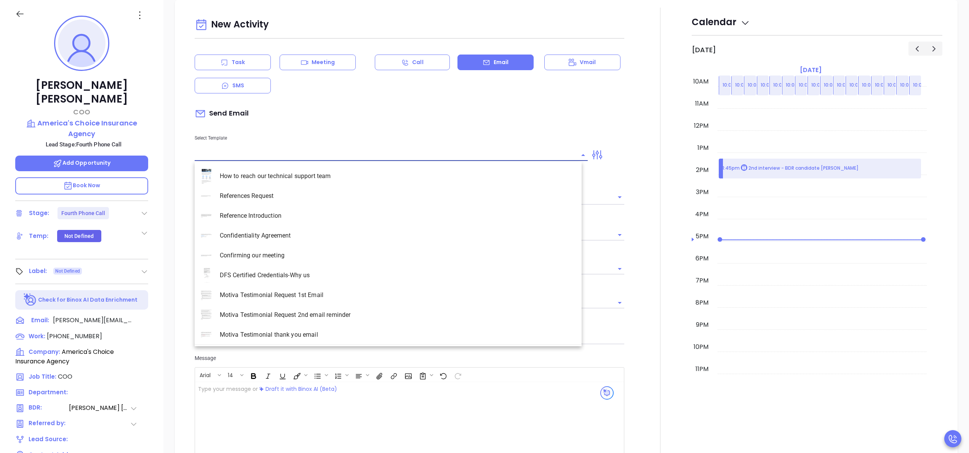
click at [258, 151] on input "text" at bounding box center [386, 154] width 382 height 11
type input "[PERSON_NAME]"
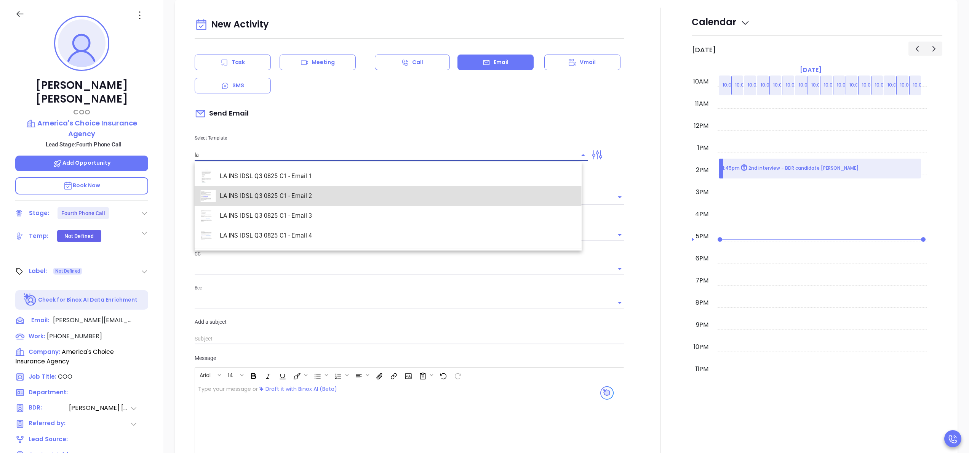
type input "LA INS IDSL Q3 0825 C1 - Email 2"
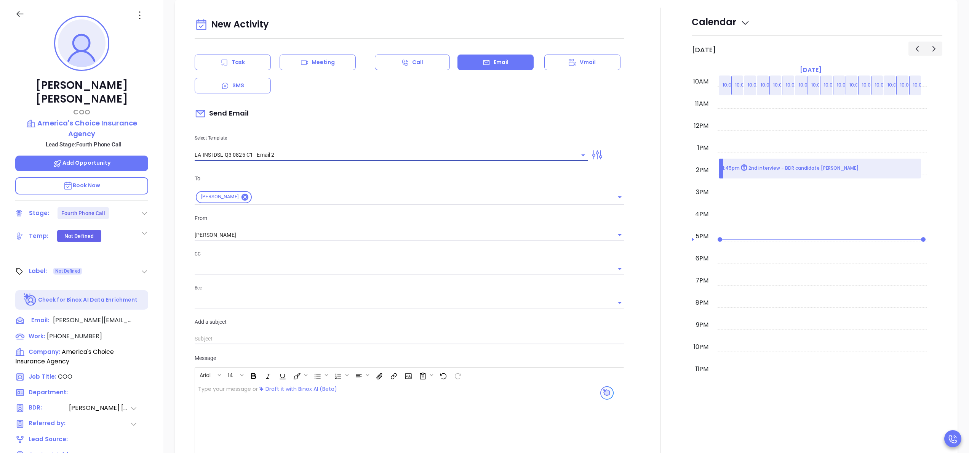
type input "February is coming fast—will America's Choice Insurance Agency be compliant?"
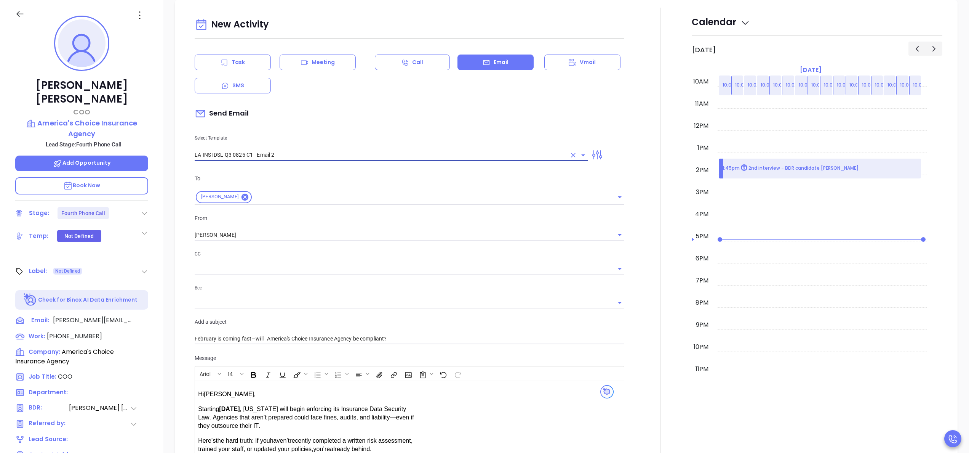
type input "LA INS IDSL Q3 0825 C1 - Email 2"
click at [629, 288] on div at bounding box center [660, 300] width 63 height 584
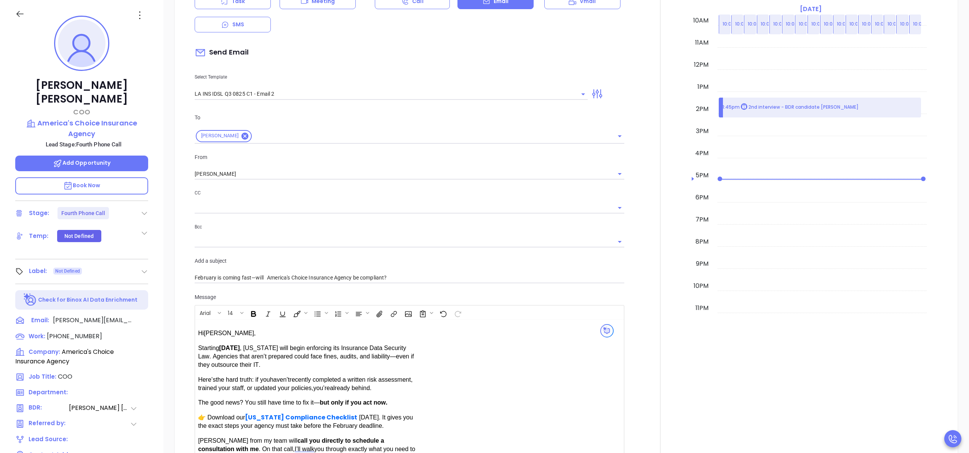
scroll to position [282, 0]
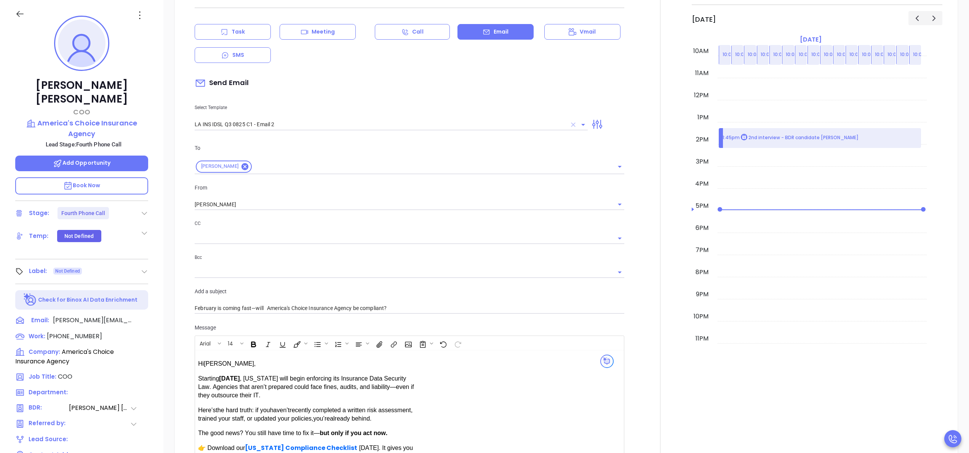
click at [571, 126] on icon "Clear" at bounding box center [573, 124] width 5 height 5
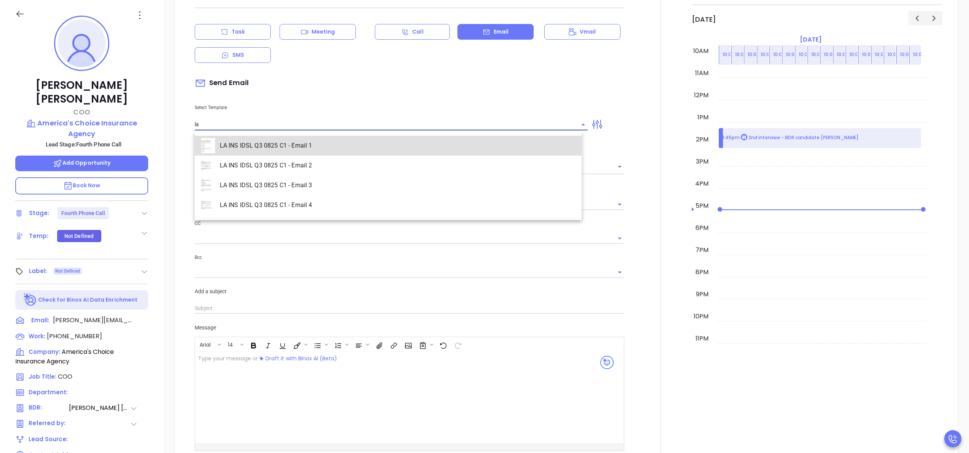
type input "LA INS IDSL Q3 0825 C1 - Email 1"
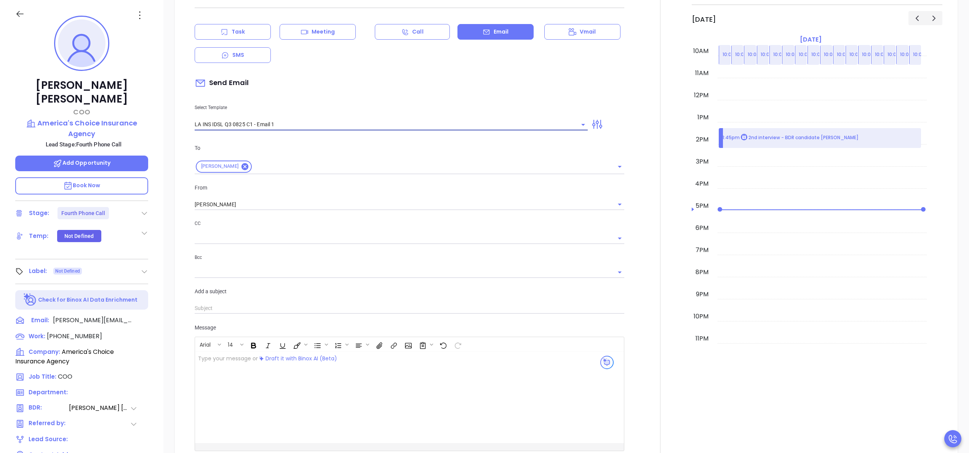
type input "[PERSON_NAME], did you know [US_STATE]'s Data Protection Law is now being enfor…"
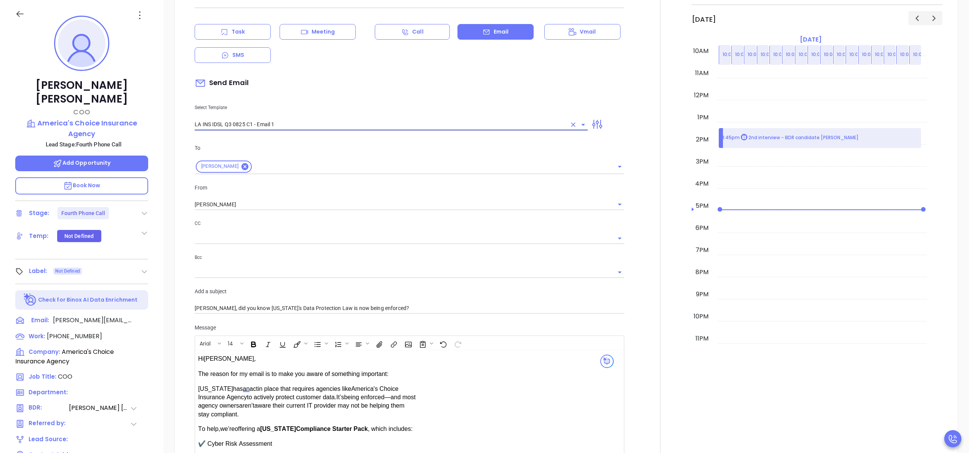
type input "LA INS IDSL Q3 0825 C1 - Email 1"
click at [642, 267] on div at bounding box center [660, 329] width 63 height 704
click at [569, 122] on icon "Clear" at bounding box center [573, 125] width 8 height 8
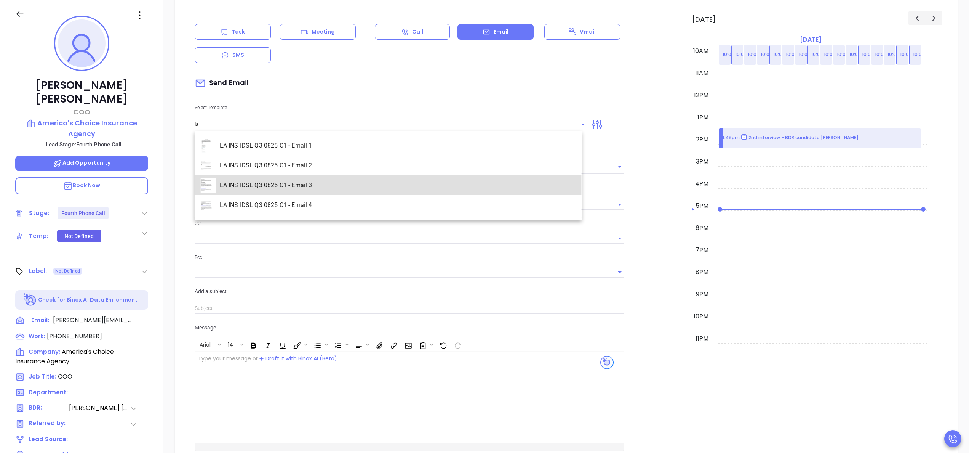
type input "LA INS IDSL Q3 0825 C1 - Email 3"
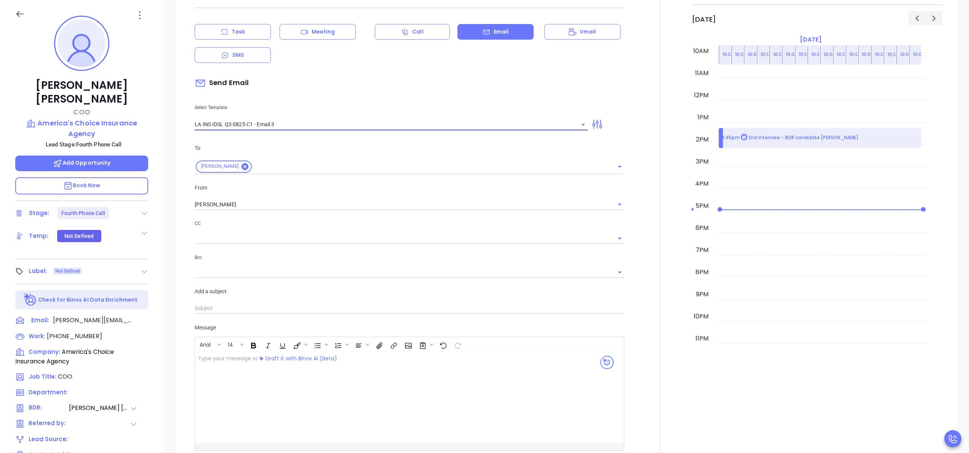
type input "[PERSON_NAME], the clock is ticking—are you audit-ready?"
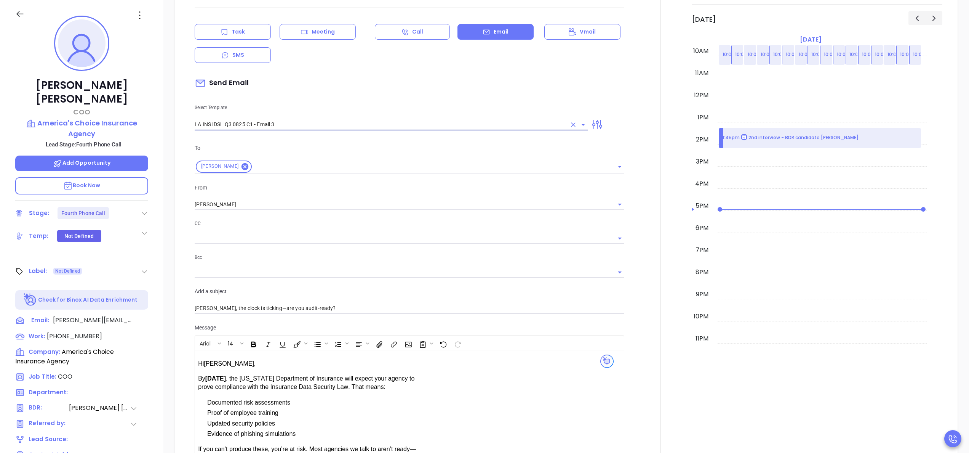
type input "LA INS IDSL Q3 0825 C1 - Email 3"
click at [639, 210] on div at bounding box center [660, 293] width 63 height 632
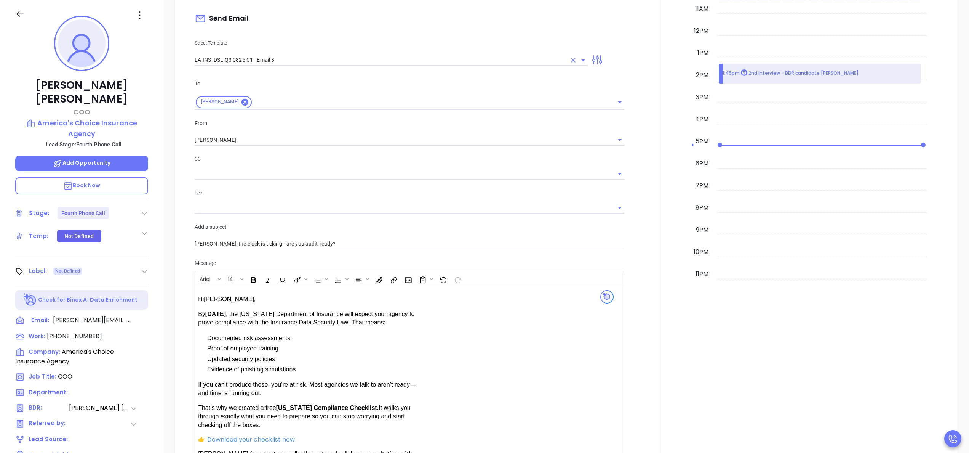
scroll to position [343, 0]
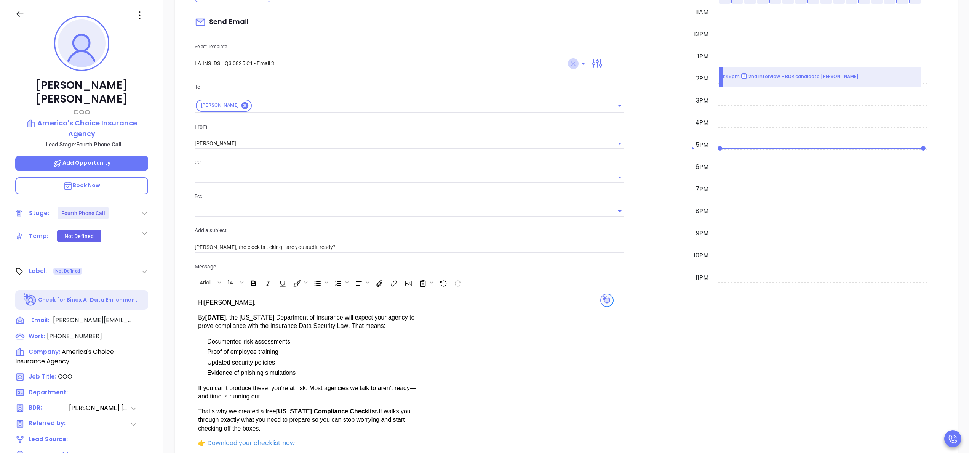
click at [571, 65] on icon "Clear" at bounding box center [573, 63] width 5 height 5
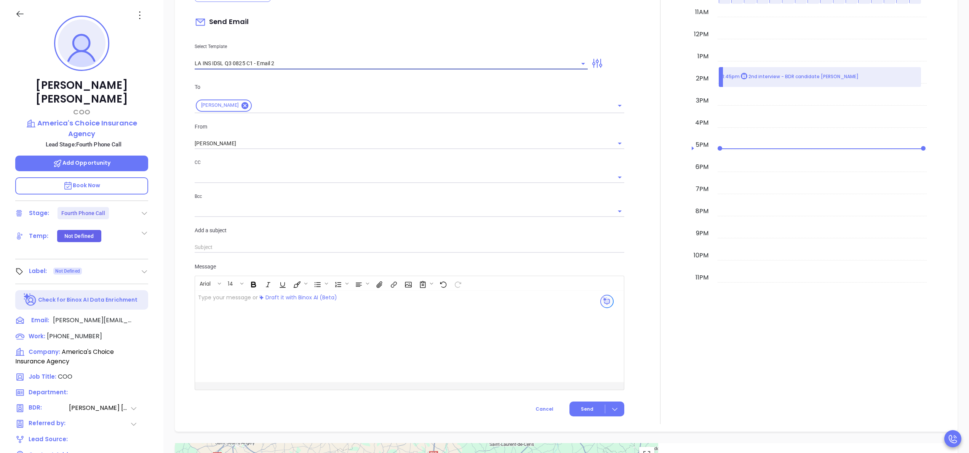
type input "LA INS IDSL Q3 0825 C1 - Email 2"
type input "February is coming fast—will America's Choice Insurance Agency be compliant?"
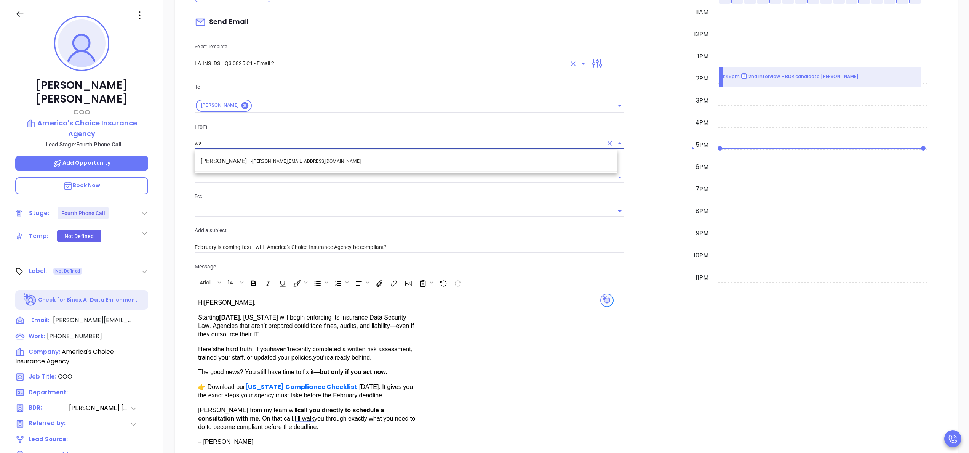
click at [291, 157] on li "Walter Contreras - [EMAIL_ADDRESS][DOMAIN_NAME]" at bounding box center [406, 161] width 423 height 14
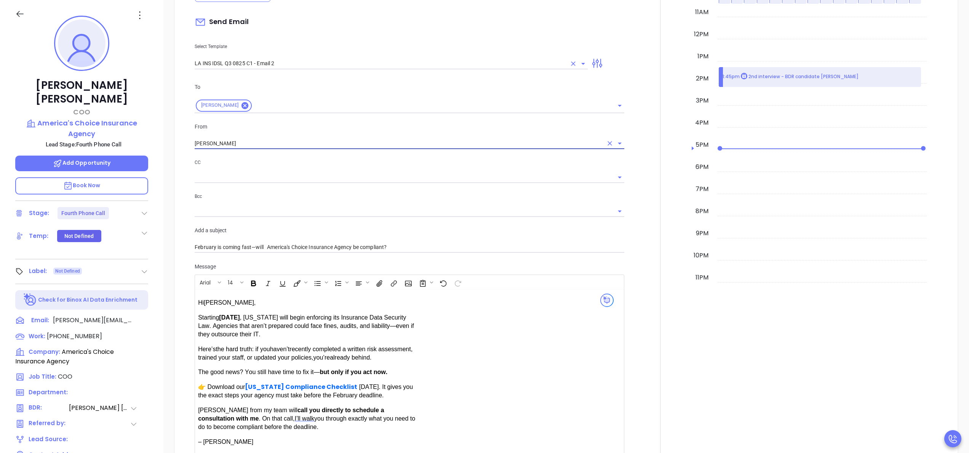
type input "[PERSON_NAME]"
click at [638, 147] on div at bounding box center [660, 208] width 63 height 584
click at [646, 75] on div at bounding box center [660, 208] width 63 height 584
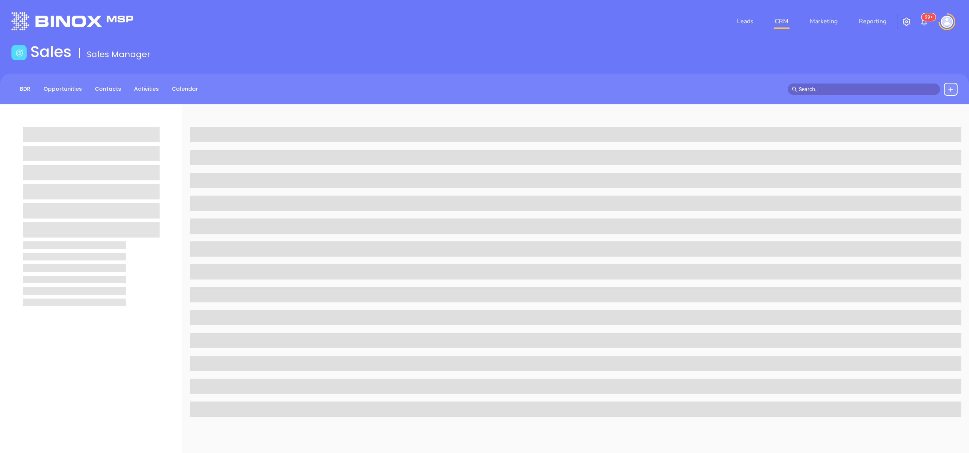
scroll to position [104, 0]
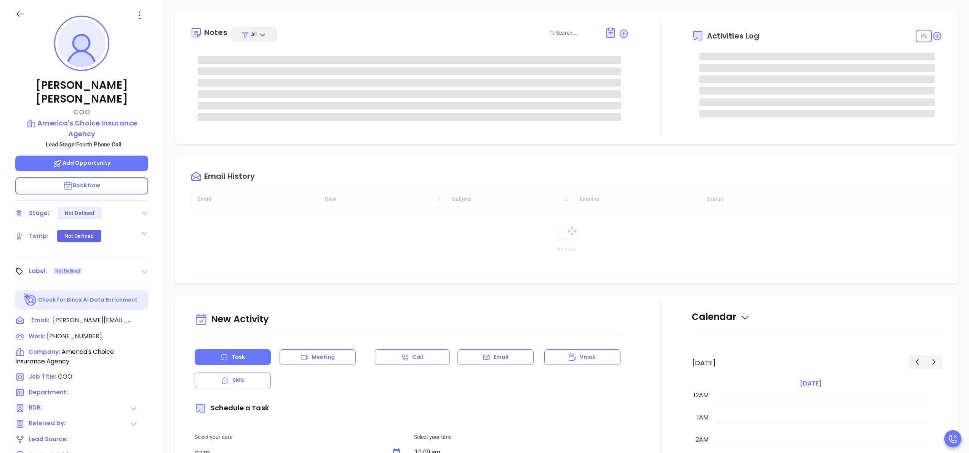
type input "[DATE]"
click at [648, 117] on div at bounding box center [660, 77] width 63 height 117
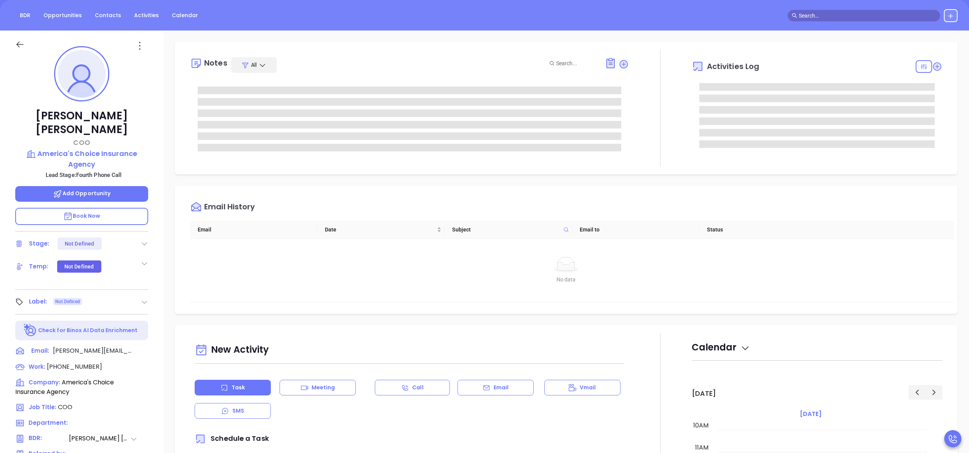
type input "[PERSON_NAME]"
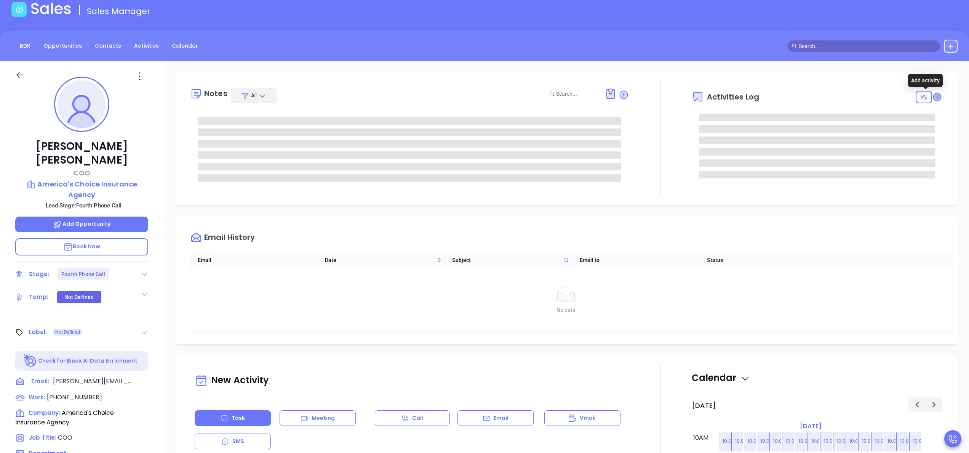
click at [933, 96] on icon at bounding box center [937, 97] width 8 height 8
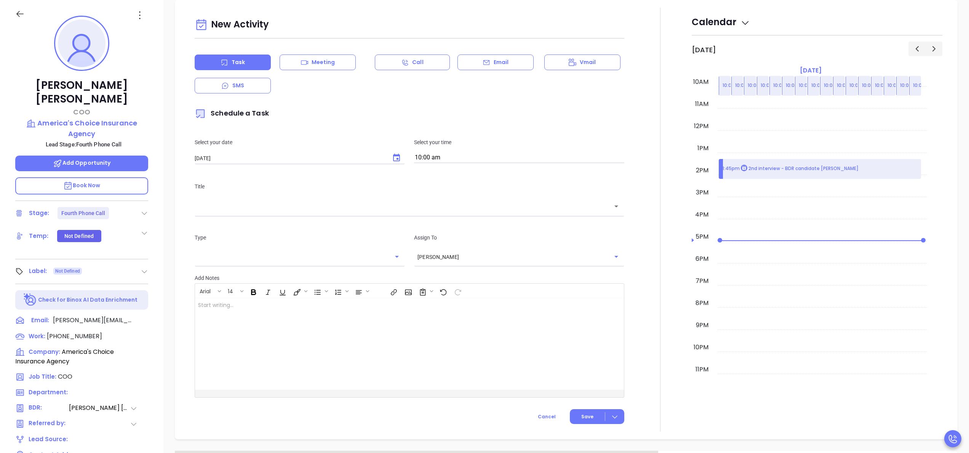
scroll to position [252, 0]
click at [505, 59] on div "Email" at bounding box center [496, 62] width 76 height 16
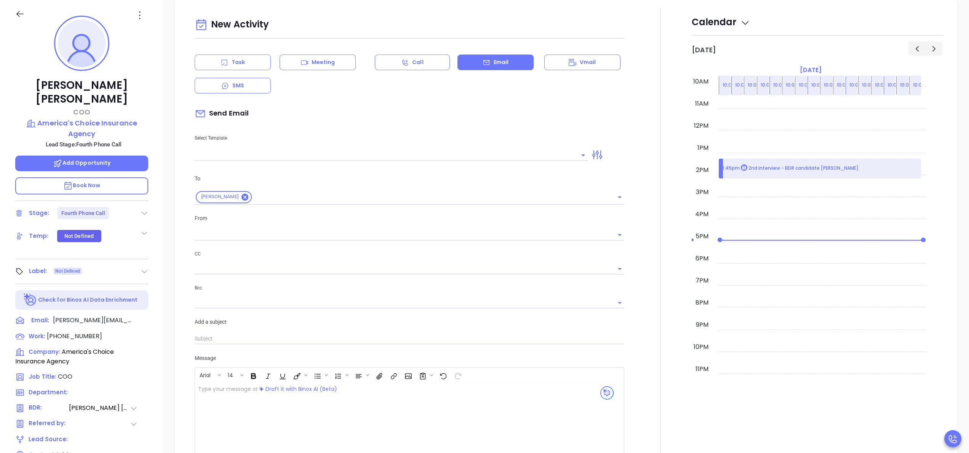
type input "[PERSON_NAME]"
click at [278, 149] on div at bounding box center [391, 154] width 393 height 13
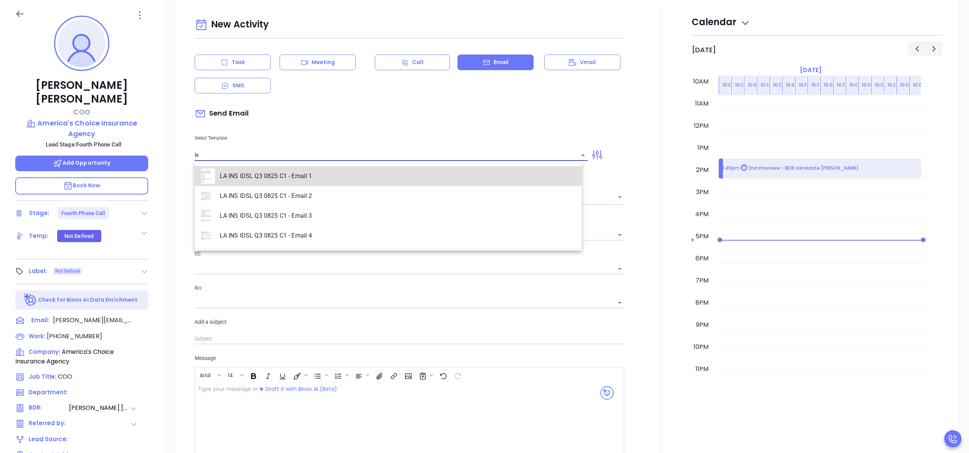
type input "LA INS IDSL Q3 0825 C1 - Email 1"
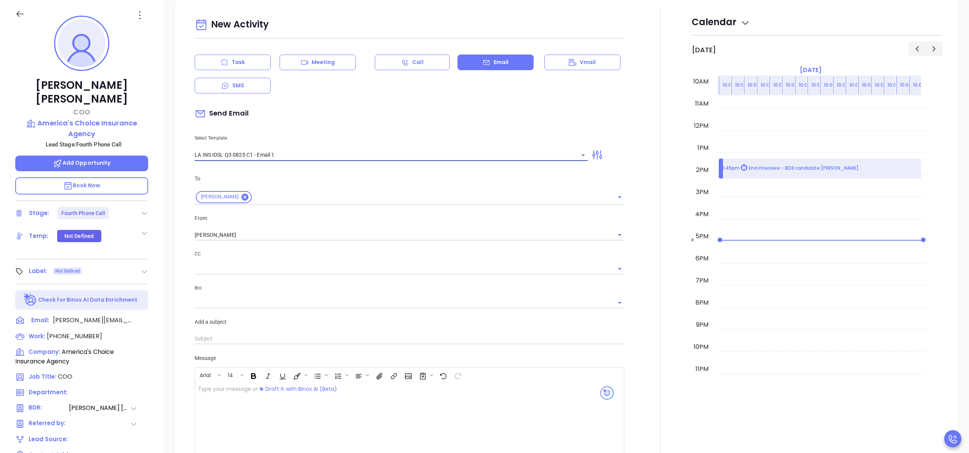
type input "[PERSON_NAME], did you know [US_STATE]'s Data Protection Law is now being enfor…"
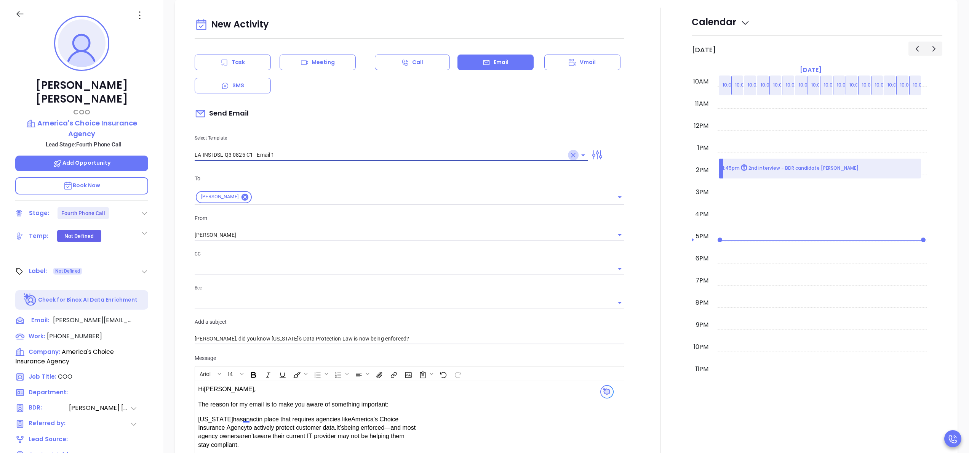
click at [569, 154] on icon "Clear" at bounding box center [573, 155] width 8 height 8
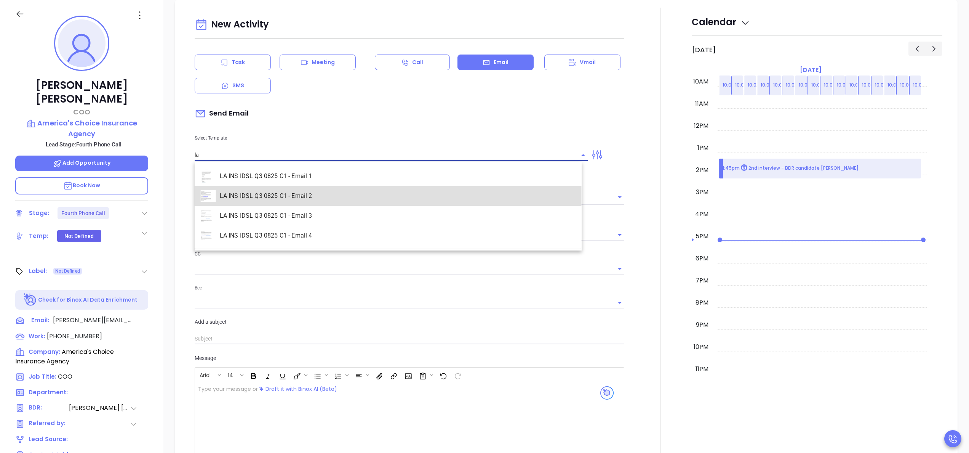
type input "LA INS IDSL Q3 0825 C1 - Email 2"
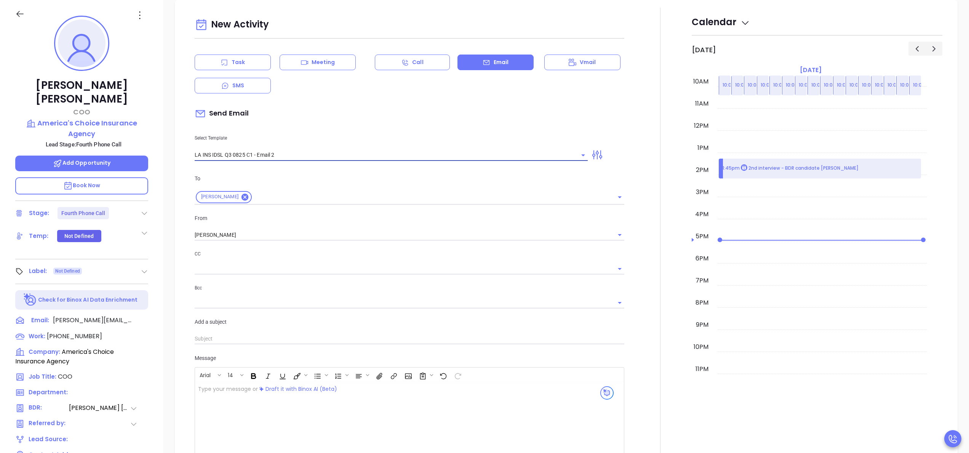
type input "February is coming fast—will America's Choice Insurance Agency be compliant?"
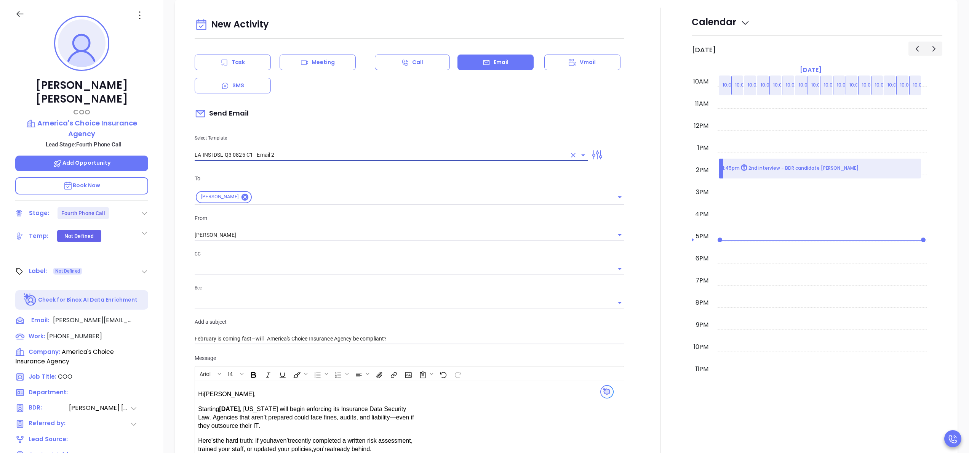
type input "LA INS IDSL Q3 0825 C1 - Email 2"
click at [629, 273] on div at bounding box center [660, 300] width 63 height 584
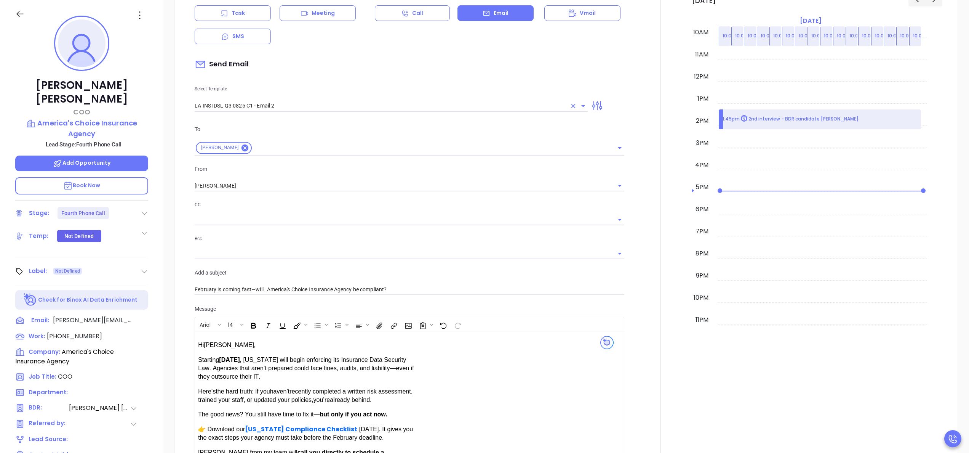
scroll to position [282, 0]
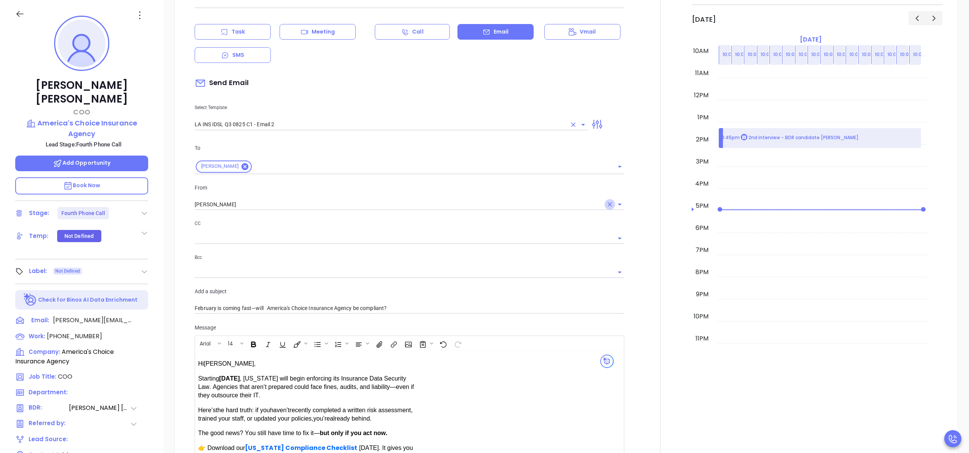
click at [606, 205] on icon "Clear" at bounding box center [610, 204] width 8 height 8
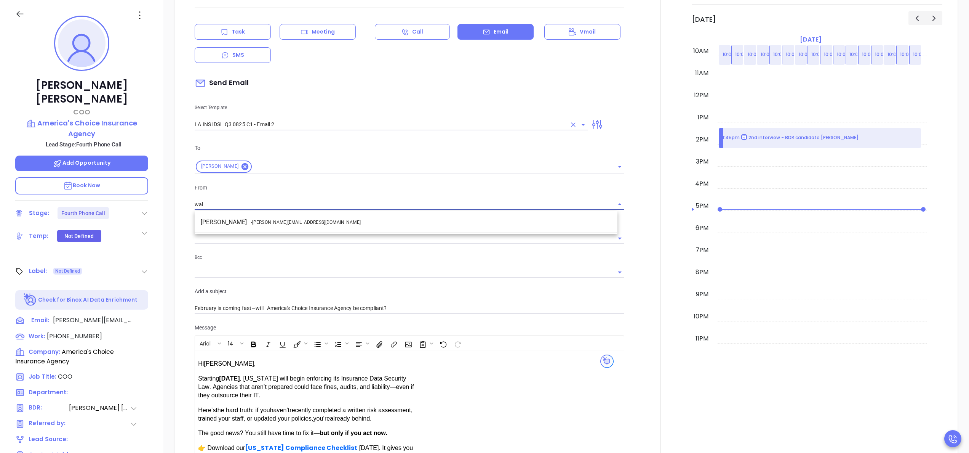
click at [505, 226] on li "Walter Contreras - [EMAIL_ADDRESS][DOMAIN_NAME]" at bounding box center [406, 222] width 423 height 14
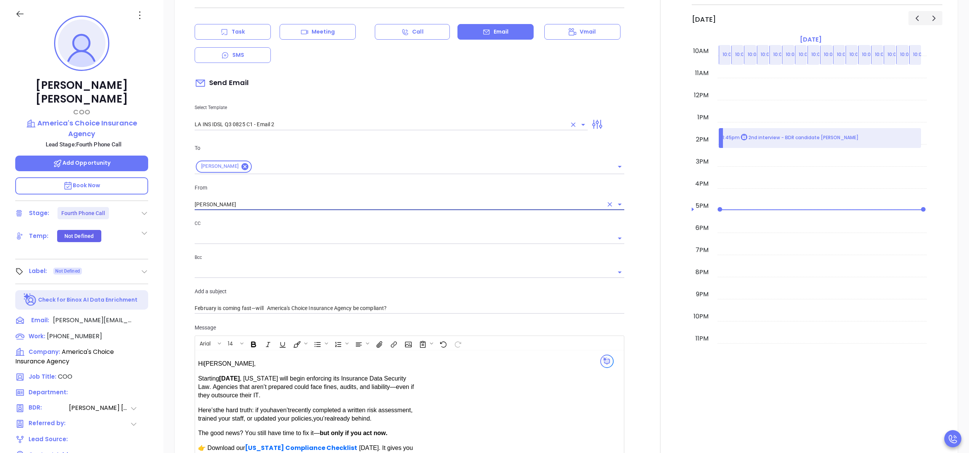
type input "[PERSON_NAME]"
click at [629, 288] on div at bounding box center [660, 269] width 63 height 584
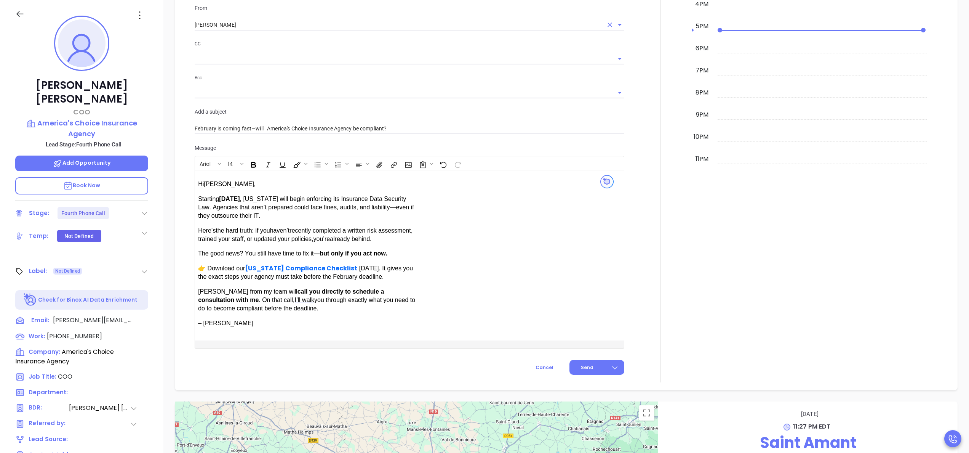
scroll to position [465, 0]
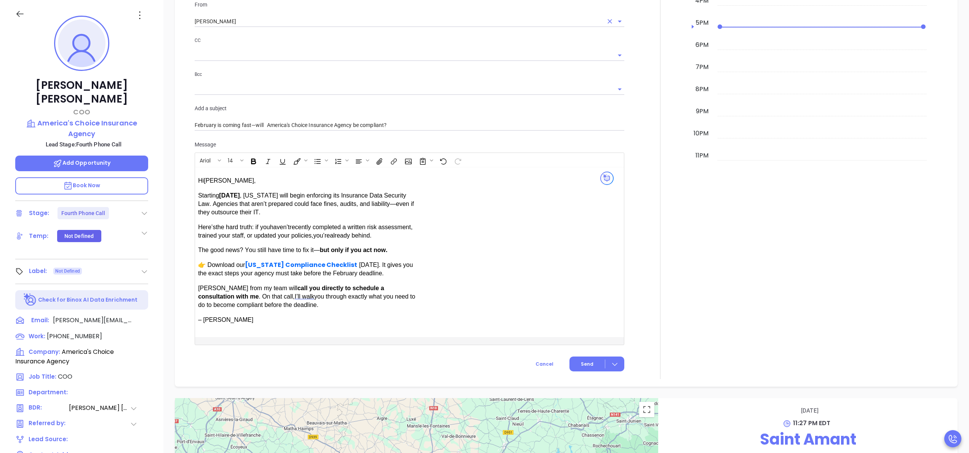
click at [629, 287] on div at bounding box center [660, 86] width 63 height 584
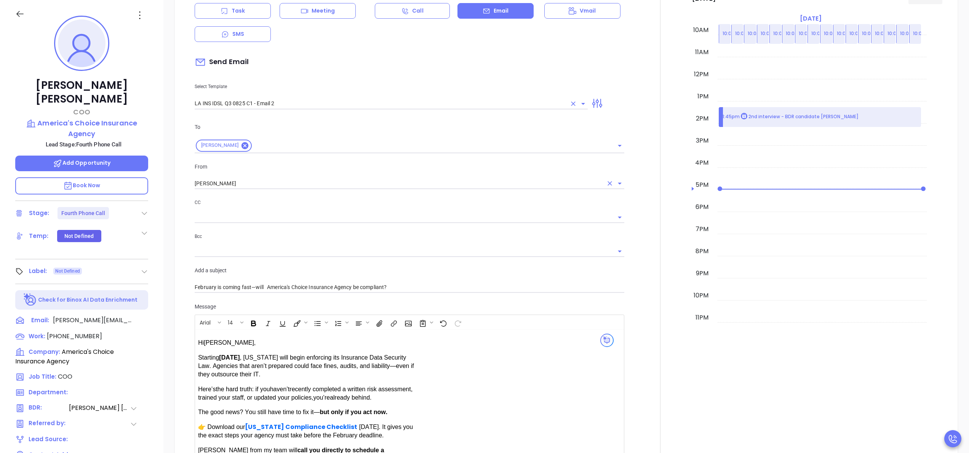
scroll to position [252, 0]
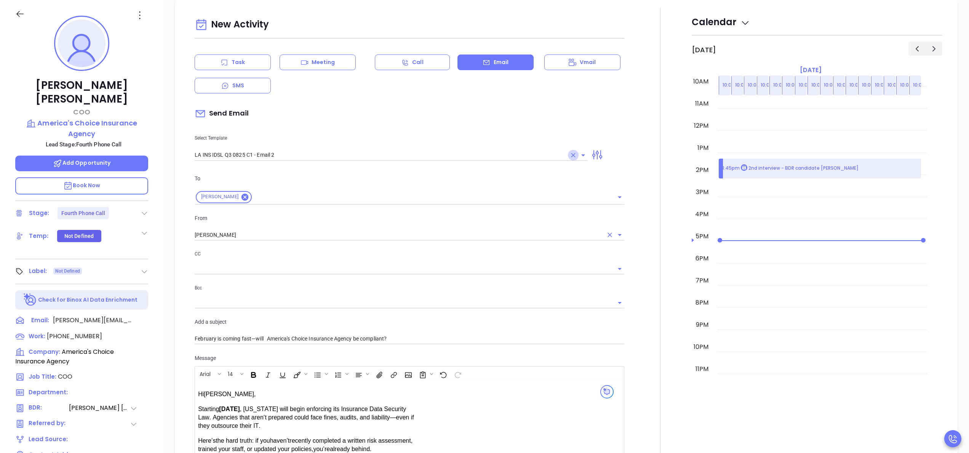
click at [569, 157] on icon "Clear" at bounding box center [573, 155] width 8 height 8
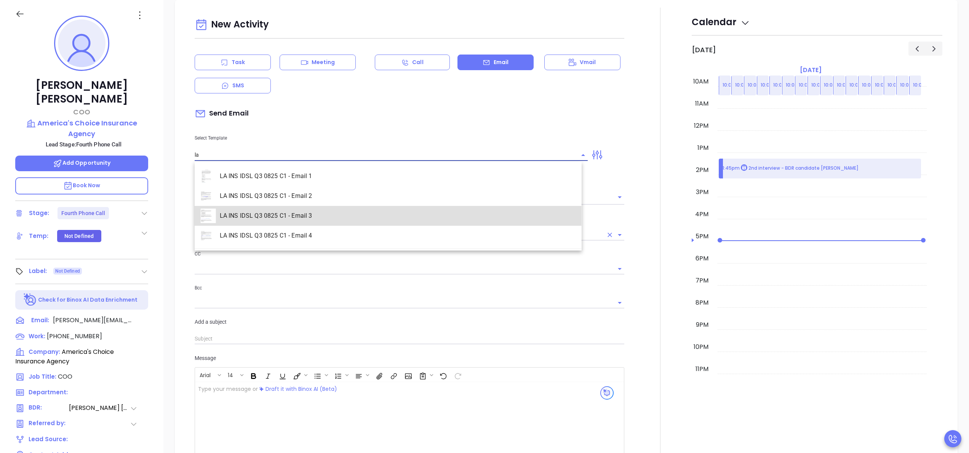
type input "LA INS IDSL Q3 0825 C1 - Email 3"
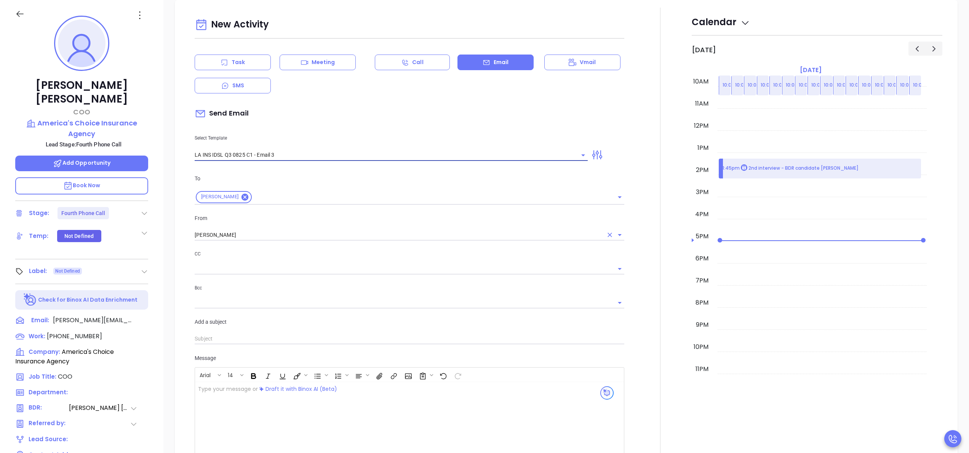
type input "[PERSON_NAME], the clock is ticking—are you audit-ready?"
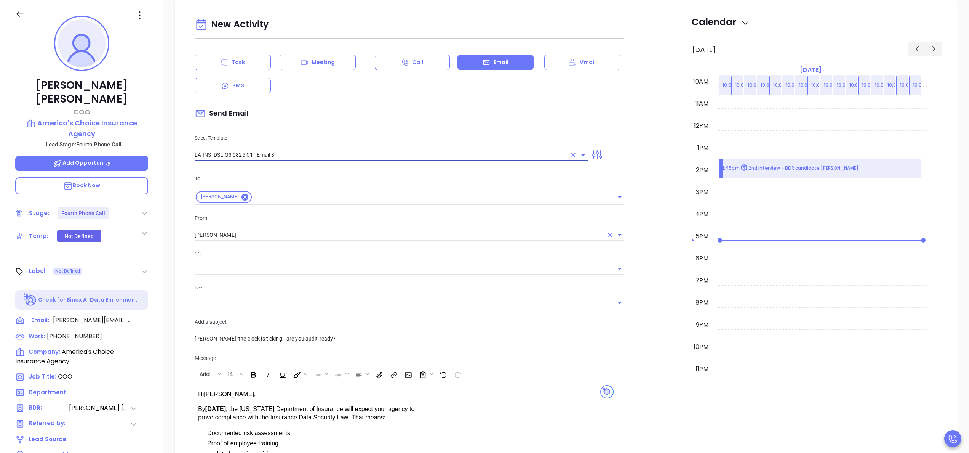
type input "LA INS IDSL Q3 0825 C1 - Email 3"
click at [641, 274] on div at bounding box center [660, 324] width 63 height 632
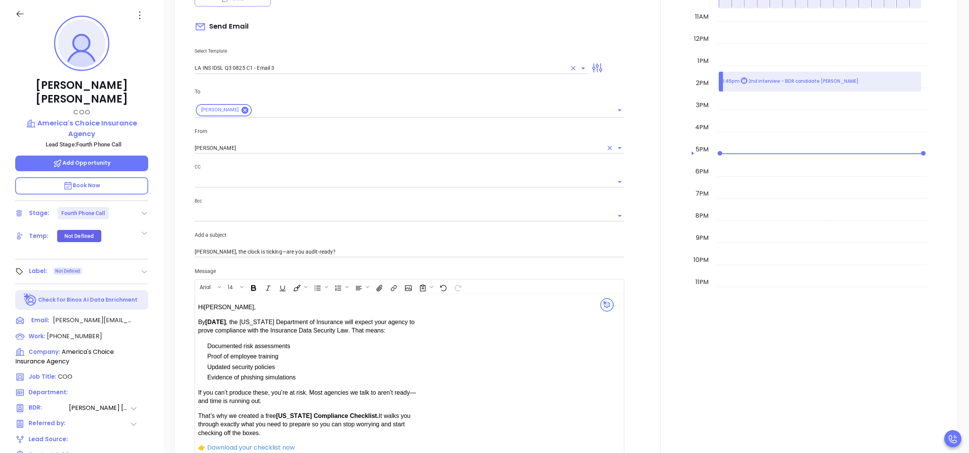
scroll to position [313, 0]
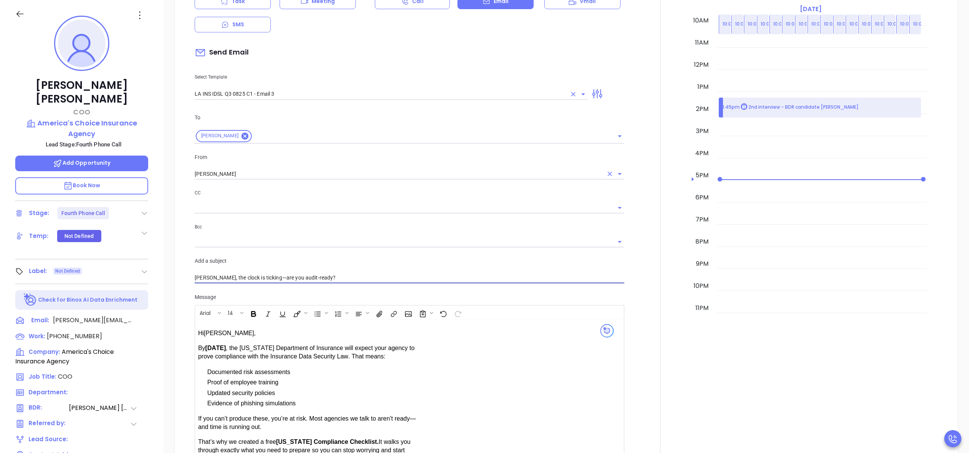
drag, startPoint x: 319, startPoint y: 277, endPoint x: 264, endPoint y: 273, distance: 55.0
click at [264, 273] on input "Jennifer, the clock is ticking—are you audit-ready?" at bounding box center [410, 277] width 430 height 11
click at [629, 206] on div at bounding box center [660, 263] width 63 height 632
click at [630, 133] on div at bounding box center [660, 263] width 63 height 632
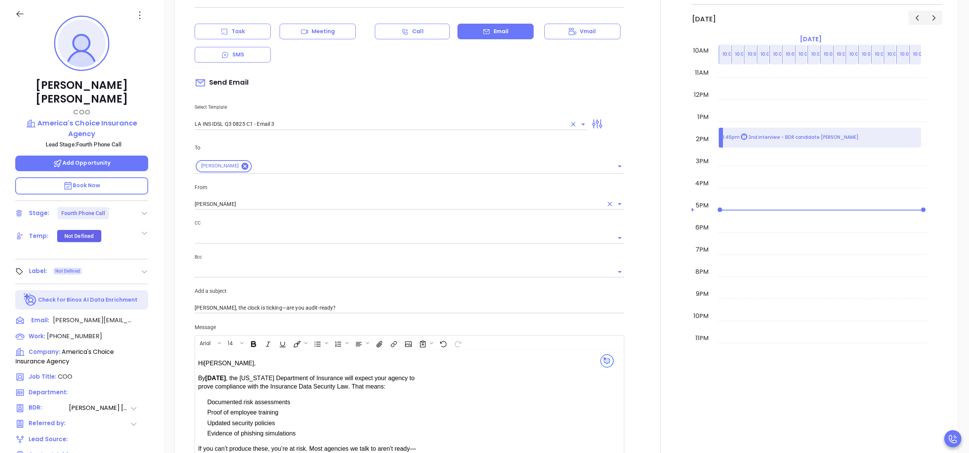
scroll to position [282, 0]
click at [569, 123] on icon "Clear" at bounding box center [573, 125] width 8 height 8
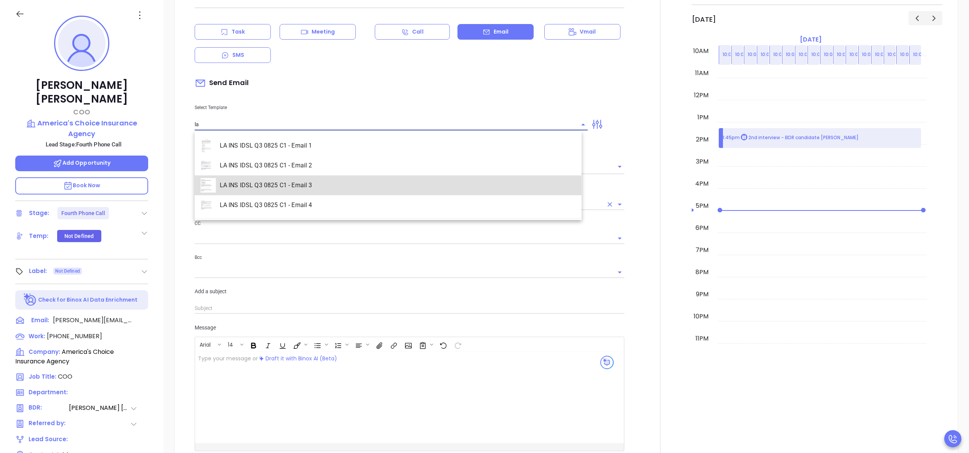
type input "LA INS IDSL Q3 0825 C1 - Email 3"
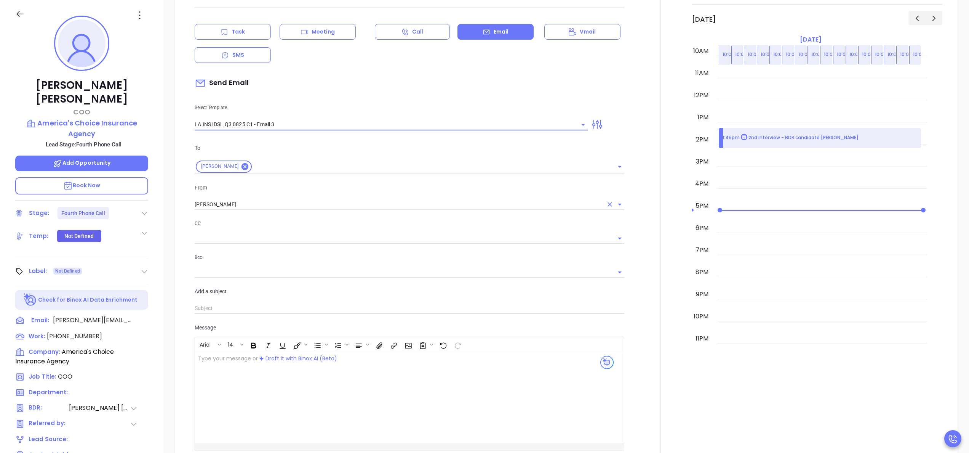
type input "Jennifer, the clock is ticking—are you audit-ready?"
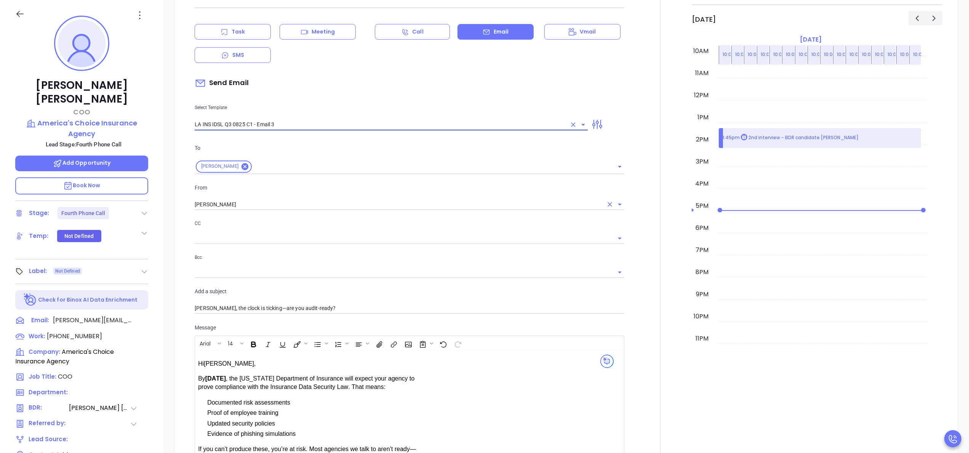
type input "LA INS IDSL Q3 0825 C1 - Email 3"
click at [645, 130] on div at bounding box center [660, 293] width 63 height 632
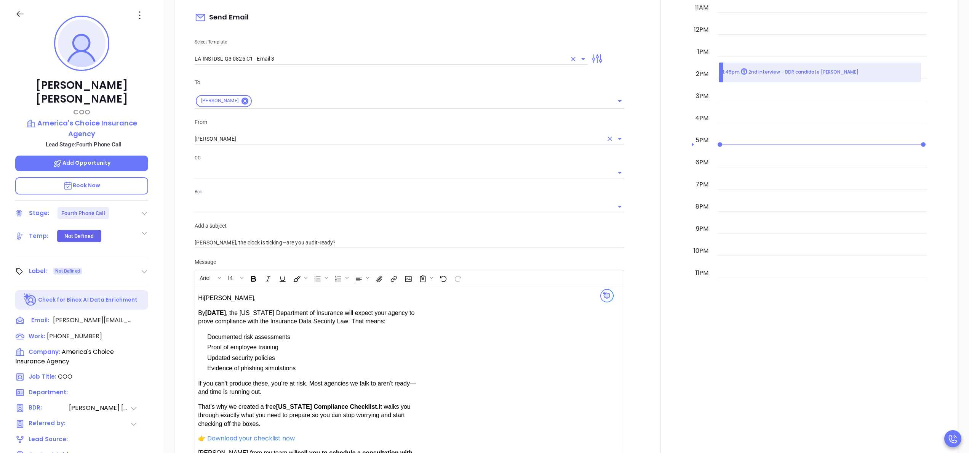
scroll to position [343, 0]
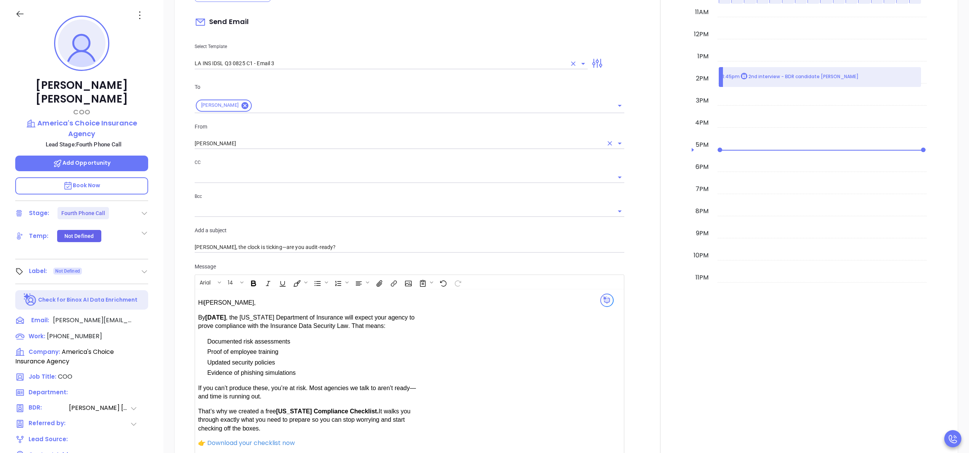
click at [629, 258] on div at bounding box center [660, 232] width 63 height 632
click at [84, 118] on p "America's Choice Insurance Agency" at bounding box center [81, 128] width 133 height 21
click at [635, 165] on div at bounding box center [660, 232] width 63 height 632
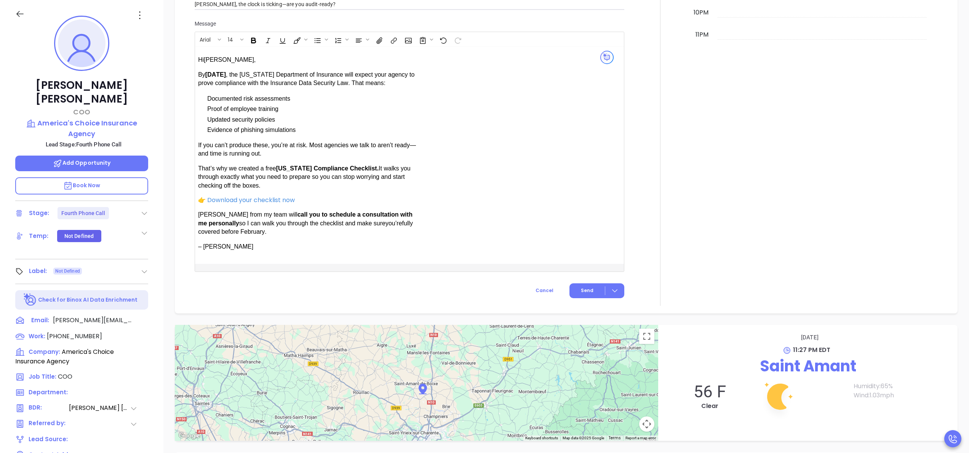
scroll to position [587, 0]
click at [584, 289] on span "Send" at bounding box center [587, 289] width 13 height 7
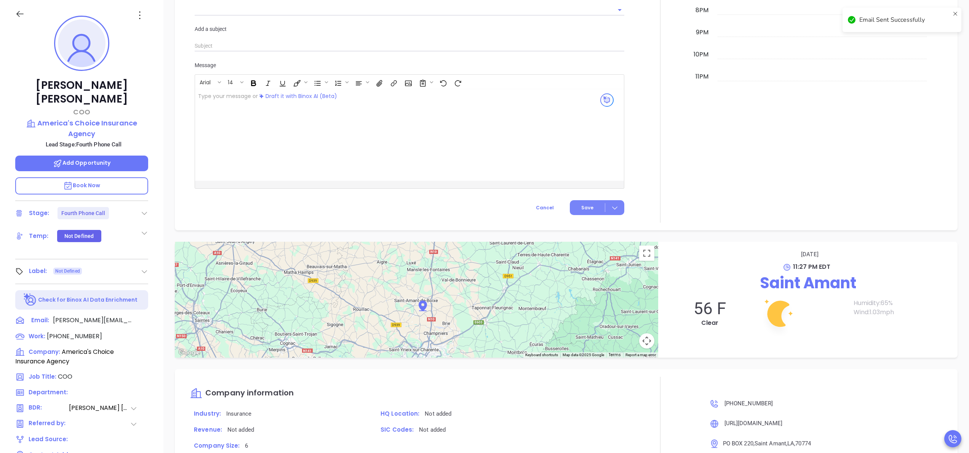
scroll to position [630, 0]
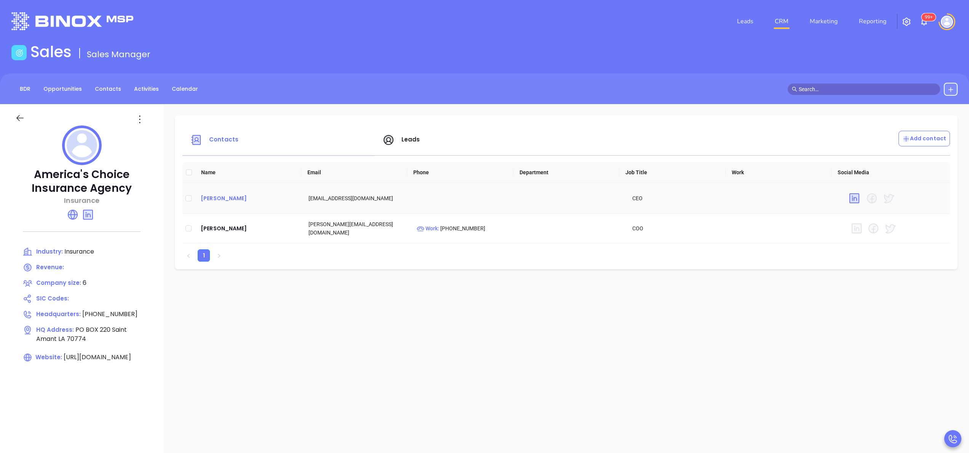
click at [238, 197] on div "[PERSON_NAME]" at bounding box center [249, 198] width 96 height 9
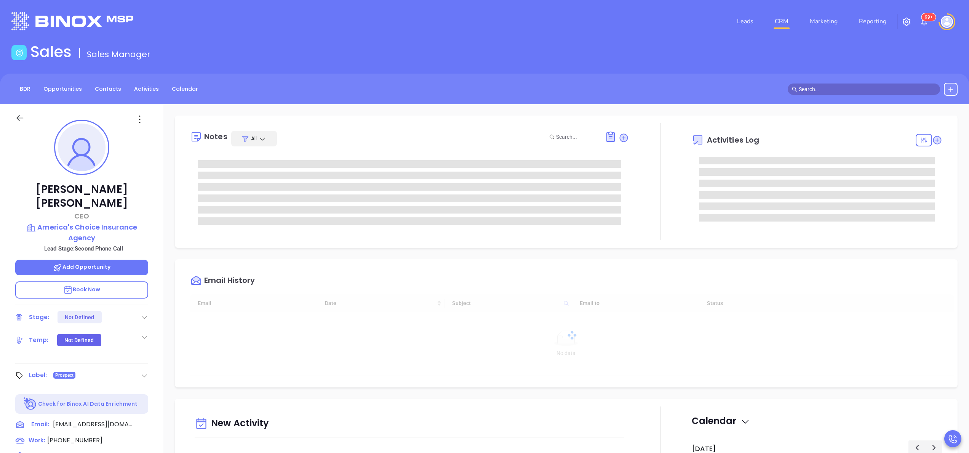
type input "[DATE]"
type input "[PERSON_NAME]"
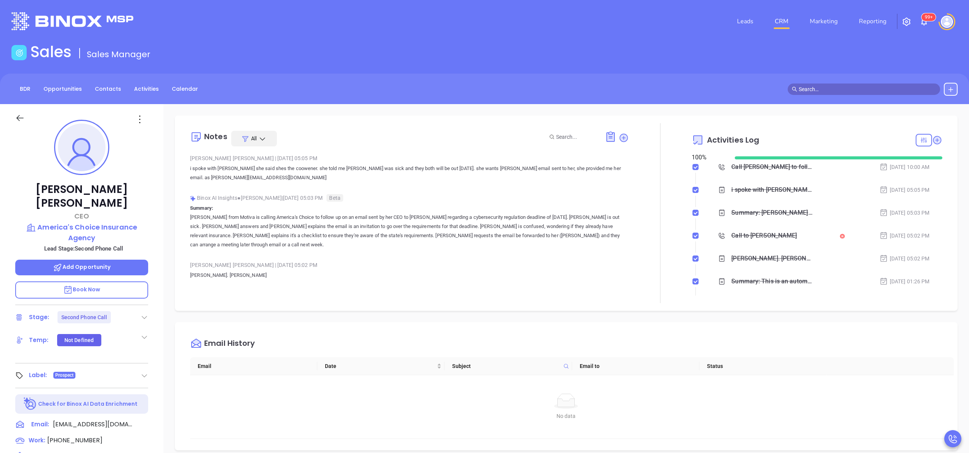
click at [916, 138] on div at bounding box center [924, 140] width 16 height 13
click at [885, 208] on div "Email" at bounding box center [892, 207] width 54 height 14
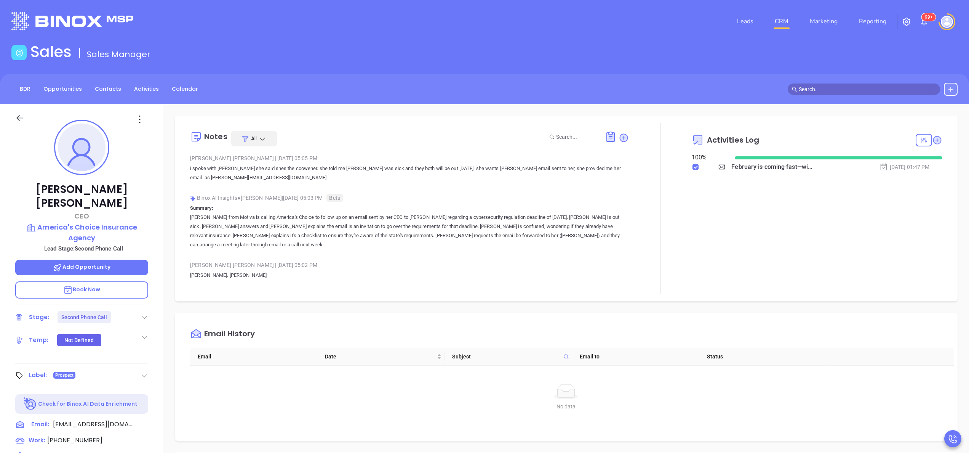
click at [746, 238] on div "Activities Log 100 % February is coming fast—will America's Choice Insurance Ag…" at bounding box center [817, 208] width 251 height 170
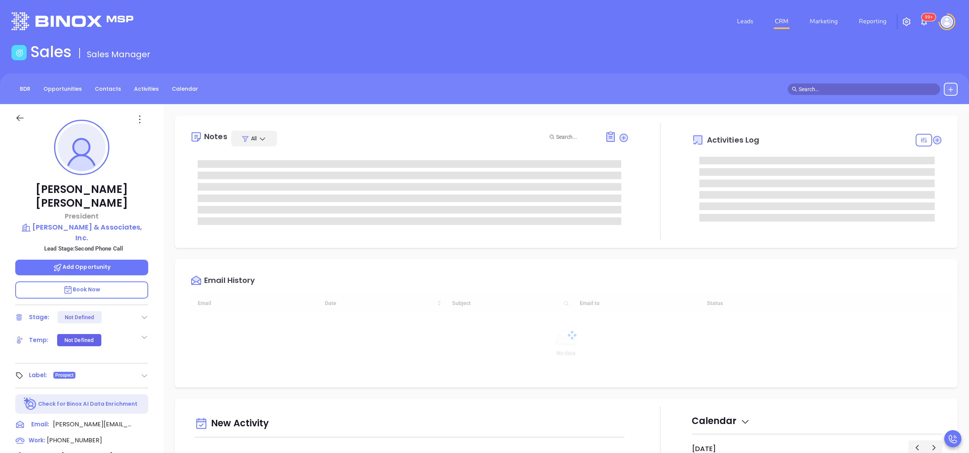
type input "[DATE]"
click at [162, 321] on div "[PERSON_NAME] President [PERSON_NAME] & Associates, Inc. Lead Stage: Second Pho…" at bounding box center [81, 387] width 163 height 566
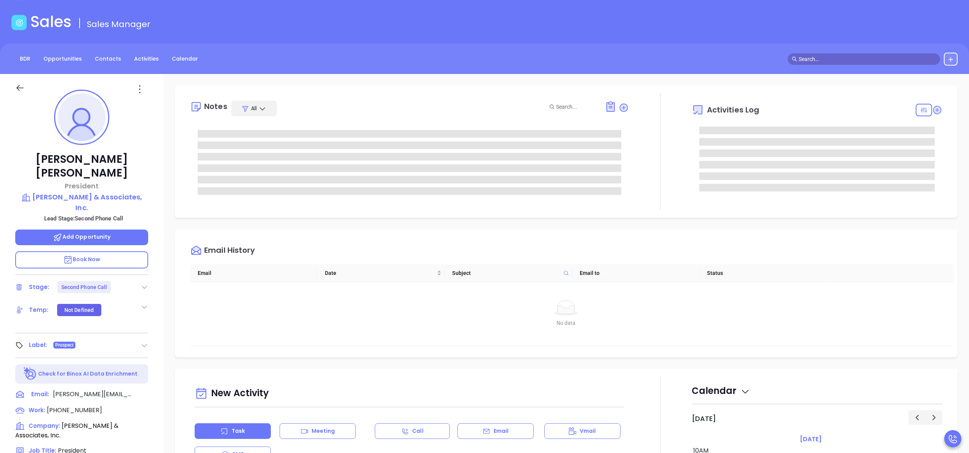
type input "[PERSON_NAME]"
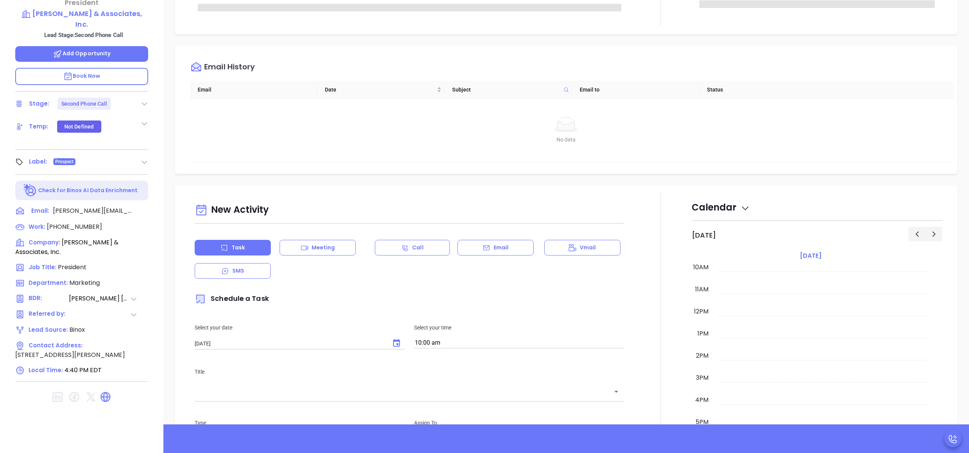
scroll to position [217, 0]
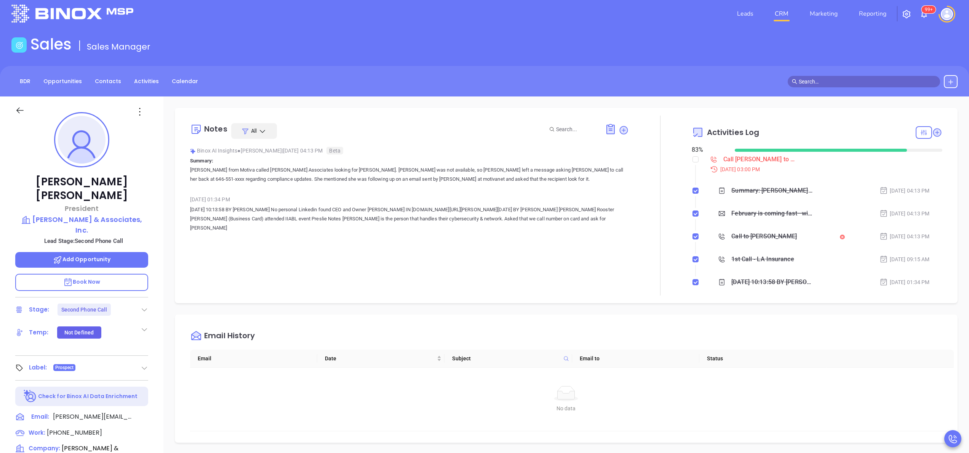
scroll to position [0, 0]
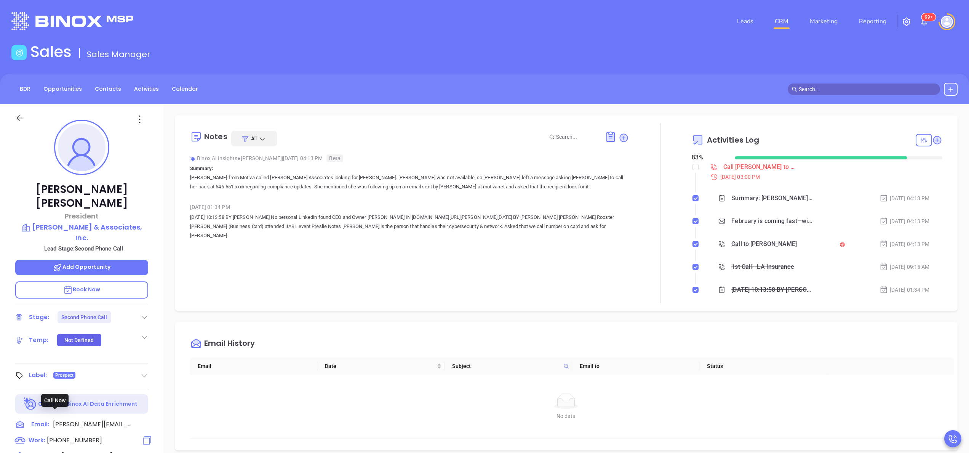
click at [83, 435] on span "[PHONE_NUMBER]" at bounding box center [74, 439] width 55 height 9
type input "[PHONE_NUMBER]"
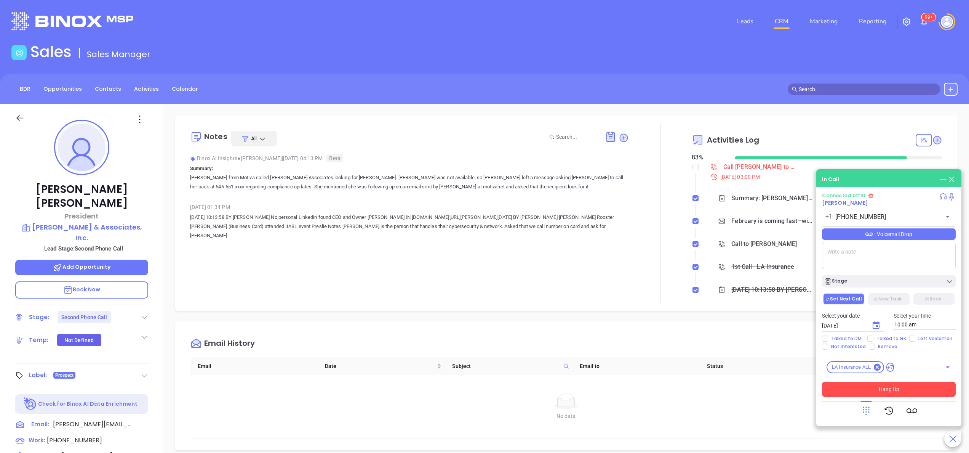
click at [894, 391] on button "Hang Up" at bounding box center [889, 388] width 134 height 15
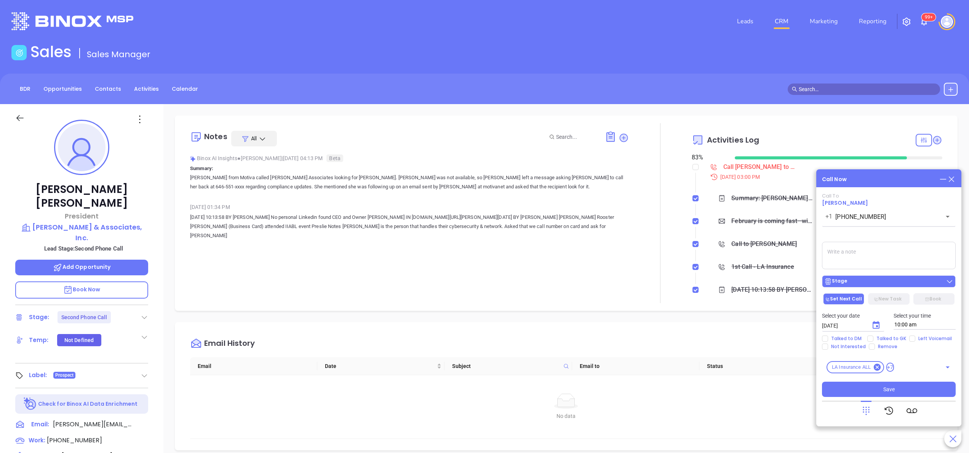
click at [877, 281] on div "Stage" at bounding box center [888, 281] width 129 height 8
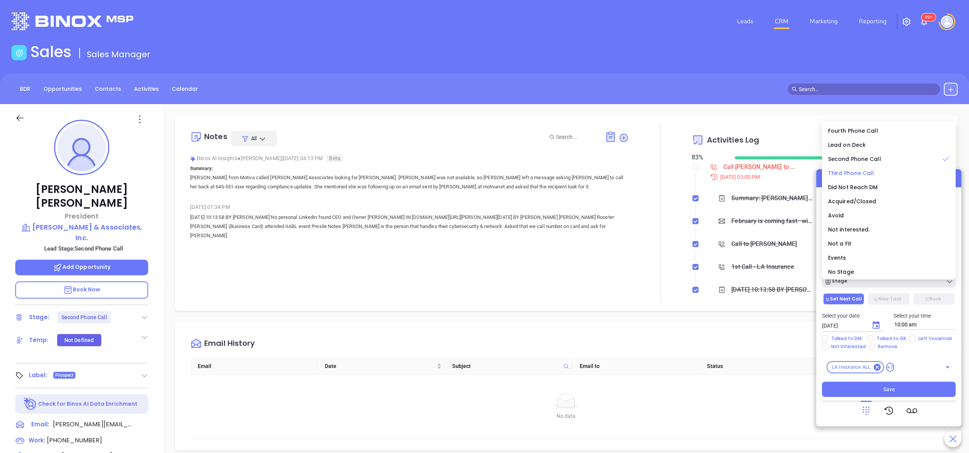
click at [857, 168] on li "Third Phone Call" at bounding box center [889, 173] width 131 height 16
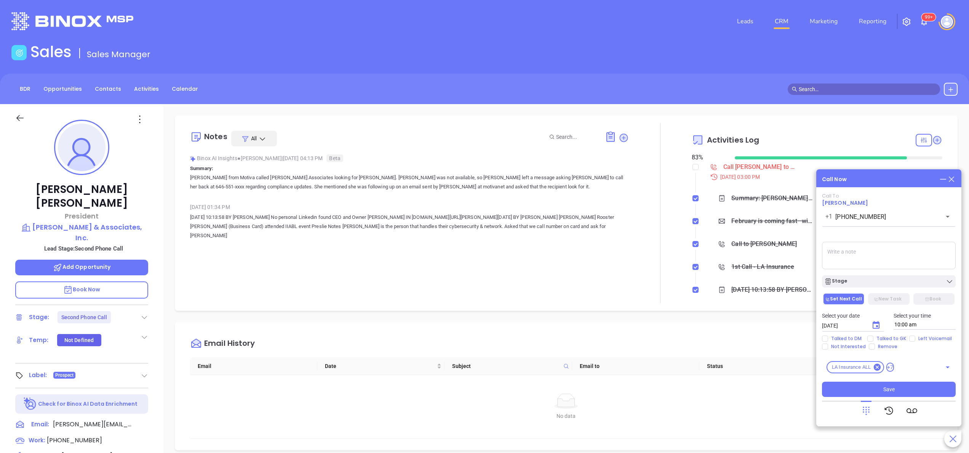
click at [852, 259] on textarea at bounding box center [889, 255] width 134 height 27
type textarea "spoke with [DEMOGRAPHIC_DATA] gk she said [PERSON_NAME] was on a call left mesg…"
click at [848, 279] on div "Stage" at bounding box center [888, 281] width 129 height 8
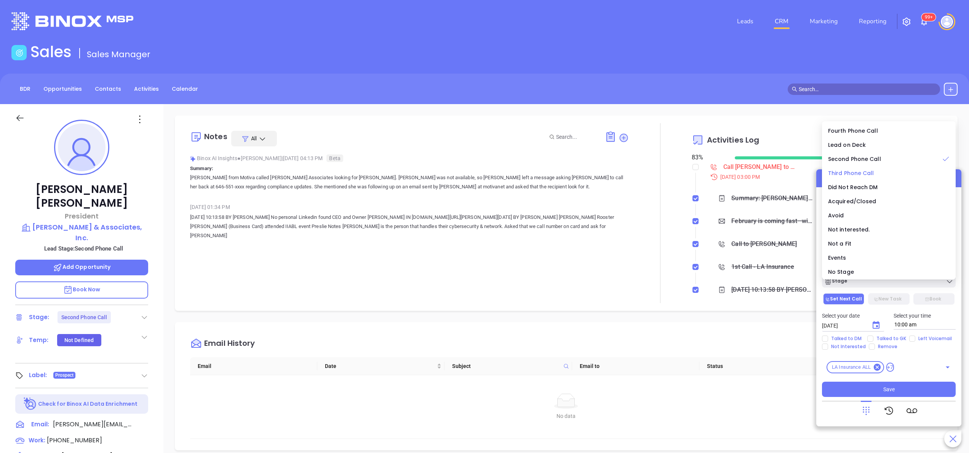
click at [859, 170] on span "Third Phone Call" at bounding box center [851, 173] width 46 height 8
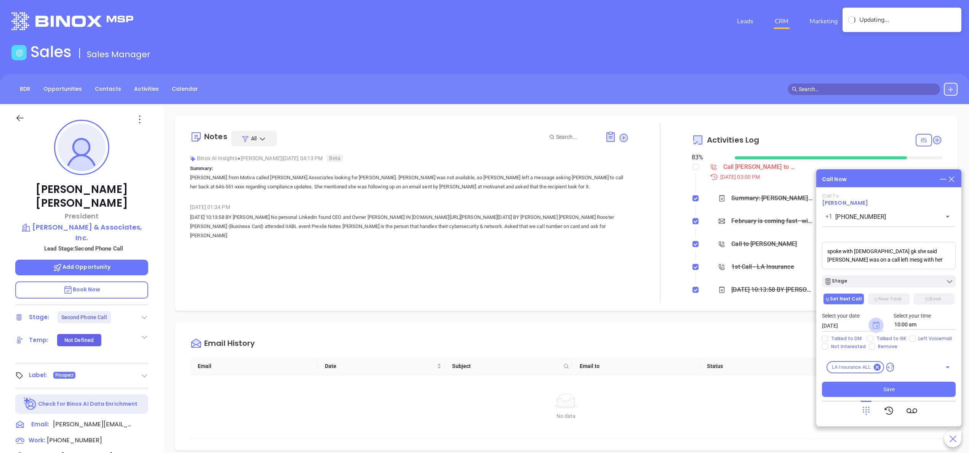
click at [873, 328] on icon "Choose date, selected date is Oct 3, 2025" at bounding box center [876, 325] width 7 height 8
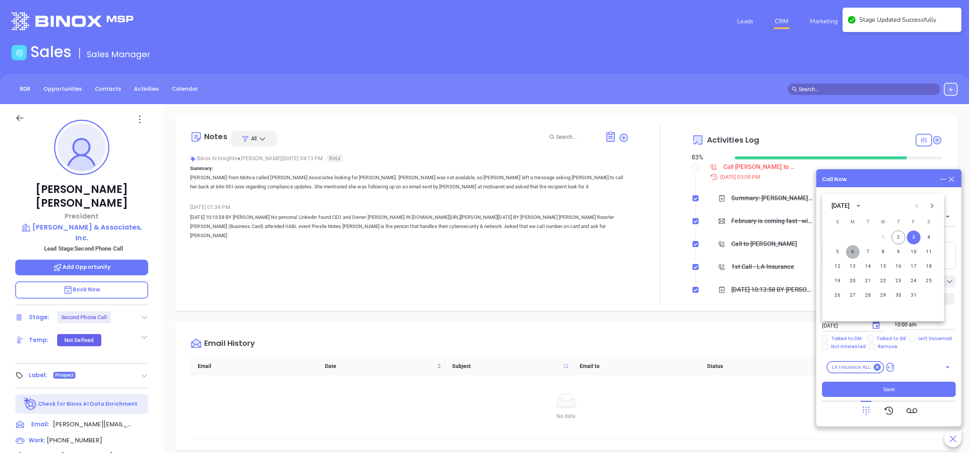
click at [850, 249] on button "6" at bounding box center [853, 252] width 14 height 14
type input "[DATE]"
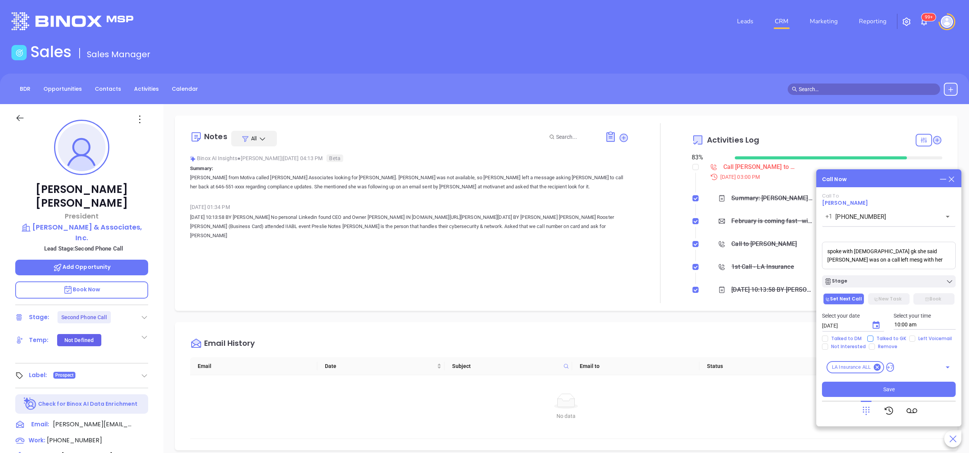
click at [877, 339] on span "Talked to GK" at bounding box center [891, 338] width 36 height 6
click at [873, 339] on input "Talked to GK" at bounding box center [870, 338] width 6 height 6
checkbox input "true"
click at [889, 282] on div "Stage" at bounding box center [888, 281] width 129 height 8
click at [885, 391] on span "Save" at bounding box center [888, 389] width 11 height 8
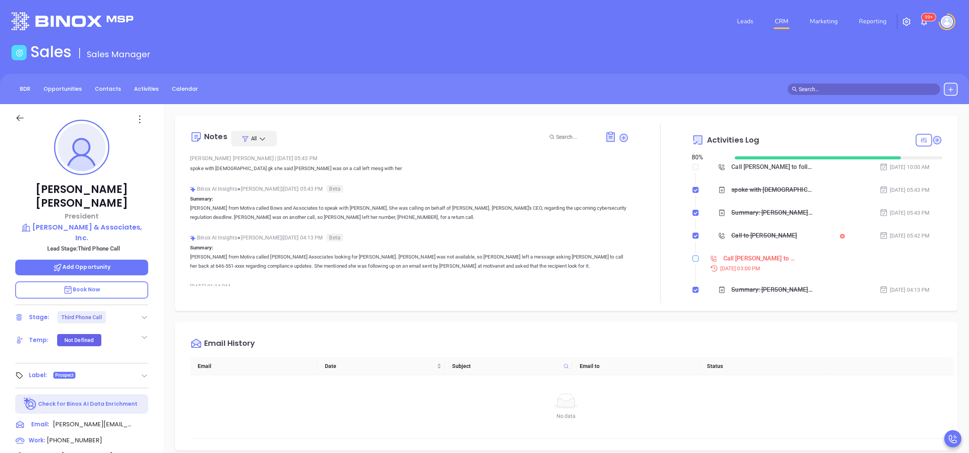
click at [693, 258] on input "checkbox" at bounding box center [696, 258] width 6 height 6
checkbox input "true"
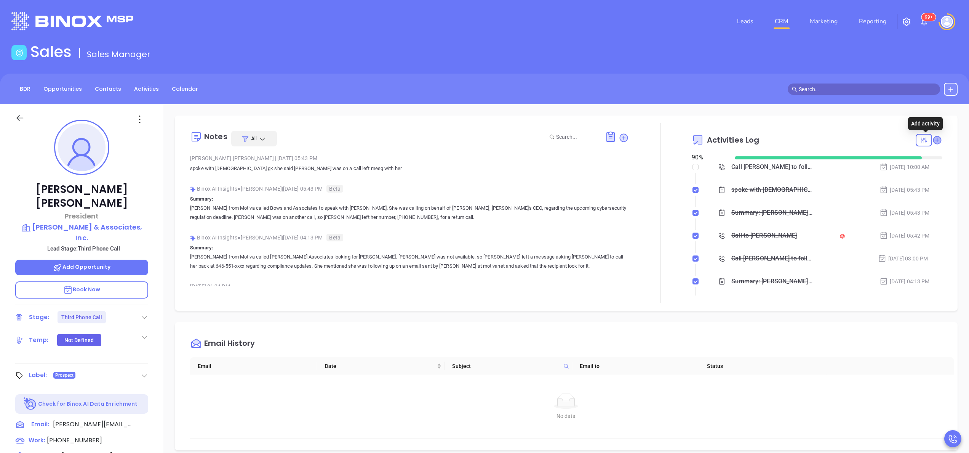
click at [933, 140] on icon at bounding box center [937, 140] width 8 height 8
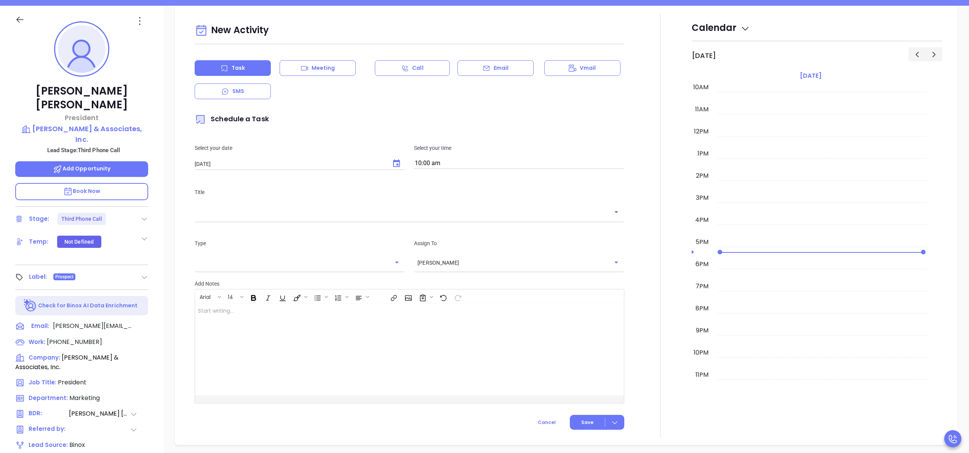
scroll to position [104, 0]
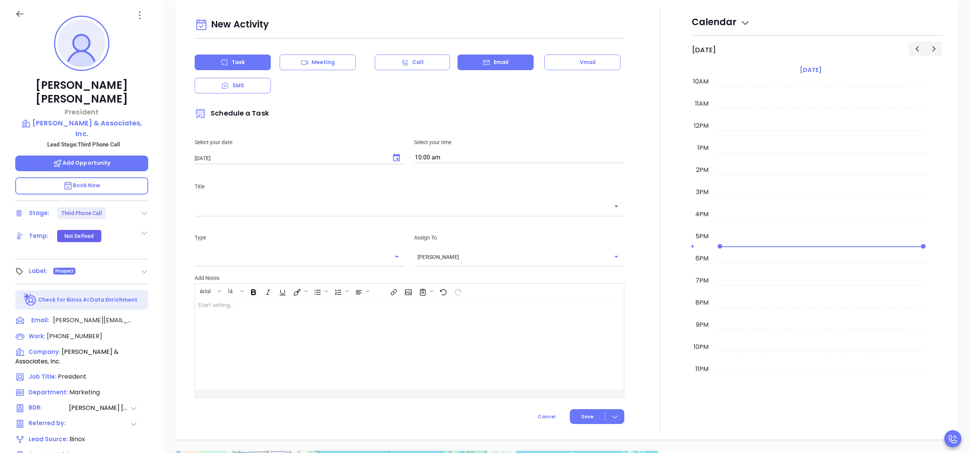
click at [504, 64] on div "Email" at bounding box center [496, 62] width 76 height 16
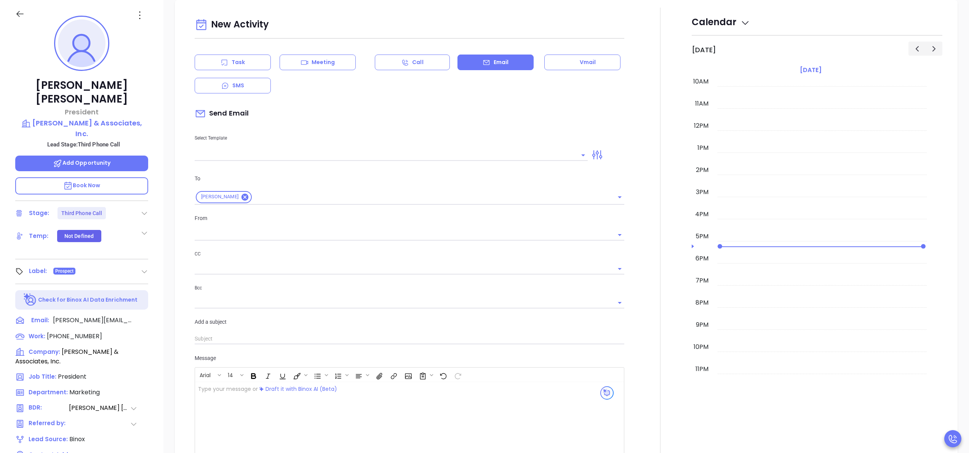
type input "[PERSON_NAME]"
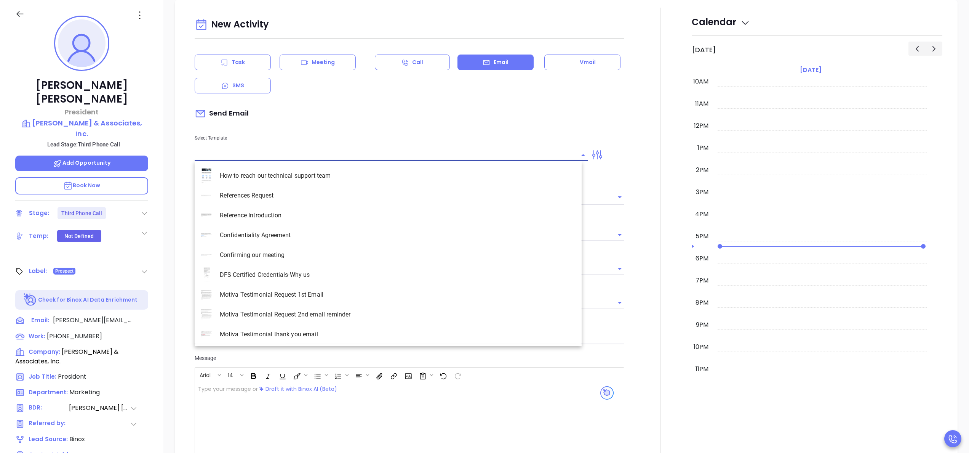
click at [257, 152] on input "text" at bounding box center [386, 154] width 382 height 11
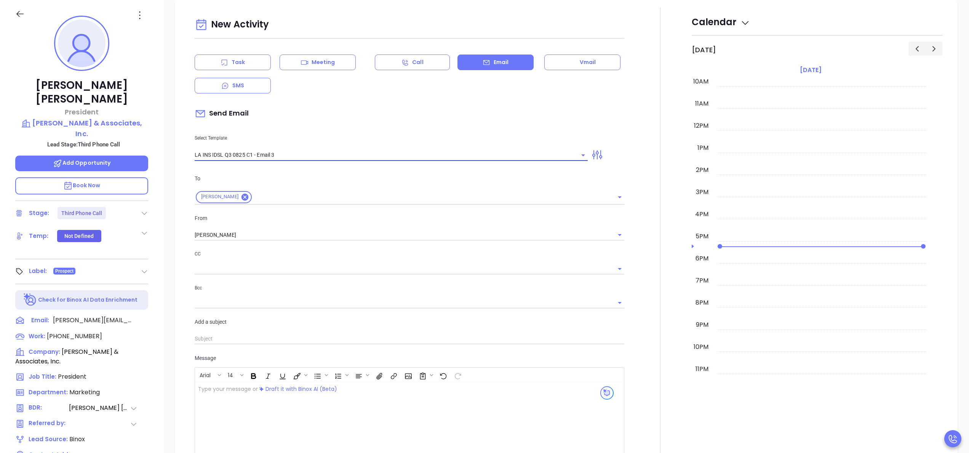
type input "LA INS IDSL Q3 0825 C1 - Email 3"
type input "[PERSON_NAME], the clock is ticking—are you audit-ready?"
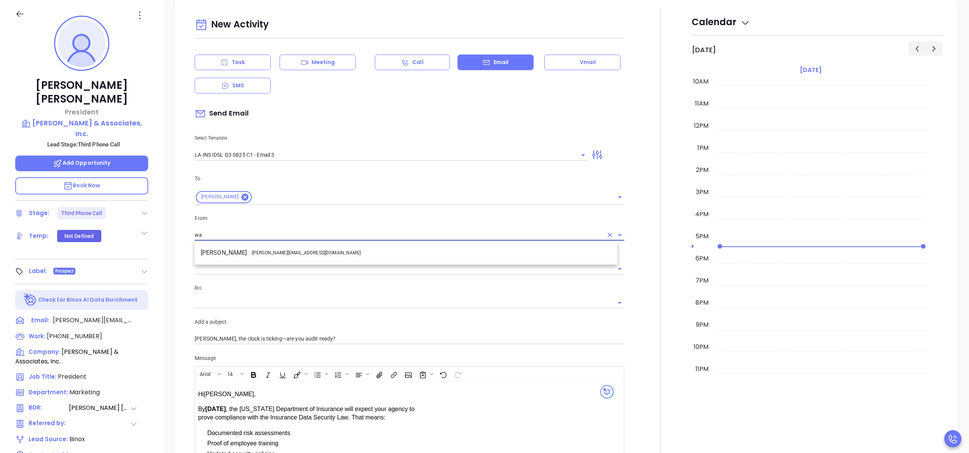
click at [275, 258] on li "Walter Contreras - [EMAIL_ADDRESS][DOMAIN_NAME]" at bounding box center [406, 253] width 423 height 14
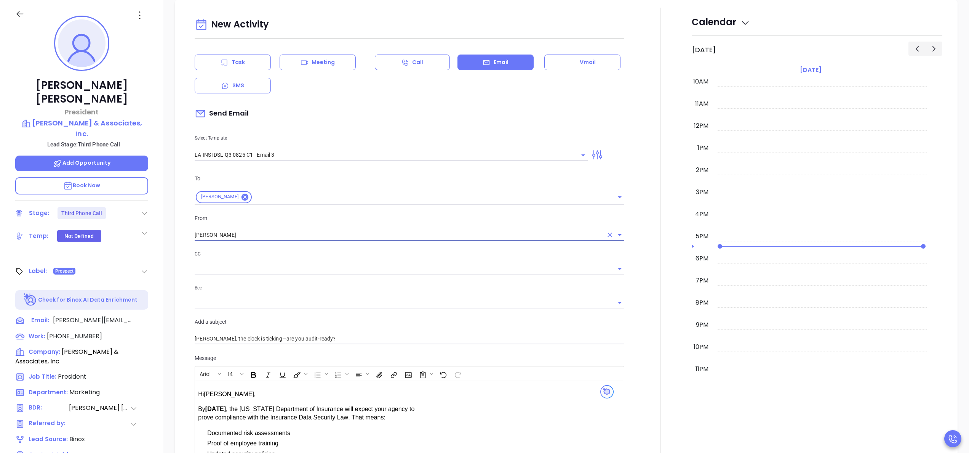
type input "[PERSON_NAME]"
click at [640, 354] on div at bounding box center [660, 324] width 63 height 632
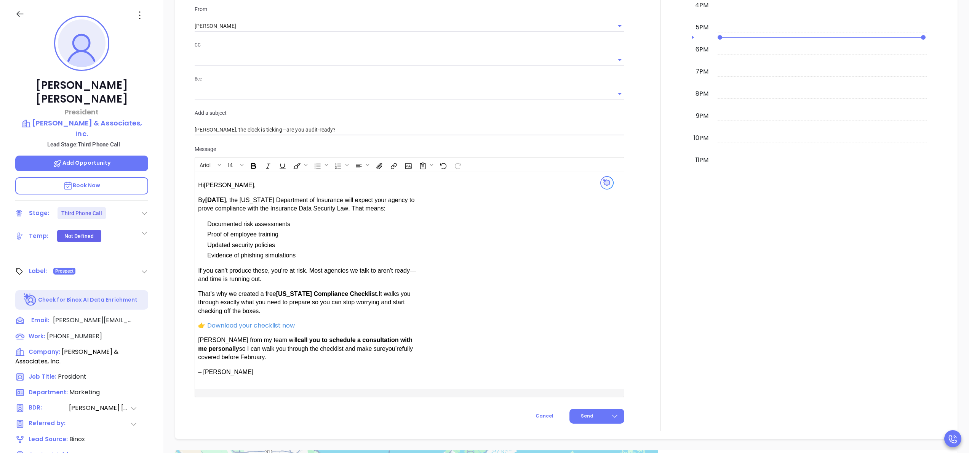
scroll to position [571, 0]
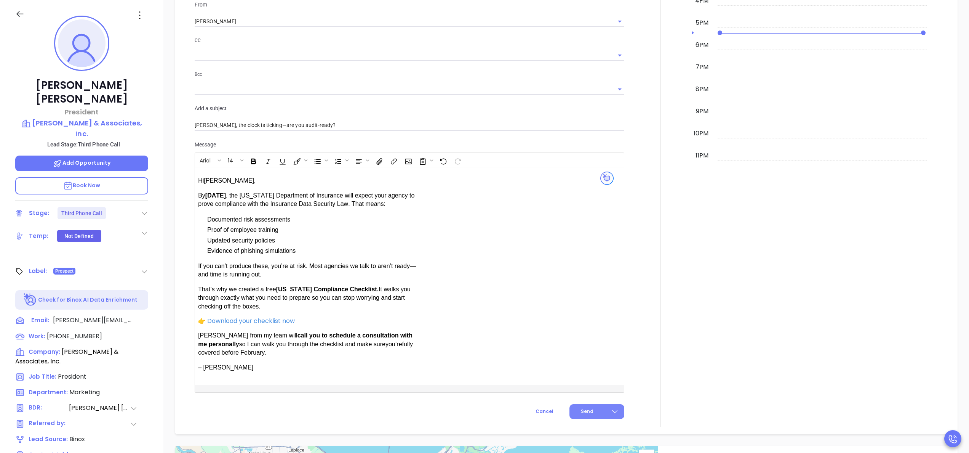
click at [581, 408] on span "Send" at bounding box center [587, 411] width 13 height 7
